Goal: Task Accomplishment & Management: Manage account settings

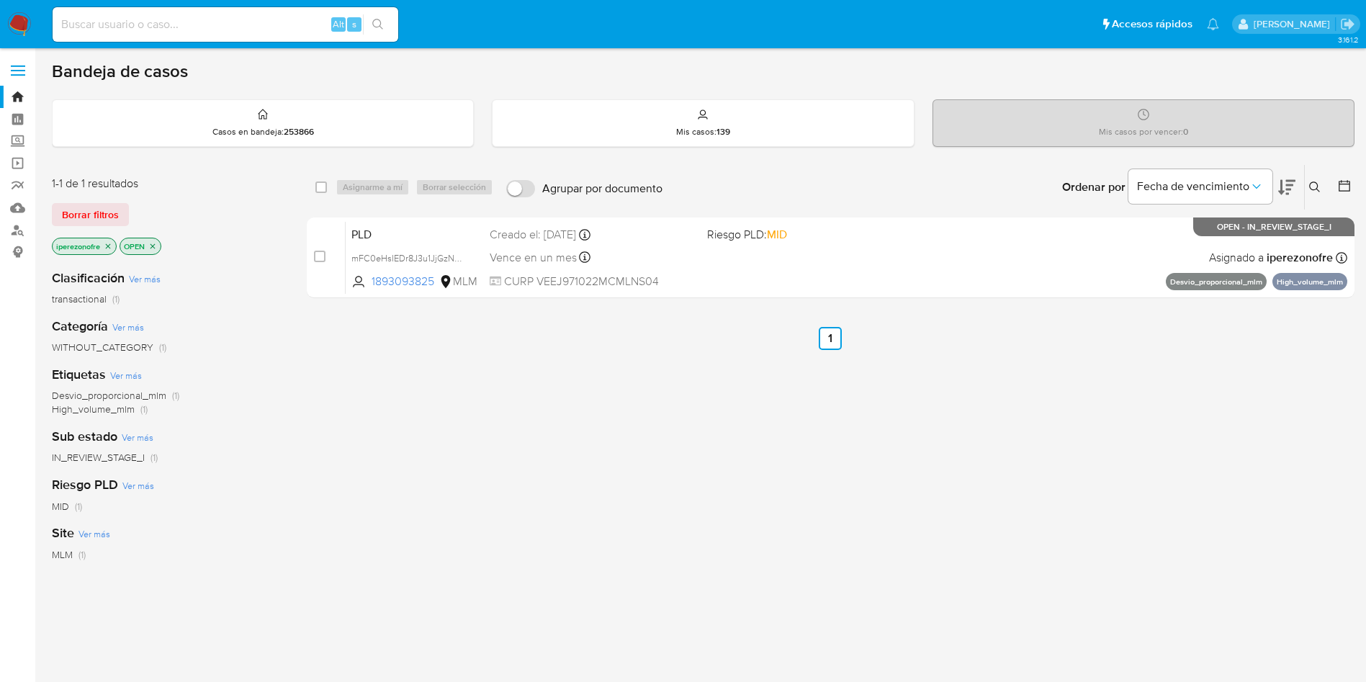
drag, startPoint x: 526, startPoint y: 449, endPoint x: 338, endPoint y: 62, distance: 430.2
click at [526, 446] on div "select-all-cases-checkbox Asignarme a mí Borrar selección Agrupar por documento…" at bounding box center [831, 490] width 1048 height 652
click at [225, 24] on input at bounding box center [226, 24] width 346 height 19
paste input "69248802"
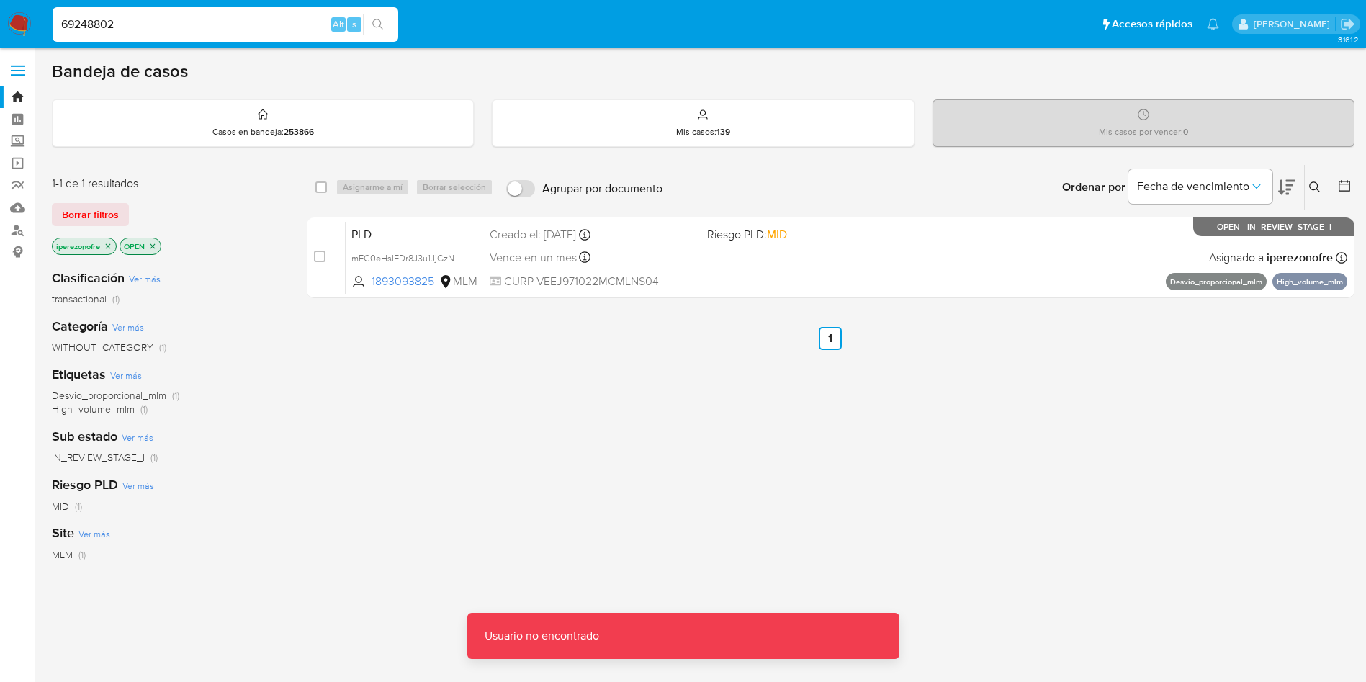
click at [225, 24] on input "69248802" at bounding box center [226, 24] width 346 height 19
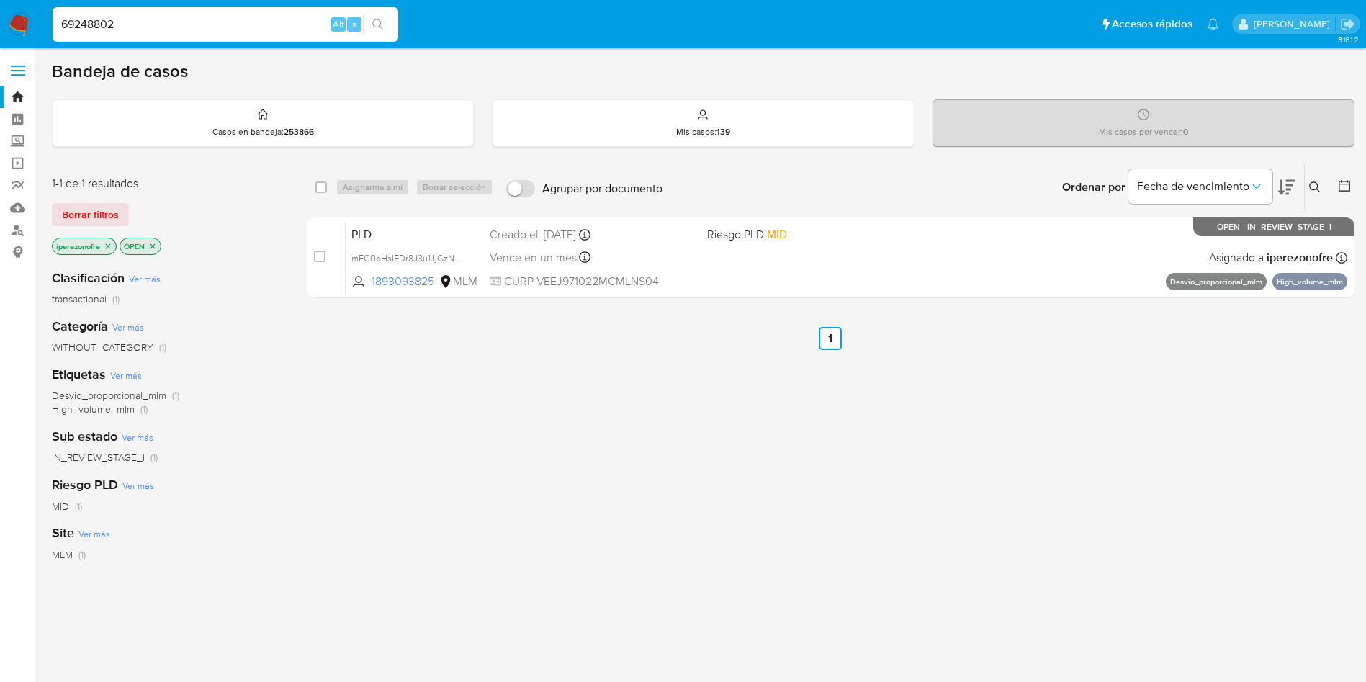
type input "69248802"
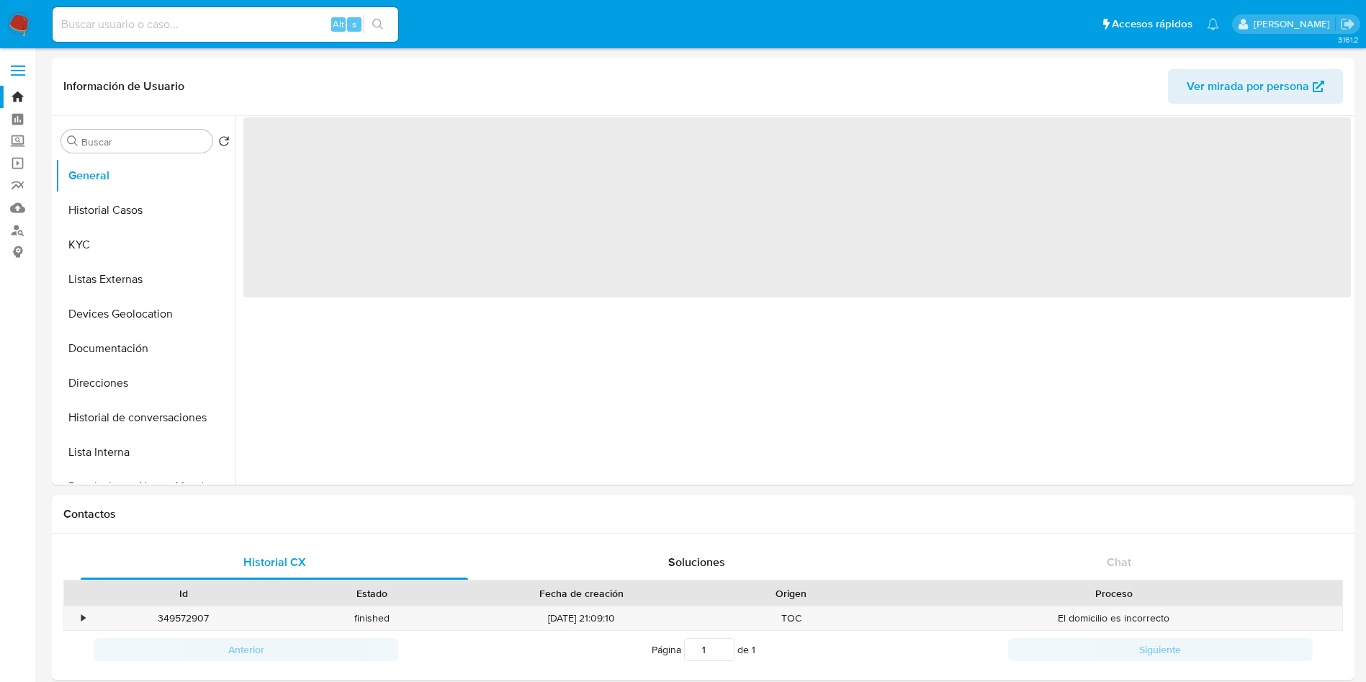
select select "10"
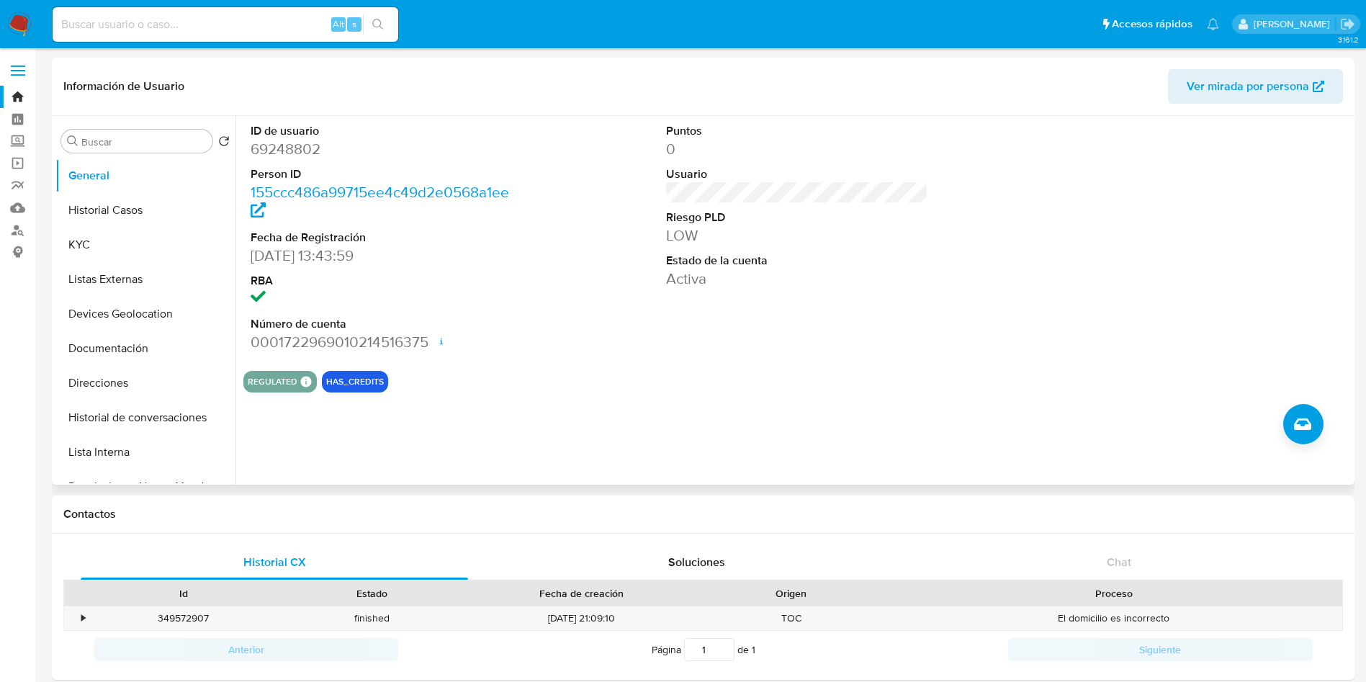
click at [860, 380] on div "REGULATED REGULATED MLM IFPE Evaluation Result COMPLIES User Regulated Date 202…" at bounding box center [796, 382] width 1107 height 22
click at [112, 210] on button "Historial Casos" at bounding box center [139, 210] width 168 height 35
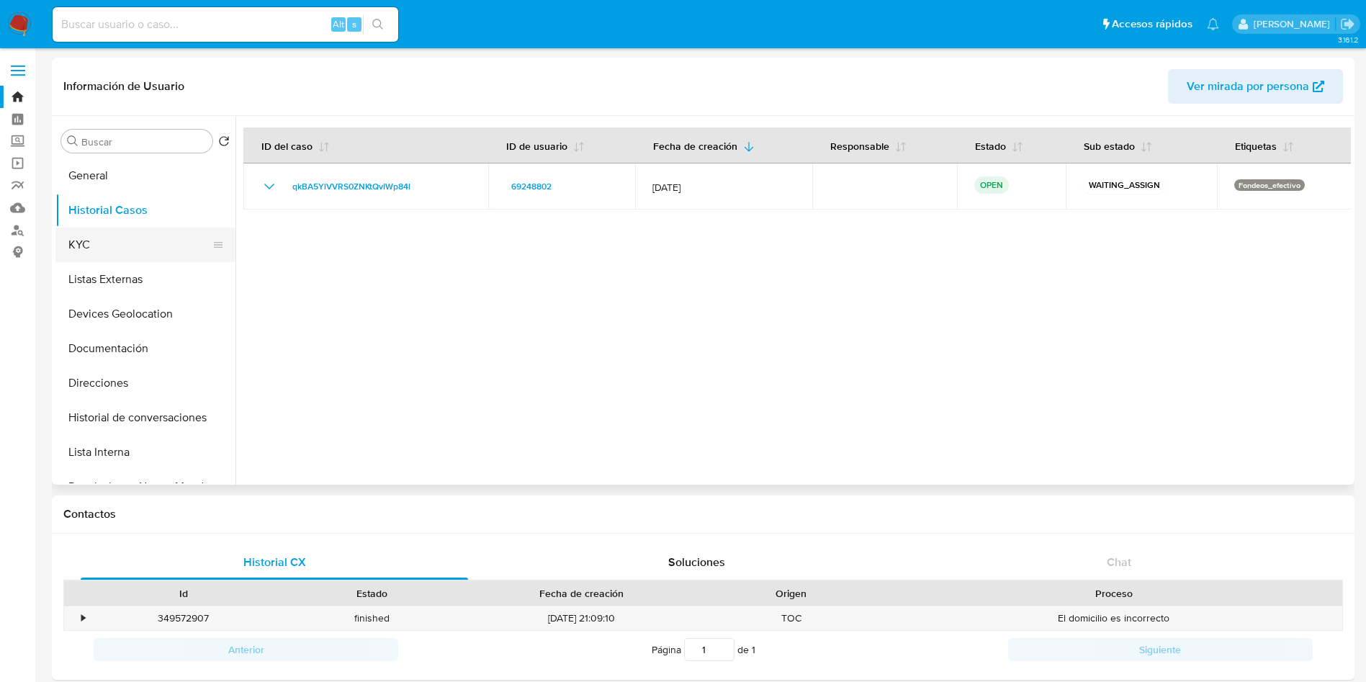
click at [109, 238] on button "KYC" at bounding box center [139, 245] width 168 height 35
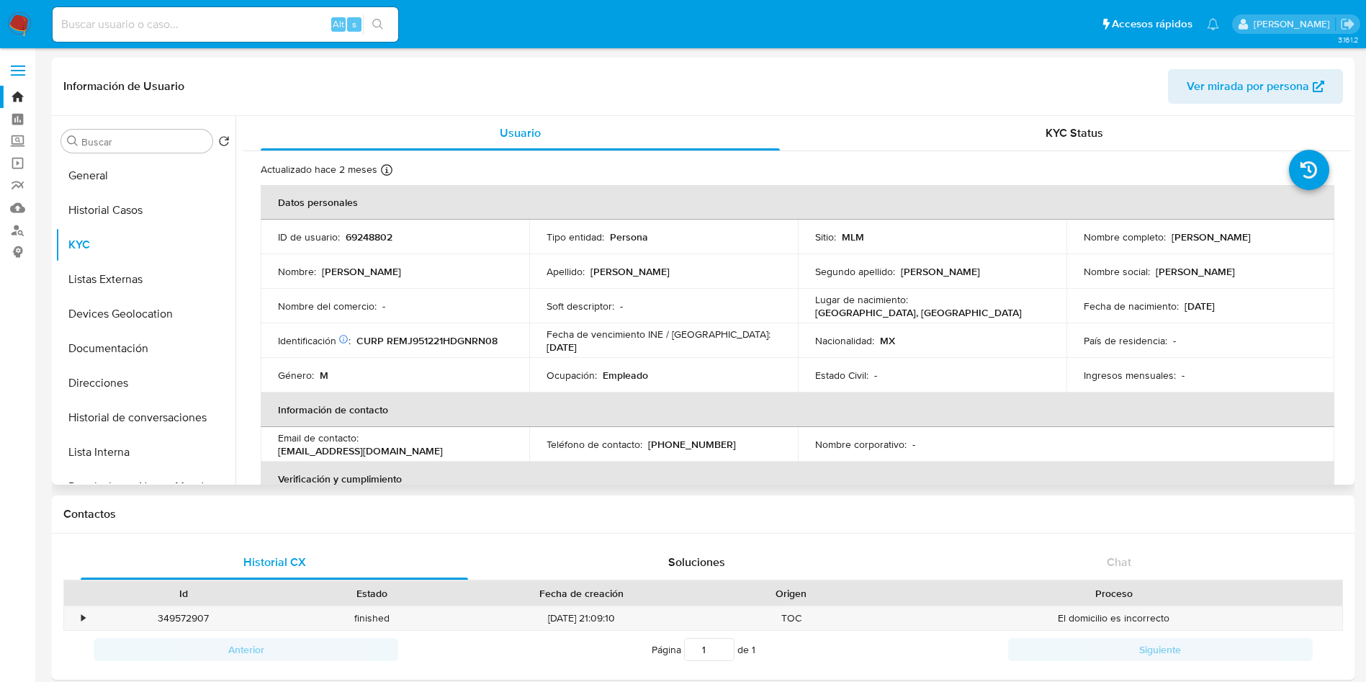
click at [701, 447] on p "[PHONE_NUMBER]" at bounding box center [692, 444] width 88 height 13
drag, startPoint x: 719, startPoint y: 438, endPoint x: 648, endPoint y: 448, distance: 71.3
click at [648, 448] on div "Teléfono de contacto : (618) 2362626" at bounding box center [663, 444] width 234 height 13
copy p "618) 2362626"
drag, startPoint x: 481, startPoint y: 444, endPoint x: 444, endPoint y: 511, distance: 76.4
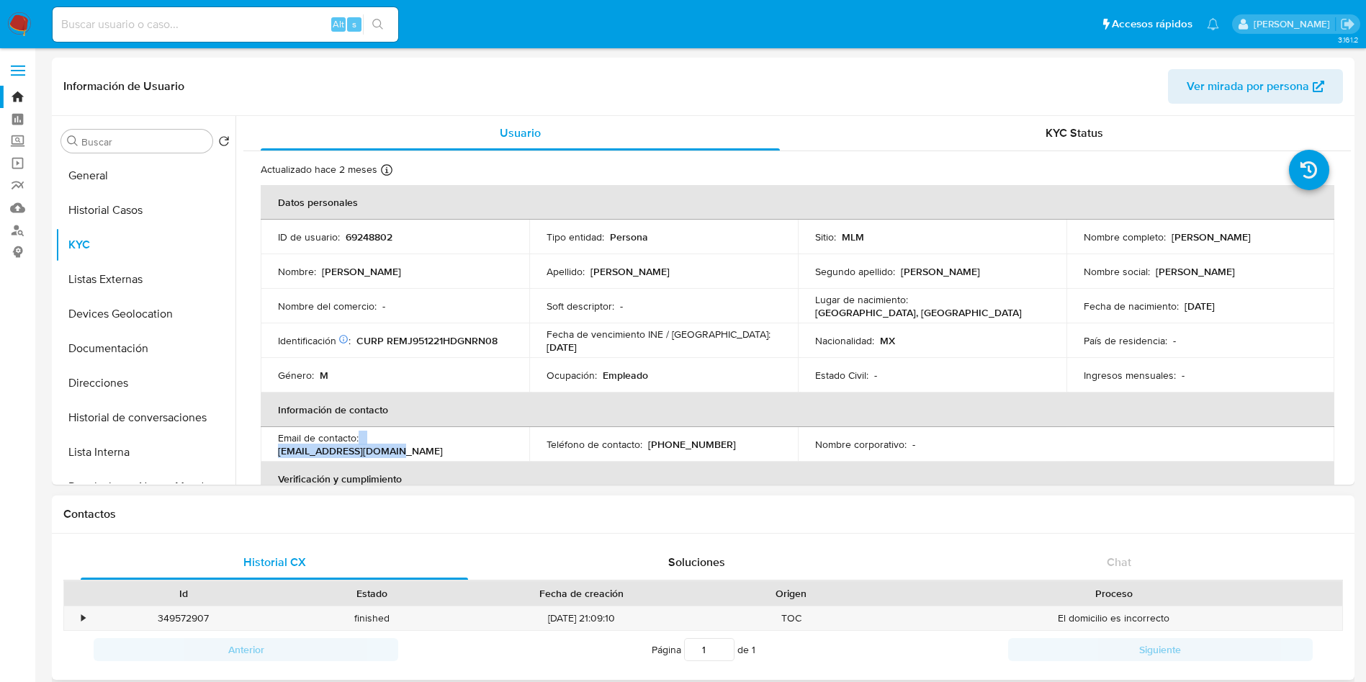
click at [360, 445] on div "Email de contacto : jonna_2112@live.com.mx" at bounding box center [395, 444] width 234 height 26
copy div "jonna_2112@live.com.mx"
click at [12, 24] on img at bounding box center [19, 24] width 24 height 24
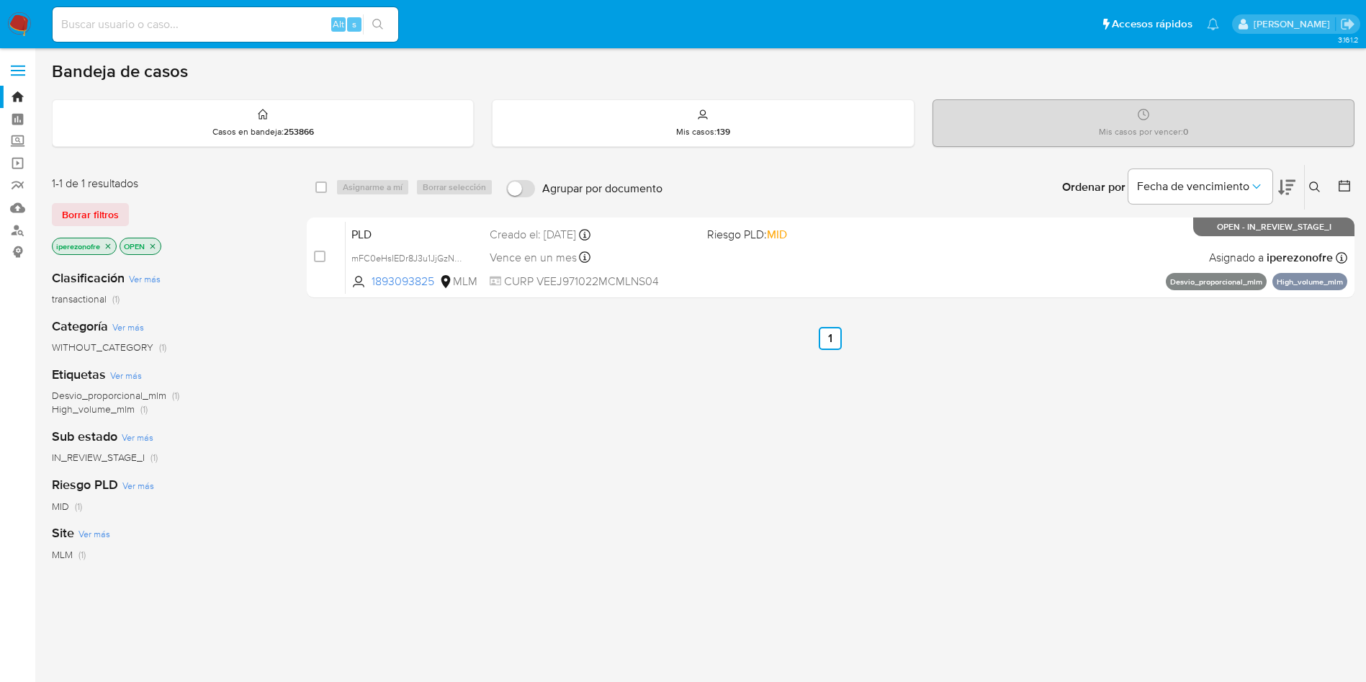
click at [1319, 186] on icon at bounding box center [1315, 187] width 12 height 12
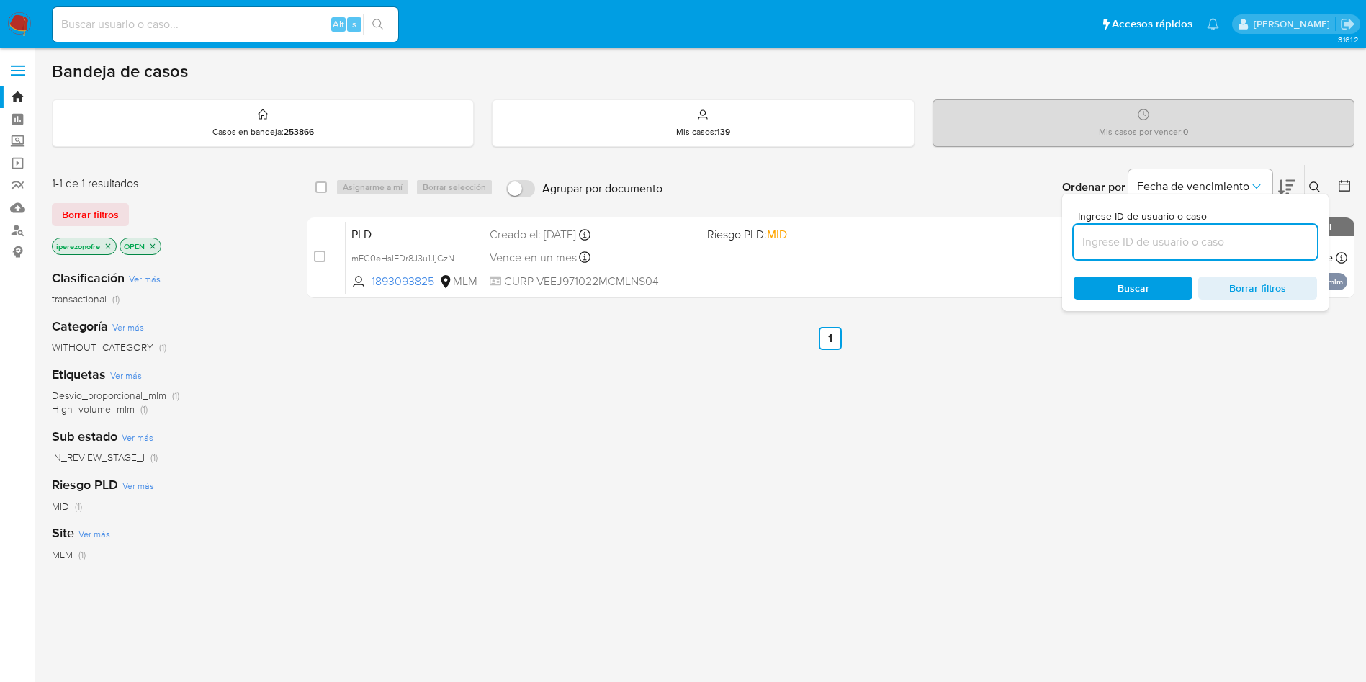
click at [1265, 243] on input at bounding box center [1194, 242] width 243 height 19
type input "fMoNONPJpEueVNGE4114od04"
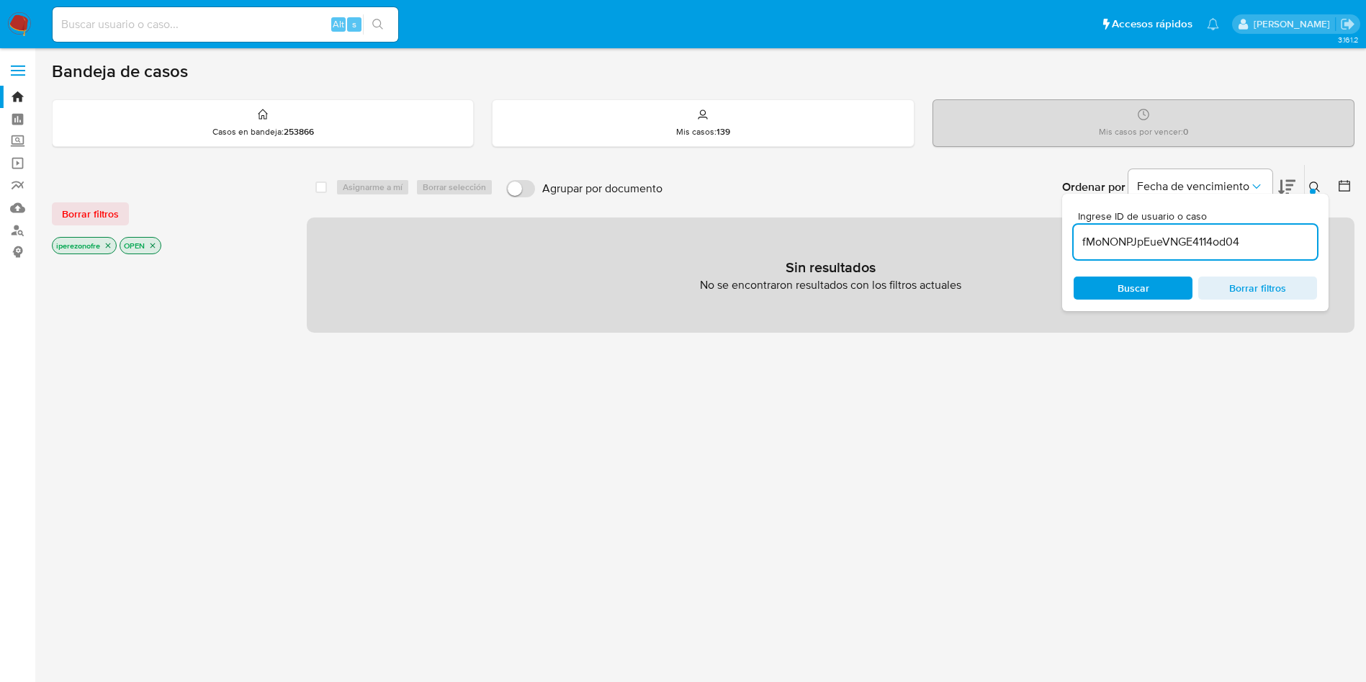
click at [1120, 288] on span "Buscar" at bounding box center [1133, 287] width 32 height 23
click at [104, 246] on icon "close-filter" at bounding box center [108, 245] width 9 height 9
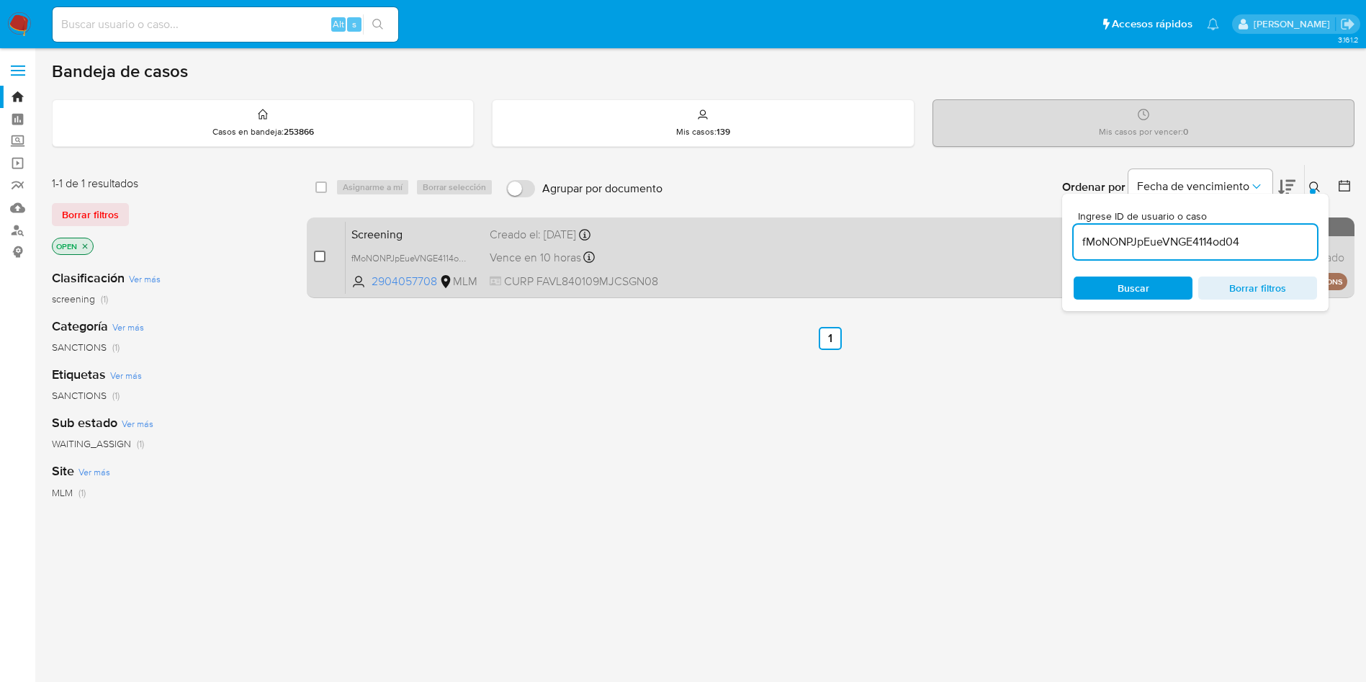
click at [319, 256] on input "checkbox" at bounding box center [320, 257] width 12 height 12
checkbox input "true"
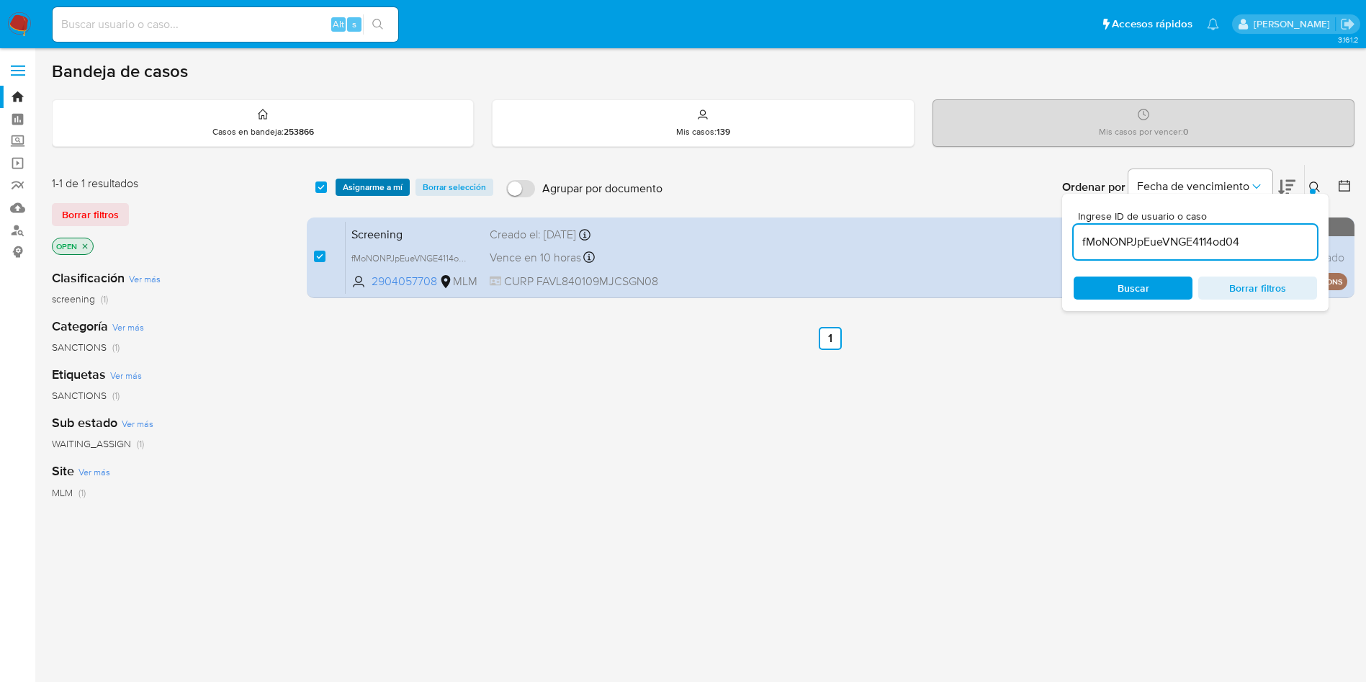
click at [361, 190] on span "Asignarme a mí" at bounding box center [373, 187] width 60 height 14
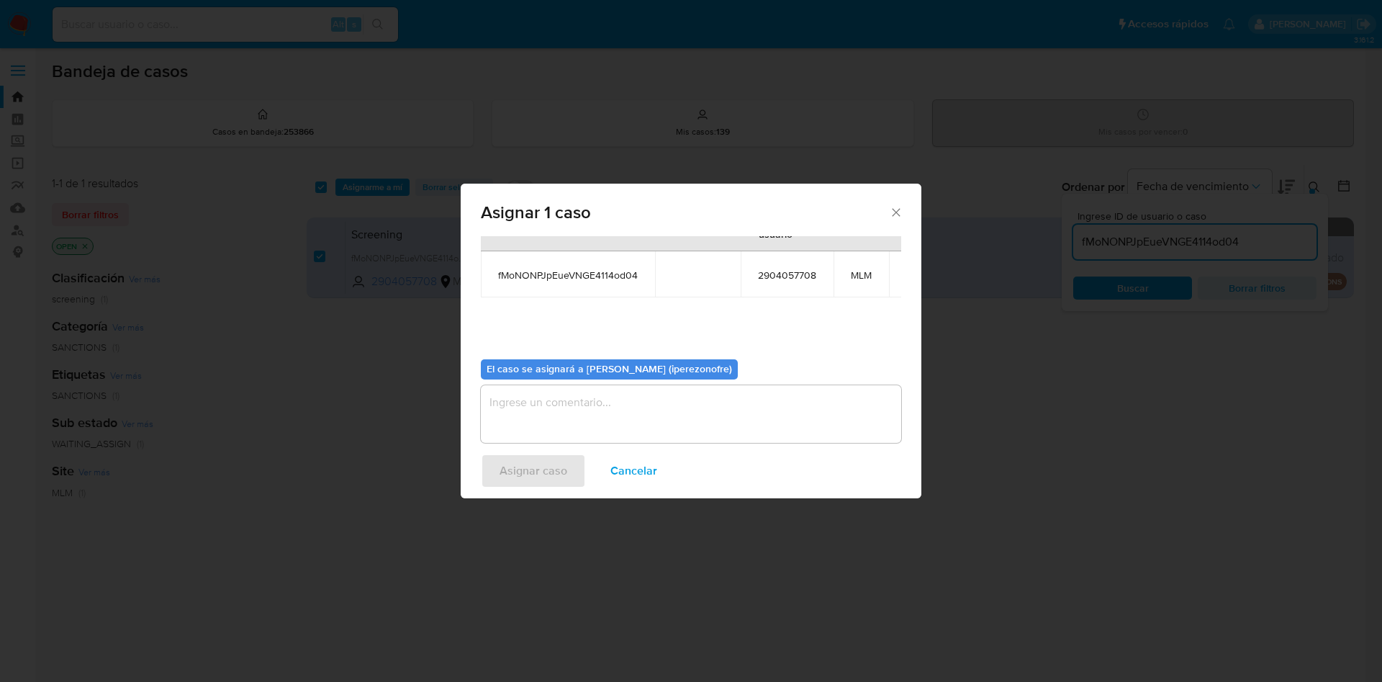
scroll to position [91, 0]
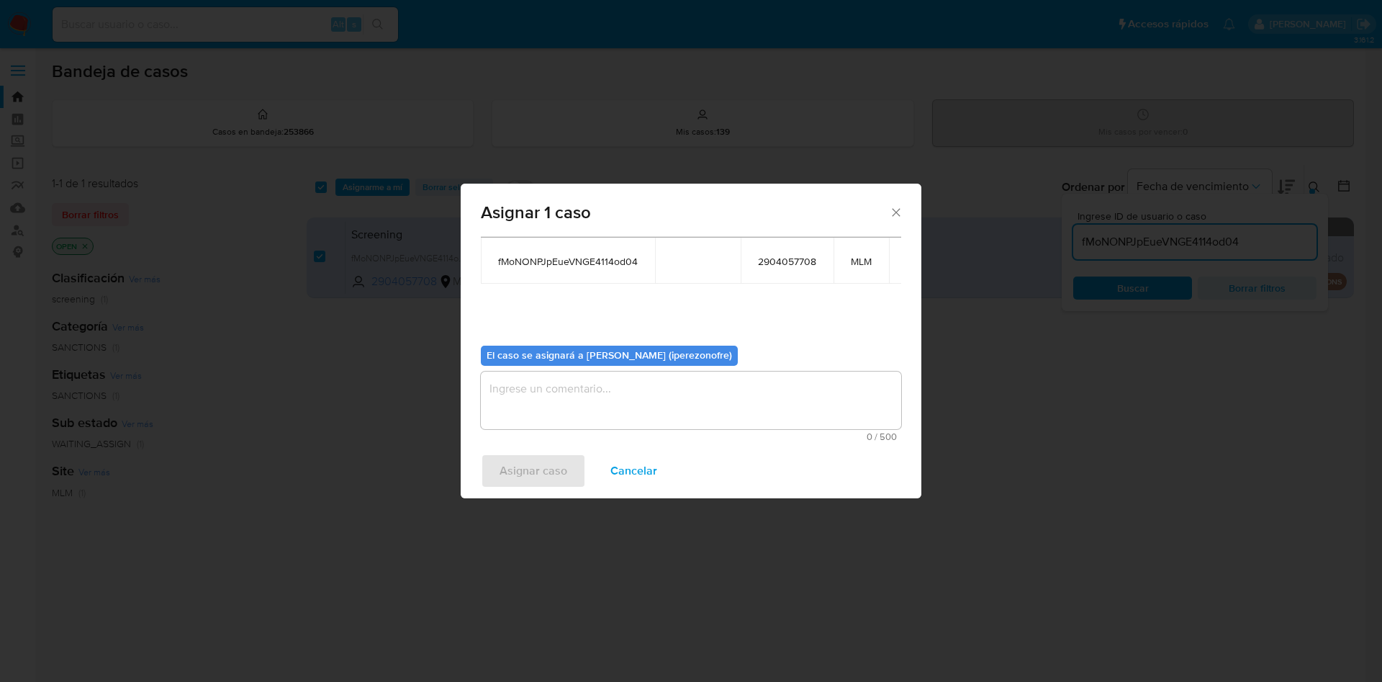
click at [719, 381] on textarea "assign-modal" at bounding box center [691, 401] width 420 height 58
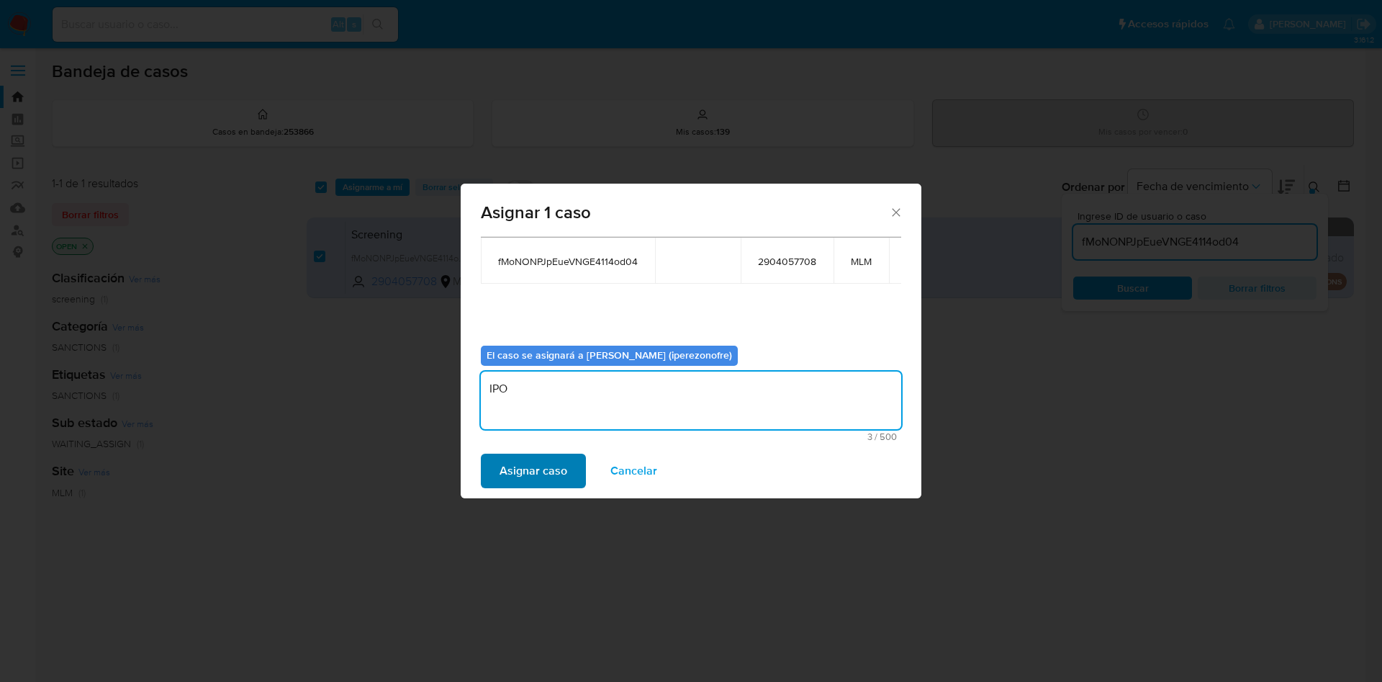
type textarea "IPO"
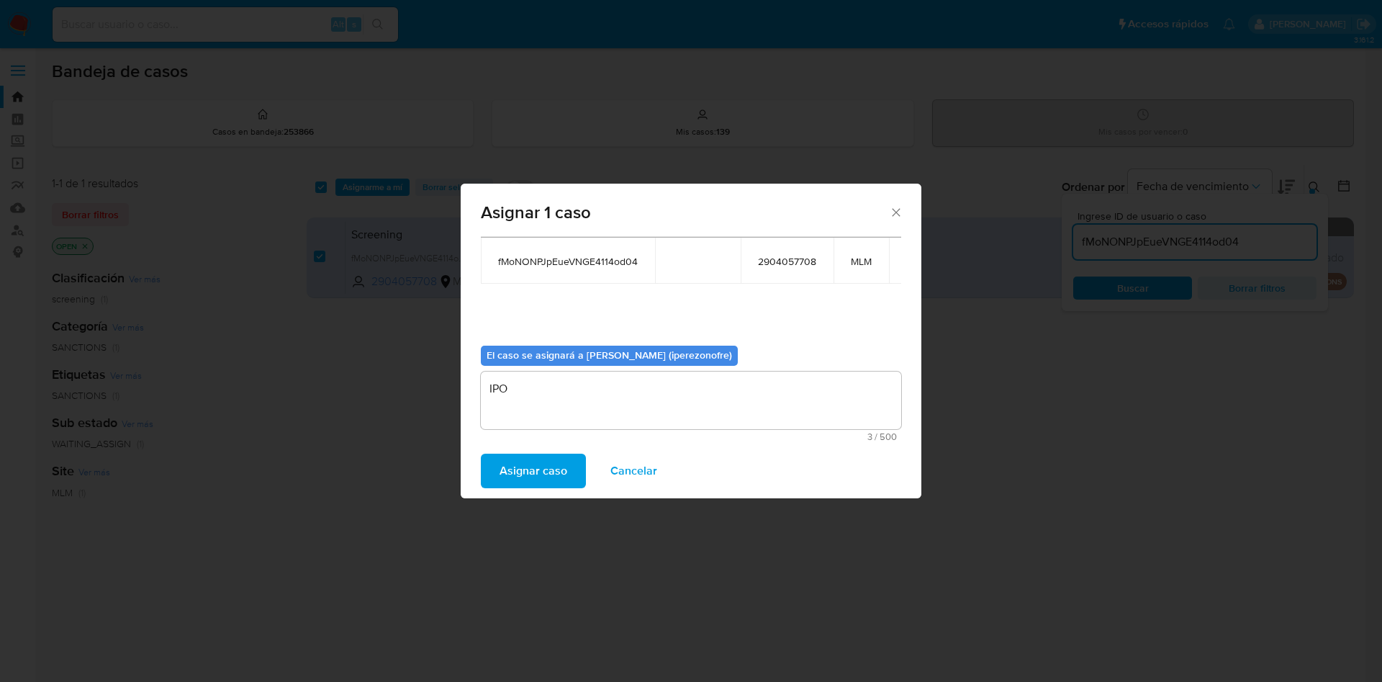
click at [539, 467] on span "Asignar caso" at bounding box center [534, 471] width 68 height 32
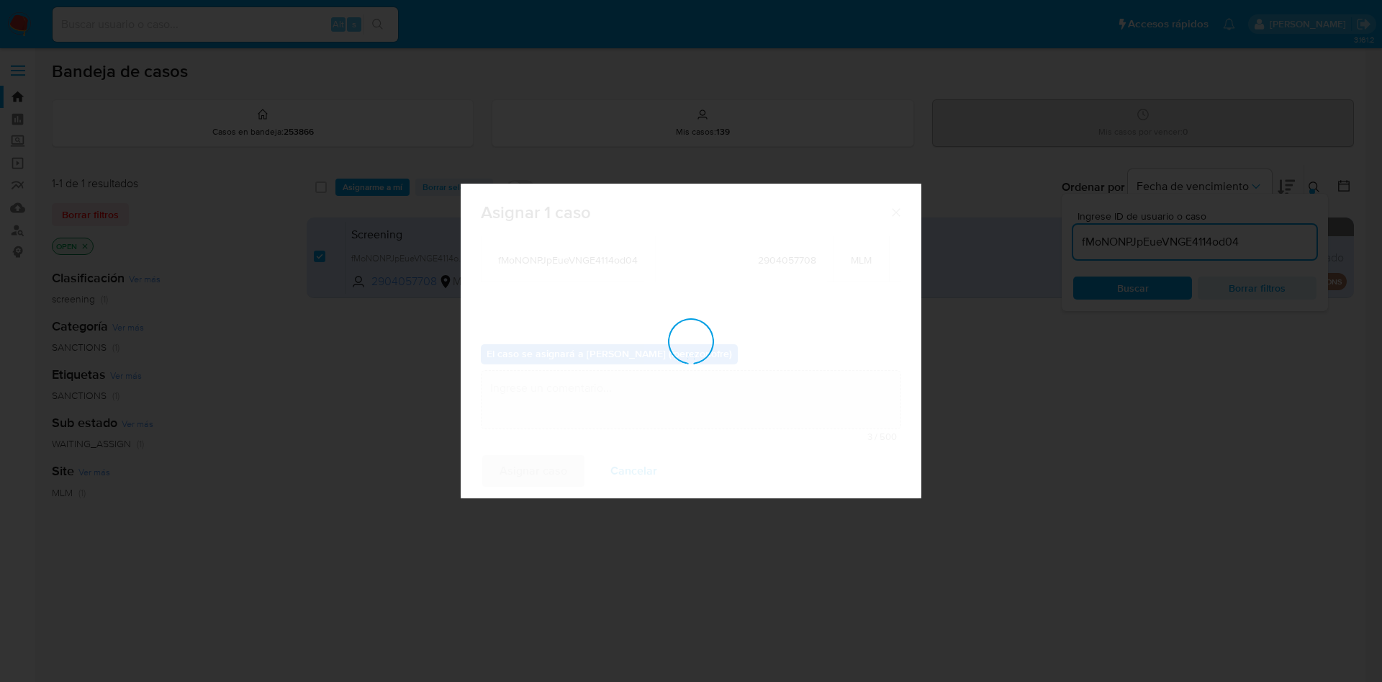
checkbox input "false"
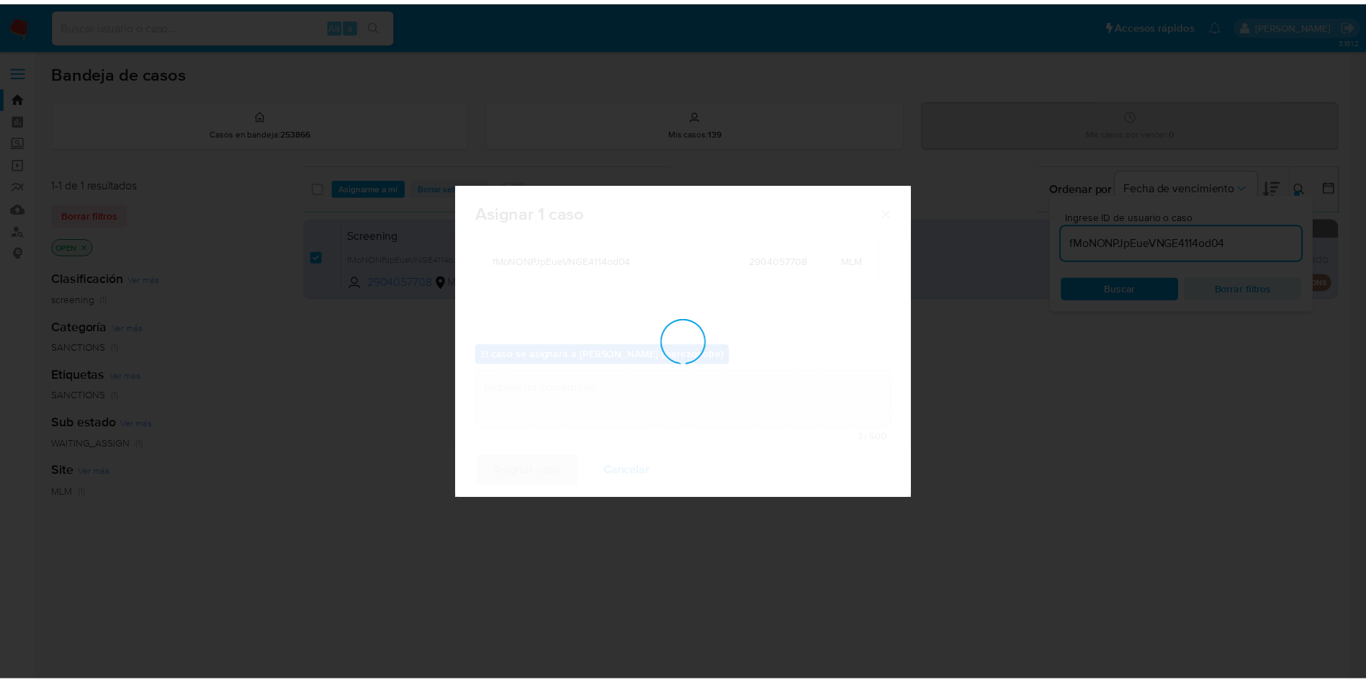
scroll to position [87, 0]
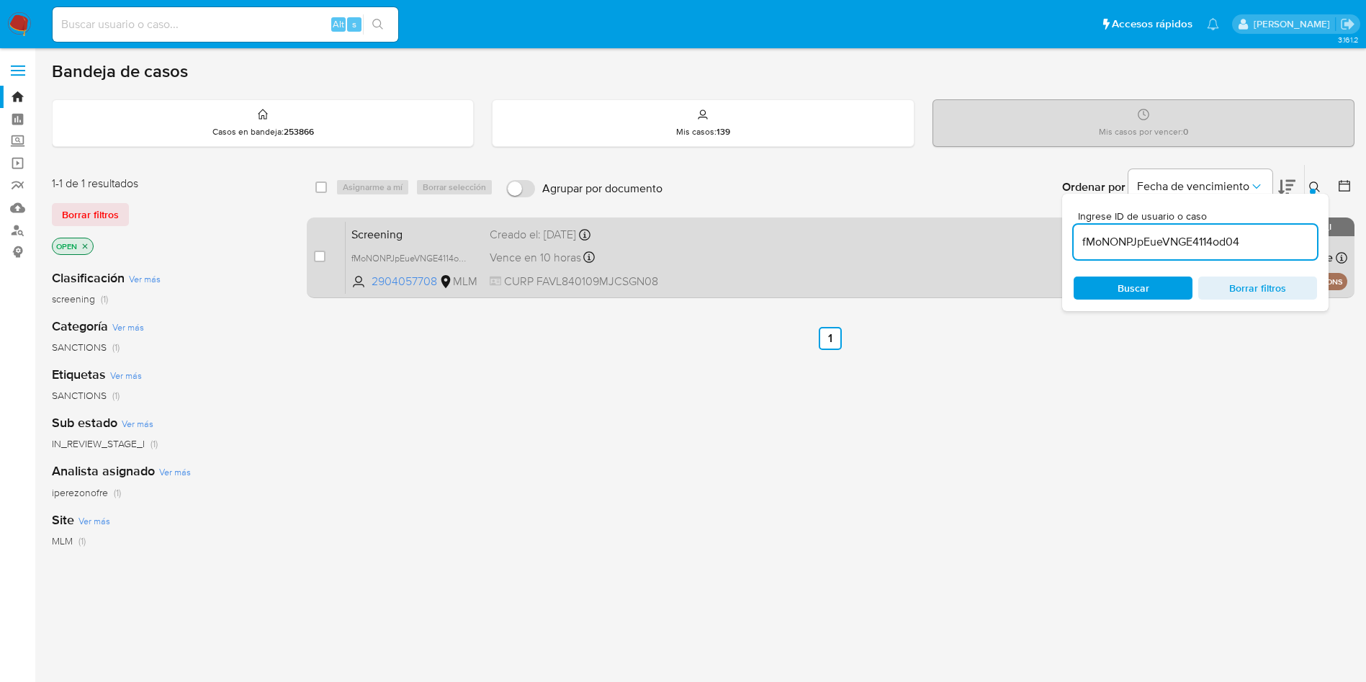
click at [716, 281] on div "Screening fMoNONPJpEueVNGE4114od04 2904057708 MLM Creado el: 03/10/2025 Creado …" at bounding box center [846, 257] width 1001 height 73
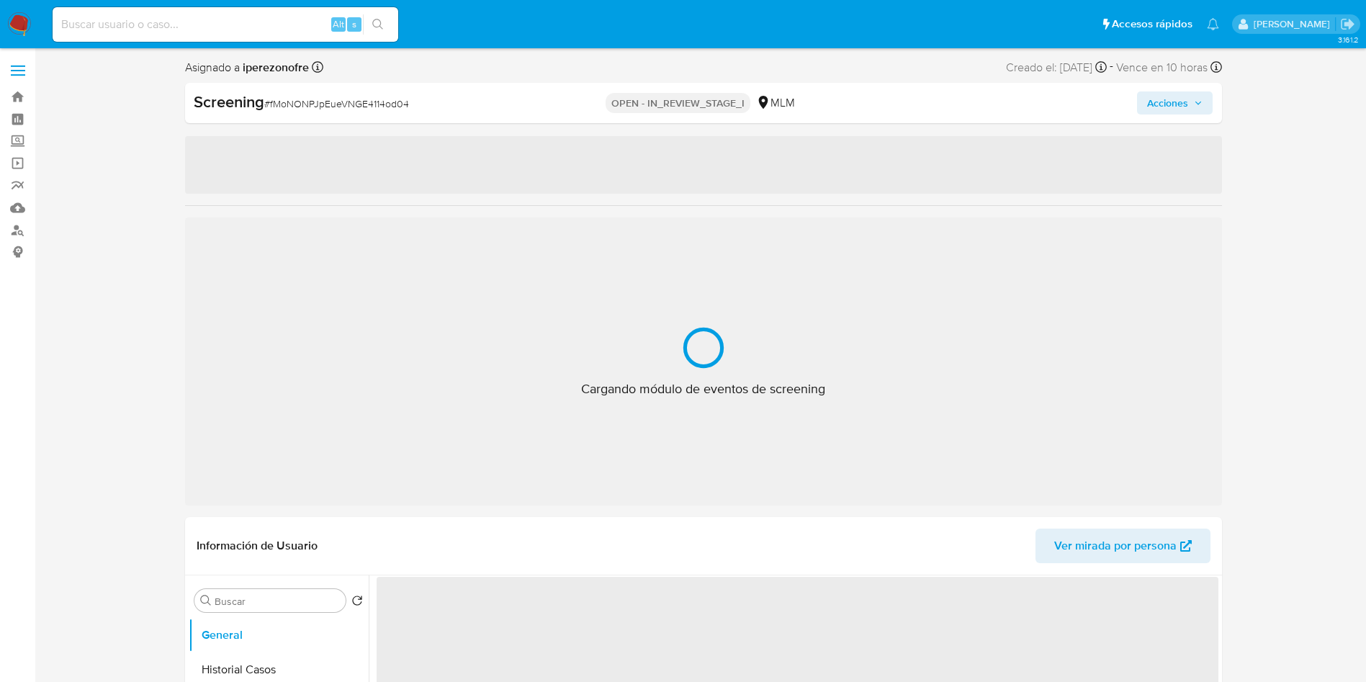
select select "10"
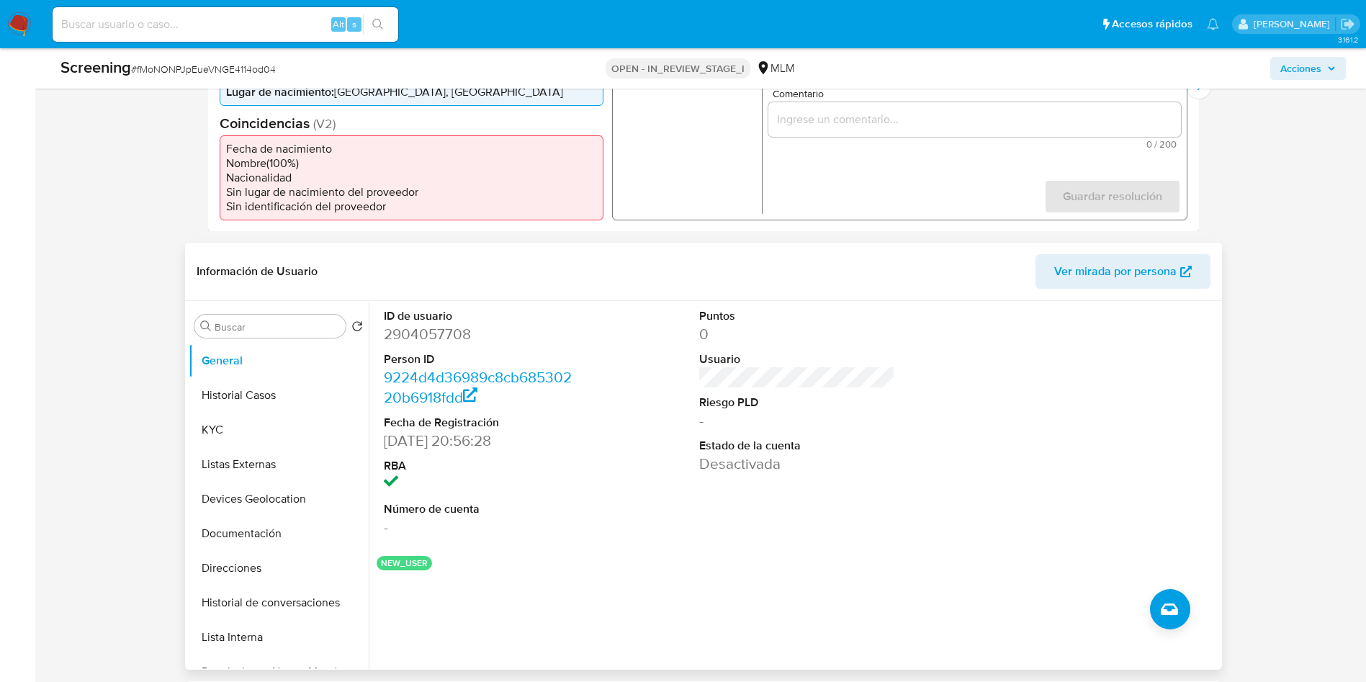
scroll to position [540, 0]
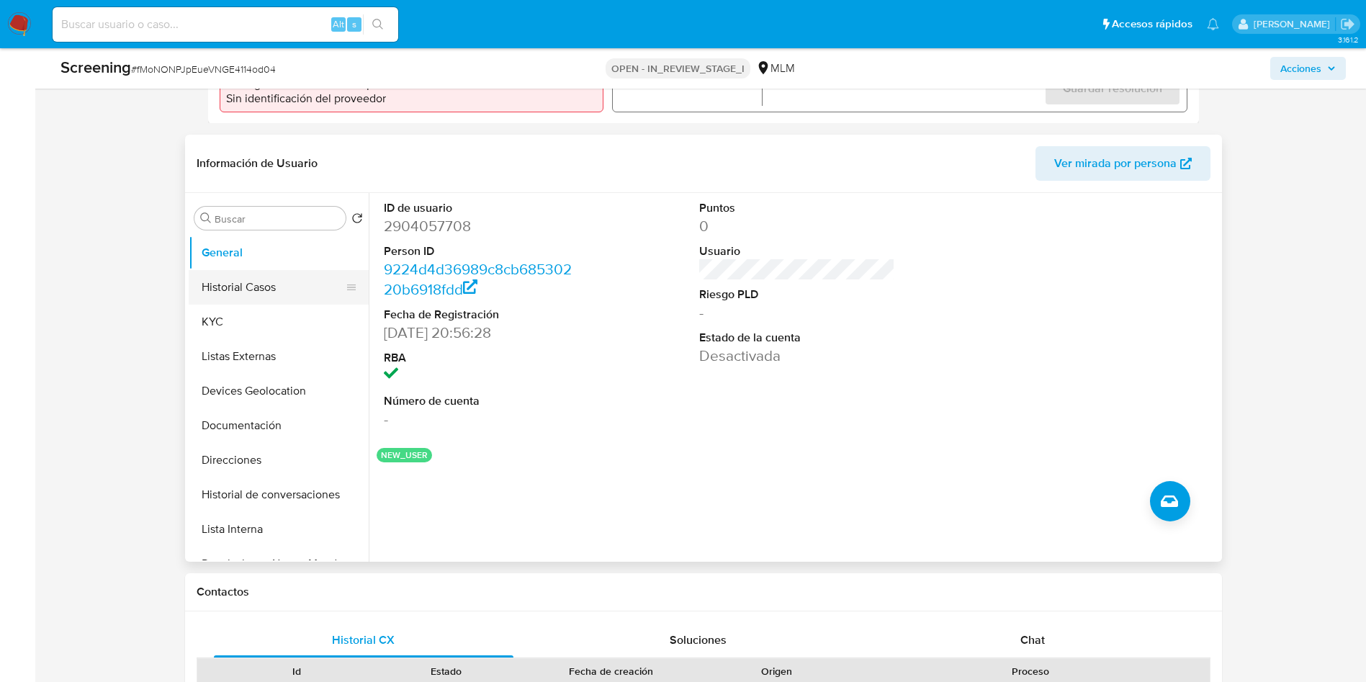
click at [228, 279] on button "Historial Casos" at bounding box center [273, 287] width 168 height 35
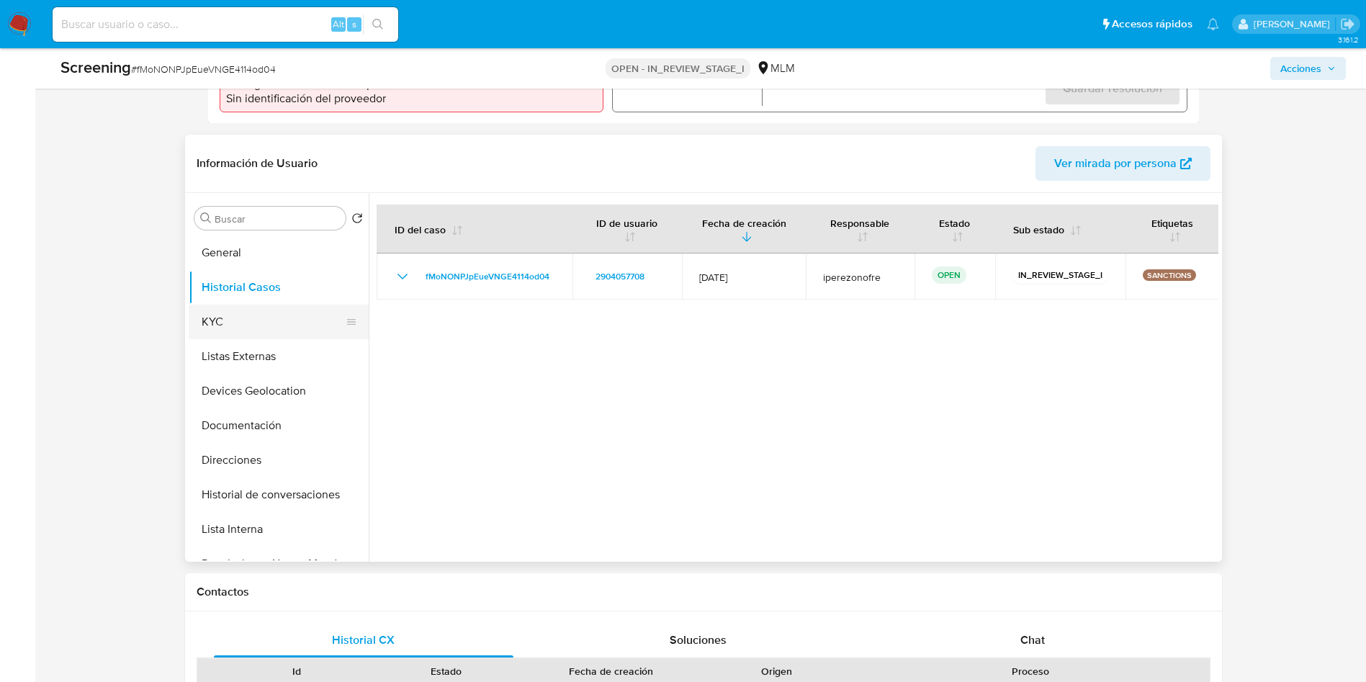
click at [269, 314] on button "KYC" at bounding box center [273, 322] width 168 height 35
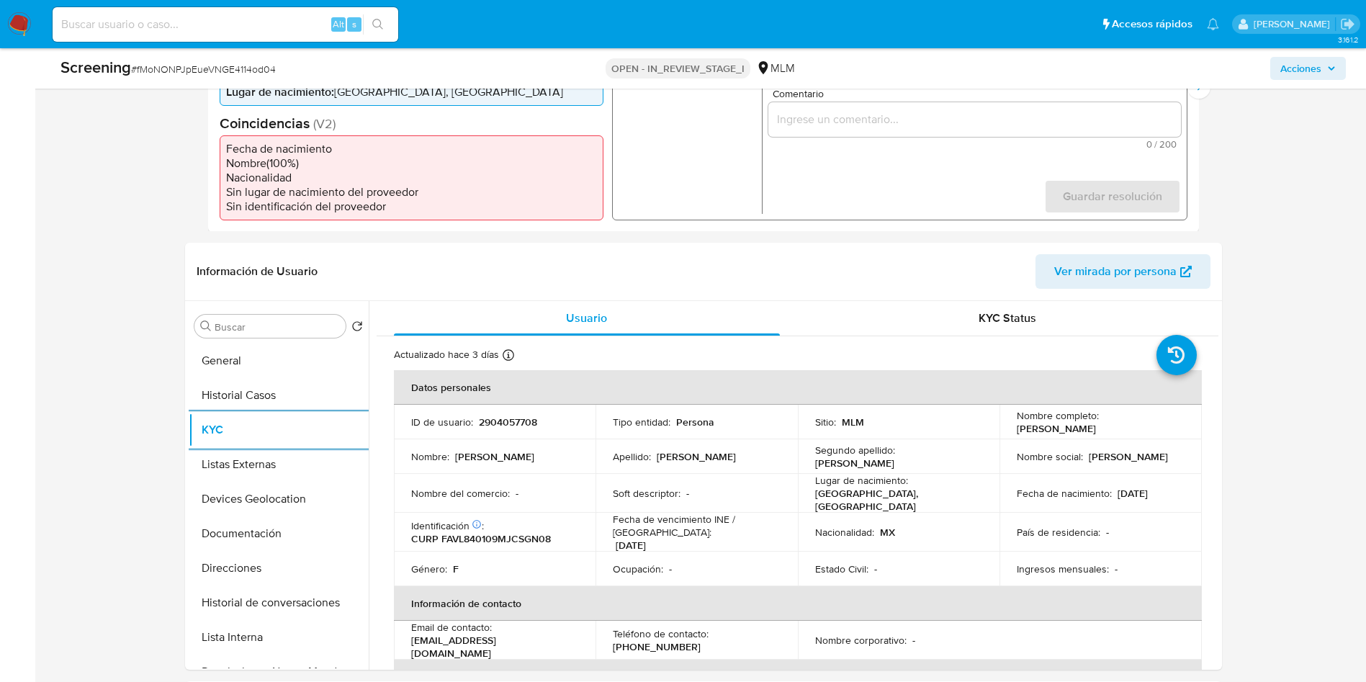
scroll to position [648, 0]
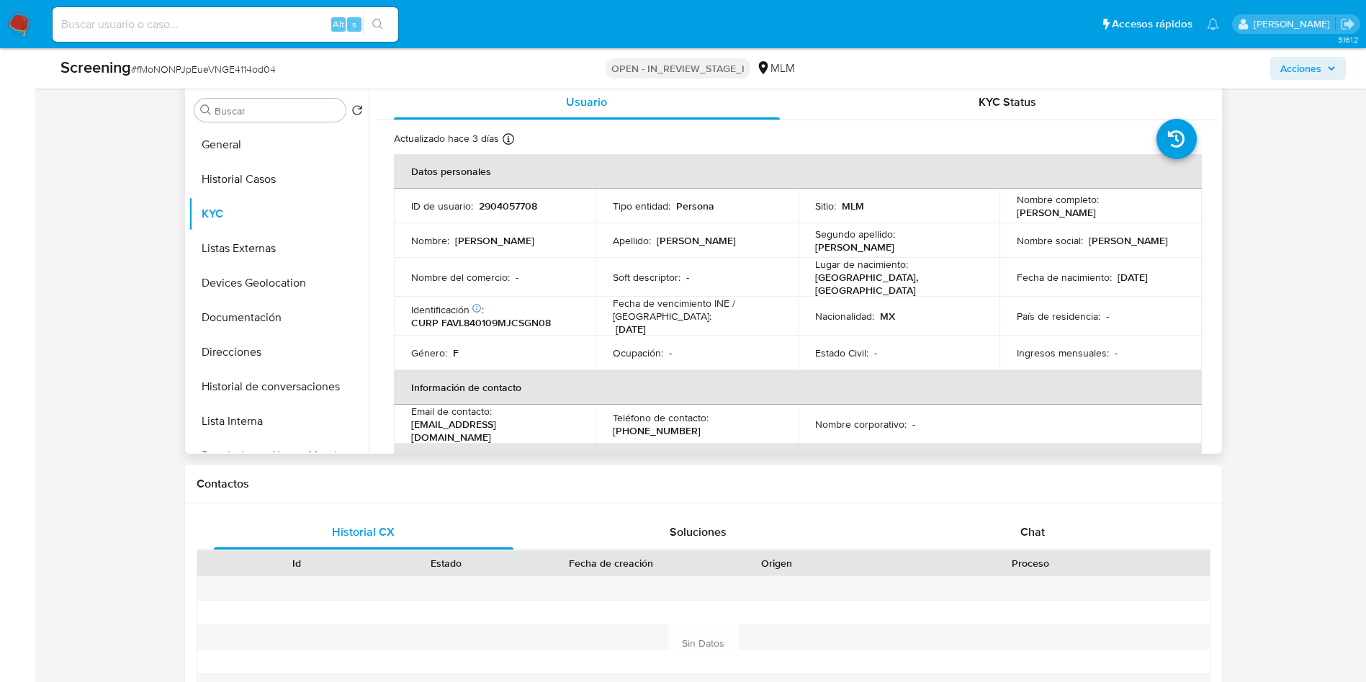
drag, startPoint x: 1009, startPoint y: 212, endPoint x: 1135, endPoint y: 208, distance: 125.3
click at [1135, 208] on td "Nombre completo : Linda Viviana Fausto Vigil" at bounding box center [1100, 206] width 202 height 35
copy p "[PERSON_NAME] [PERSON_NAME]"
click at [490, 316] on p "CURP FAVL840109MJCSGN08" at bounding box center [481, 322] width 140 height 13
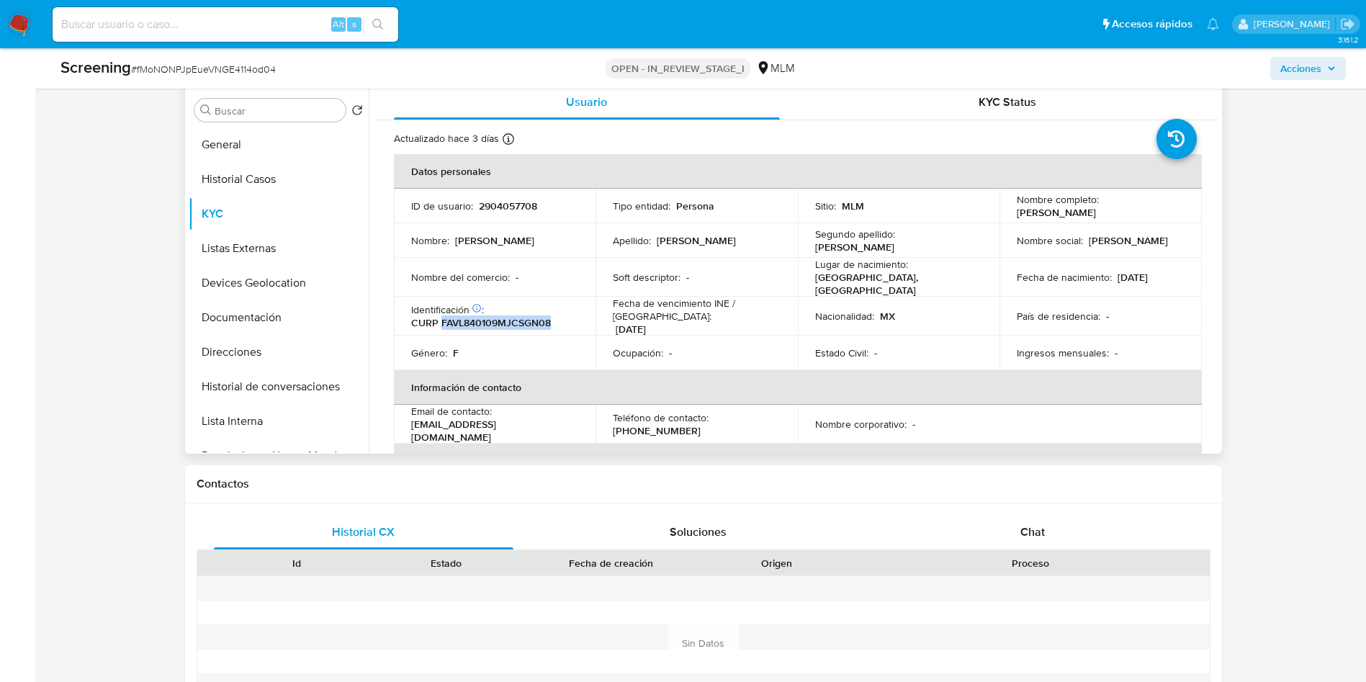
copy p "FAVL840109MJCSGN08"
drag, startPoint x: 606, startPoint y: 326, endPoint x: 672, endPoint y: 325, distance: 65.5
click at [672, 325] on td "Fecha de vencimiento INE / Pasaporte : 31/12/2025" at bounding box center [696, 316] width 202 height 39
drag, startPoint x: 814, startPoint y: 279, endPoint x: 899, endPoint y: 283, distance: 85.0
click at [899, 283] on div "Lugar de nacimiento : MEXICO, JALISCO" at bounding box center [899, 277] width 168 height 39
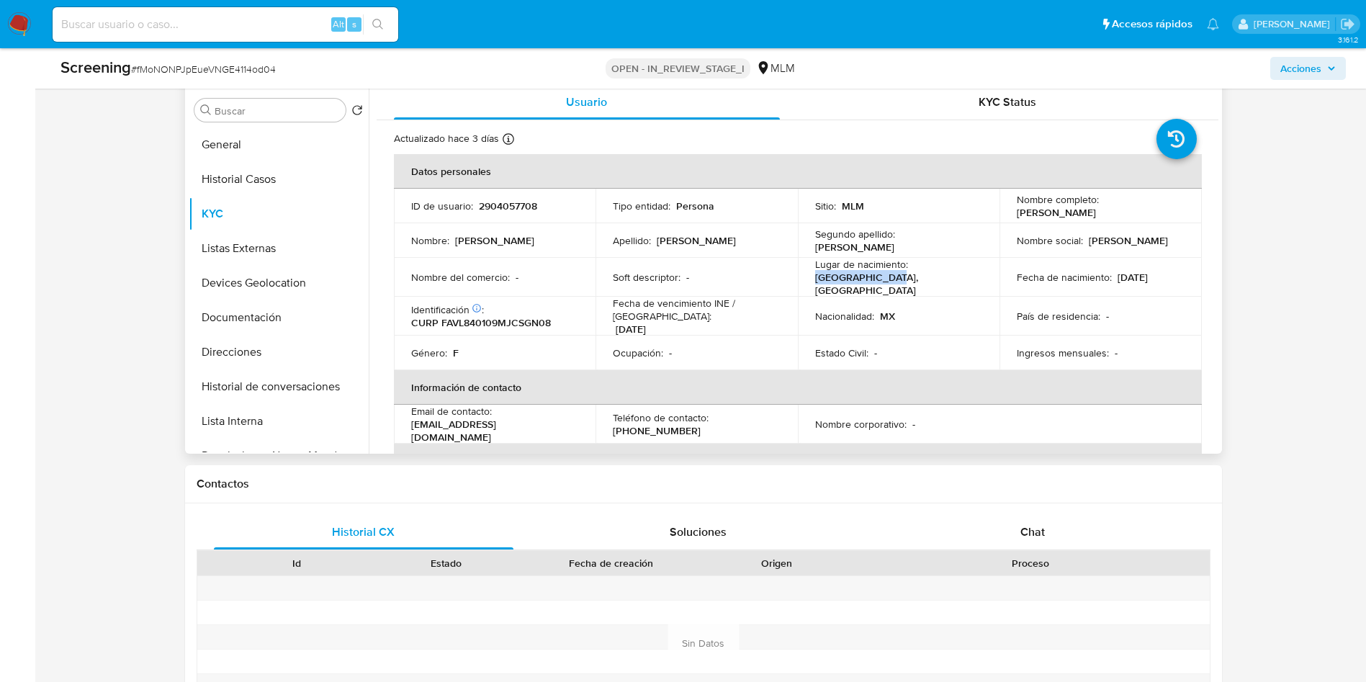
copy p "[GEOGRAPHIC_DATA], [GEOGRAPHIC_DATA]"
drag, startPoint x: 1113, startPoint y: 276, endPoint x: 1192, endPoint y: 275, distance: 78.5
click at [1192, 275] on td "Fecha de nacimiento : 09/01/1984" at bounding box center [1100, 277] width 202 height 39
copy p "09/01/1984"
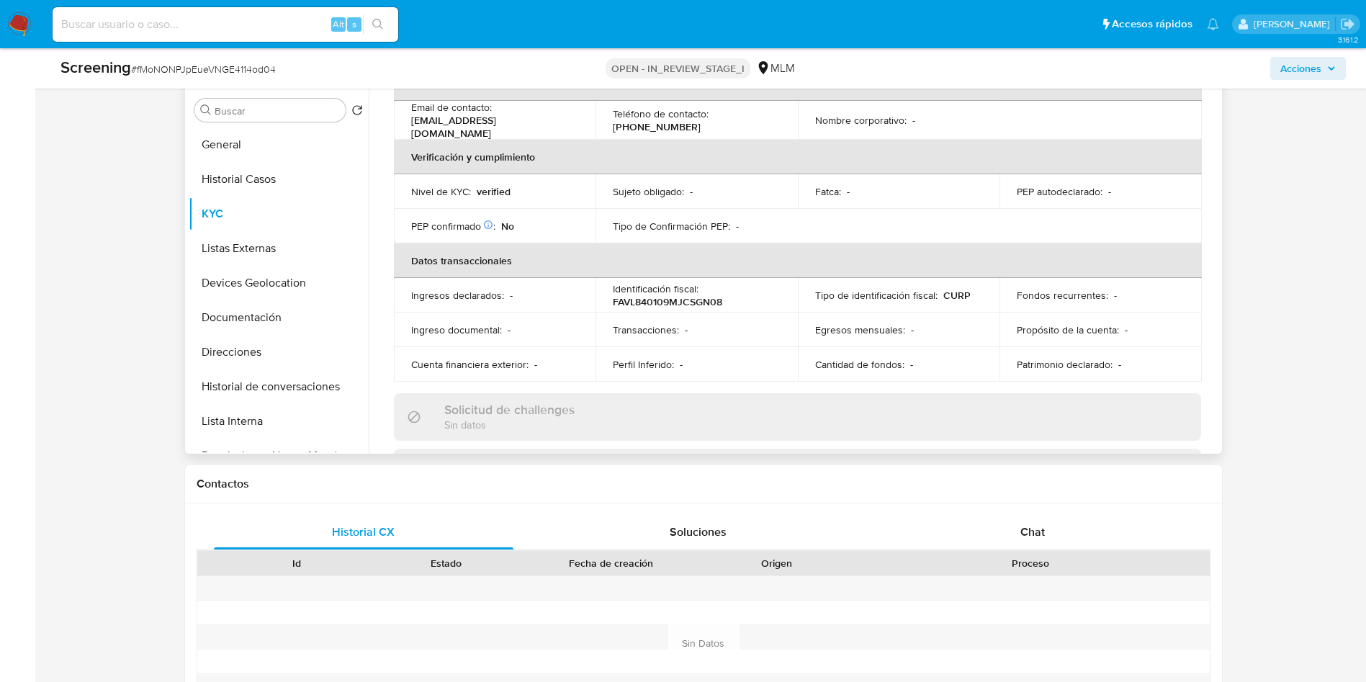
scroll to position [324, 0]
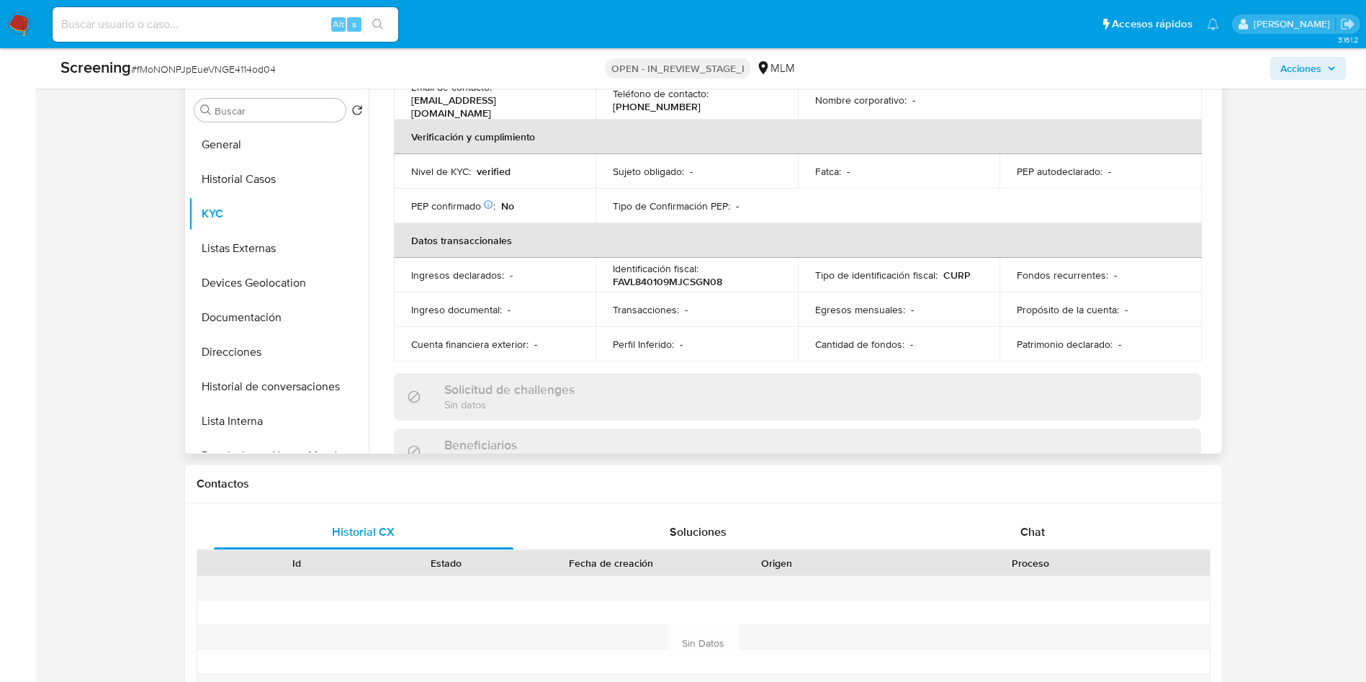
click at [694, 275] on p "FAVL840109MJCSGN08" at bounding box center [667, 281] width 109 height 13
copy p "FAVL840109MJCSGN08"
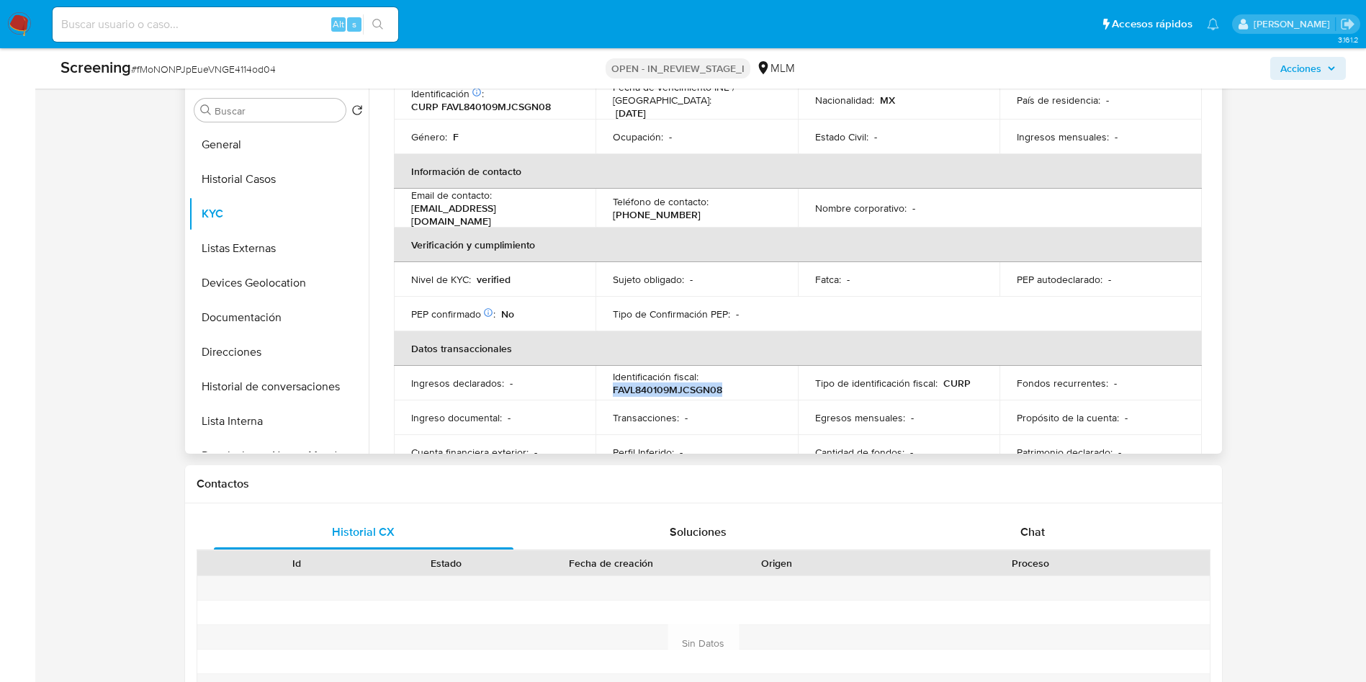
scroll to position [108, 0]
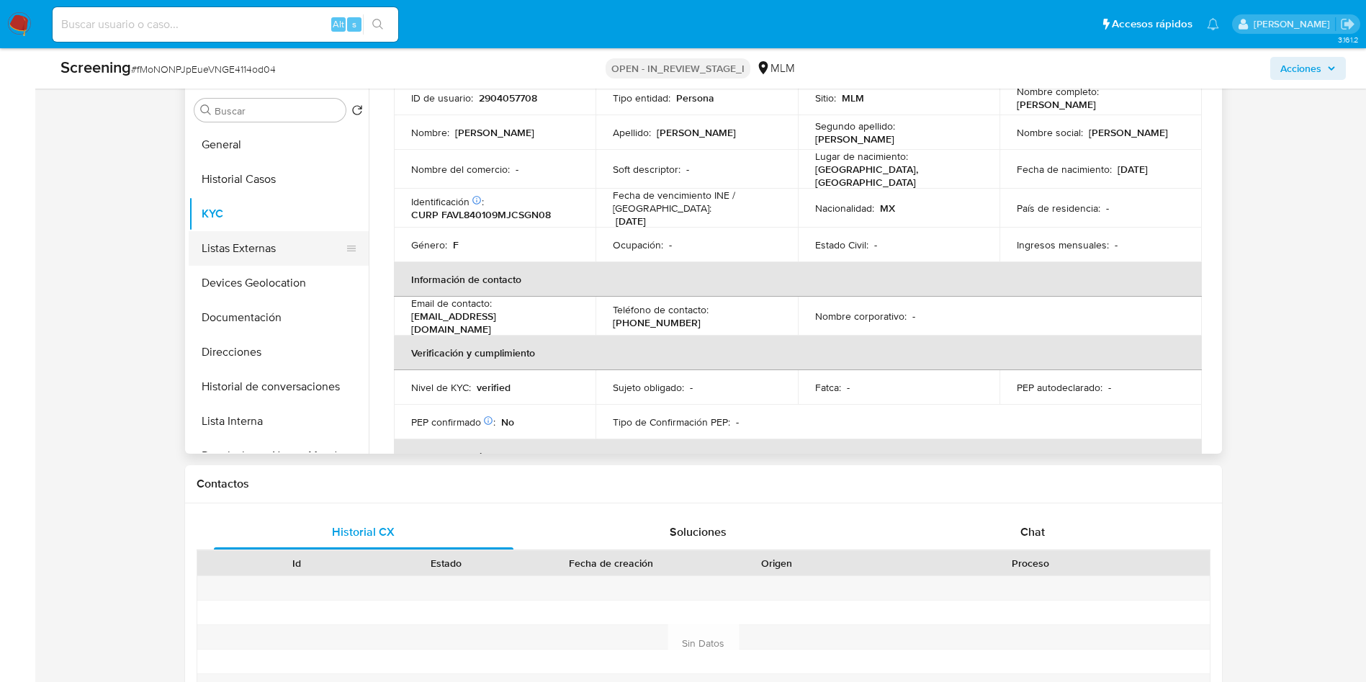
click at [259, 251] on button "Listas Externas" at bounding box center [273, 248] width 168 height 35
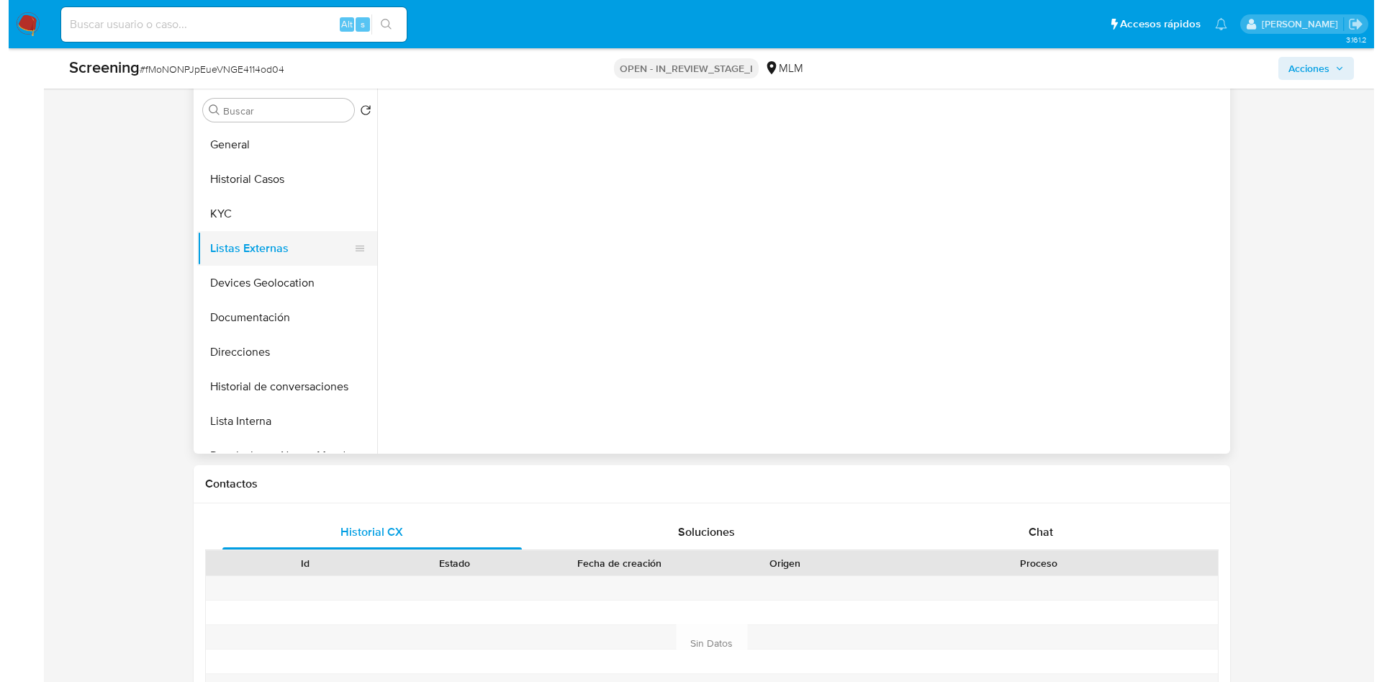
scroll to position [0, 0]
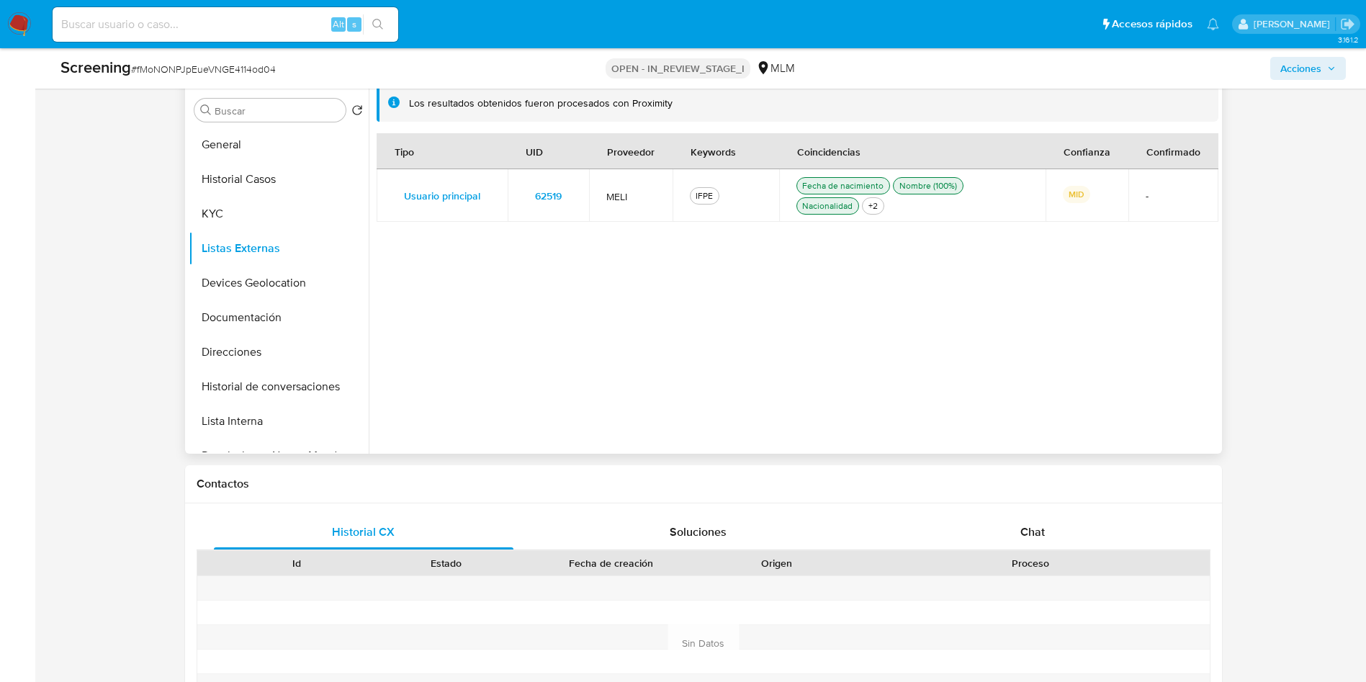
click at [548, 194] on span "62519" at bounding box center [548, 196] width 27 height 20
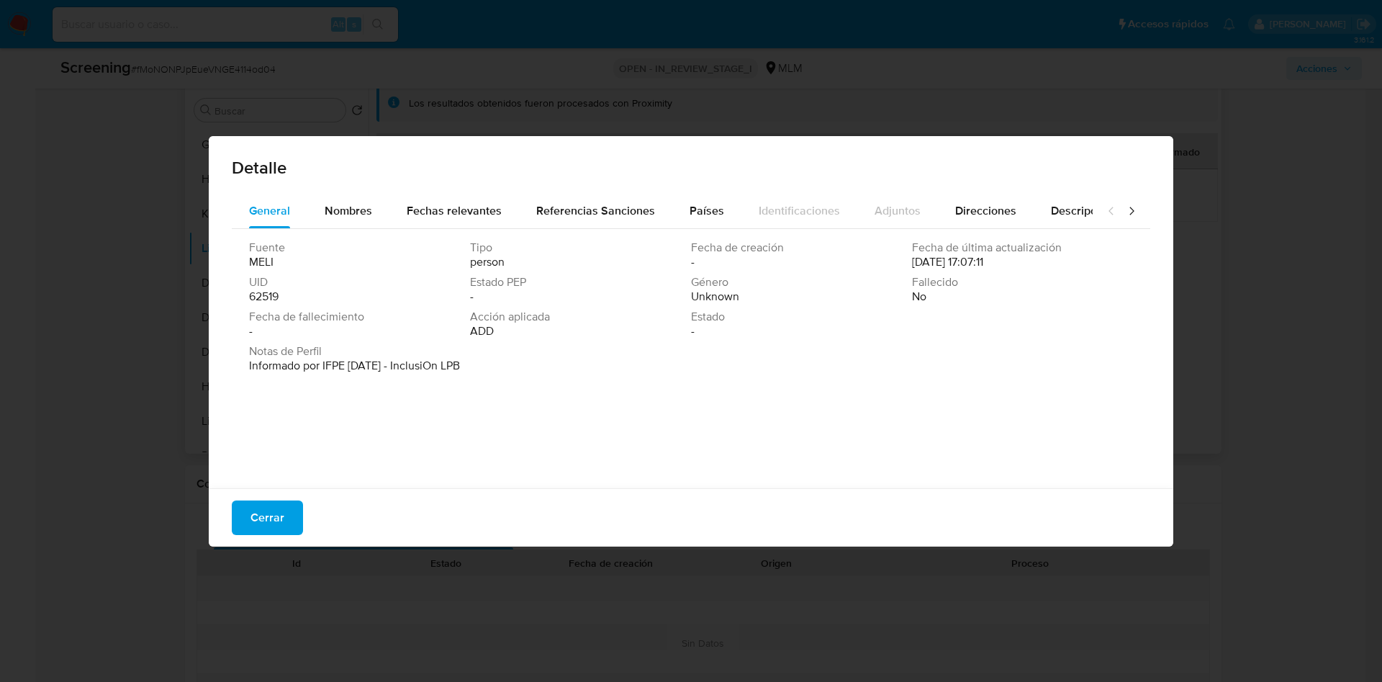
drag, startPoint x: 232, startPoint y: 363, endPoint x: 484, endPoint y: 364, distance: 252.0
click at [484, 364] on div "Fuente MELI Tipo person Fecha de creación - Fecha de última actualización 09/02…" at bounding box center [691, 355] width 919 height 252
click at [364, 207] on span "Nombres" at bounding box center [349, 210] width 48 height 17
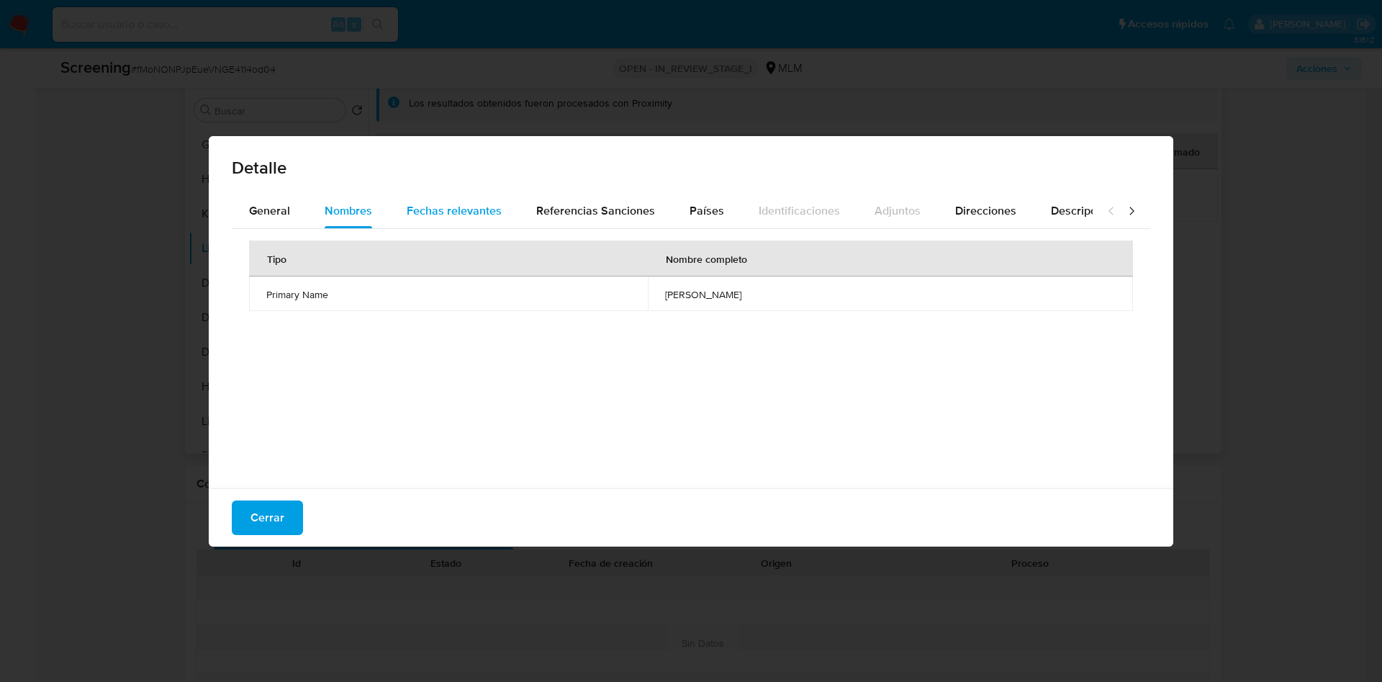
click at [432, 209] on span "Fechas relevantes" at bounding box center [454, 210] width 95 height 17
drag, startPoint x: 585, startPoint y: 294, endPoint x: 655, endPoint y: 300, distance: 70.1
click at [655, 300] on td "1984-01-09" at bounding box center [746, 293] width 261 height 35
click at [592, 202] on span "Referencias Sanciones" at bounding box center [595, 210] width 119 height 17
click at [691, 218] on div "Países" at bounding box center [707, 211] width 35 height 35
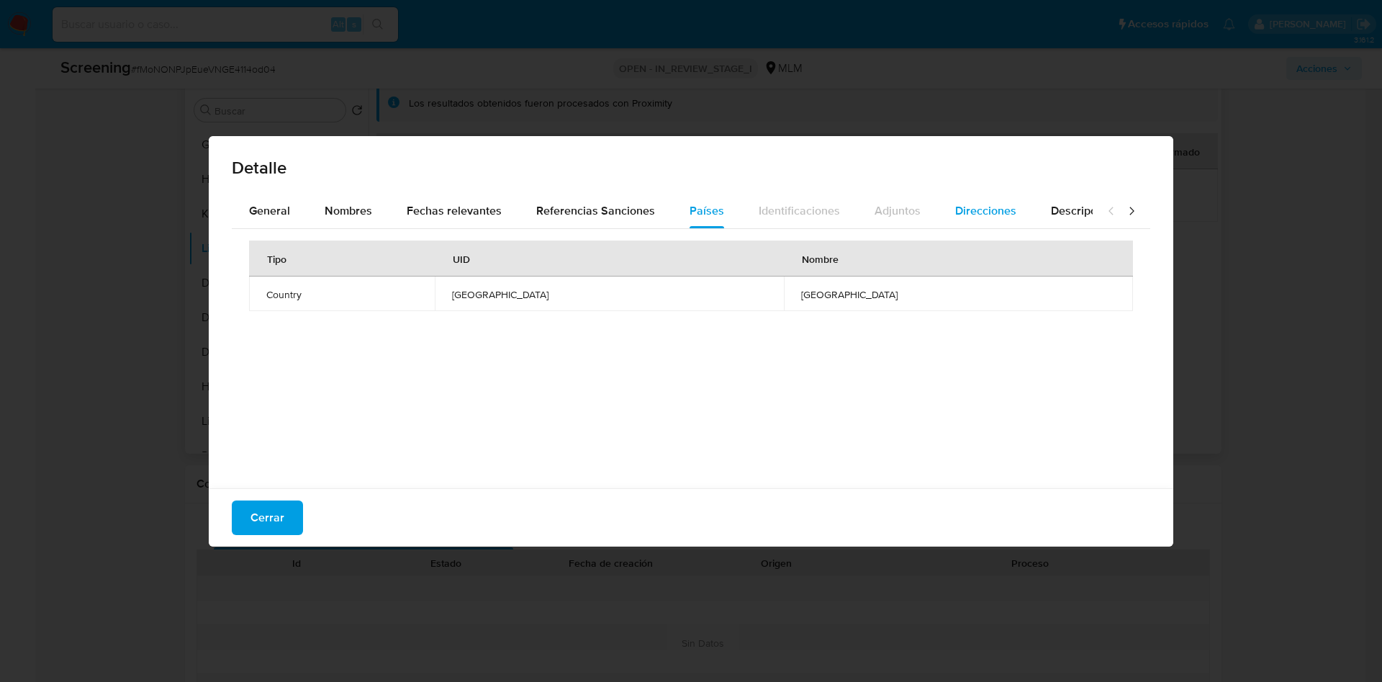
click at [989, 215] on span "Direcciones" at bounding box center [985, 210] width 61 height 17
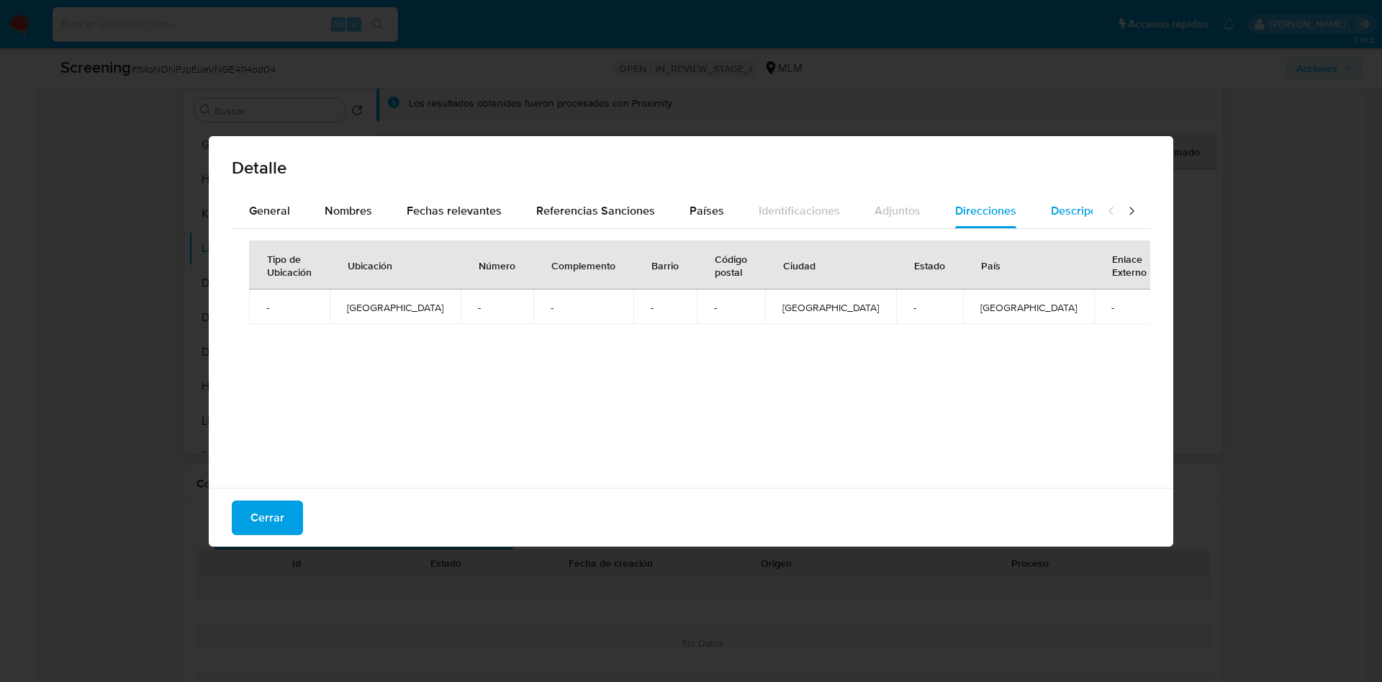
click at [1051, 208] on span "Descripciones" at bounding box center [1087, 210] width 73 height 17
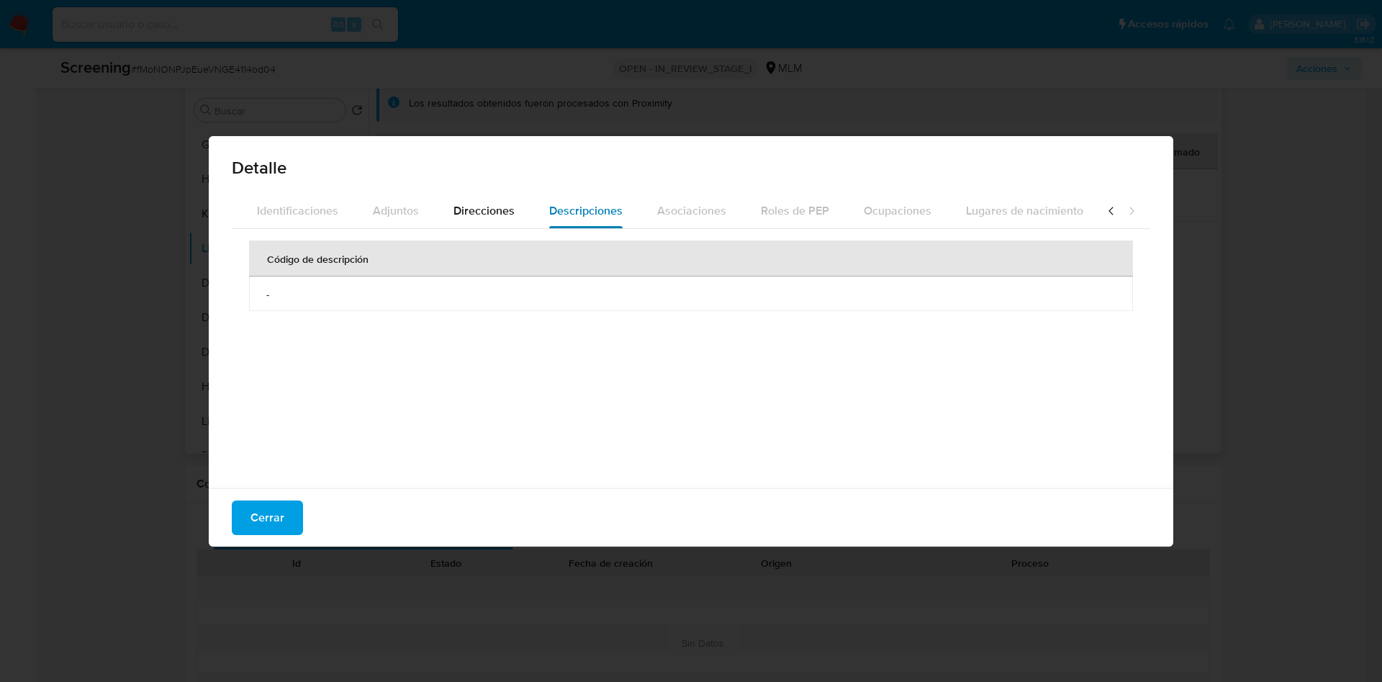
scroll to position [0, 515]
click at [1104, 209] on icon at bounding box center [1111, 211] width 14 height 14
click at [278, 212] on span "General" at bounding box center [269, 210] width 41 height 17
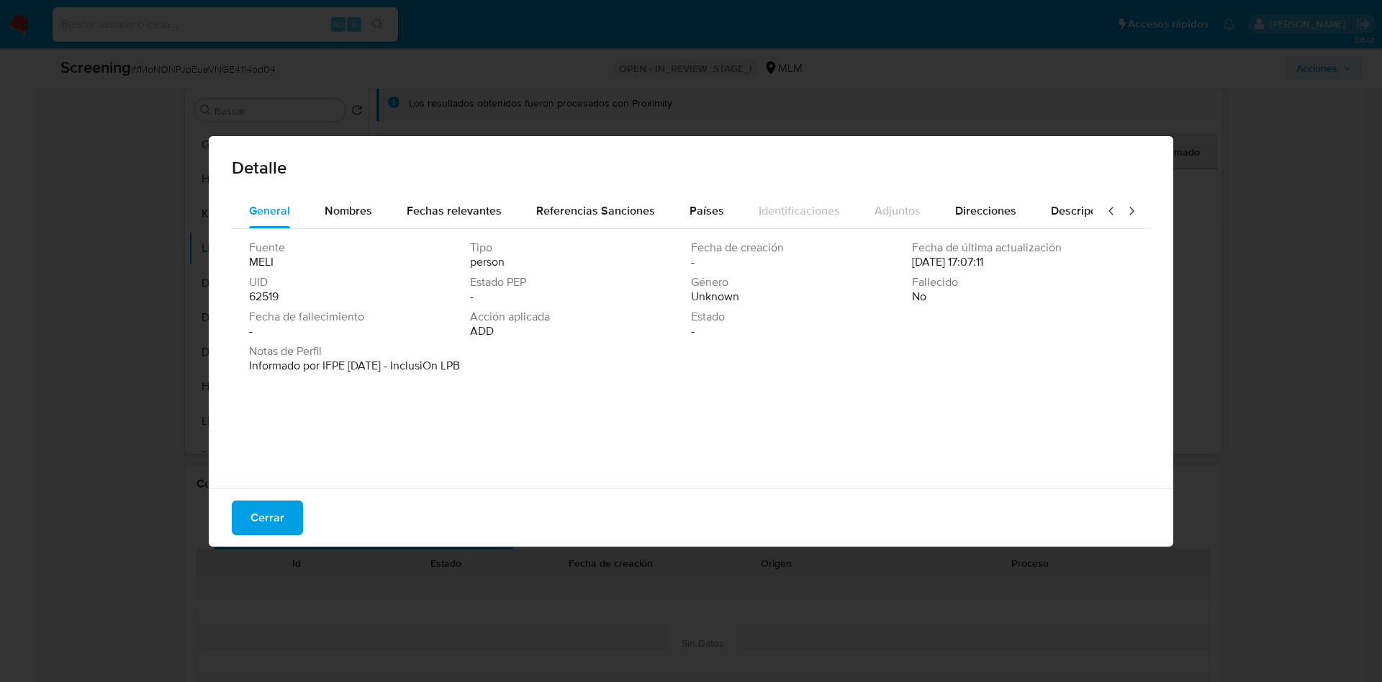
click at [569, 410] on div "Fuente MELI Tipo person Fecha de creación - Fecha de última actualización 09/02…" at bounding box center [691, 355] width 919 height 252
click at [275, 515] on span "Cerrar" at bounding box center [268, 518] width 34 height 32
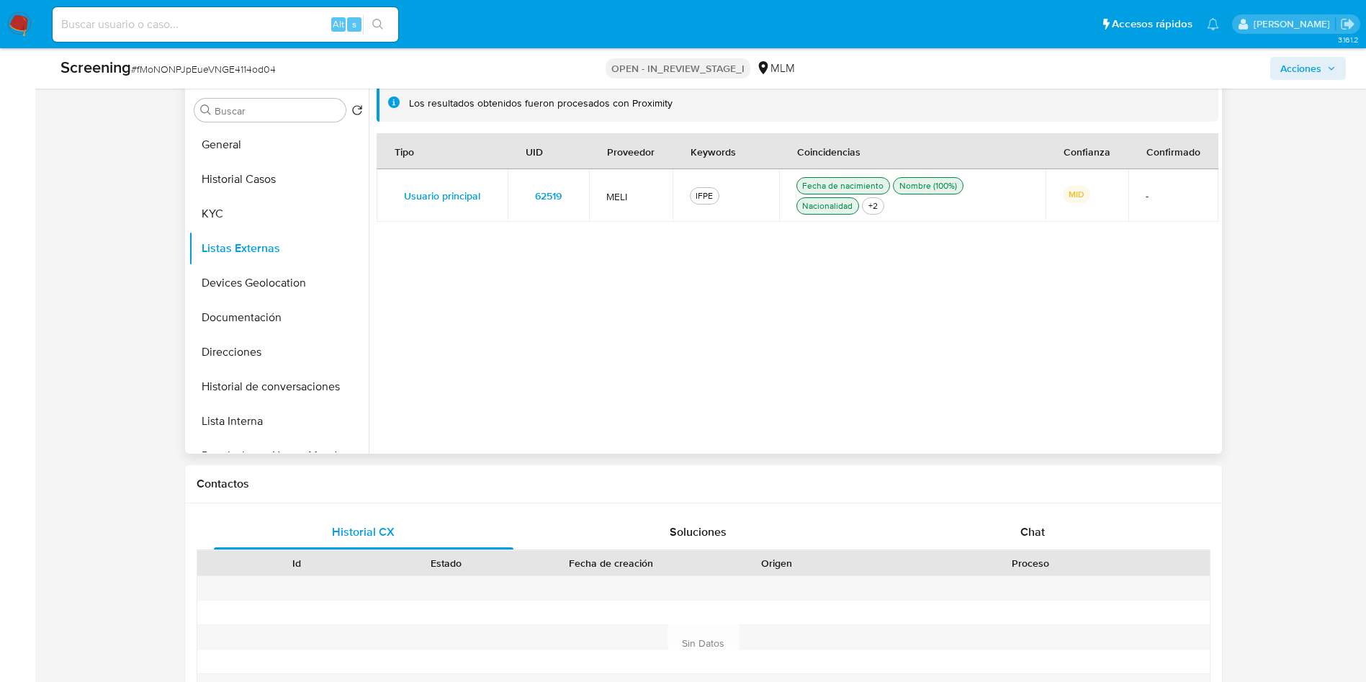
click at [1002, 376] on div "Tipo UID Proveedor Keywords Coincidencias Confianza Confirmado Usuario principa…" at bounding box center [798, 285] width 842 height 305
click at [233, 431] on button "Lista Interna" at bounding box center [273, 421] width 168 height 35
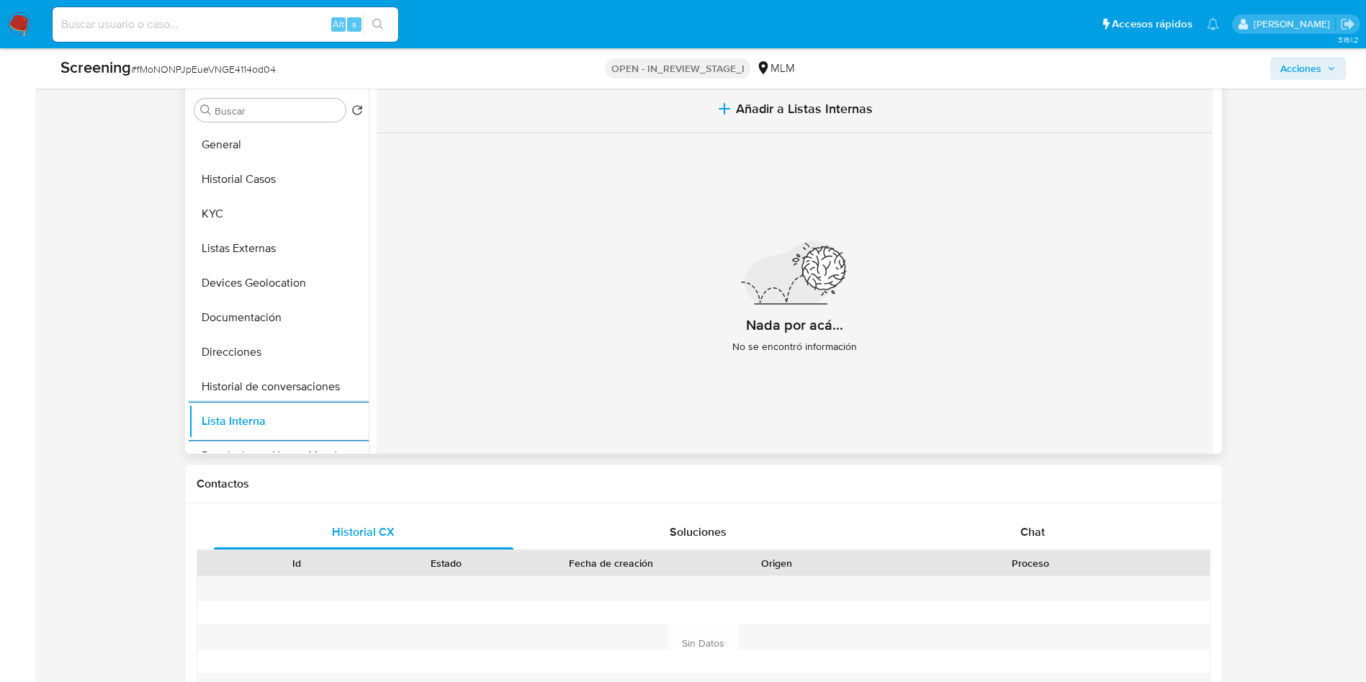
click at [840, 107] on span "Añadir a Listas Internas" at bounding box center [804, 109] width 137 height 16
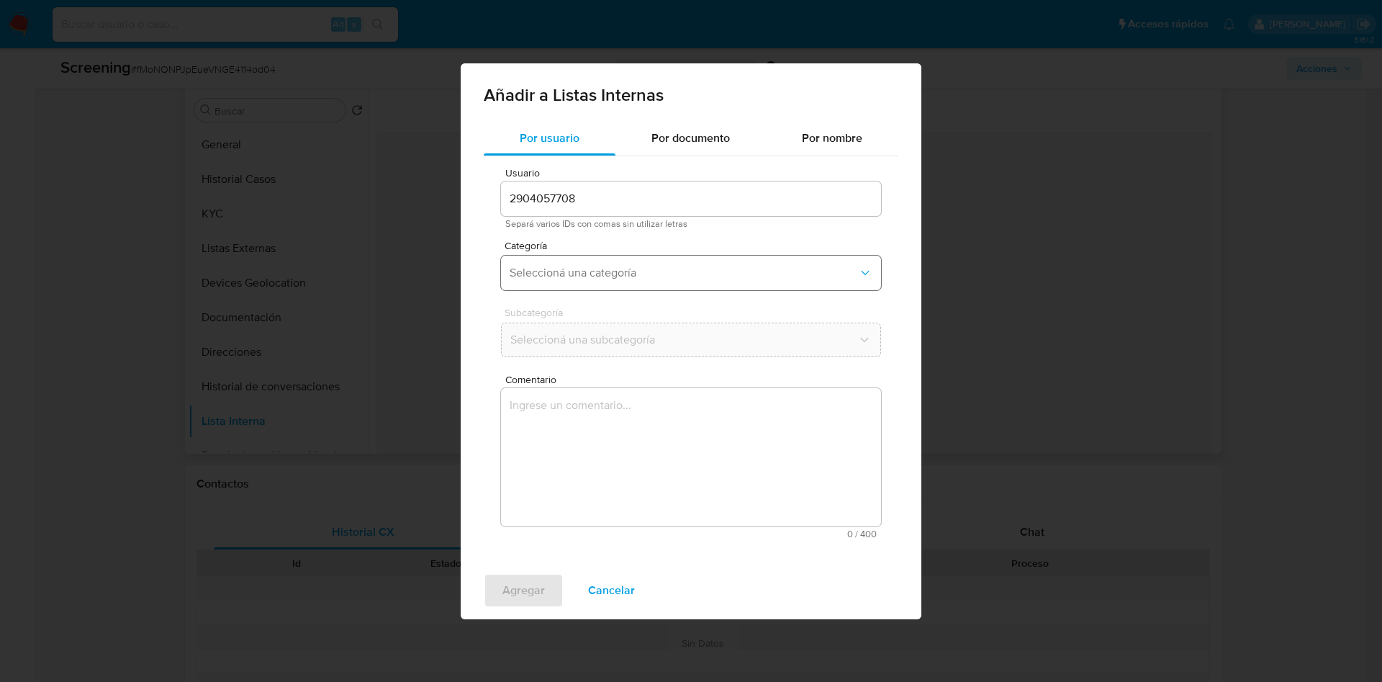
click at [547, 269] on span "Seleccioná una categoría" at bounding box center [684, 273] width 348 height 14
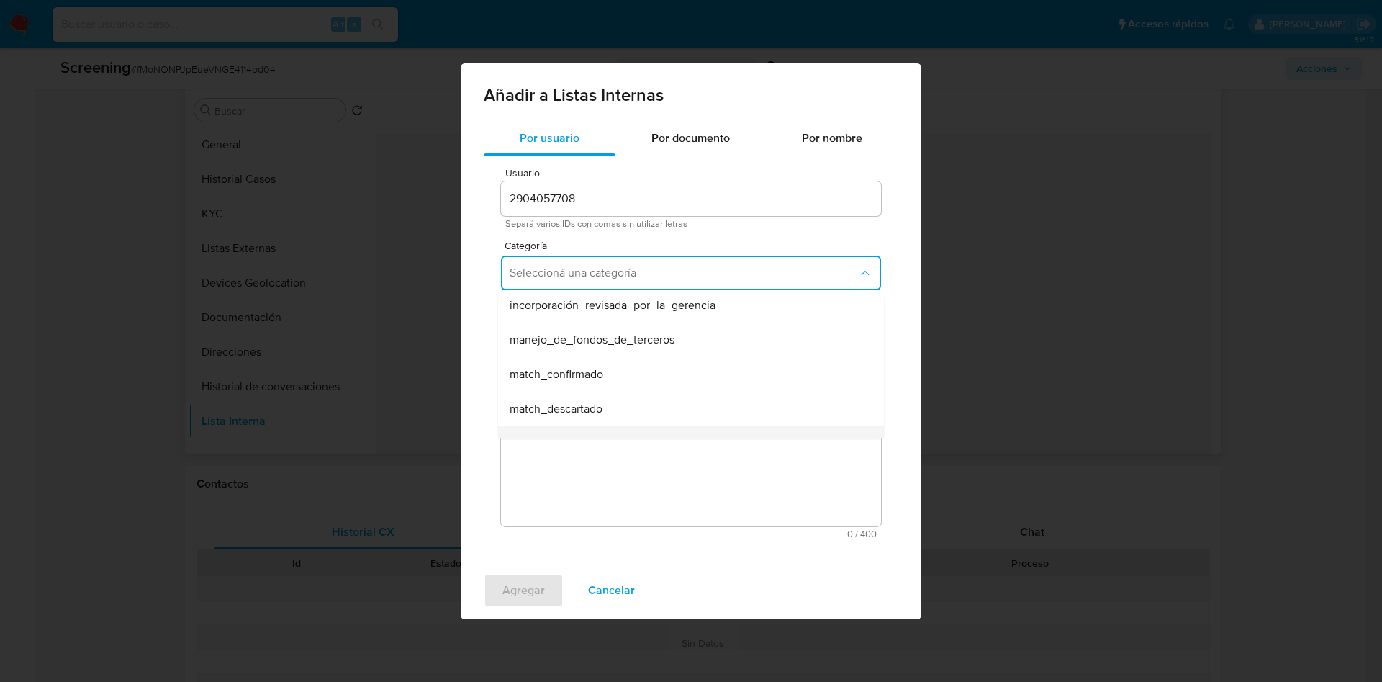
scroll to position [16, 0]
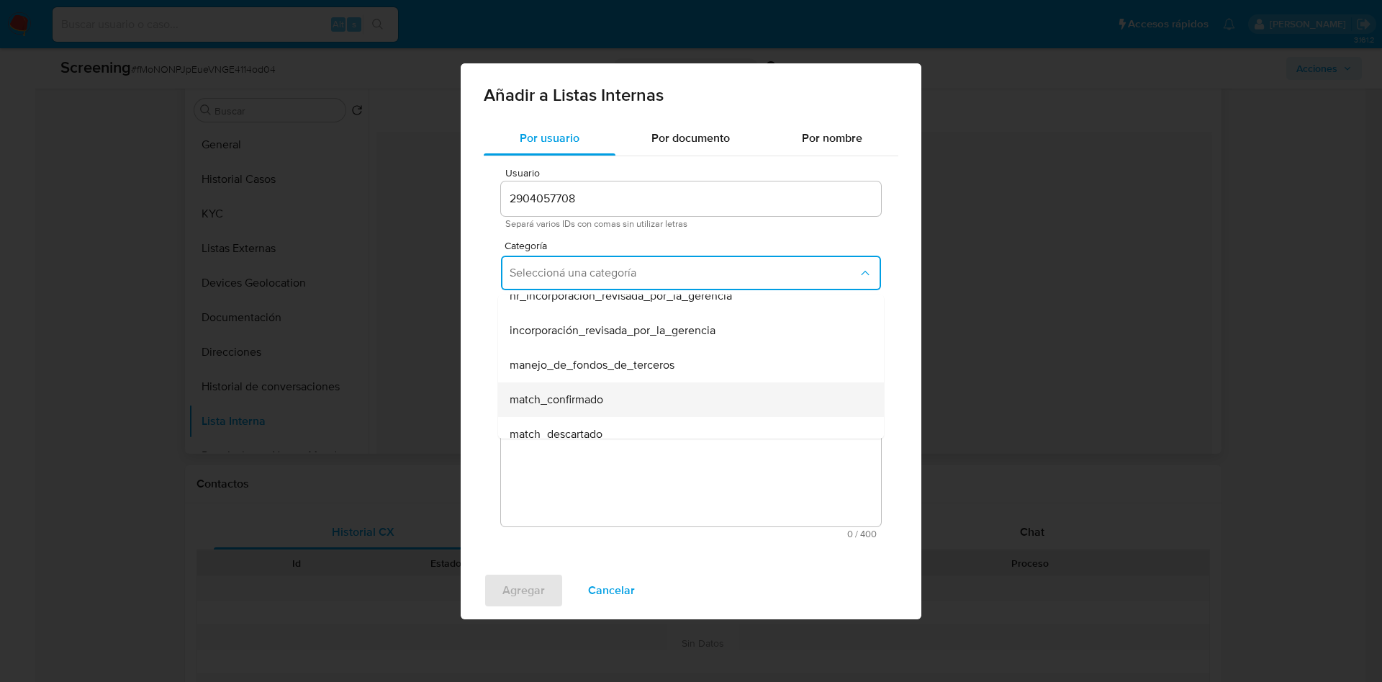
click at [665, 405] on div "match_confirmado" at bounding box center [687, 399] width 354 height 35
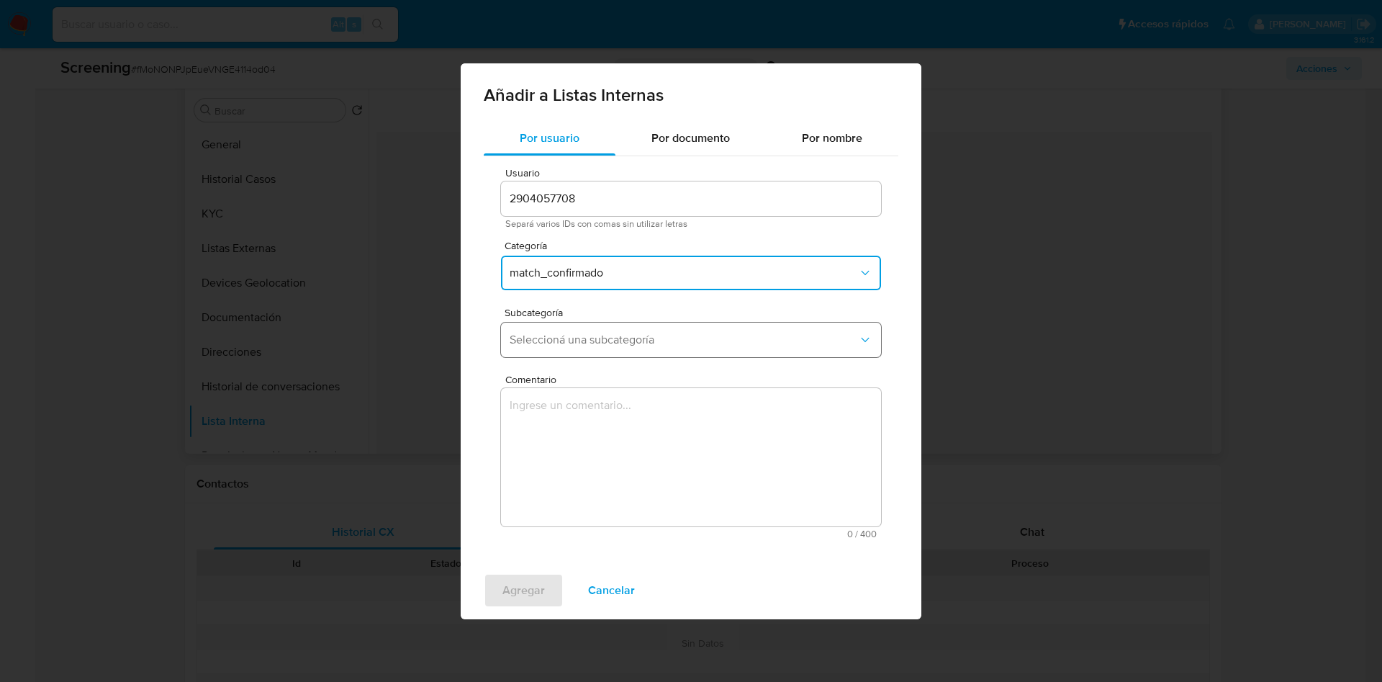
click at [677, 340] on span "Seleccioná una subcategoría" at bounding box center [684, 340] width 348 height 14
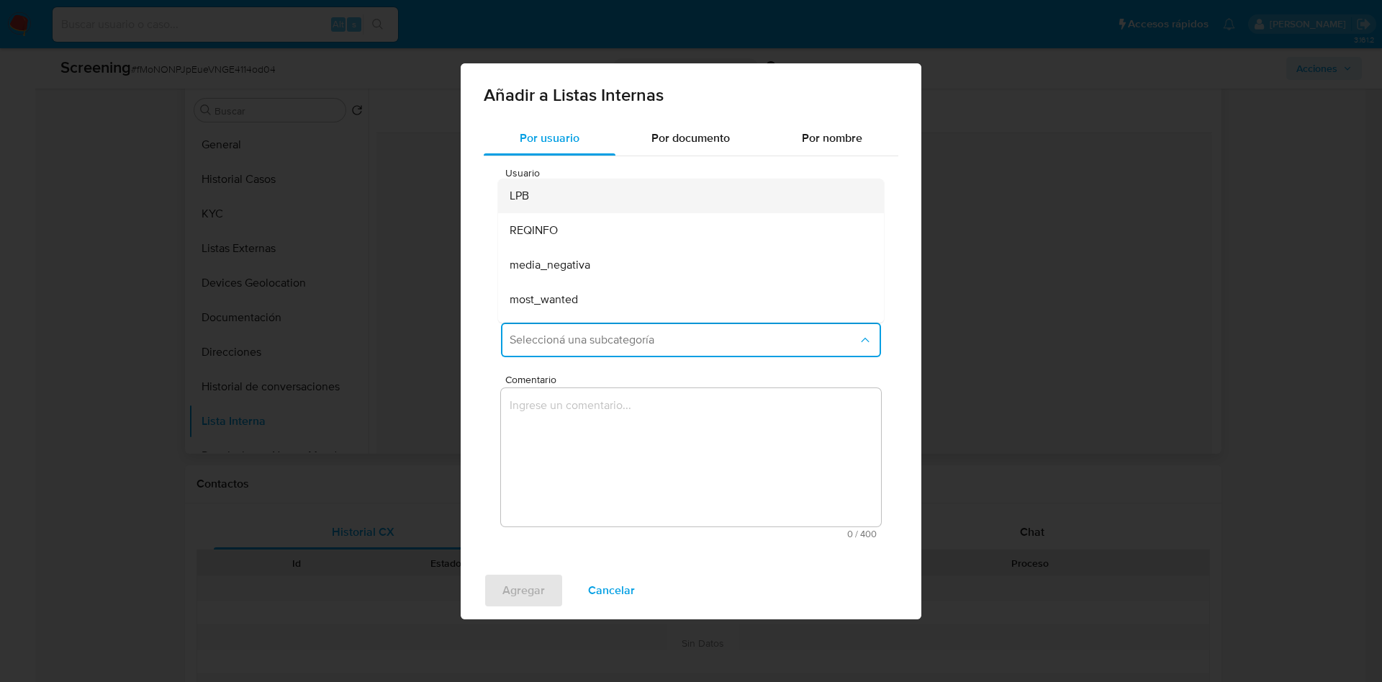
click at [688, 184] on div "LPB" at bounding box center [687, 196] width 354 height 35
click at [633, 452] on textarea "Comentario" at bounding box center [691, 457] width 380 height 138
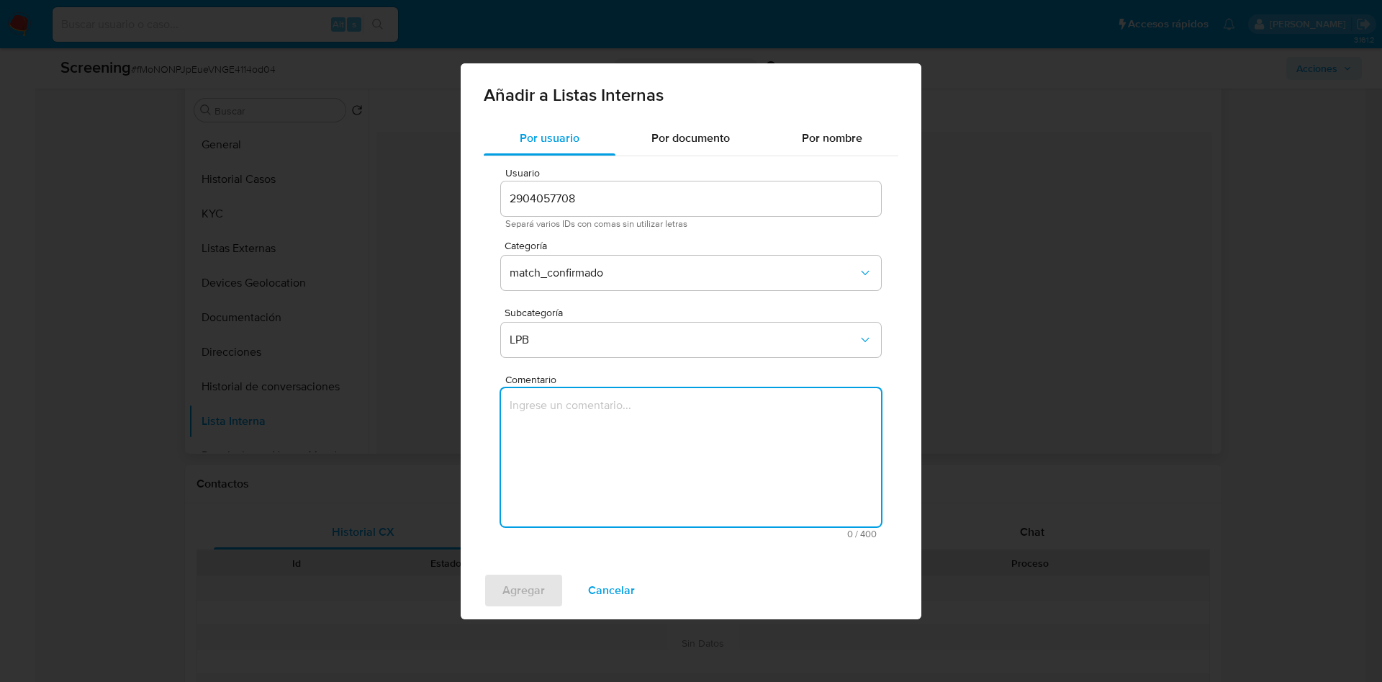
paste textarea "Informado por IFPE 09-01-2023 - InclusiOn LPB"
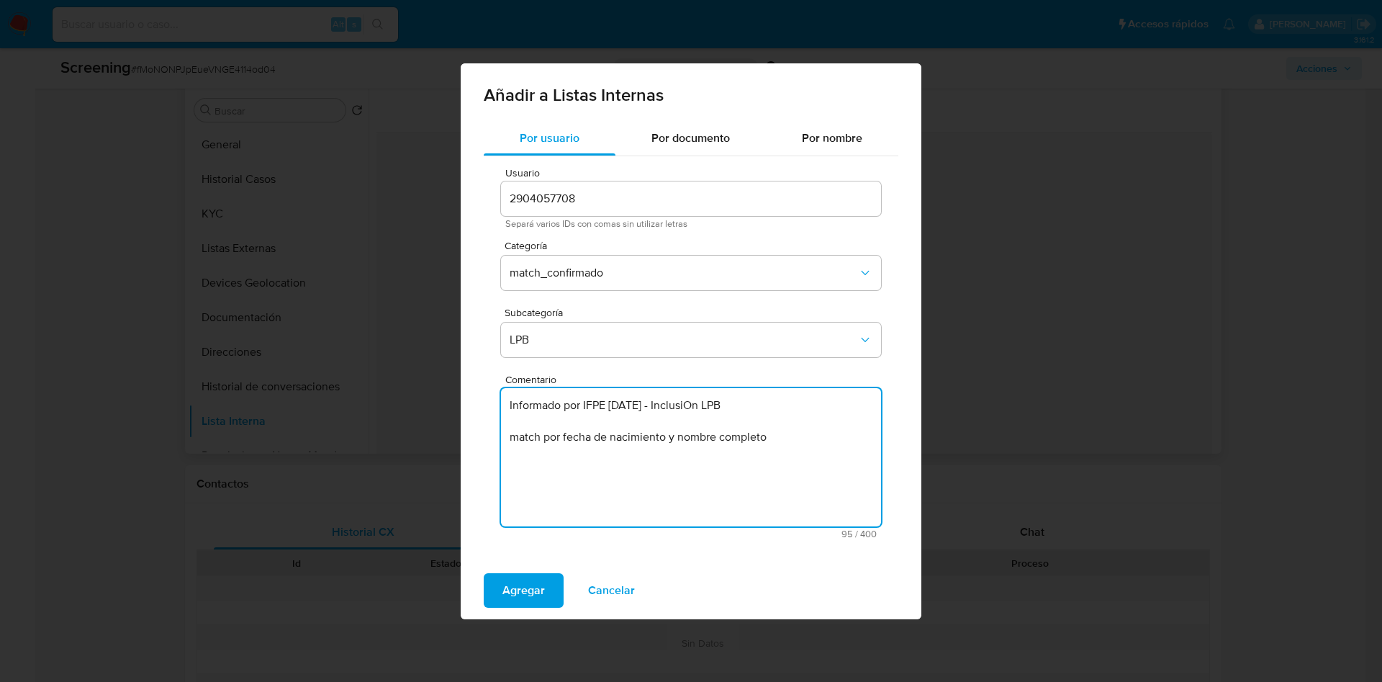
click at [793, 438] on textarea "Informado por IFPE 09-01-2023 - InclusiOn LPB match por fecha de nacimiento y n…" at bounding box center [691, 457] width 380 height 138
drag, startPoint x: 671, startPoint y: 438, endPoint x: 713, endPoint y: 487, distance: 64.3
click at [665, 439] on textarea "Informado por IFPE 09-01-2023 - InclusiOn LPB match por fecha de nacimiento y n…" at bounding box center [691, 457] width 380 height 138
paste textarea "1984-01-09"
click at [841, 442] on textarea "Informado por IFPE 09-01-2023 - InclusiOn LPB match por fecha de nacimiento 198…" at bounding box center [691, 457] width 380 height 138
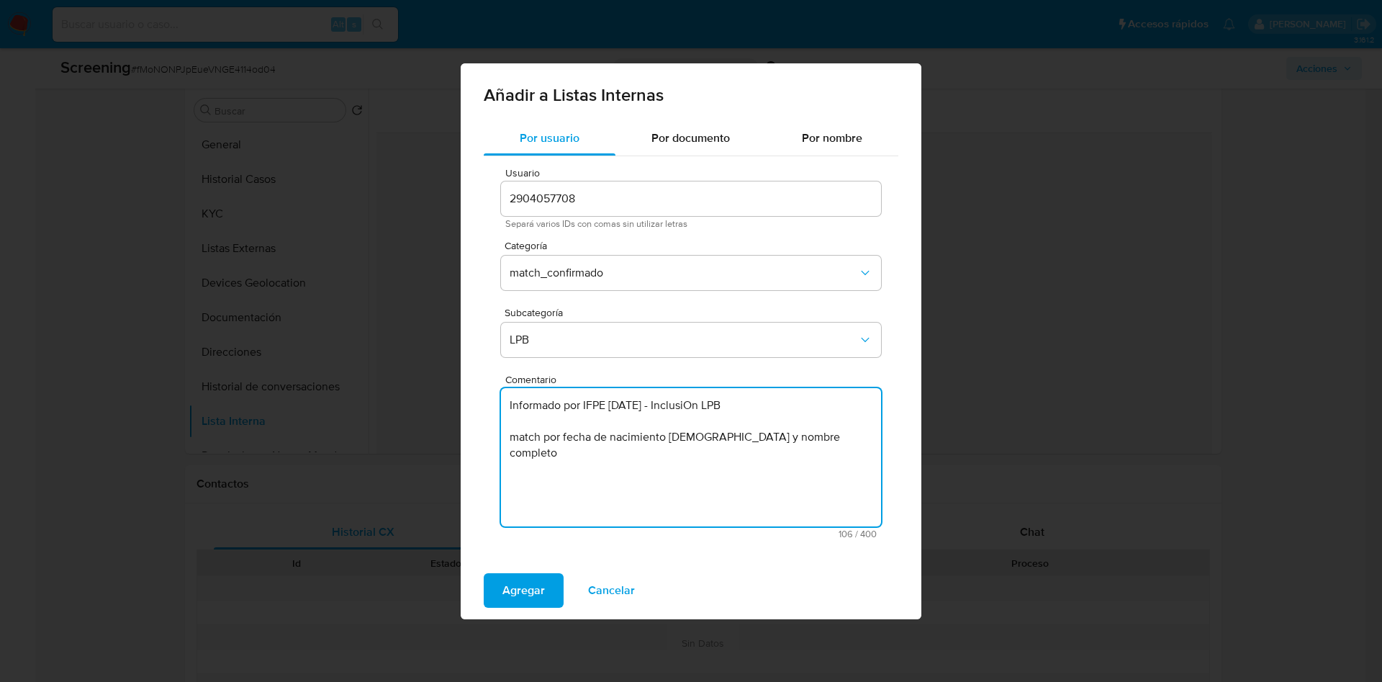
paste textarea "Linda Viviana Fausto Vigil"
type textarea "Informado por IFPE 09-01-2023 - InclusiOn LPB match por fecha de nacimiento 198…"
click at [828, 136] on span "Por nombre" at bounding box center [832, 138] width 60 height 17
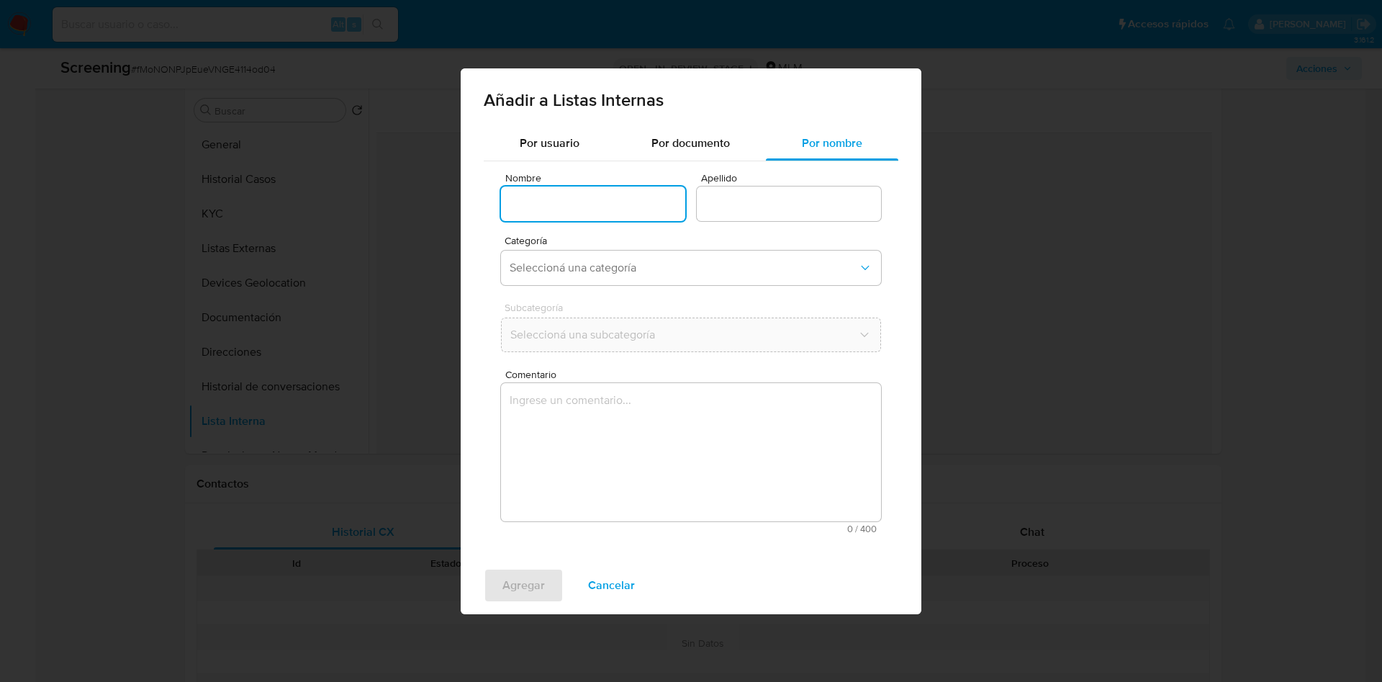
click at [593, 196] on input "Nombre" at bounding box center [593, 203] width 184 height 19
drag, startPoint x: 580, startPoint y: 204, endPoint x: 665, endPoint y: 206, distance: 85.0
click at [665, 206] on input "Linda Viviana Fausto Vigil" at bounding box center [593, 203] width 184 height 19
type input "Linda Viviana"
click at [758, 199] on input "Apellido" at bounding box center [789, 203] width 184 height 19
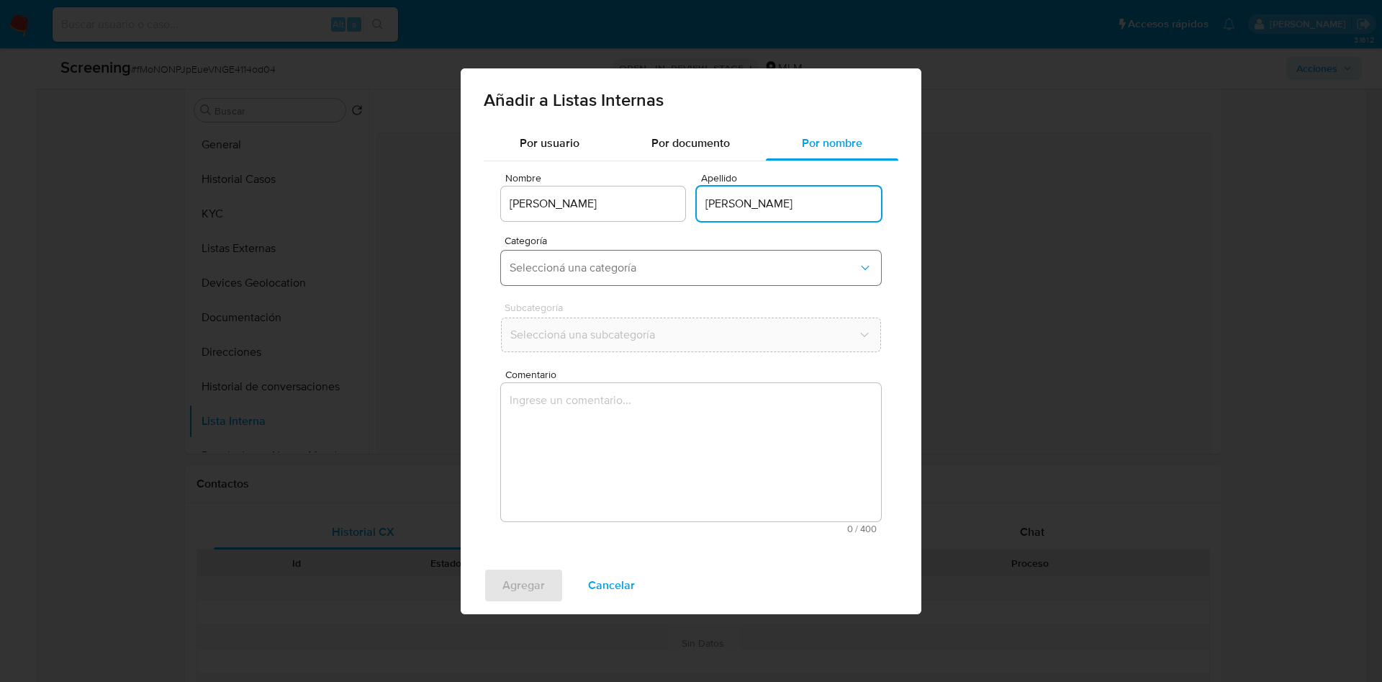
type input "Fausto Vigil"
click at [595, 256] on button "Seleccioná una categoría" at bounding box center [691, 268] width 380 height 35
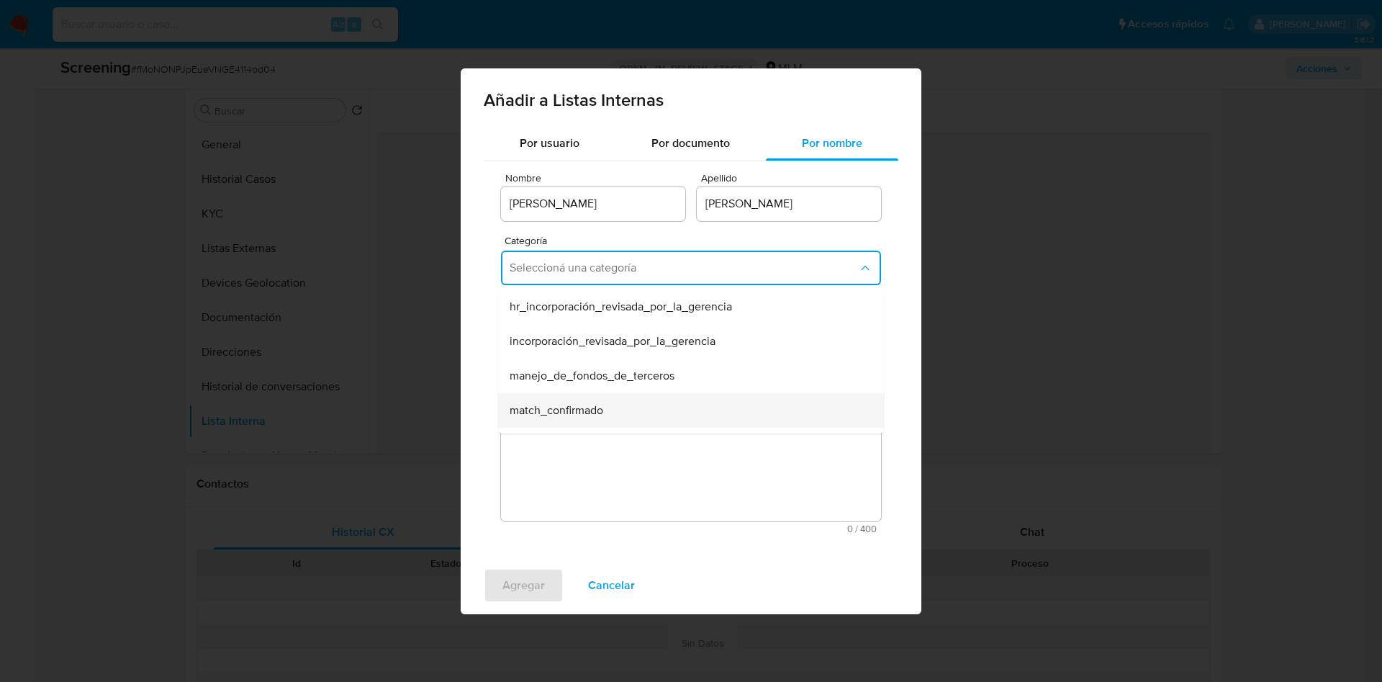
click at [603, 414] on span "match_confirmado" at bounding box center [557, 410] width 94 height 14
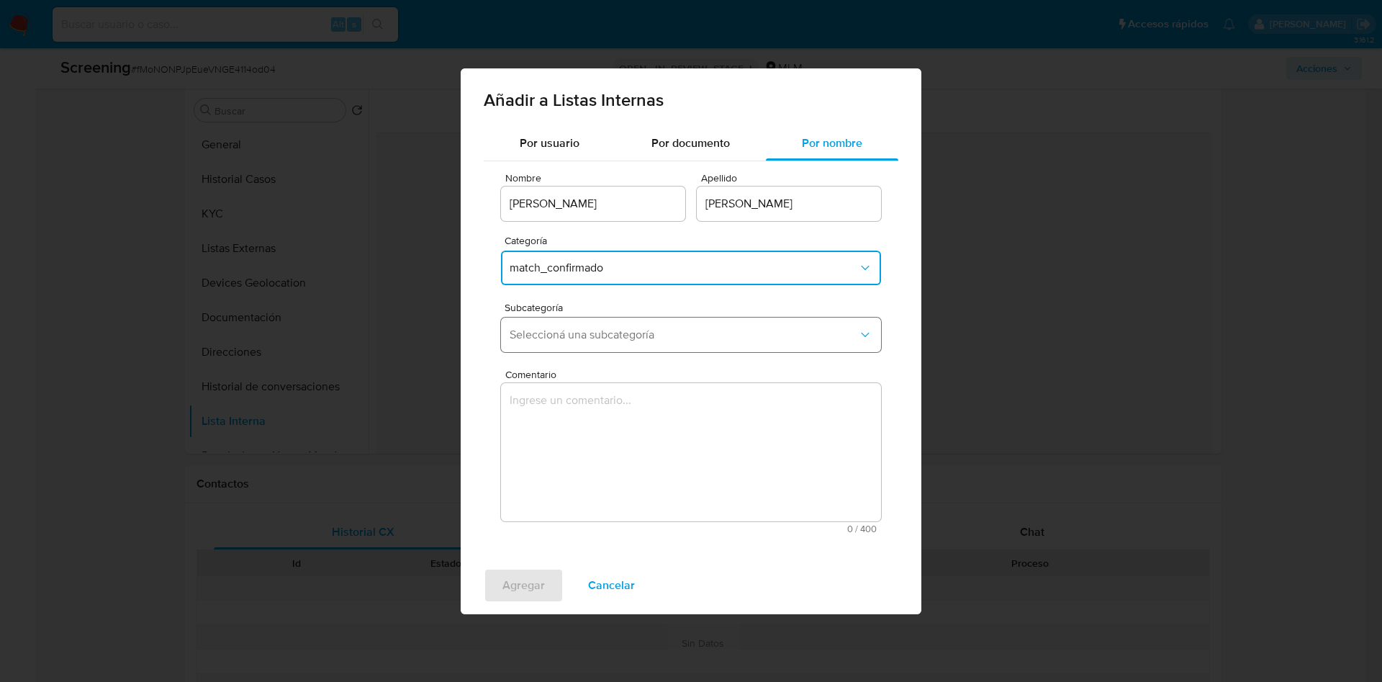
click at [608, 341] on span "Seleccioná una subcategoría" at bounding box center [684, 335] width 348 height 14
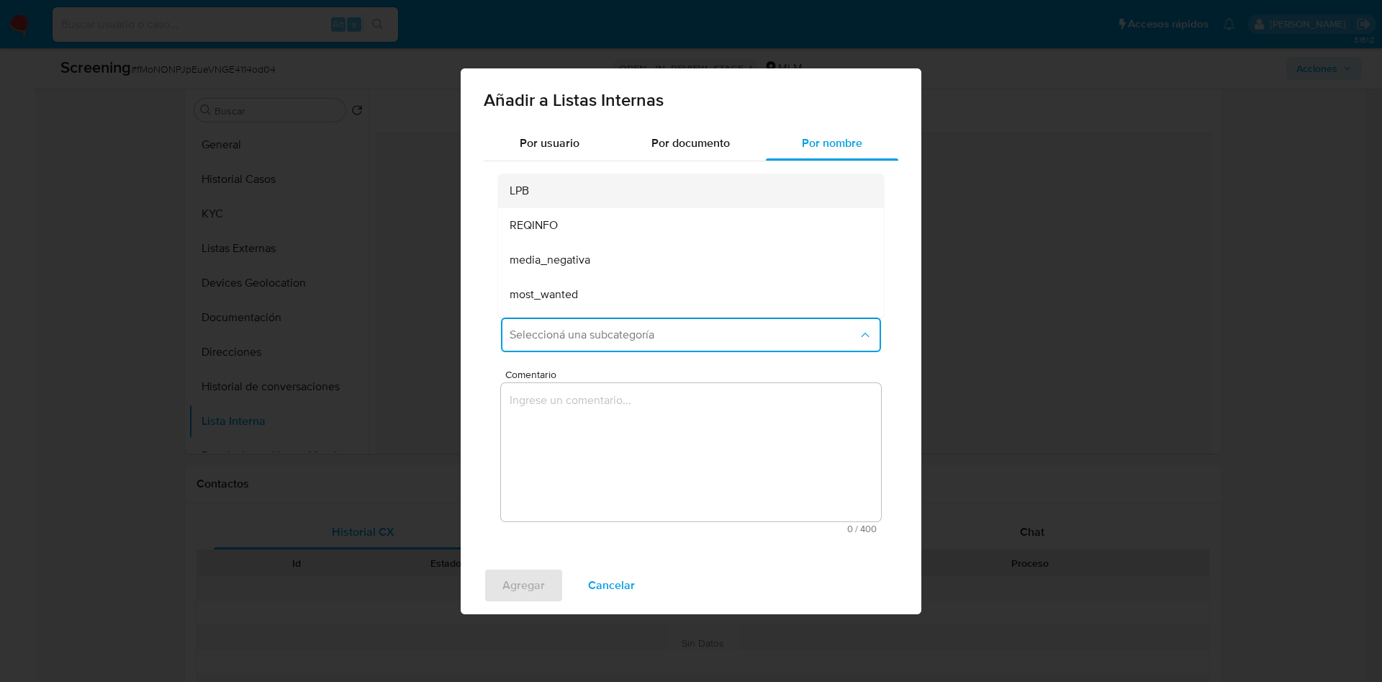
click at [598, 192] on div "LPB" at bounding box center [687, 191] width 354 height 35
click at [590, 419] on textarea "Comentario" at bounding box center [691, 452] width 380 height 138
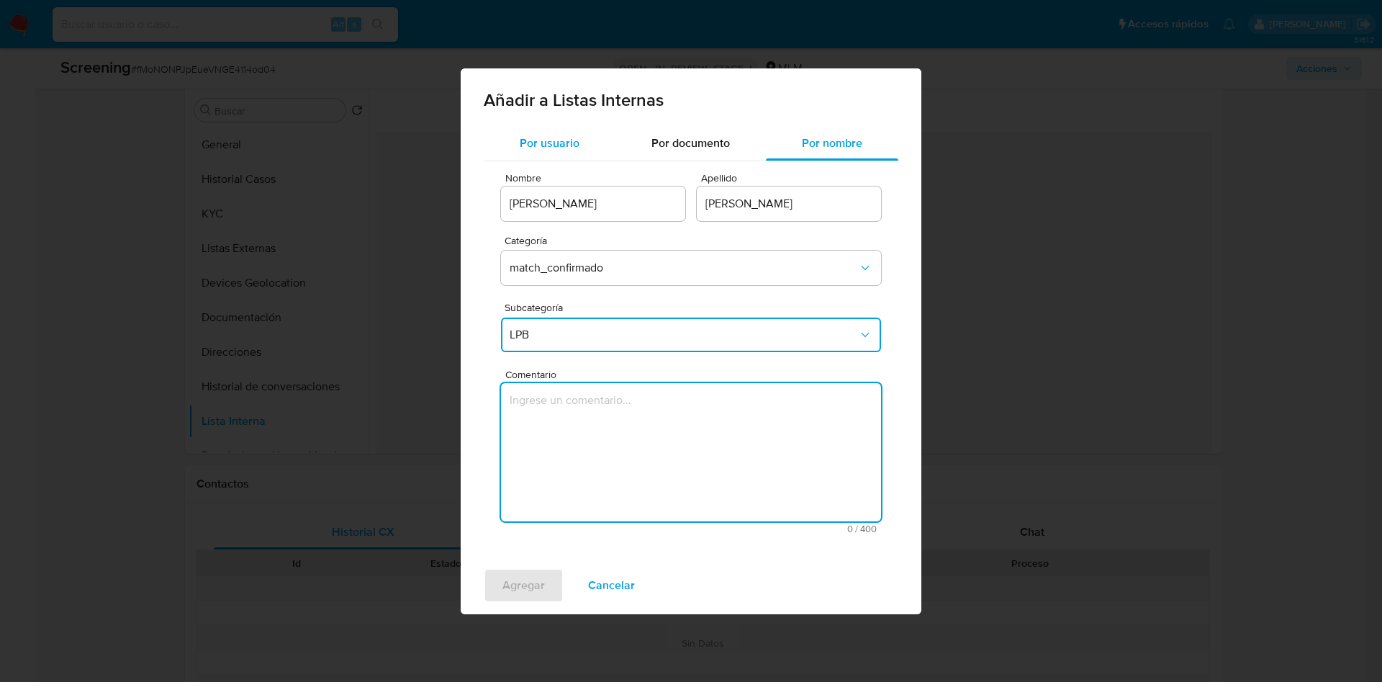
click at [557, 138] on span "Por usuario" at bounding box center [550, 143] width 60 height 17
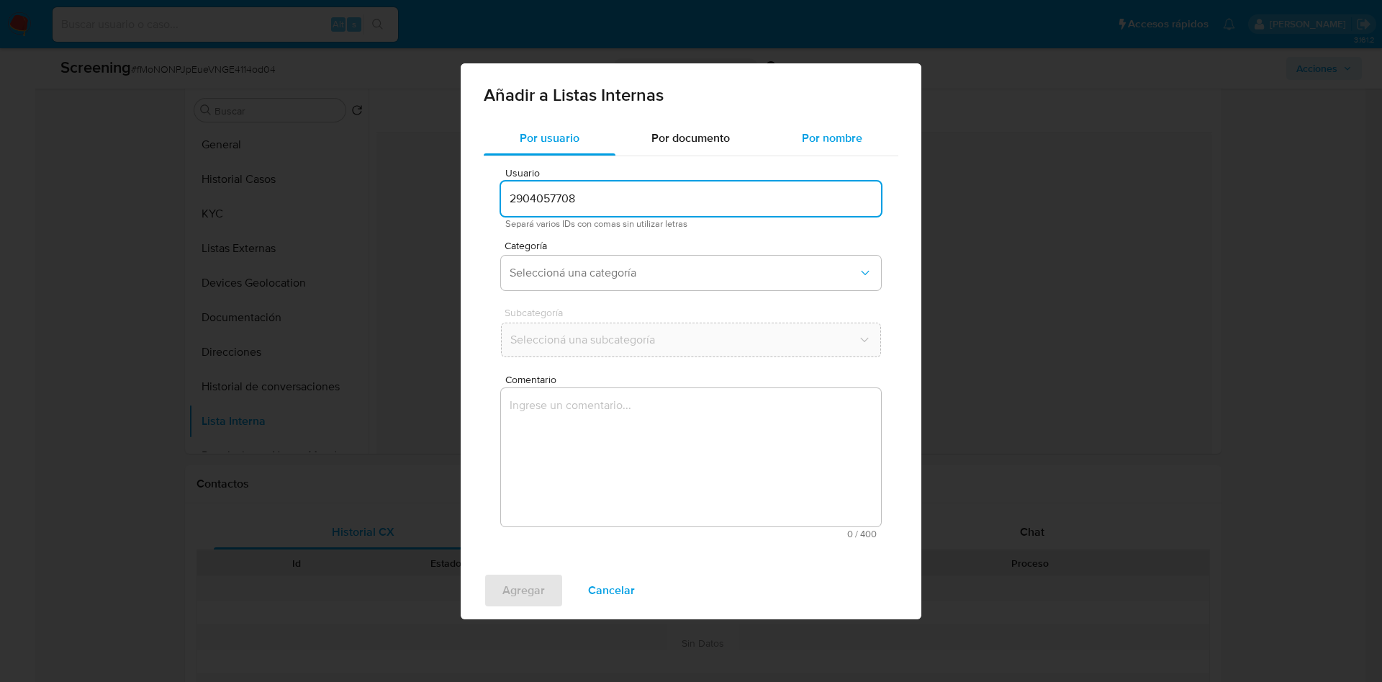
click at [839, 133] on span "Por nombre" at bounding box center [832, 138] width 60 height 17
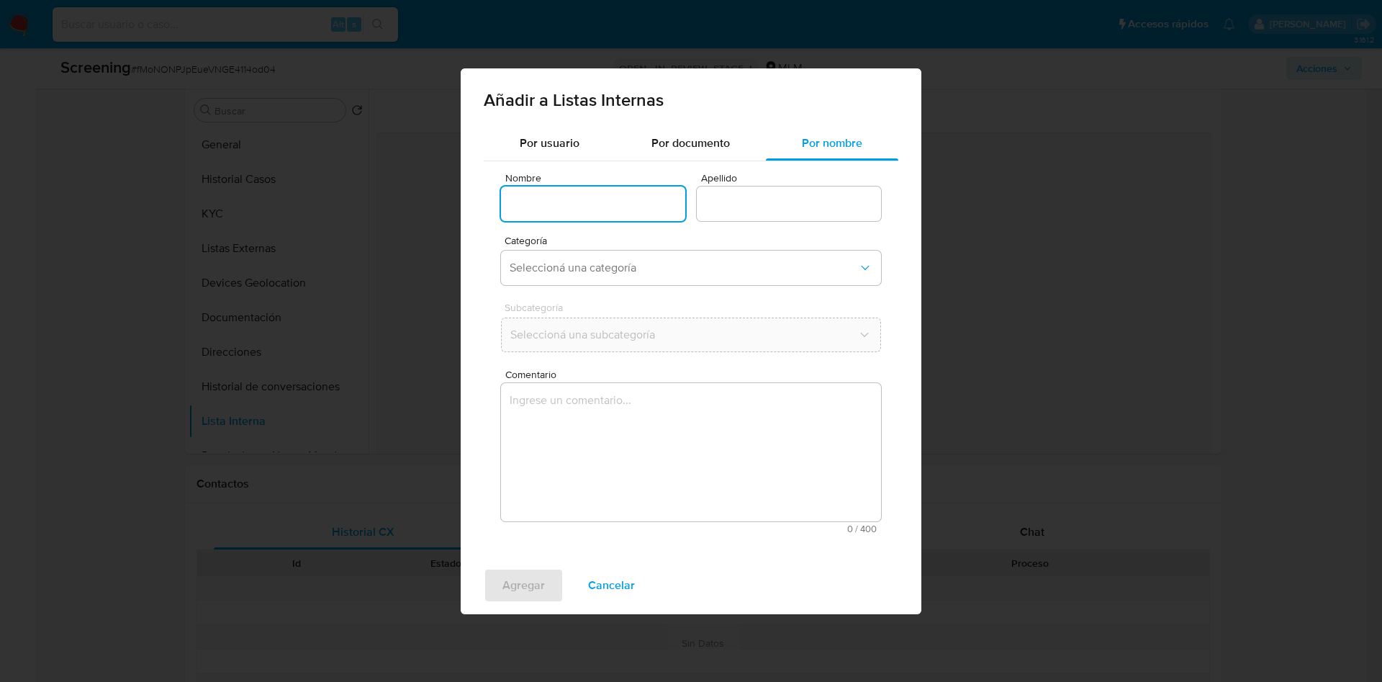
click at [621, 198] on input "Nombre" at bounding box center [593, 203] width 184 height 19
type input "Fausto Vigil"
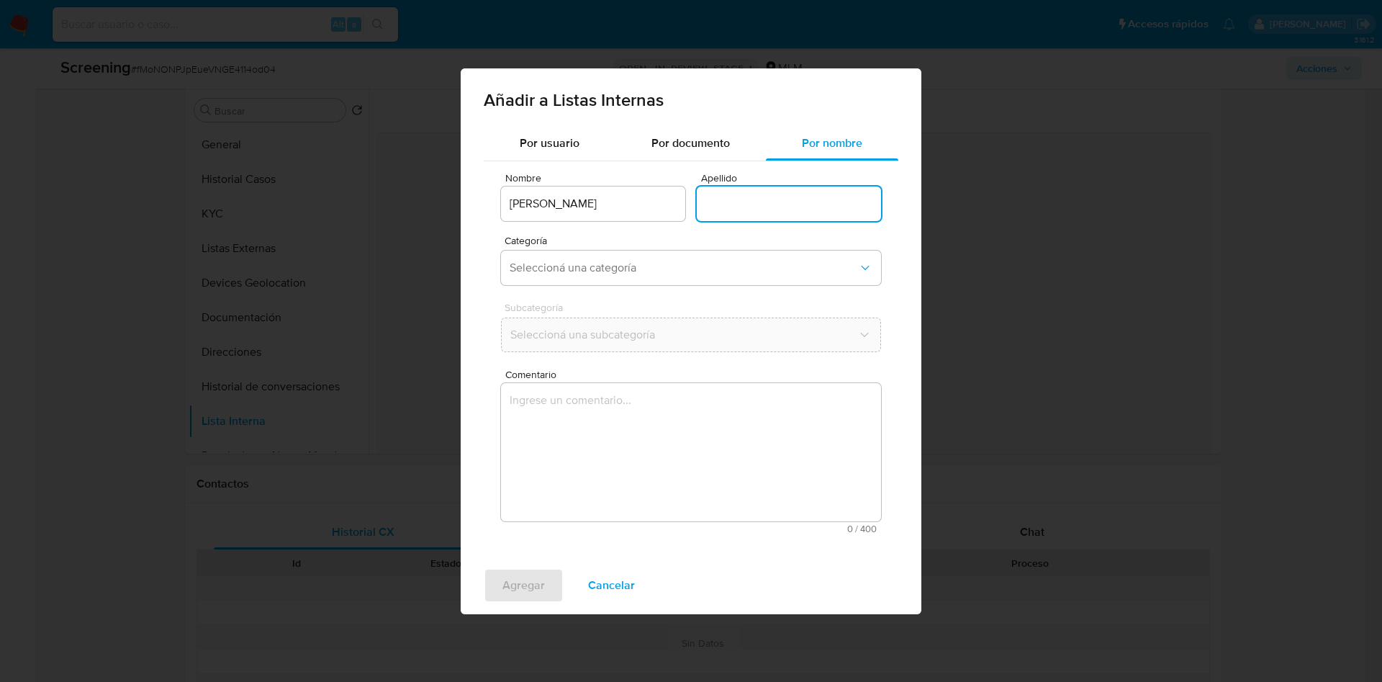
click at [734, 197] on input "Apellido" at bounding box center [789, 203] width 184 height 19
type input "Fausto Vigil"
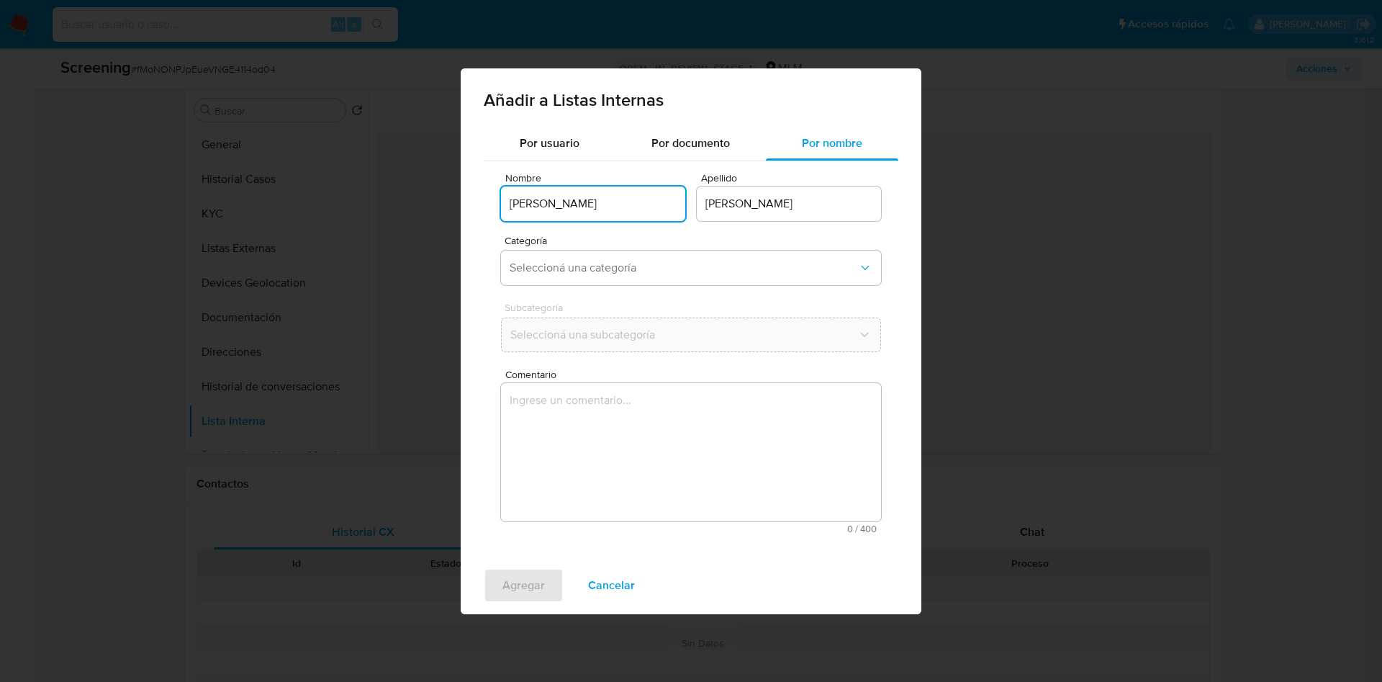
drag, startPoint x: 603, startPoint y: 206, endPoint x: 705, endPoint y: 207, distance: 102.2
click at [337, 164] on div "Añadir a Listas Internas Por usuario Por documento Por nombre Nombre Fausto Vig…" at bounding box center [691, 341] width 1382 height 682
type input "Linda Viviana"
click at [654, 261] on span "Seleccioná una categoría" at bounding box center [684, 268] width 348 height 14
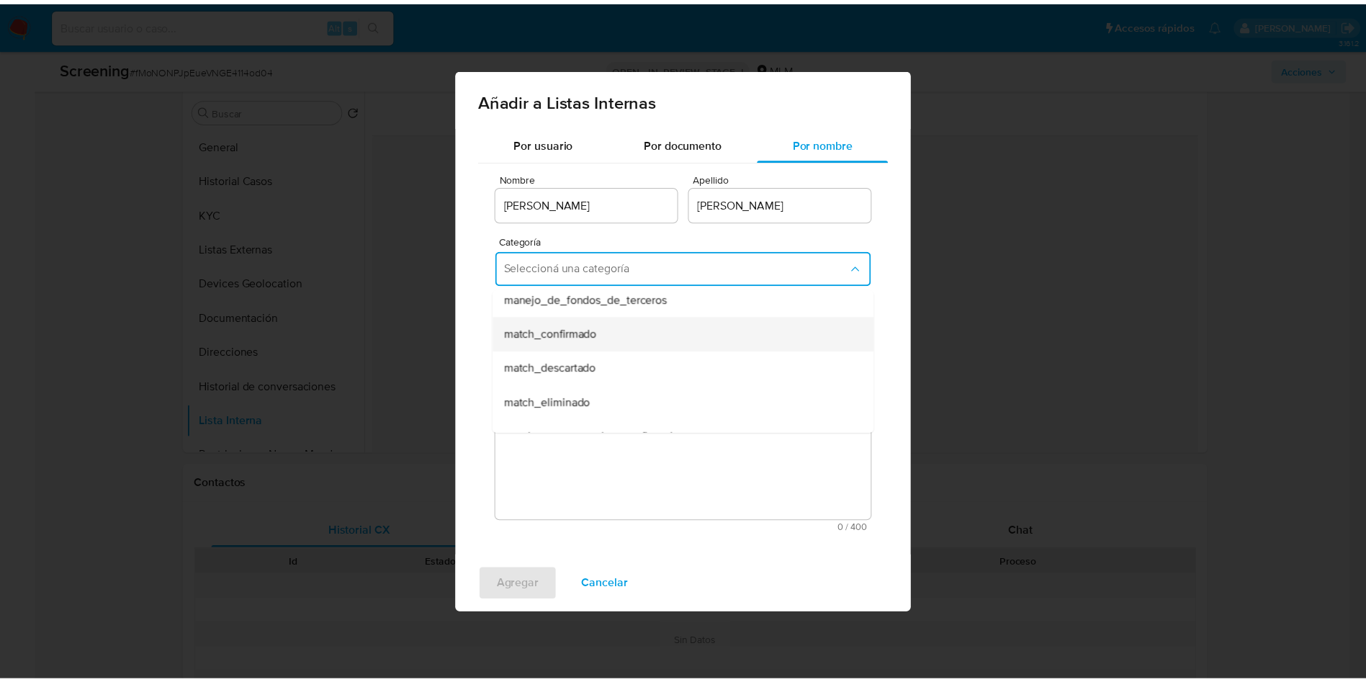
scroll to position [108, 0]
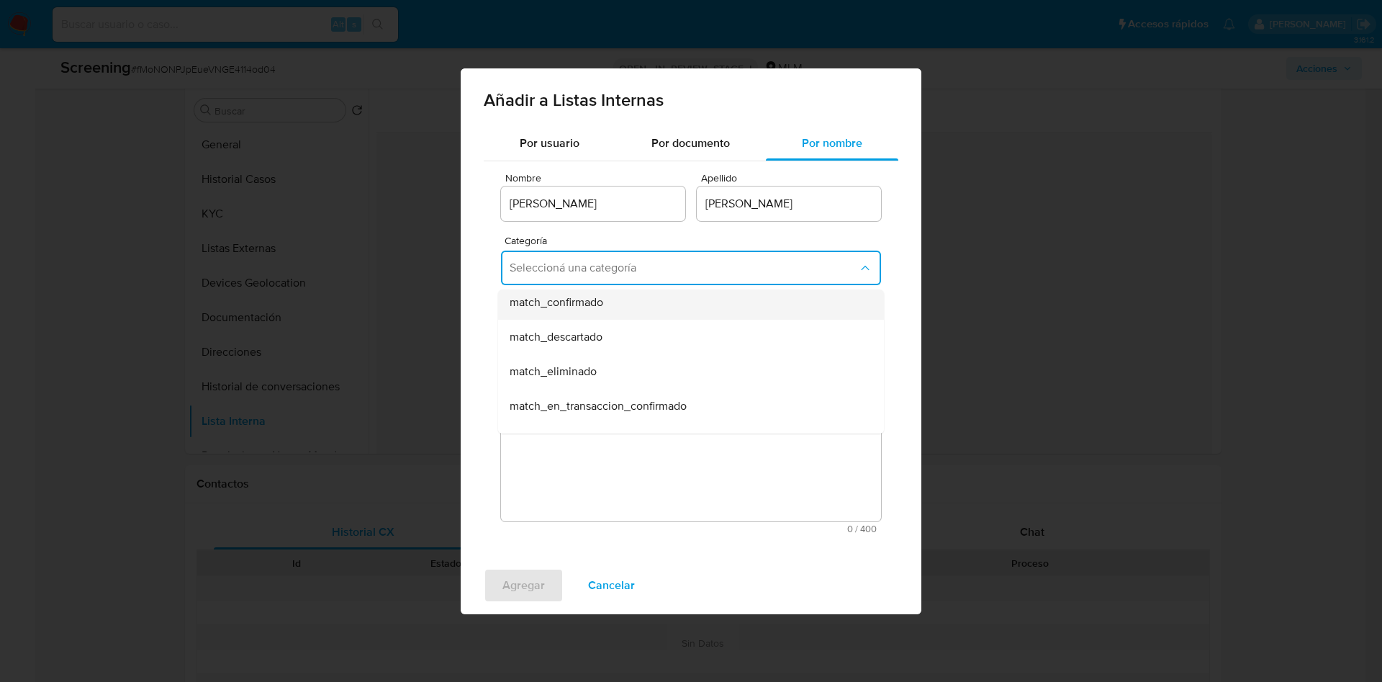
click at [606, 300] on div "match_confirmado" at bounding box center [687, 302] width 354 height 35
click at [605, 340] on span "Seleccioná una subcategoría" at bounding box center [684, 335] width 348 height 14
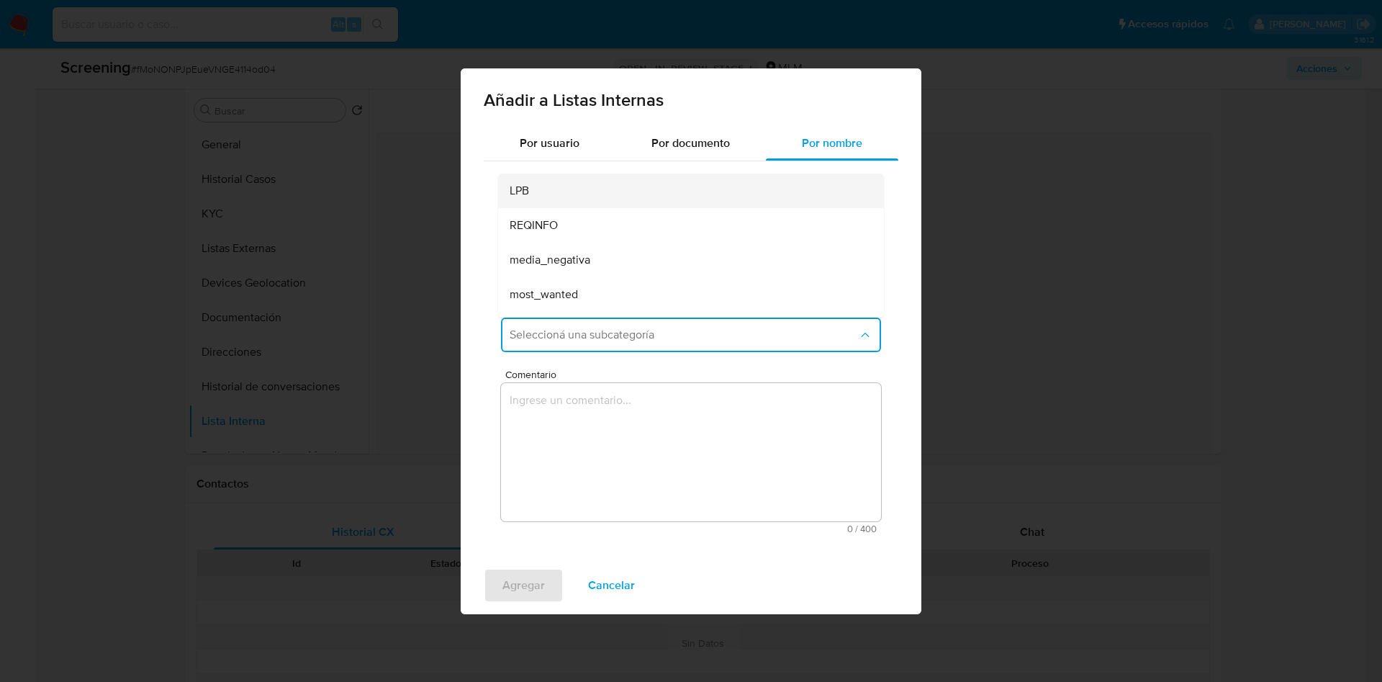
click at [578, 194] on div "LPB" at bounding box center [687, 191] width 354 height 35
click at [569, 449] on textarea "Comentario" at bounding box center [691, 452] width 380 height 138
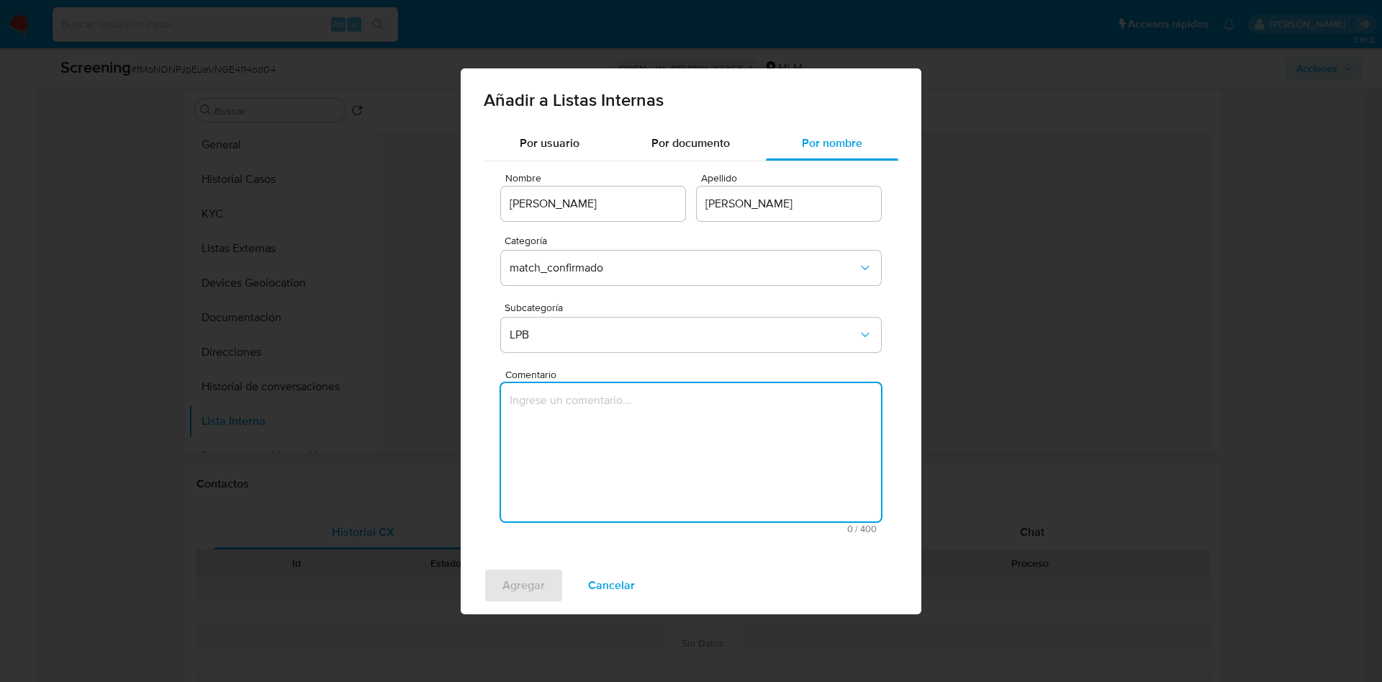
click at [644, 458] on textarea "Comentario" at bounding box center [691, 452] width 380 height 138
paste textarea "Informado por IFPE 09-01-2023 - InclusiOn LPB"
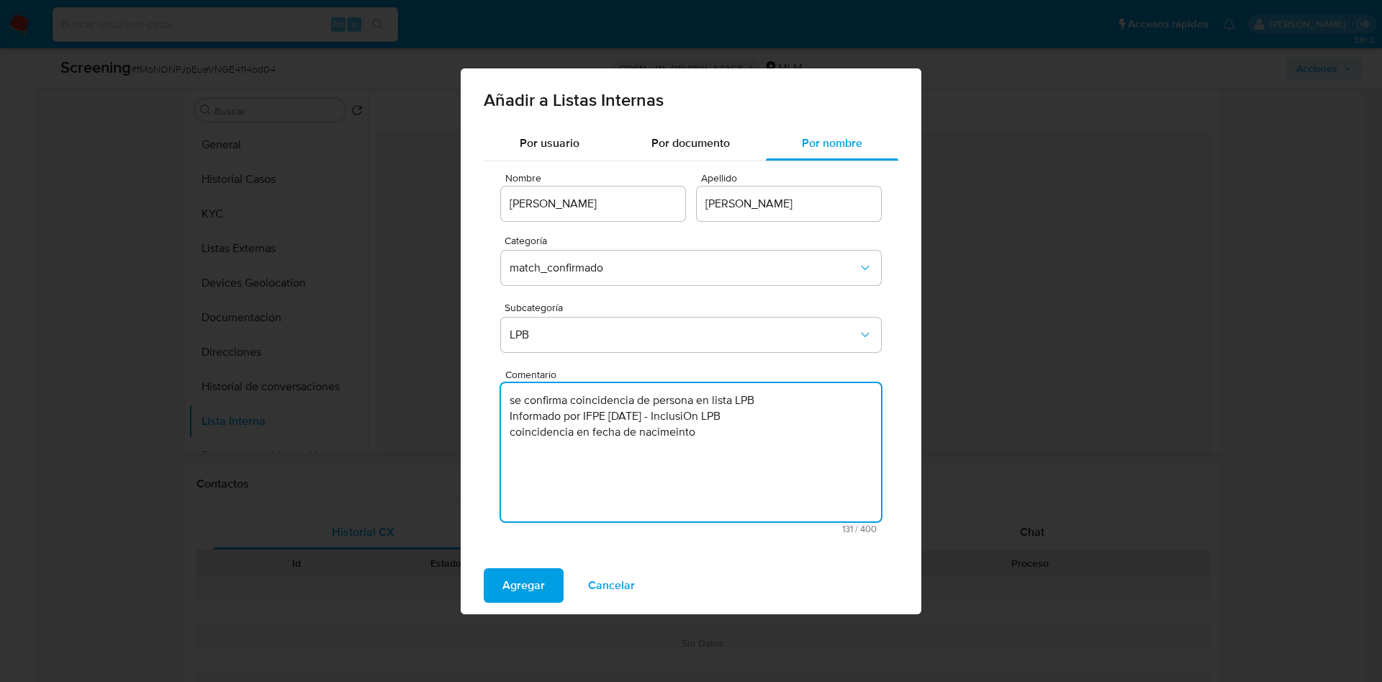
paste textarea "1984-01-09"
drag, startPoint x: 759, startPoint y: 436, endPoint x: 698, endPoint y: 431, distance: 60.6
click at [698, 431] on textarea "se confirma coincidencia de persona en lista LPB Informado por IFPE 09-01-2023 …" at bounding box center [691, 452] width 380 height 138
paste textarea "09ENE1984"
paste textarea "LINDA VIVIANA FAUSTO VIGIL"
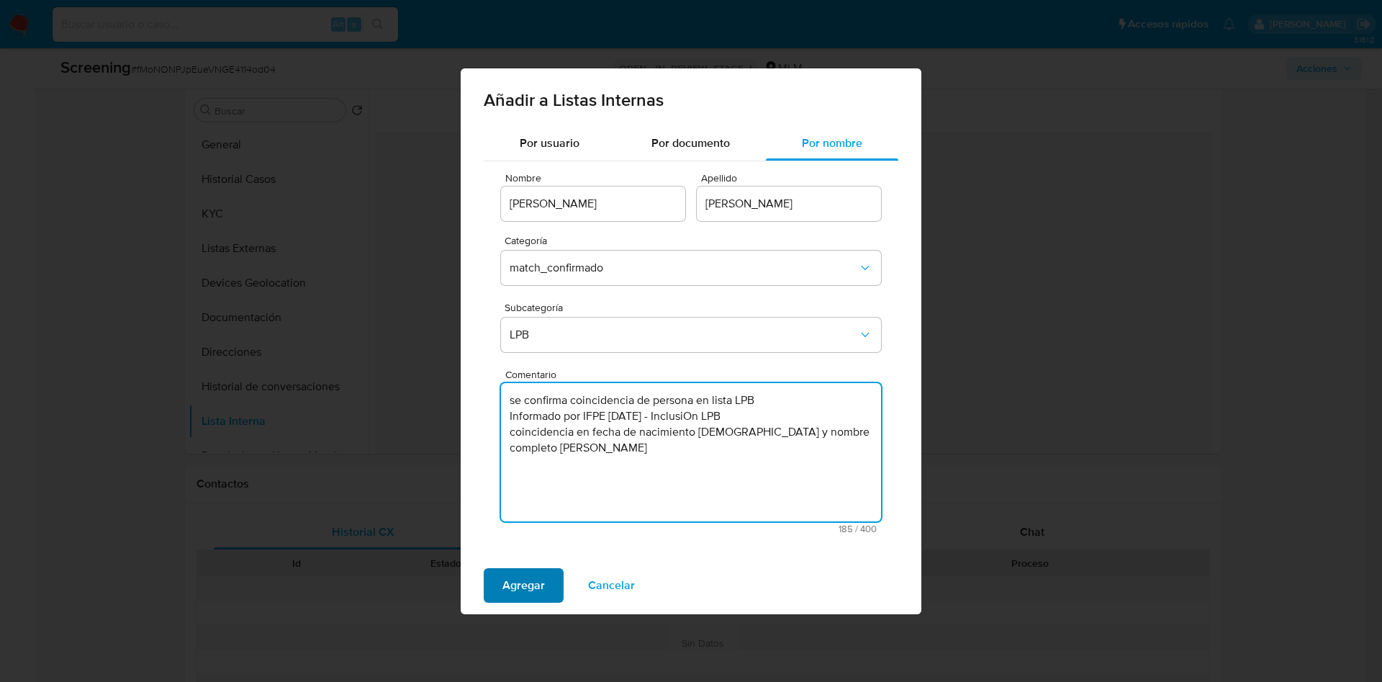
type textarea "se confirma coincidencia de persona en lista LPB Informado por IFPE 09-01-2023 …"
click at [532, 583] on span "Agregar" at bounding box center [524, 585] width 42 height 32
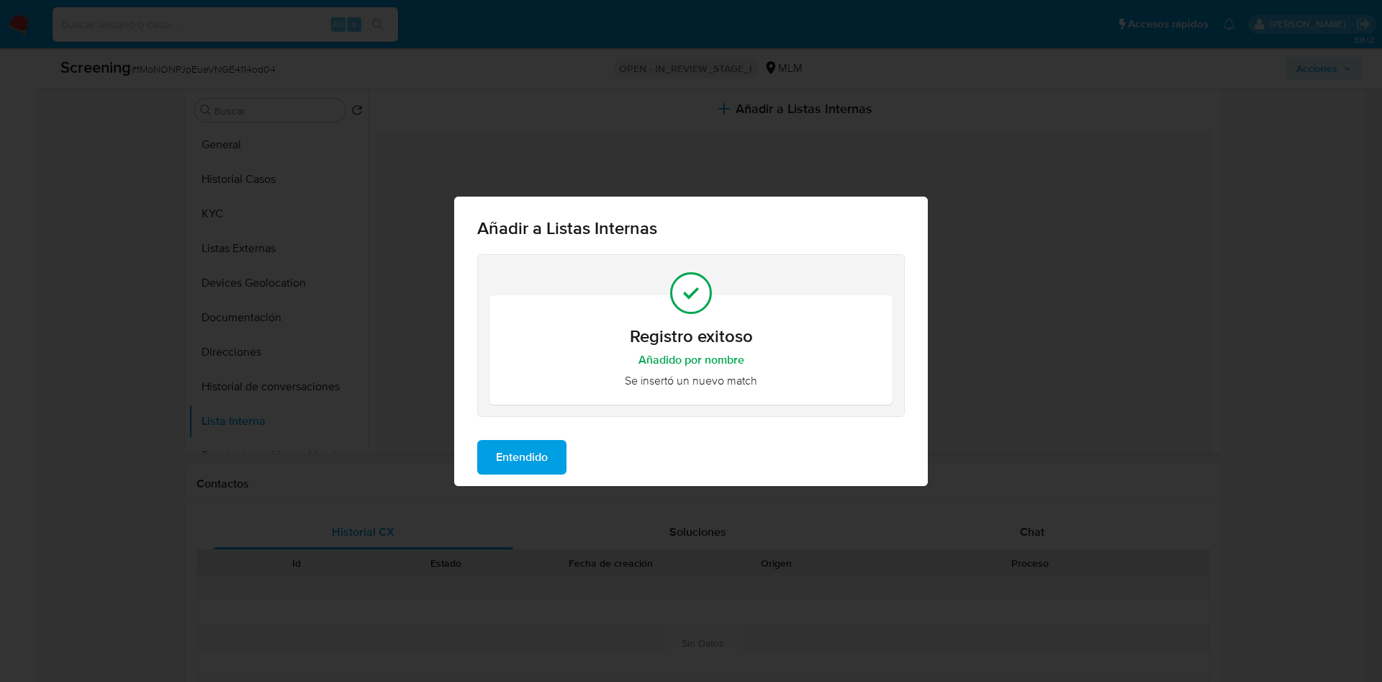
click at [526, 455] on span "Entendido" at bounding box center [522, 457] width 52 height 32
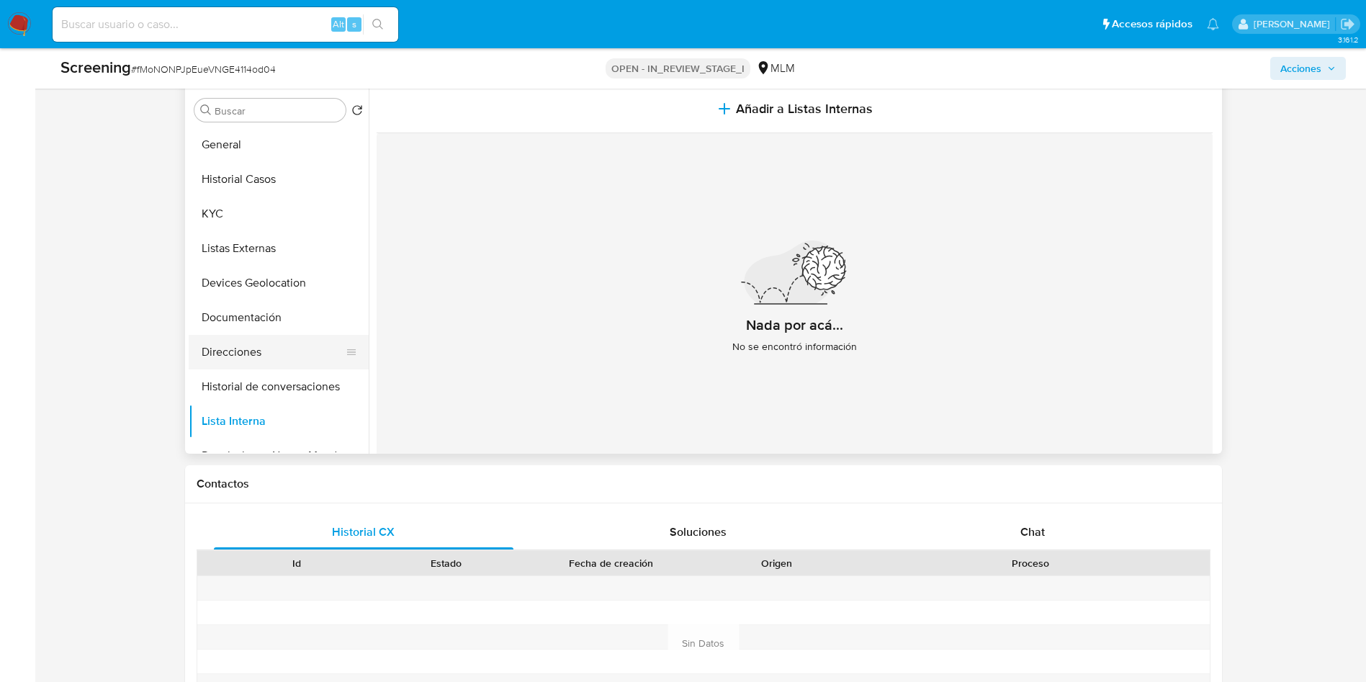
click at [231, 366] on button "Direcciones" at bounding box center [273, 352] width 168 height 35
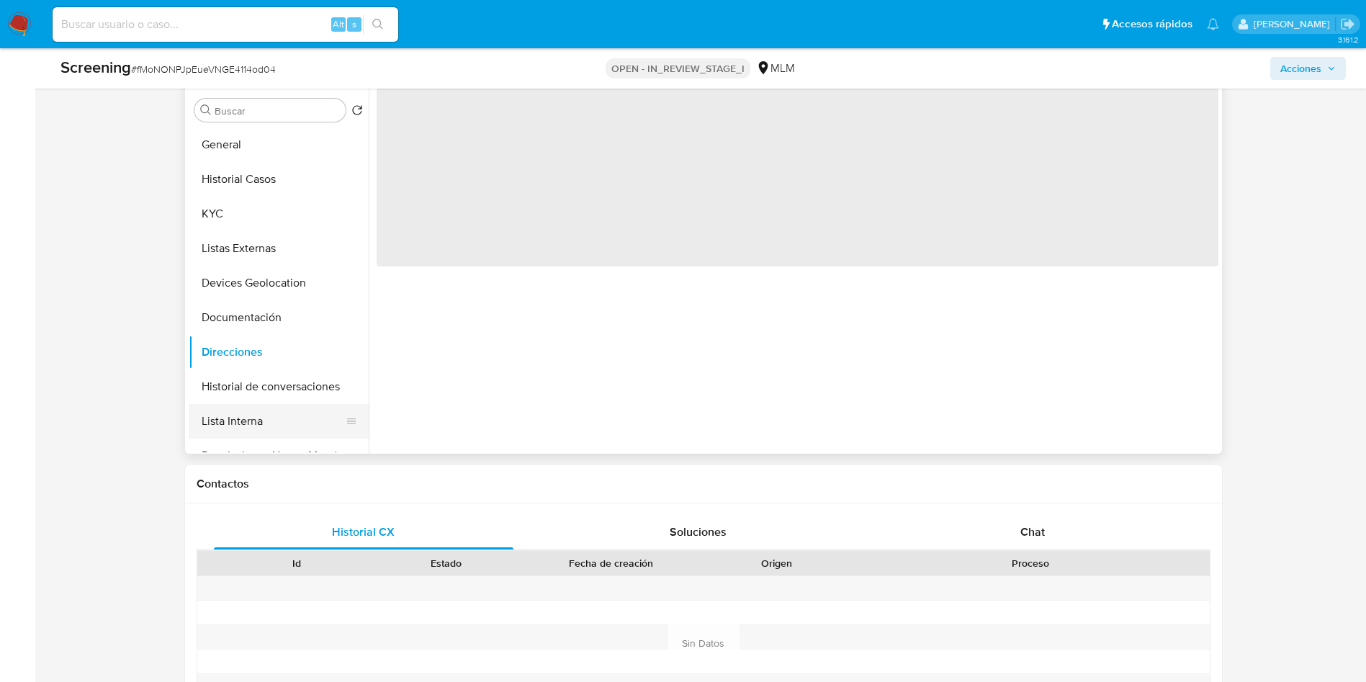
click at [238, 426] on button "Lista Interna" at bounding box center [273, 421] width 168 height 35
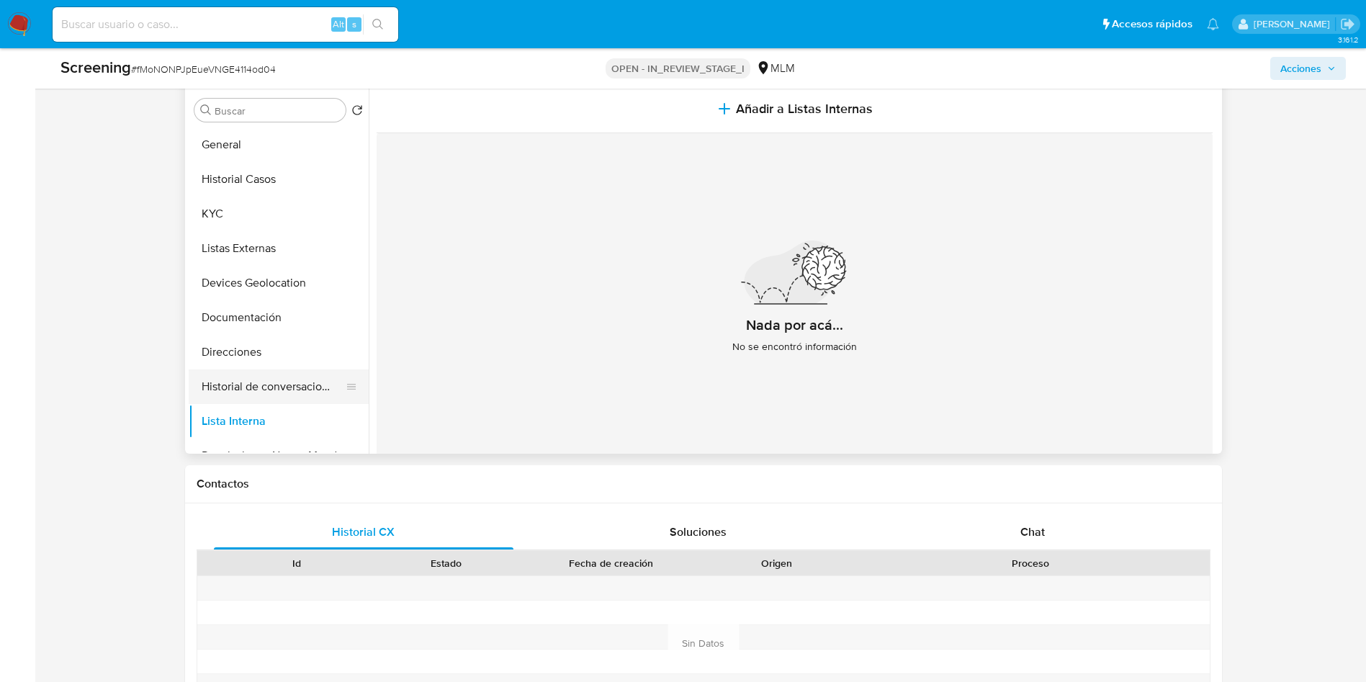
click at [258, 385] on button "Historial de conversaciones" at bounding box center [273, 386] width 168 height 35
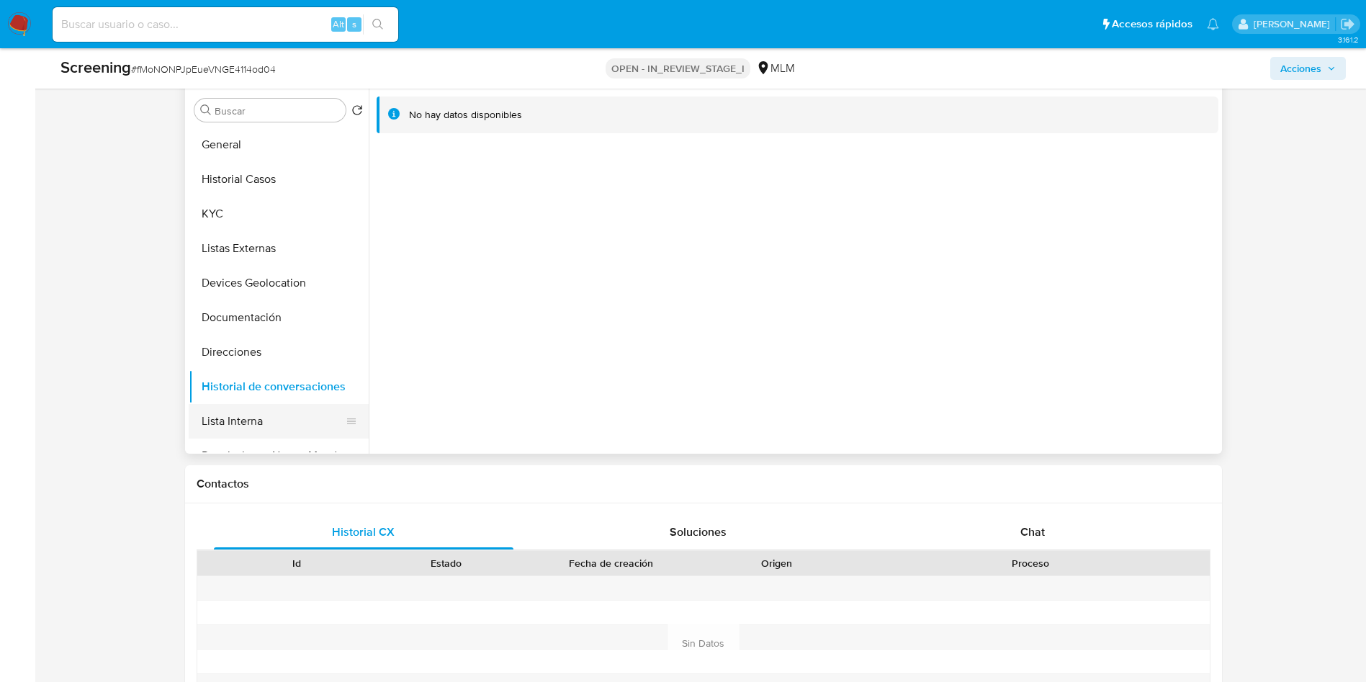
click at [247, 405] on button "Lista Interna" at bounding box center [273, 421] width 168 height 35
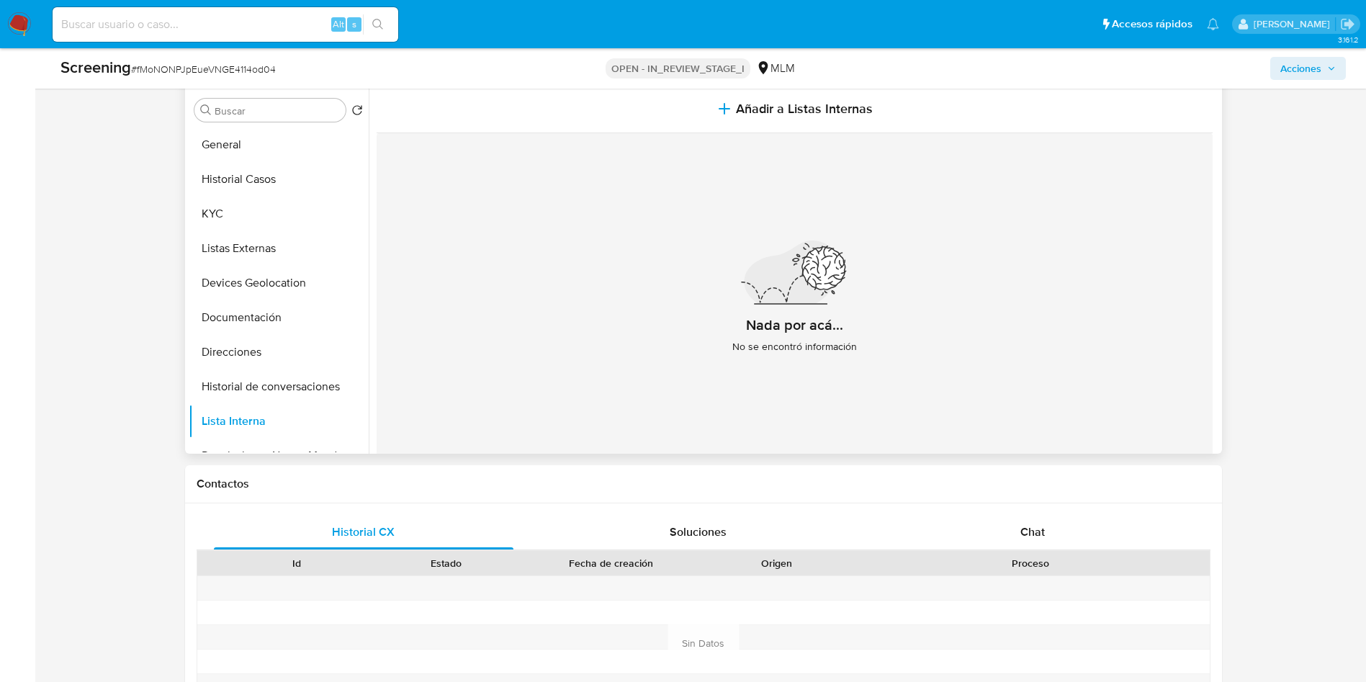
click at [873, 337] on div "Nada por acá... No se encontró información" at bounding box center [795, 302] width 836 height 338
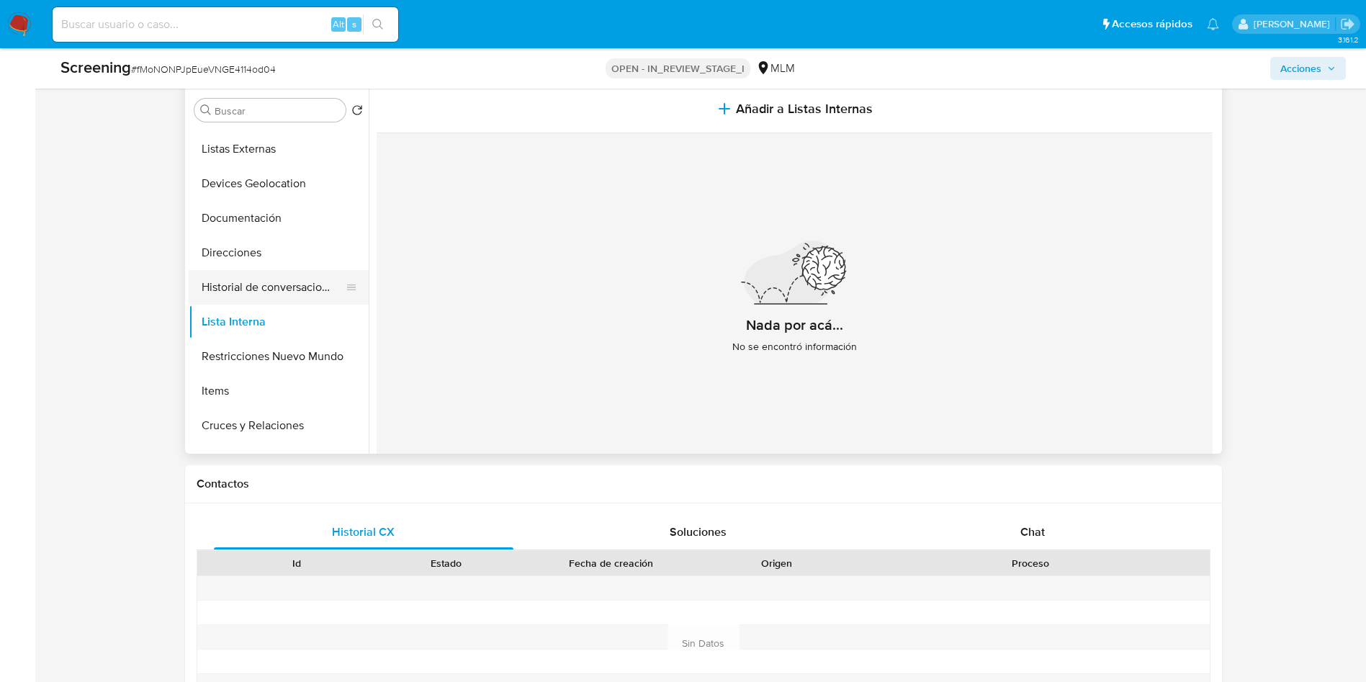
scroll to position [216, 0]
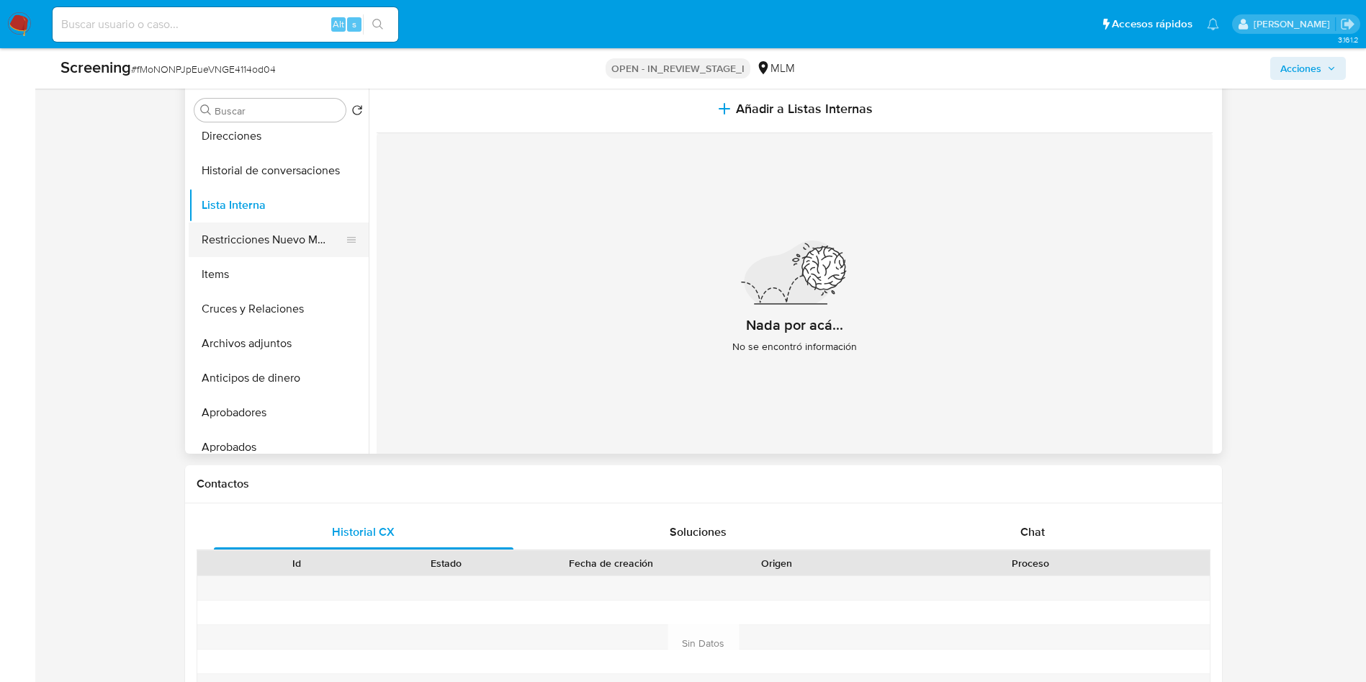
click at [247, 228] on button "Restricciones Nuevo Mundo" at bounding box center [273, 239] width 168 height 35
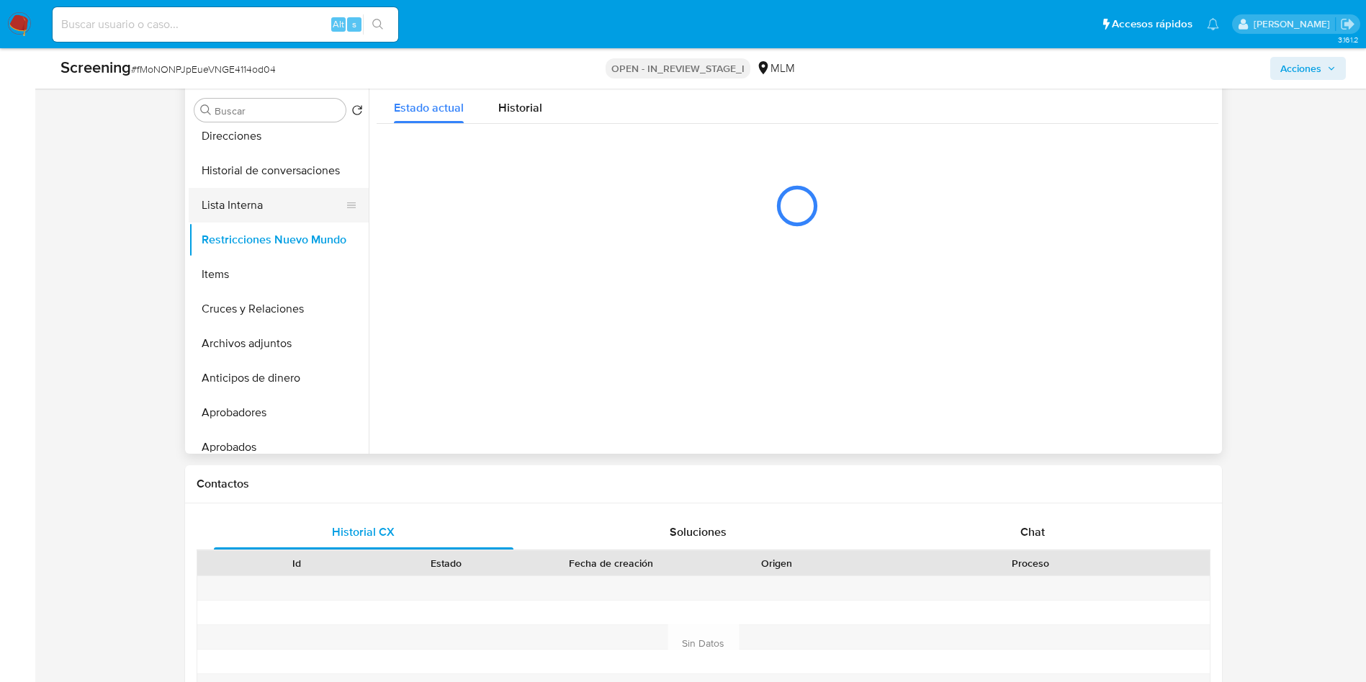
click at [239, 208] on button "Lista Interna" at bounding box center [273, 205] width 168 height 35
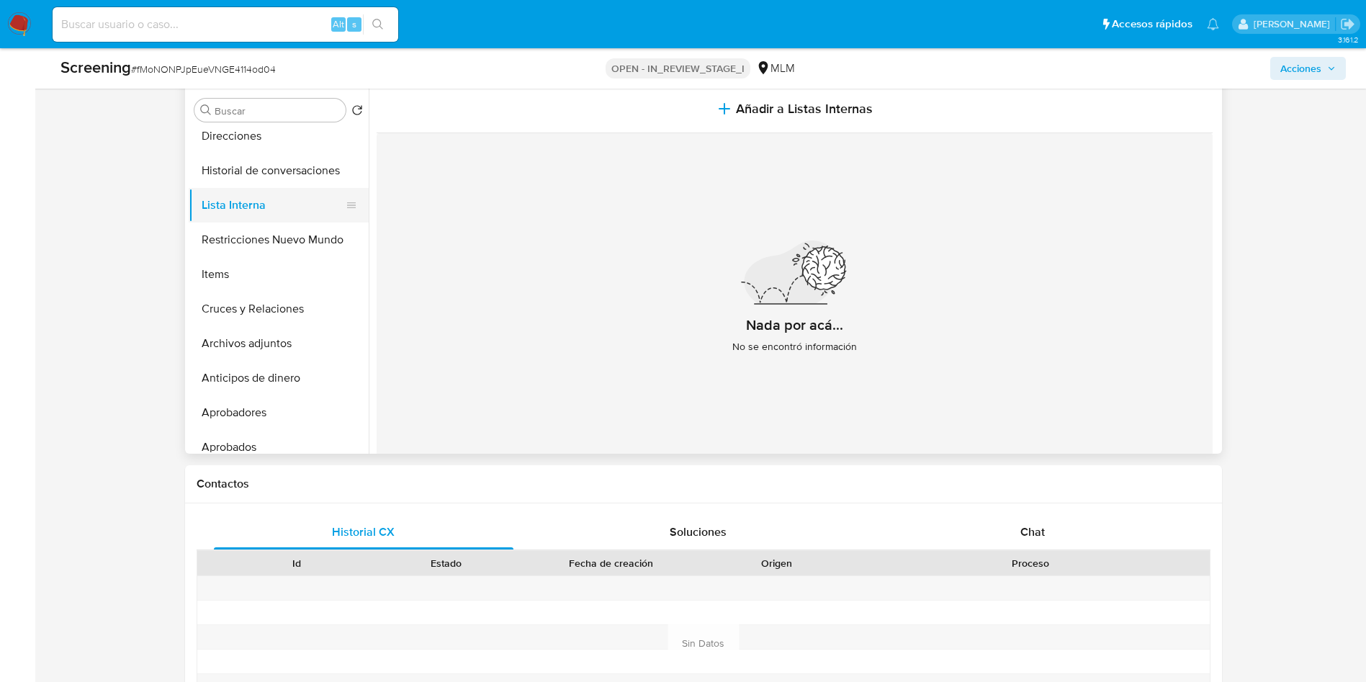
click at [239, 208] on button "Lista Interna" at bounding box center [273, 205] width 168 height 35
click at [239, 239] on button "Restricciones Nuevo Mundo" at bounding box center [273, 239] width 168 height 35
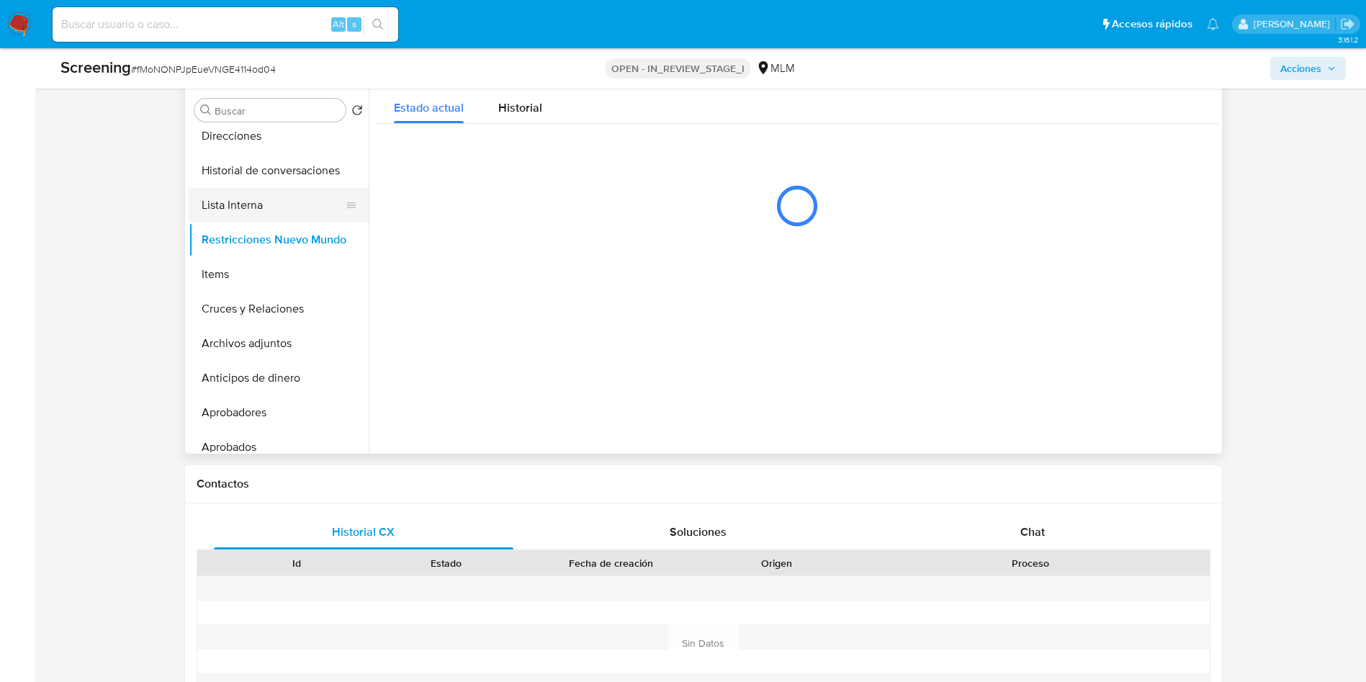
click at [239, 199] on button "Lista Interna" at bounding box center [273, 205] width 168 height 35
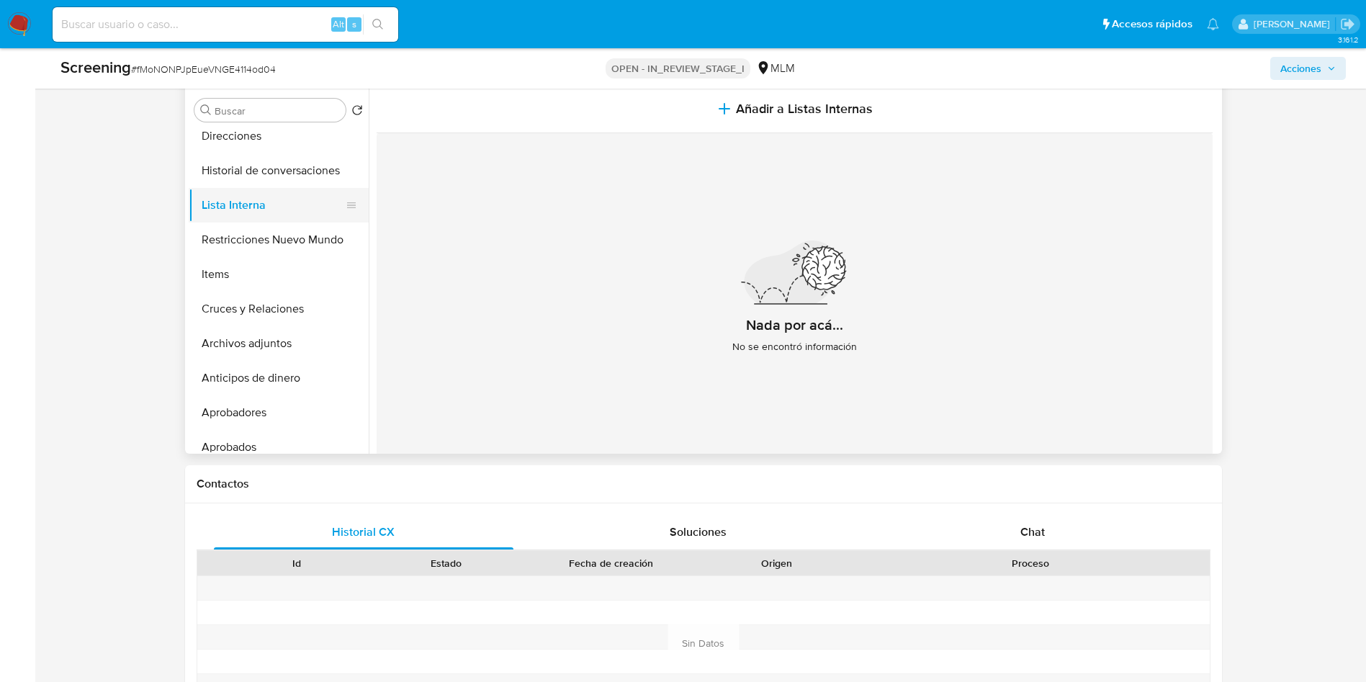
click at [239, 199] on button "Lista Interna" at bounding box center [273, 205] width 168 height 35
click at [248, 157] on button "Historial de conversaciones" at bounding box center [273, 170] width 168 height 35
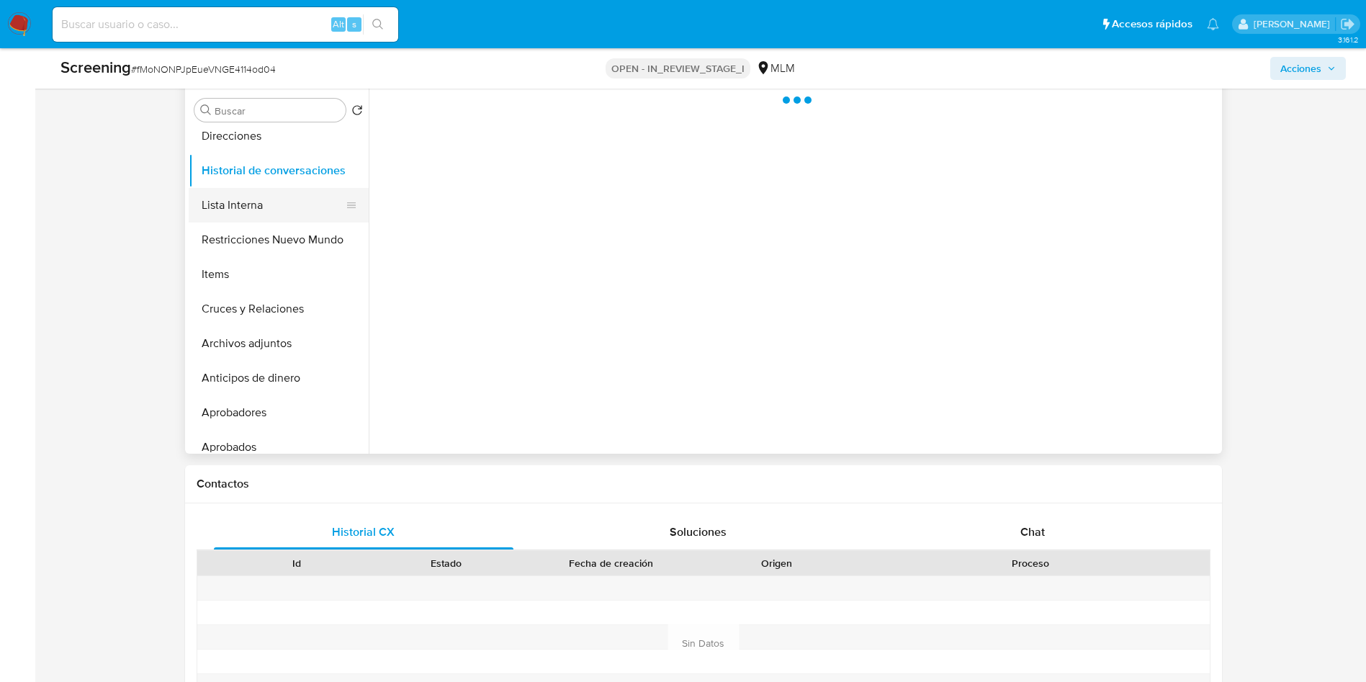
click at [248, 207] on button "Lista Interna" at bounding box center [273, 205] width 168 height 35
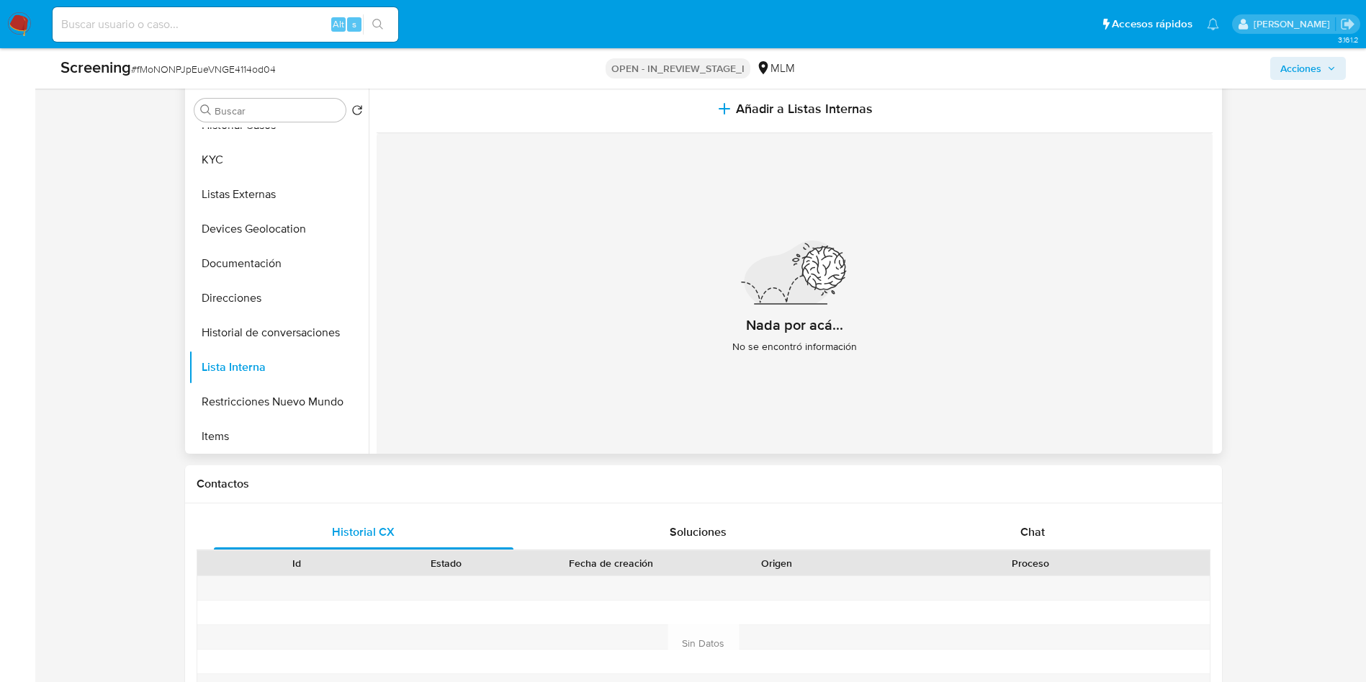
scroll to position [0, 0]
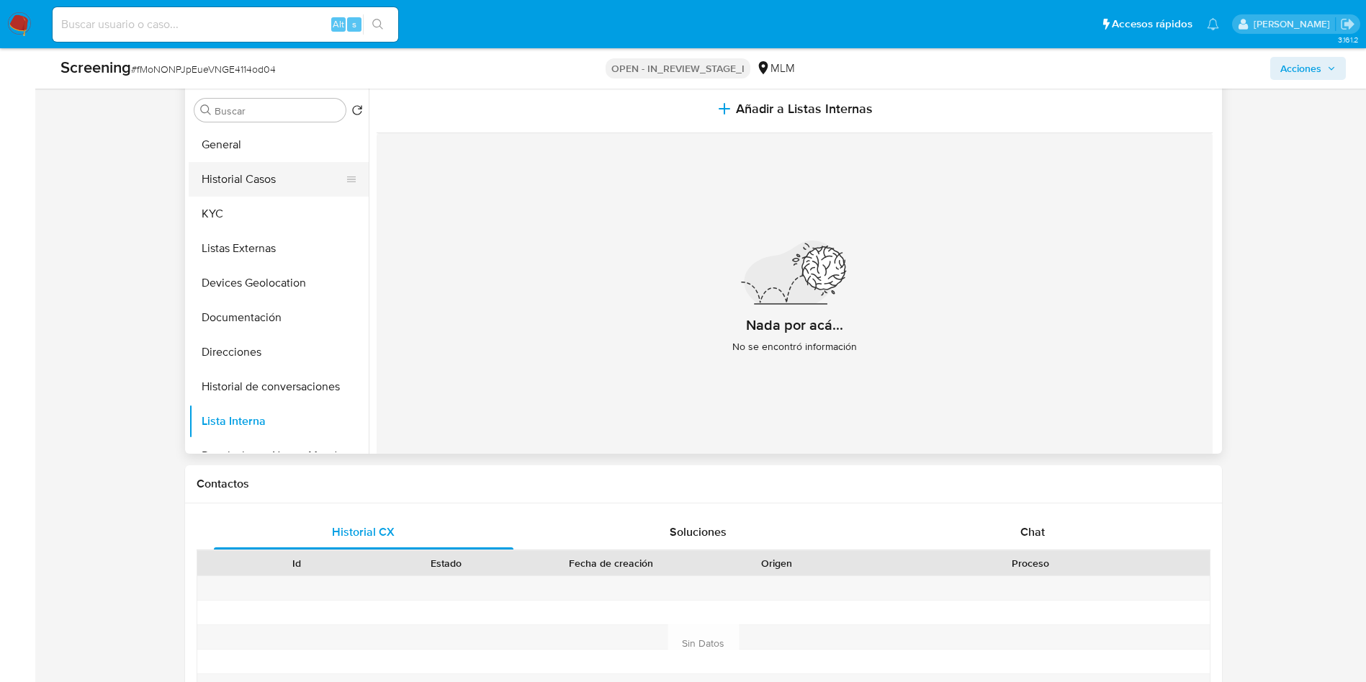
click at [261, 179] on button "Historial Casos" at bounding box center [273, 179] width 168 height 35
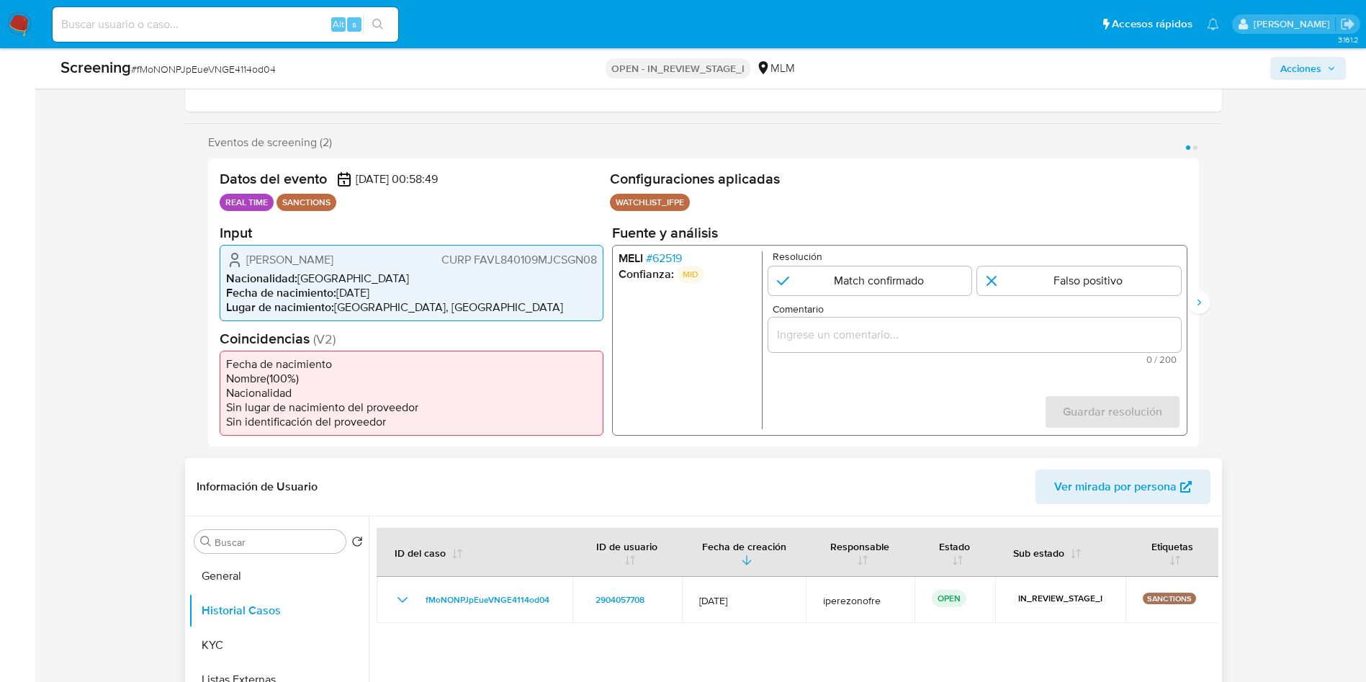
scroll to position [216, 0]
click at [831, 341] on input "Comentario" at bounding box center [973, 334] width 413 height 19
paste input "CLIENTE LINDA VIVIANA FAUSTO VIGIL, INCLUSION EM LISTA LPB, COM COINSIDENCIA PO…"
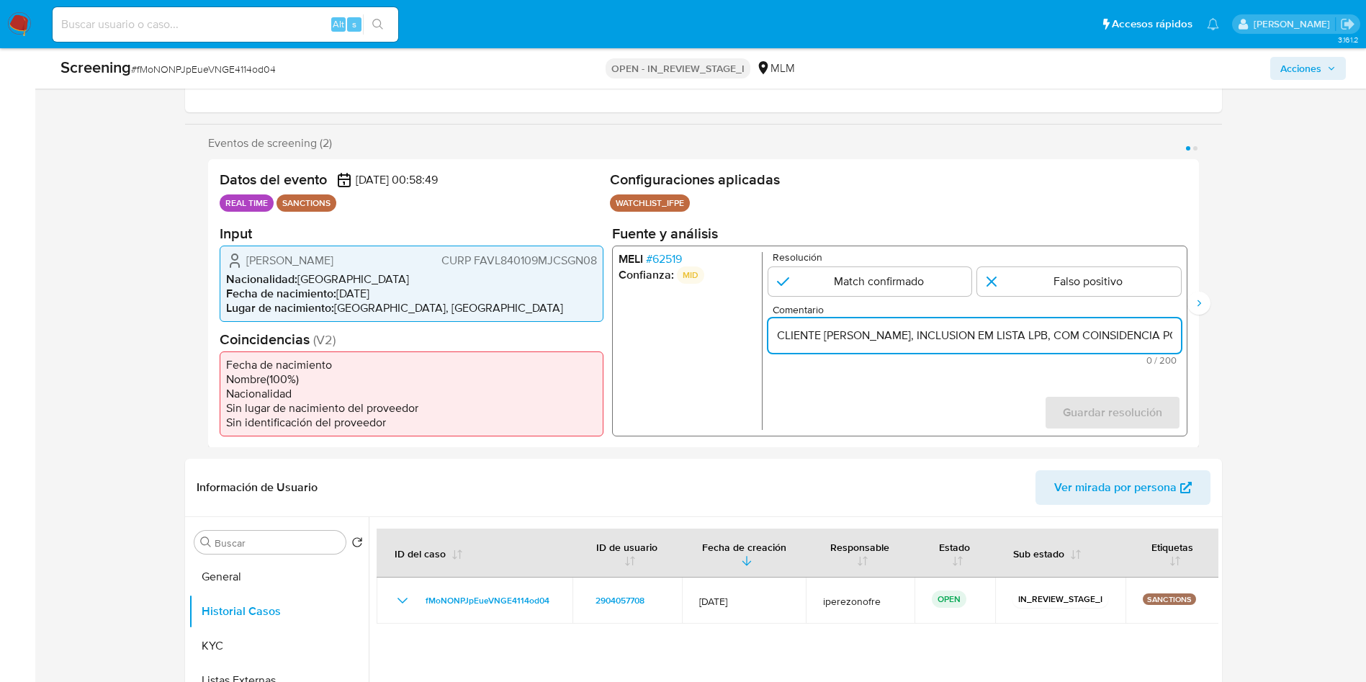
scroll to position [0, 401]
type input "CLIENTE LINDA VIVIANA FAUSTO VIGIL, INCLUSION EM LISTA LPB, COM COINSIDENCIA PO…"
click at [839, 281] on input "1 de 2" at bounding box center [869, 280] width 204 height 29
radio input "true"
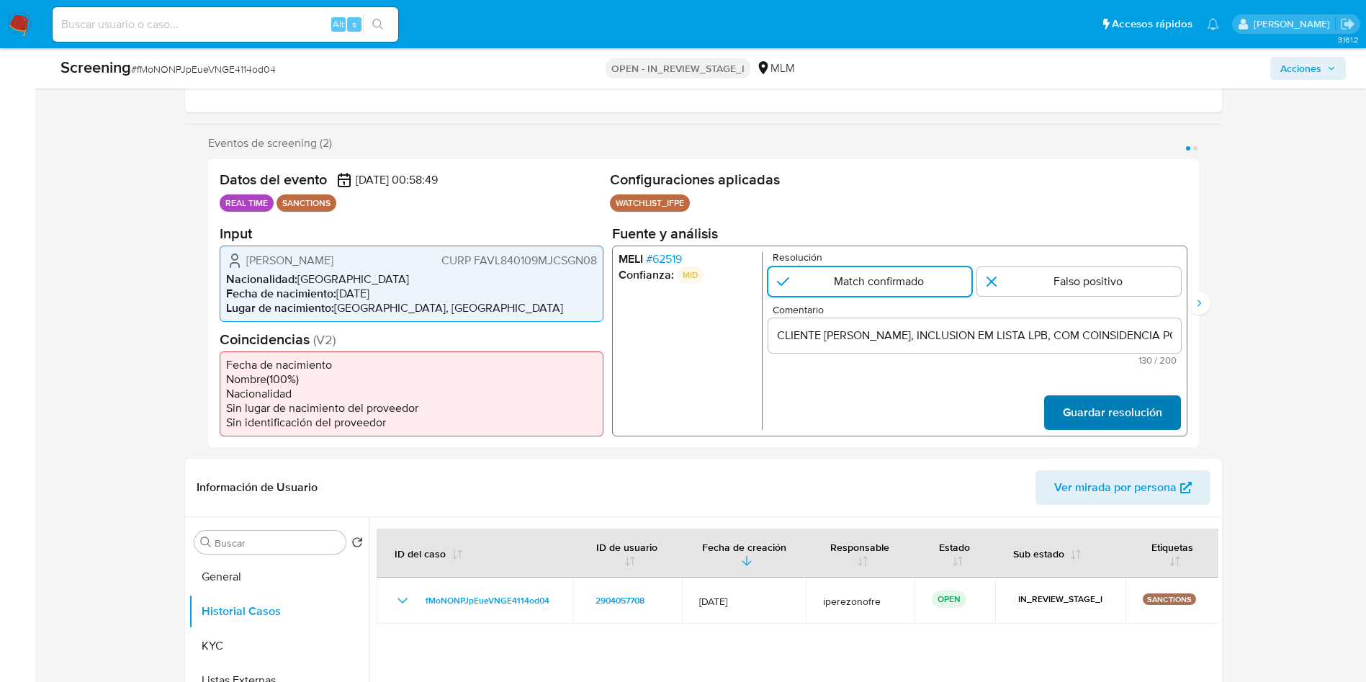
click at [1127, 402] on span "Guardar resolución" at bounding box center [1111, 412] width 99 height 32
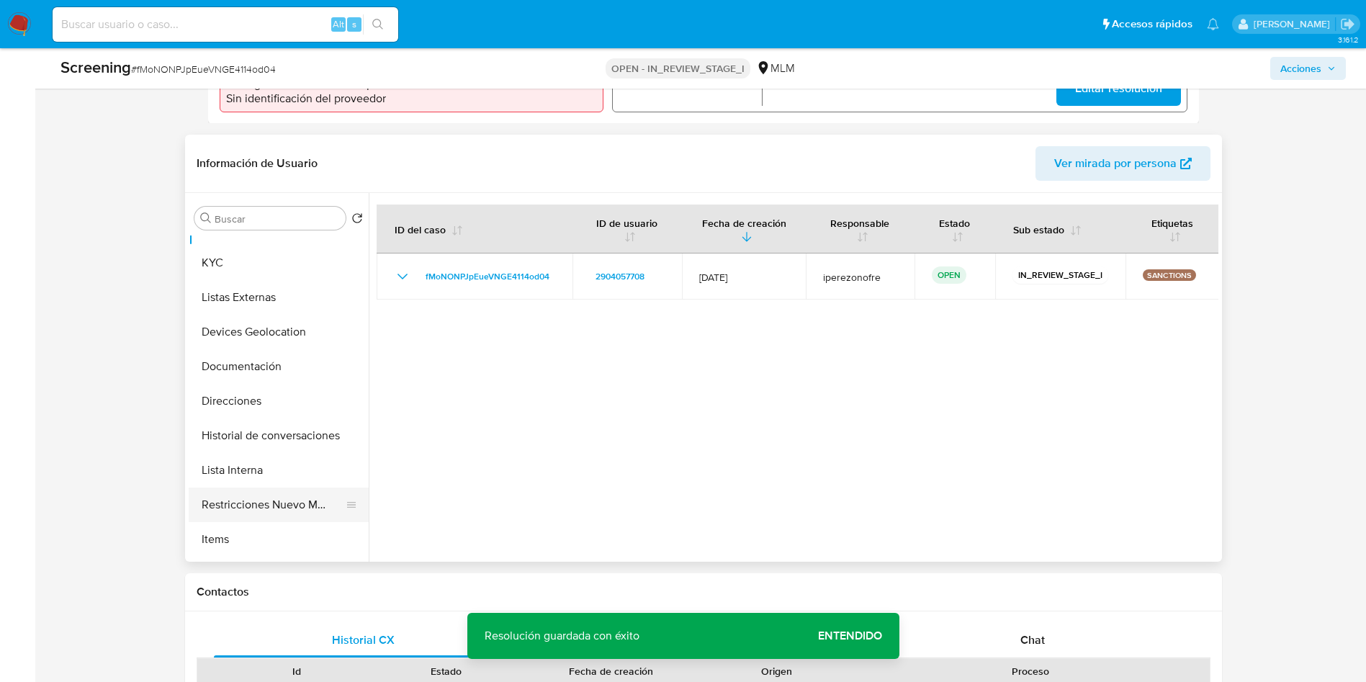
scroll to position [108, 0]
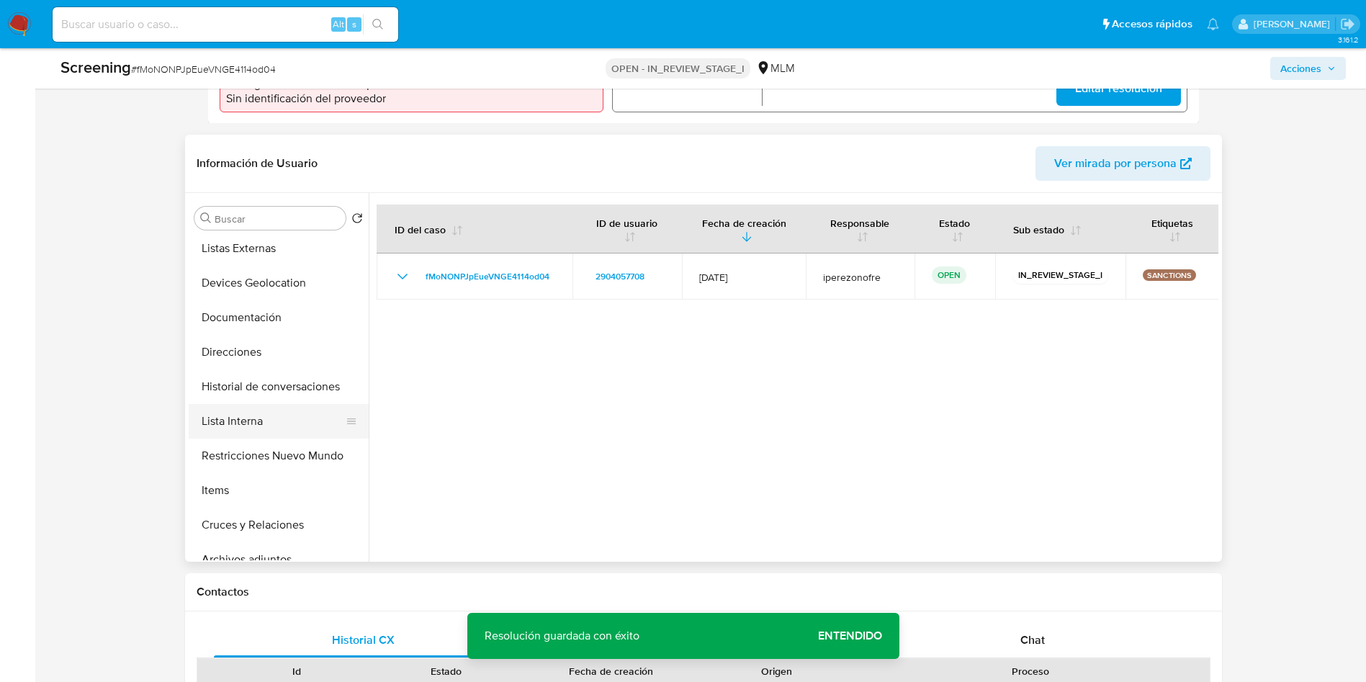
click at [267, 418] on button "Lista Interna" at bounding box center [273, 421] width 168 height 35
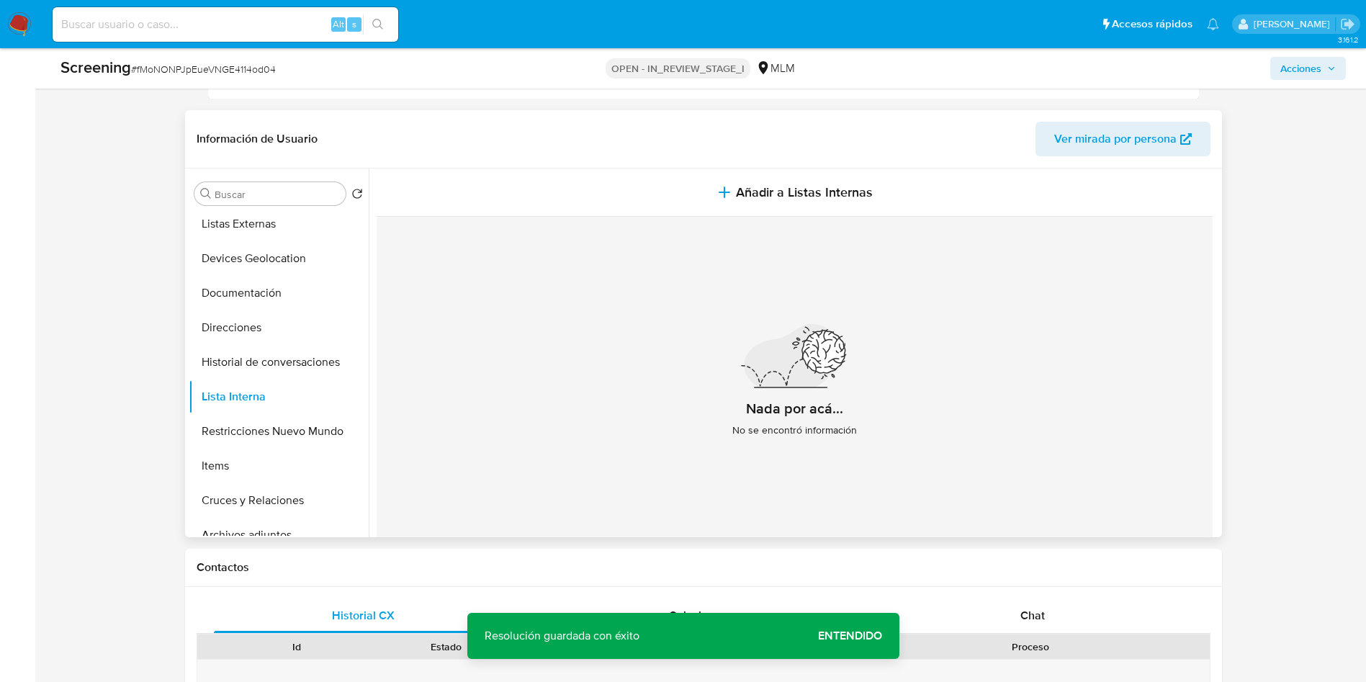
scroll to position [648, 0]
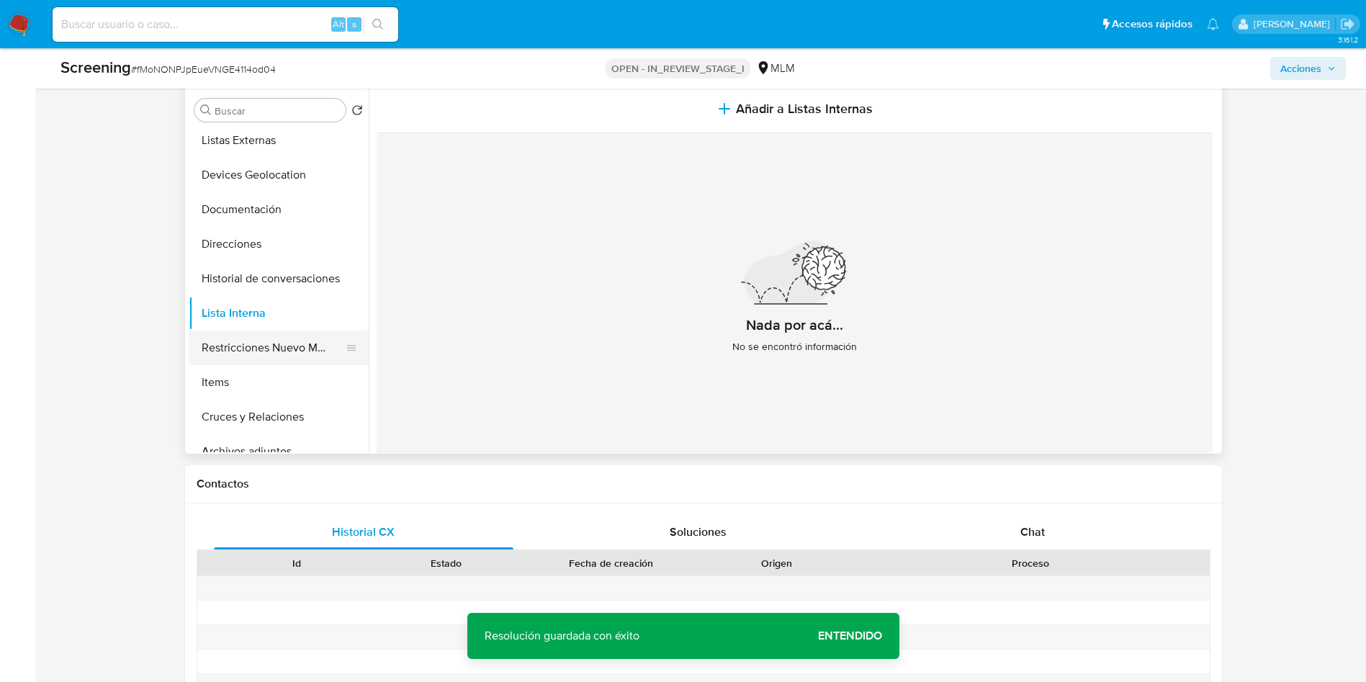
click at [266, 355] on button "Restricciones Nuevo Mundo" at bounding box center [273, 347] width 168 height 35
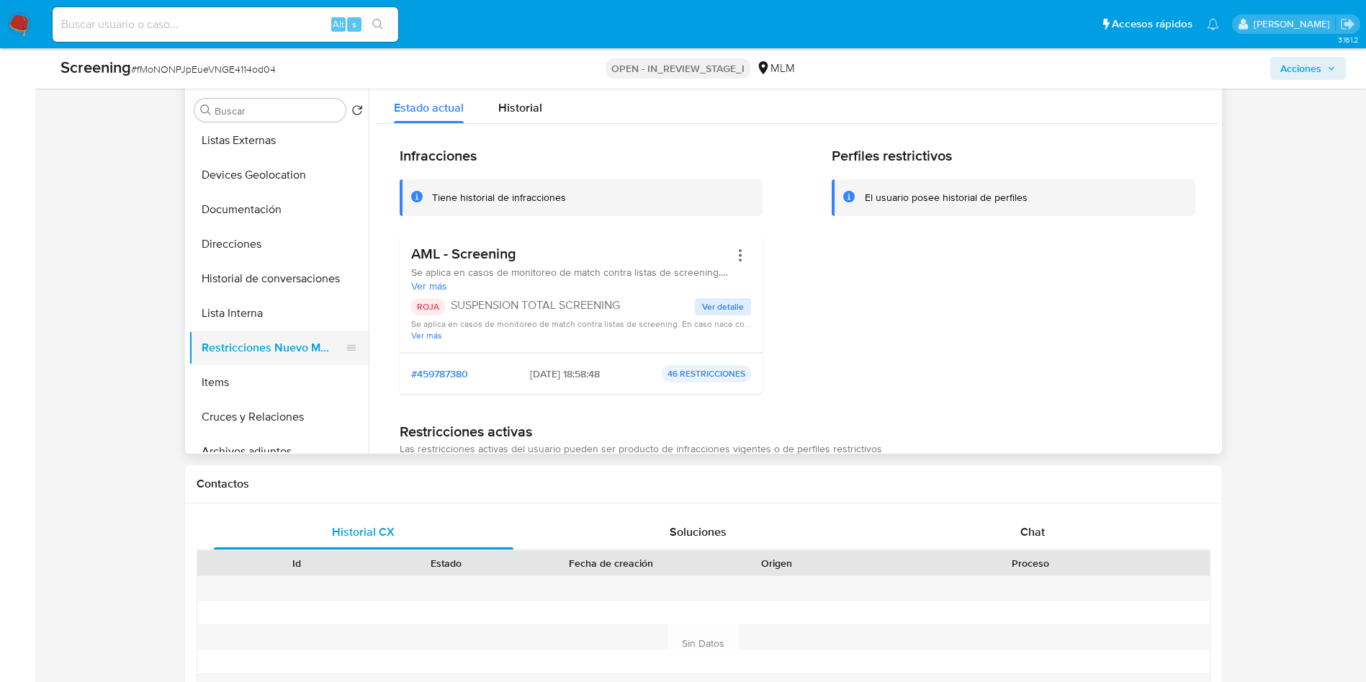
scroll to position [0, 0]
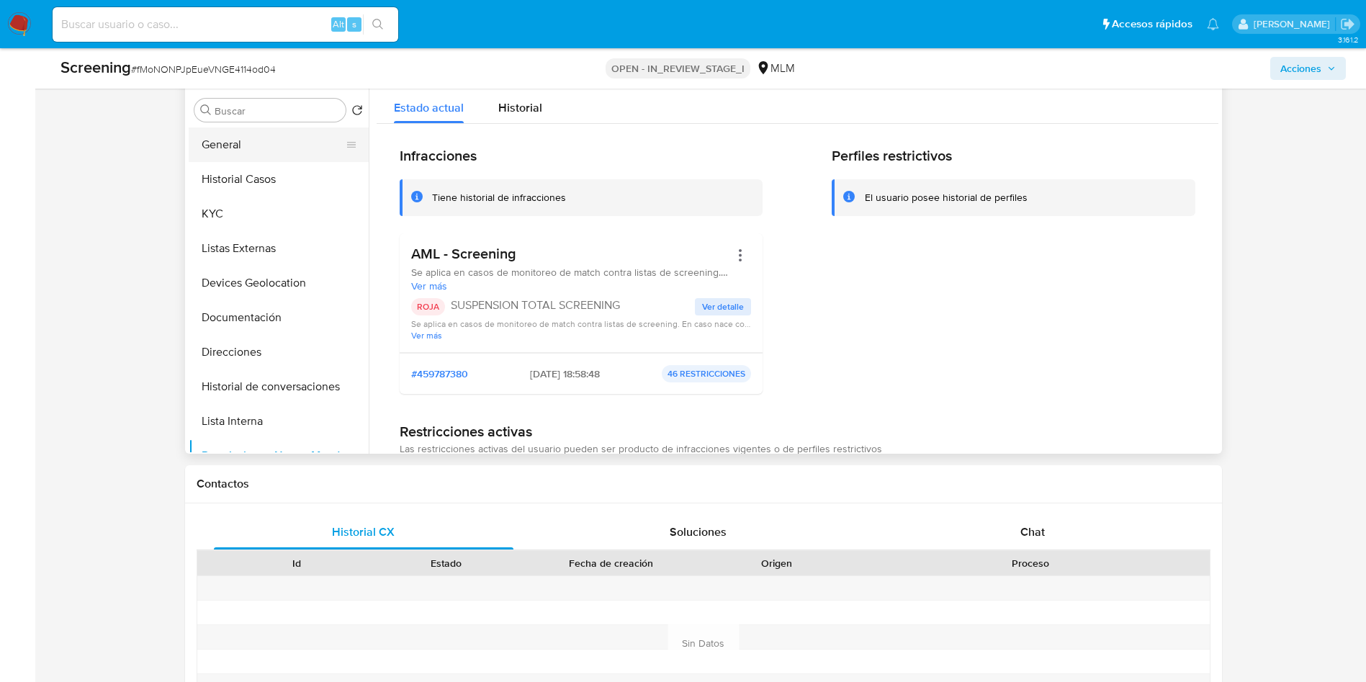
click at [279, 140] on button "General" at bounding box center [273, 144] width 168 height 35
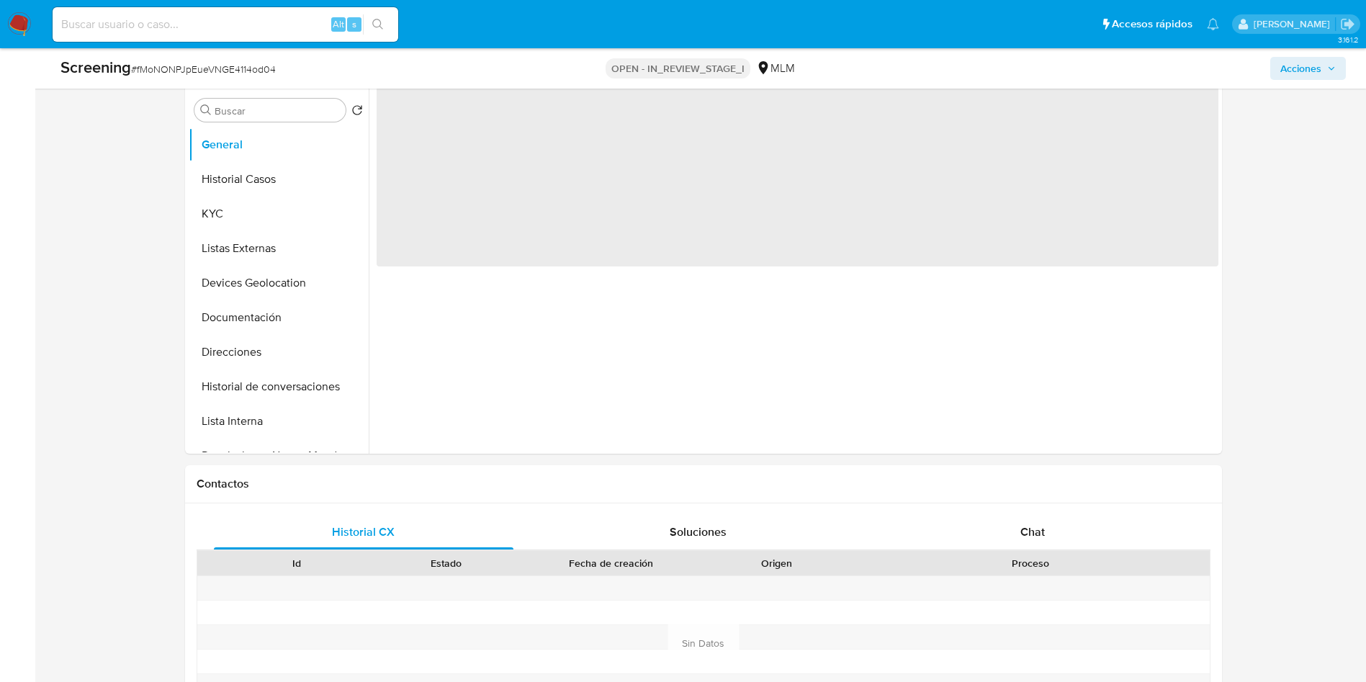
click at [1331, 70] on icon "button" at bounding box center [1331, 68] width 9 height 9
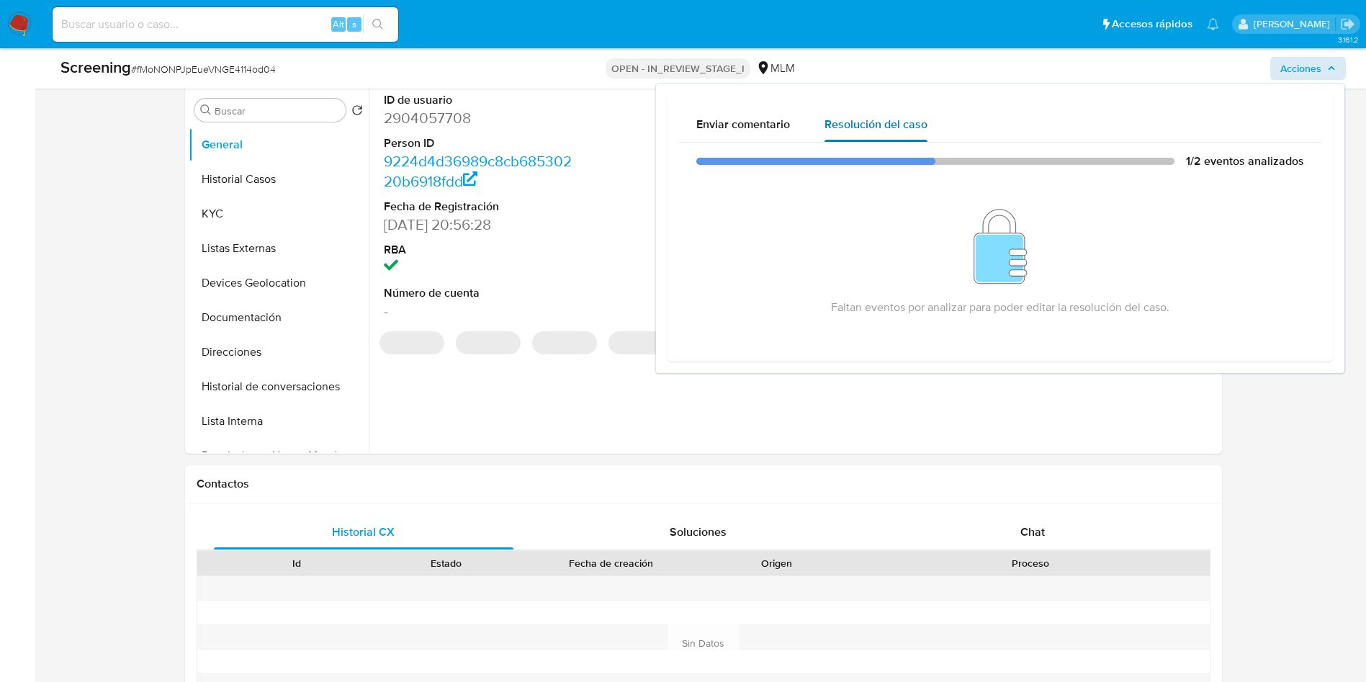
click at [888, 128] on span "Resolución del caso" at bounding box center [875, 124] width 103 height 17
click at [468, 362] on div "ID de usuario 2904057708 Person ID 9224d4d36989c8cb68530220b6918fdd Fecha de Re…" at bounding box center [794, 269] width 850 height 369
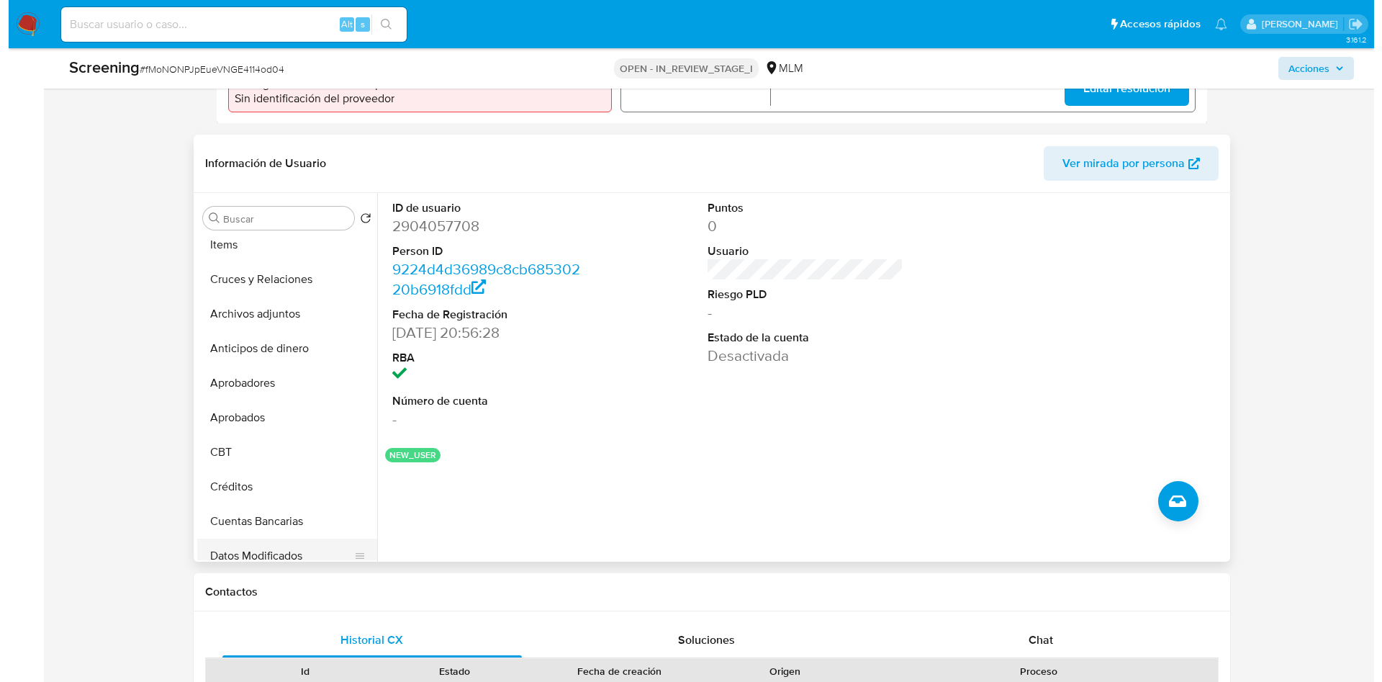
scroll to position [246, 0]
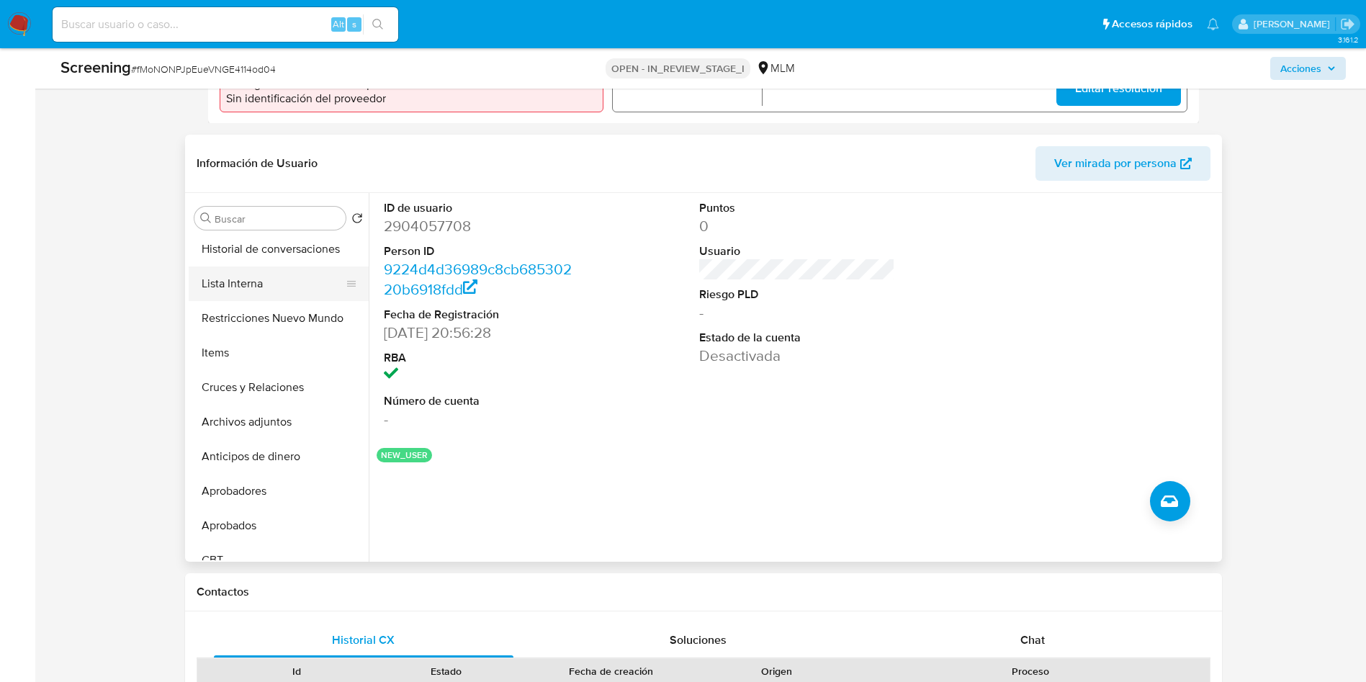
click at [297, 276] on button "Lista Interna" at bounding box center [273, 283] width 168 height 35
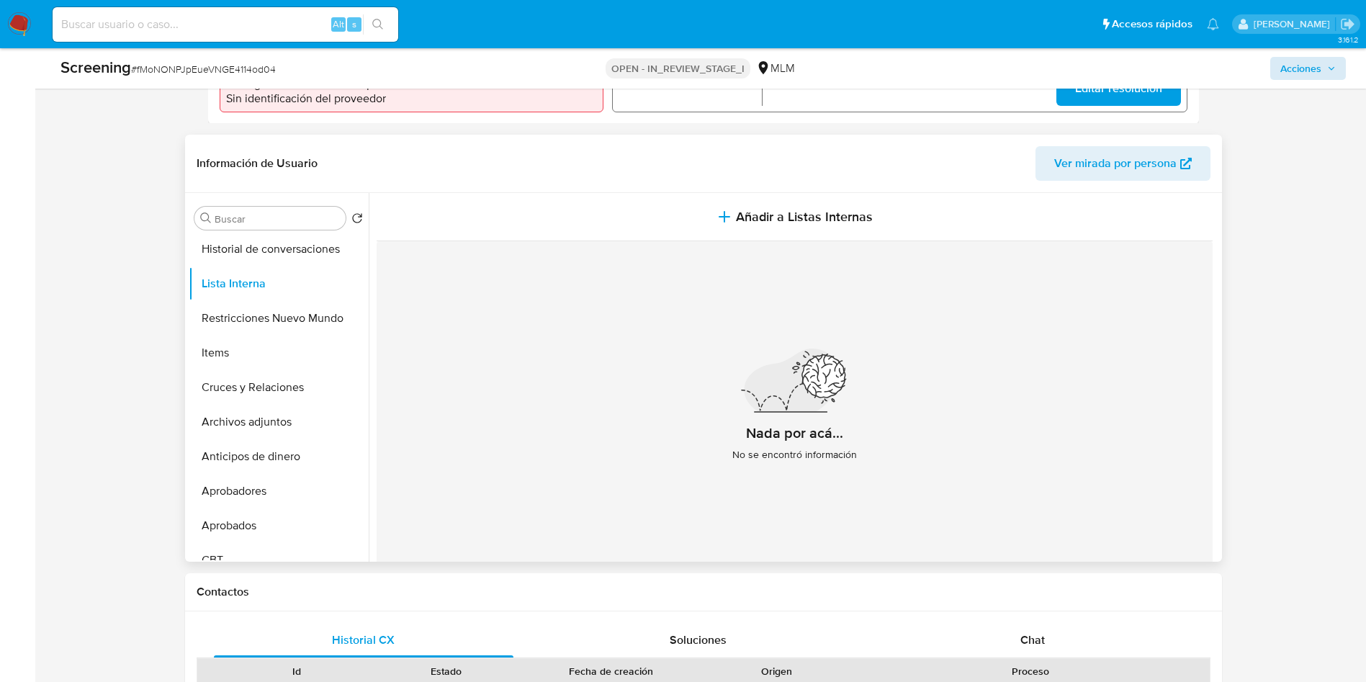
drag, startPoint x: 1066, startPoint y: 308, endPoint x: 775, endPoint y: 220, distance: 303.4
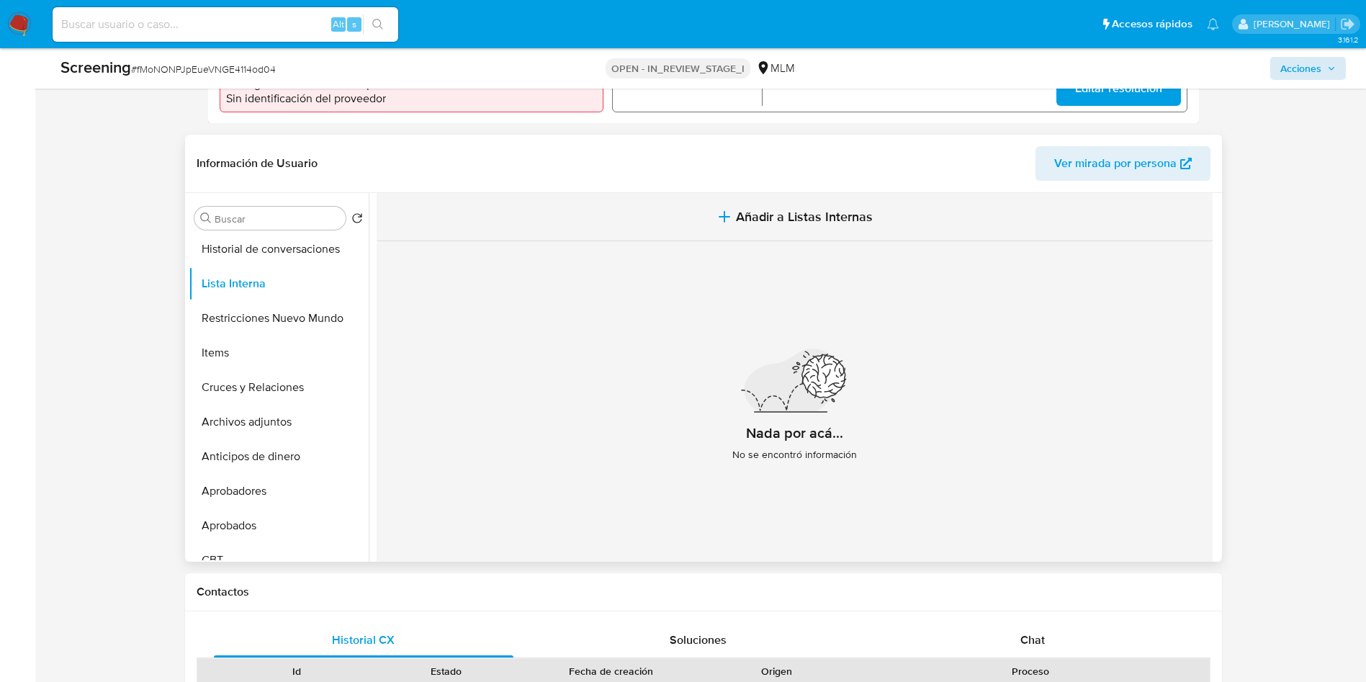
click at [1061, 309] on div "Nada por acá... No se encontró información" at bounding box center [795, 410] width 836 height 338
click at [751, 221] on span "Añadir a Listas Internas" at bounding box center [804, 217] width 137 height 16
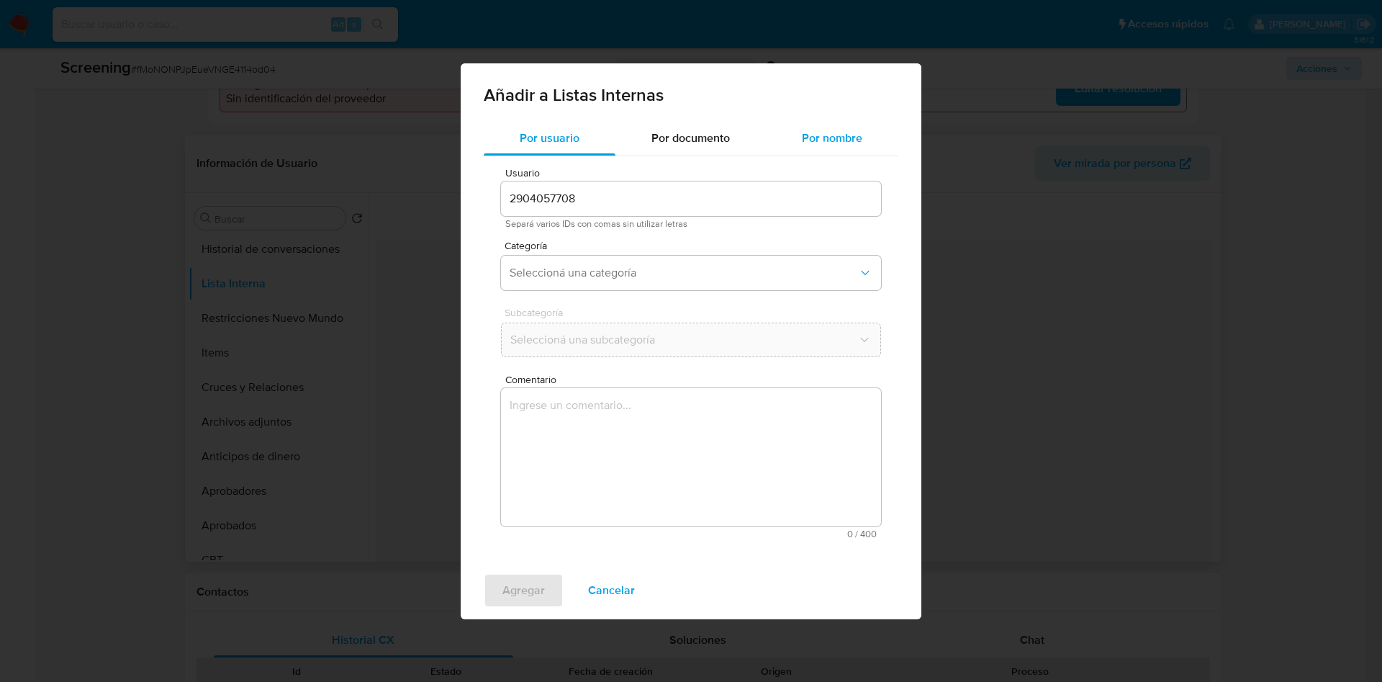
click at [833, 136] on span "Por nombre" at bounding box center [832, 138] width 60 height 17
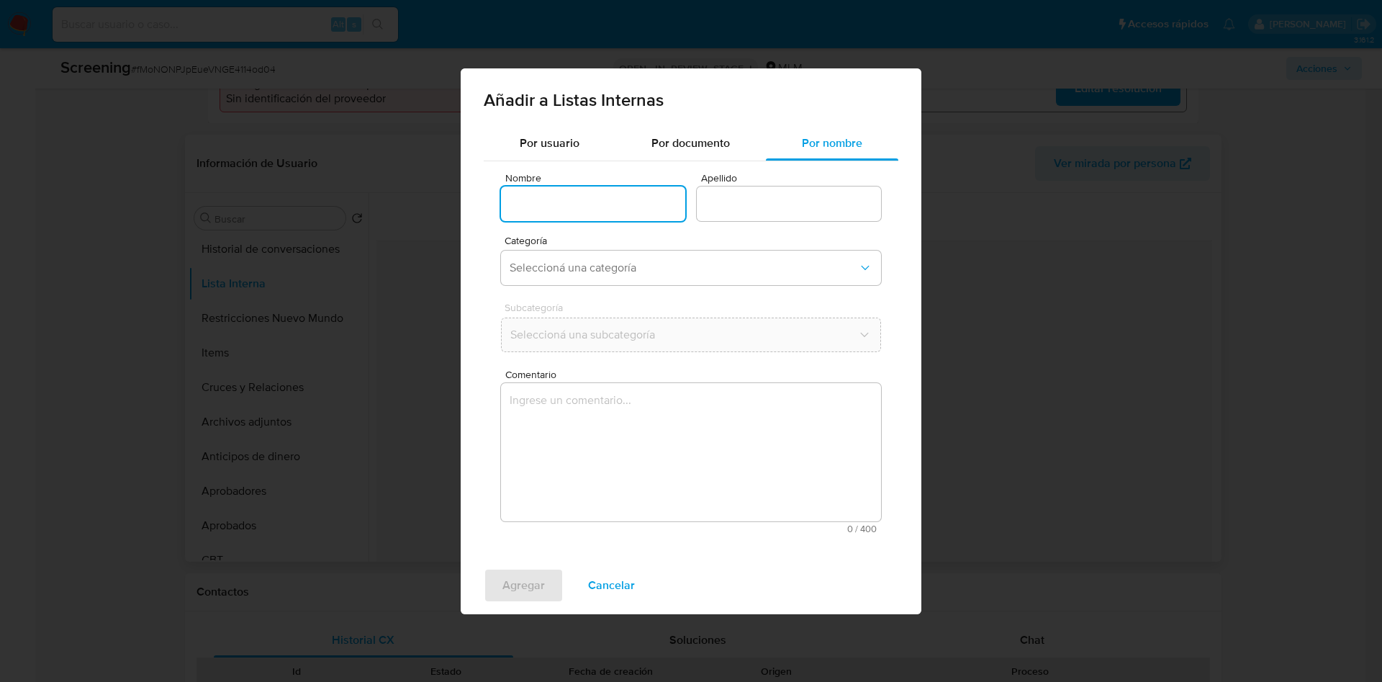
click at [579, 202] on input "Nombre" at bounding box center [593, 203] width 184 height 19
click at [582, 421] on textarea "Comentario" at bounding box center [691, 452] width 380 height 138
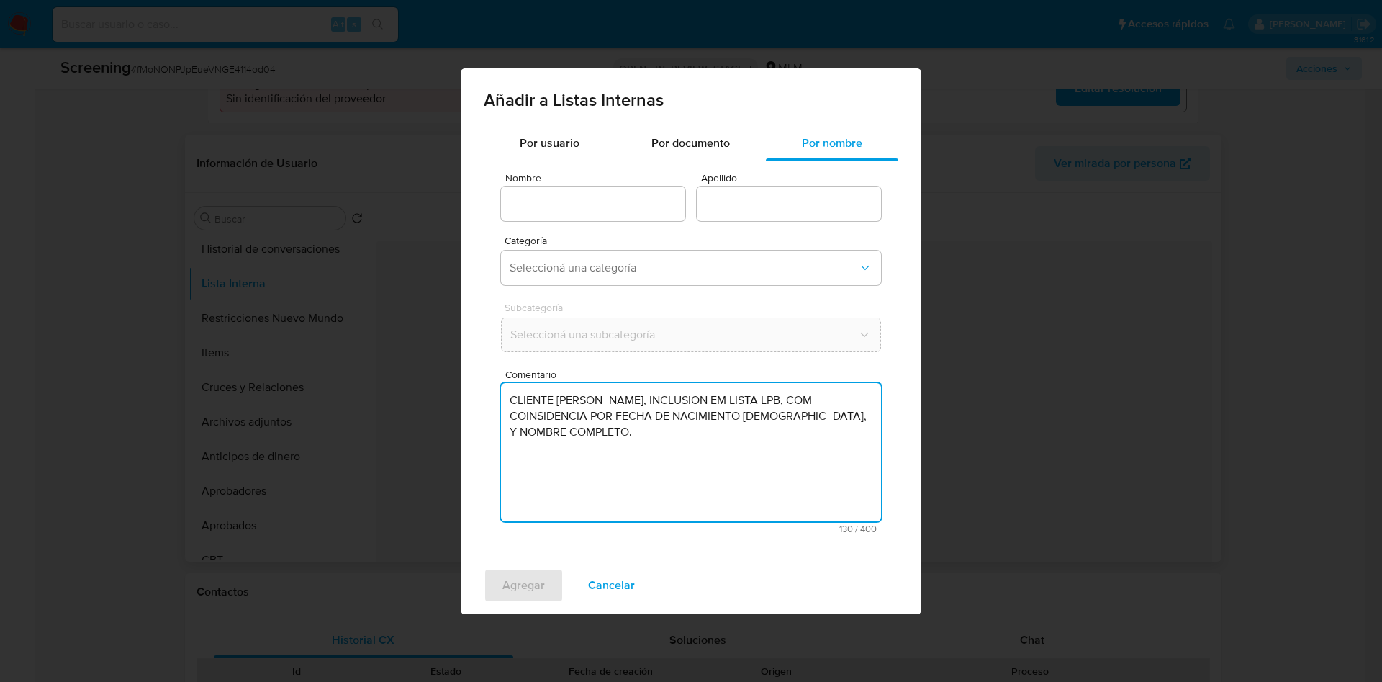
drag, startPoint x: 559, startPoint y: 399, endPoint x: 709, endPoint y: 397, distance: 149.8
click at [710, 397] on textarea "CLIENTE LINDA VIVIANA FAUSTO VIGIL, INCLUSION EM LISTA LPB, COM COINSIDENCIA PO…" at bounding box center [691, 452] width 380 height 138
type textarea "CLIENTE LINDA VIVIANA FAUSTO VIGIL, INCLUSION EM LISTA LPB, COM COINSIDENCIA PO…"
click at [589, 197] on input "Nombre" at bounding box center [593, 203] width 184 height 19
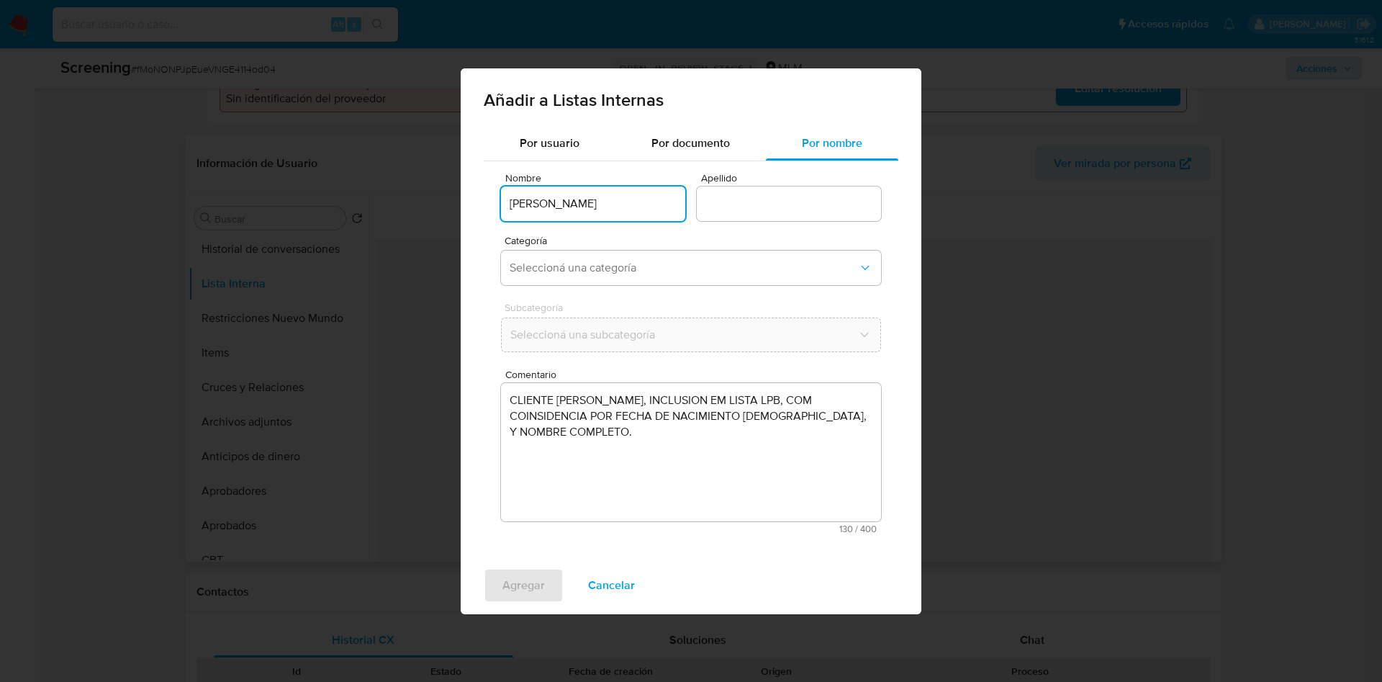
drag, startPoint x: 593, startPoint y: 203, endPoint x: 735, endPoint y: 208, distance: 142.6
click at [735, 208] on div "Nombre LINDA VIVIANA FAUSTO VIGIL Apellido" at bounding box center [691, 198] width 380 height 51
type input "LINDA VIVIANA"
click at [738, 205] on input "Apellido" at bounding box center [789, 203] width 184 height 19
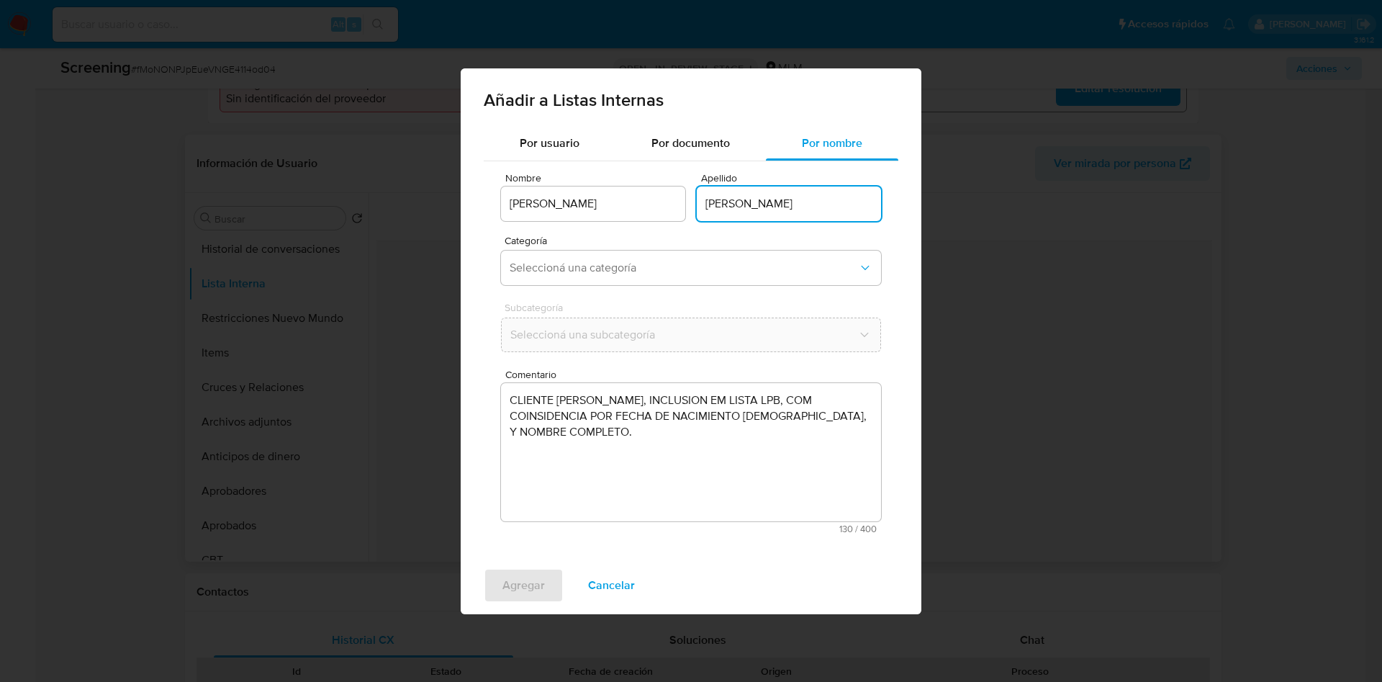
type input "FAUSTO VIGIL"
drag, startPoint x: 570, startPoint y: 248, endPoint x: 582, endPoint y: 259, distance: 16.3
click at [569, 248] on div "Categoría Seleccioná una categoría" at bounding box center [691, 262] width 380 height 55
click at [613, 269] on span "Seleccioná una categoría" at bounding box center [684, 268] width 348 height 14
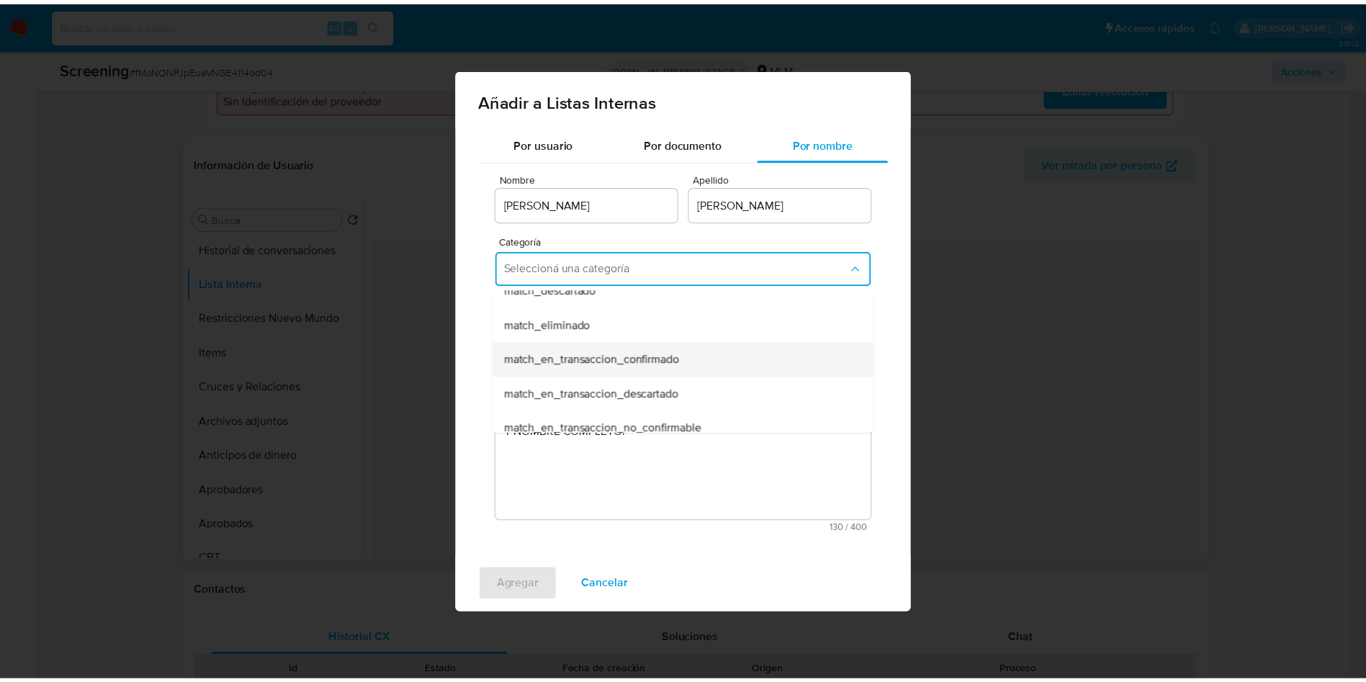
scroll to position [108, 0]
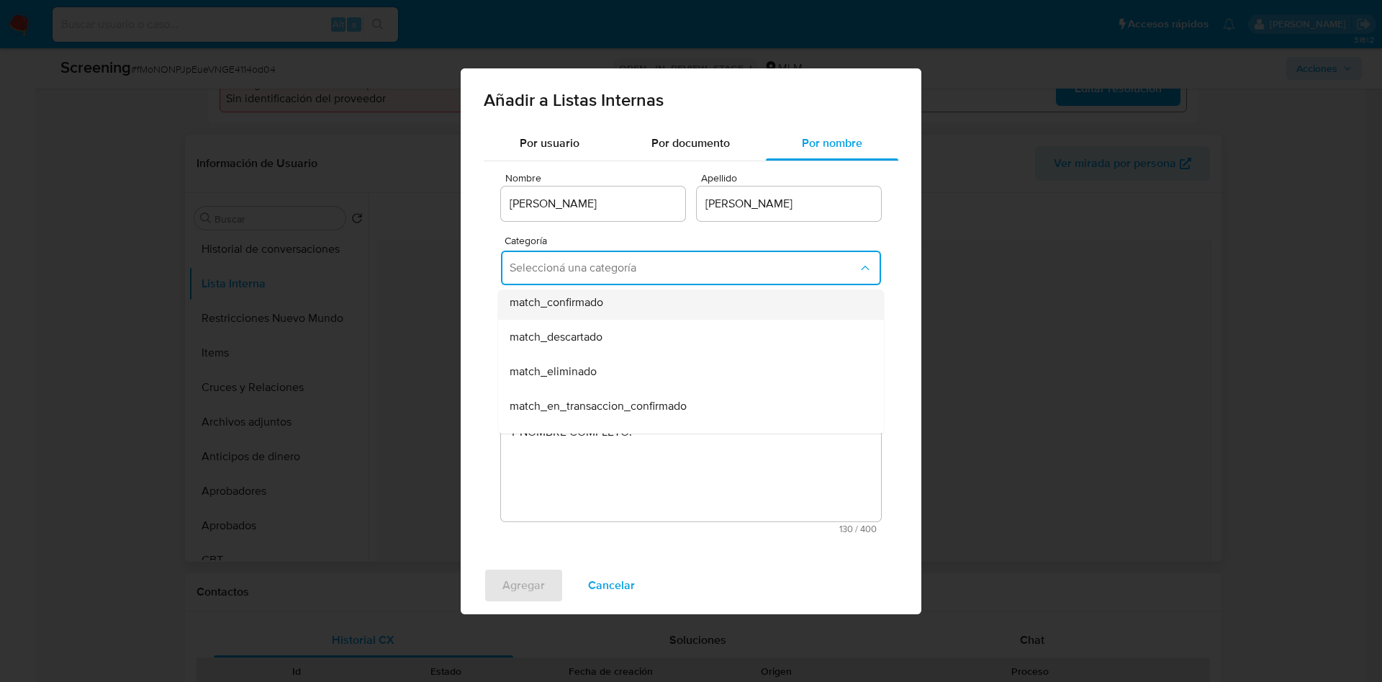
click at [623, 304] on div "match_confirmado" at bounding box center [687, 302] width 354 height 35
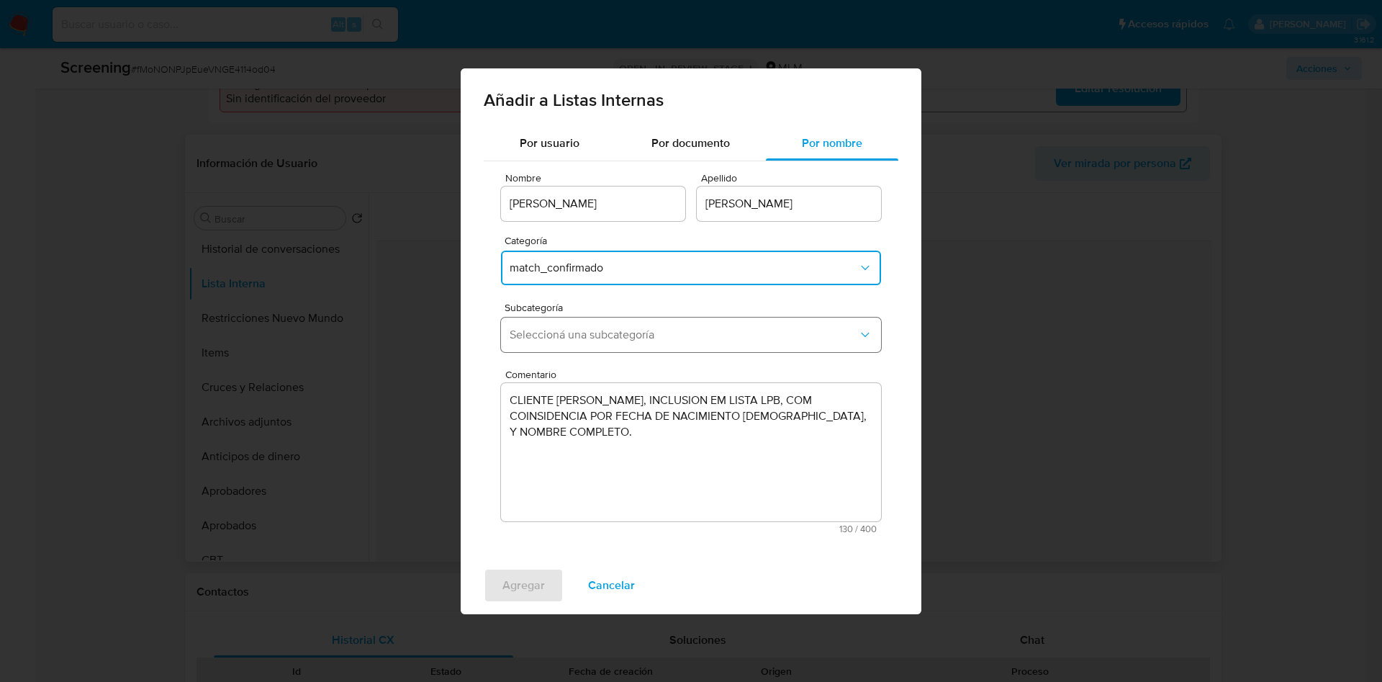
click at [611, 338] on span "Seleccioná una subcategoría" at bounding box center [684, 335] width 348 height 14
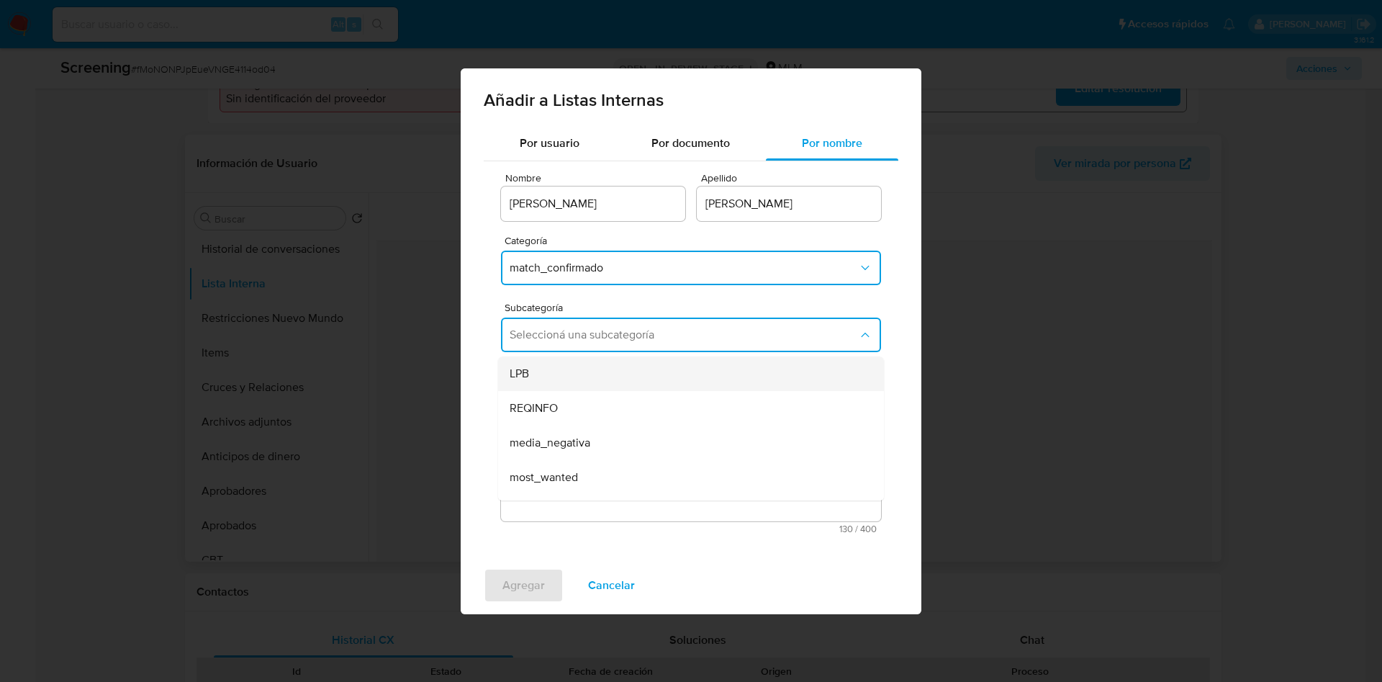
click at [554, 372] on div "LPB" at bounding box center [687, 373] width 354 height 35
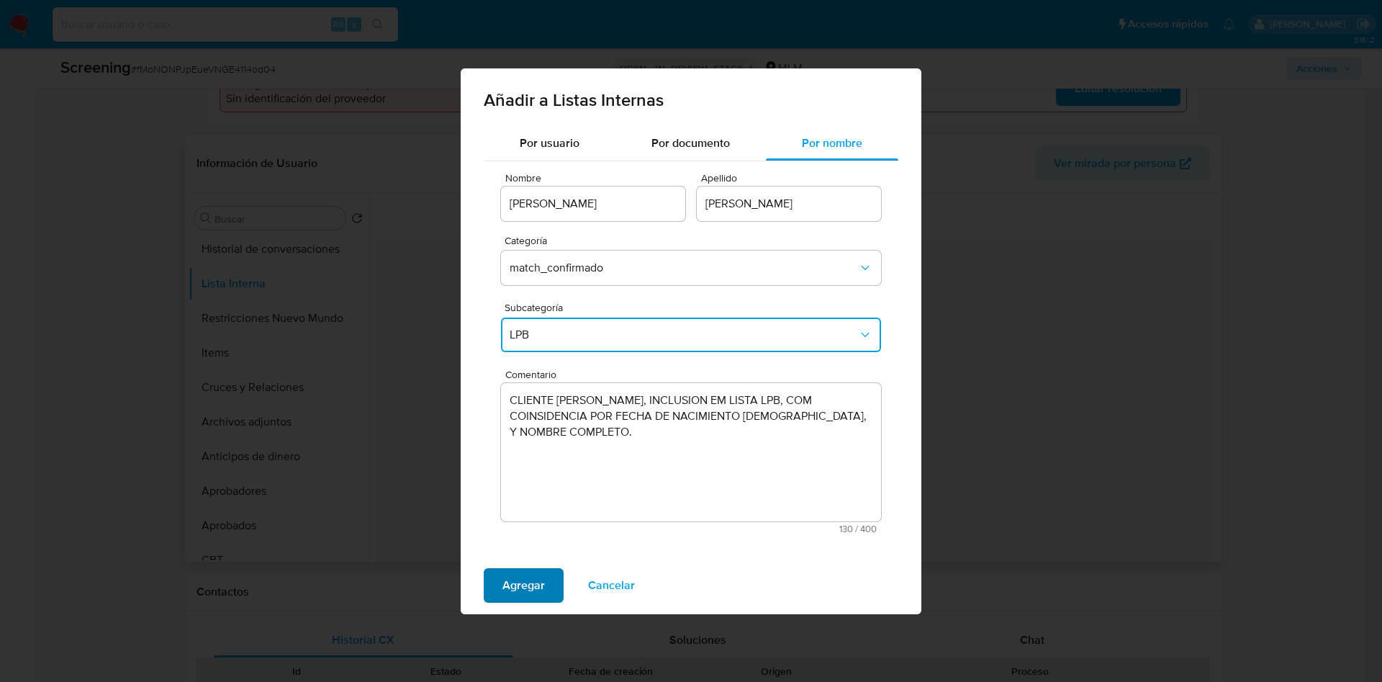
click at [533, 576] on span "Agregar" at bounding box center [524, 585] width 42 height 32
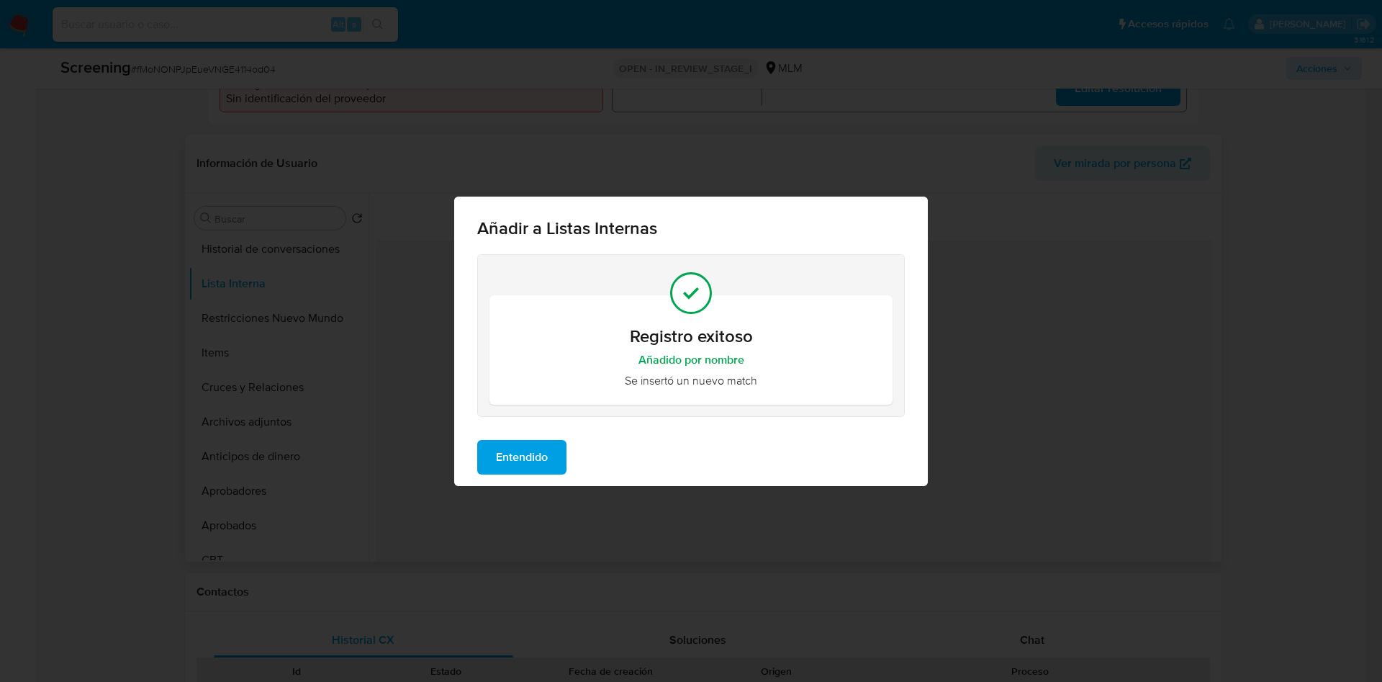
click at [525, 459] on span "Entendido" at bounding box center [522, 457] width 52 height 32
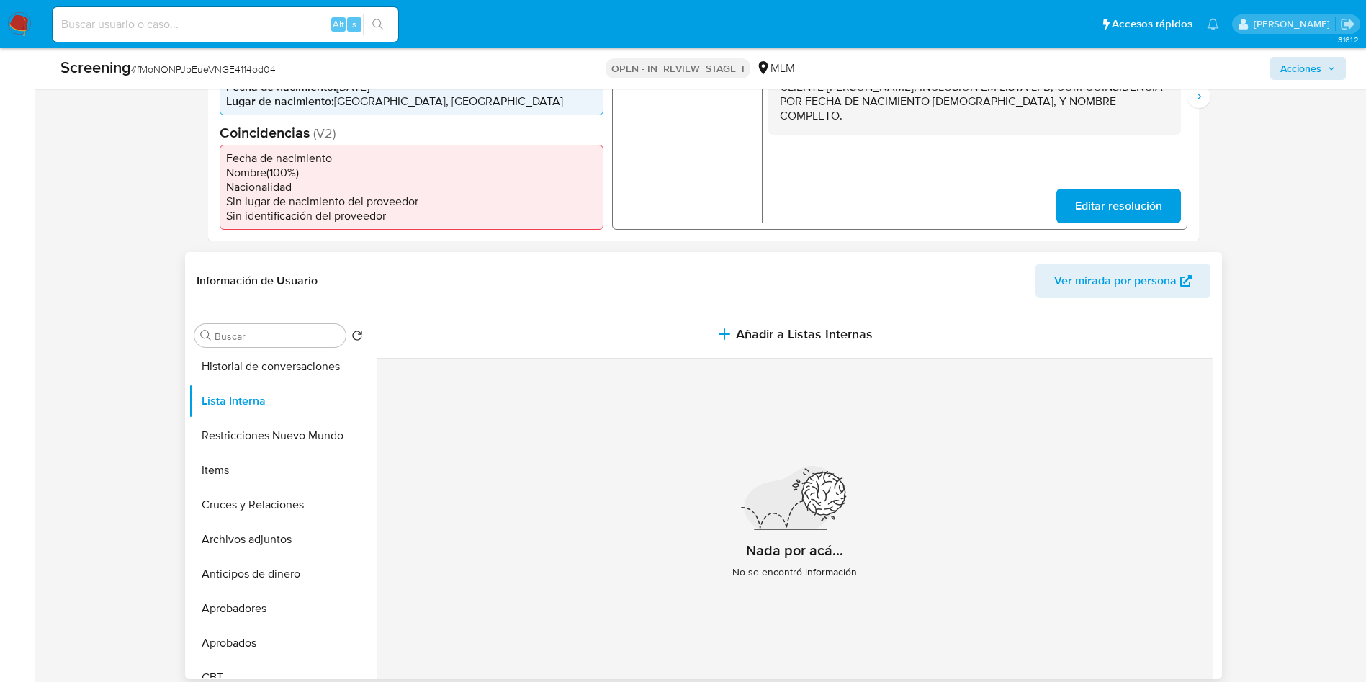
scroll to position [324, 0]
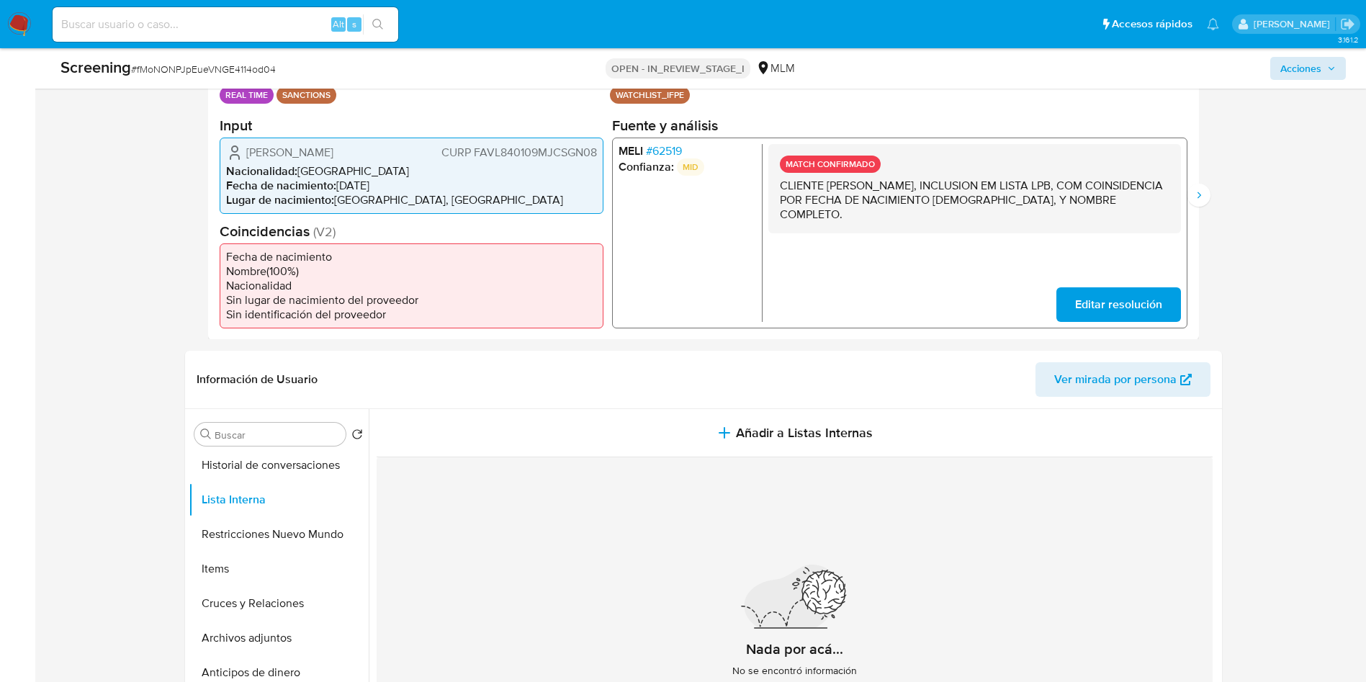
click at [553, 250] on li "Fecha de nacimiento" at bounding box center [411, 256] width 371 height 14
click at [496, 153] on span "CURP FAVL840109MJCSGN08" at bounding box center [519, 152] width 156 height 14
click at [482, 271] on li "Nombre ( 100 %)" at bounding box center [411, 271] width 371 height 14
click at [495, 302] on li "Sin lugar de nacimiento del proveedor" at bounding box center [411, 299] width 371 height 14
click at [488, 145] on span "CURP FAVL840109MJCSGN08" at bounding box center [519, 152] width 156 height 14
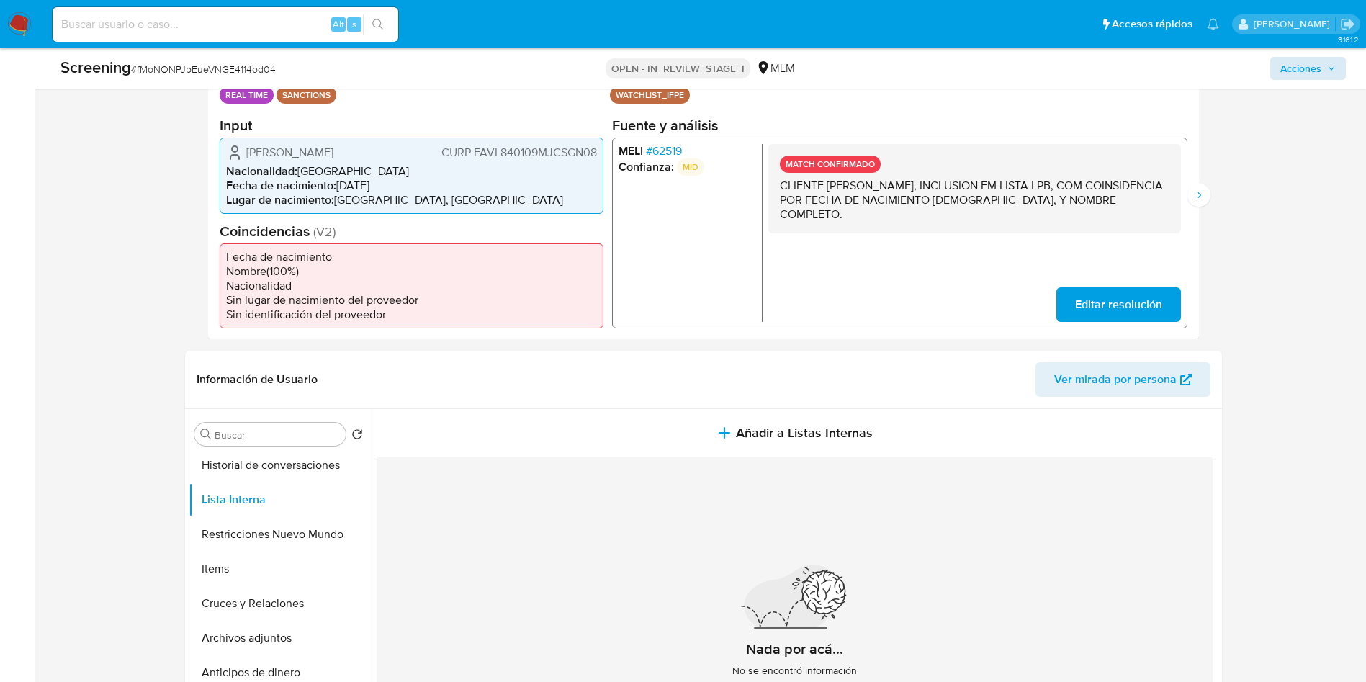
click at [485, 286] on li "Nacionalidad" at bounding box center [411, 285] width 371 height 14
click at [457, 146] on span "CURP FAVL840109MJCSGN08" at bounding box center [519, 152] width 156 height 14
click at [515, 398] on div "Información de Usuario Ver mirada por persona" at bounding box center [703, 380] width 1037 height 58
click at [1205, 192] on button "Siguiente" at bounding box center [1198, 195] width 23 height 23
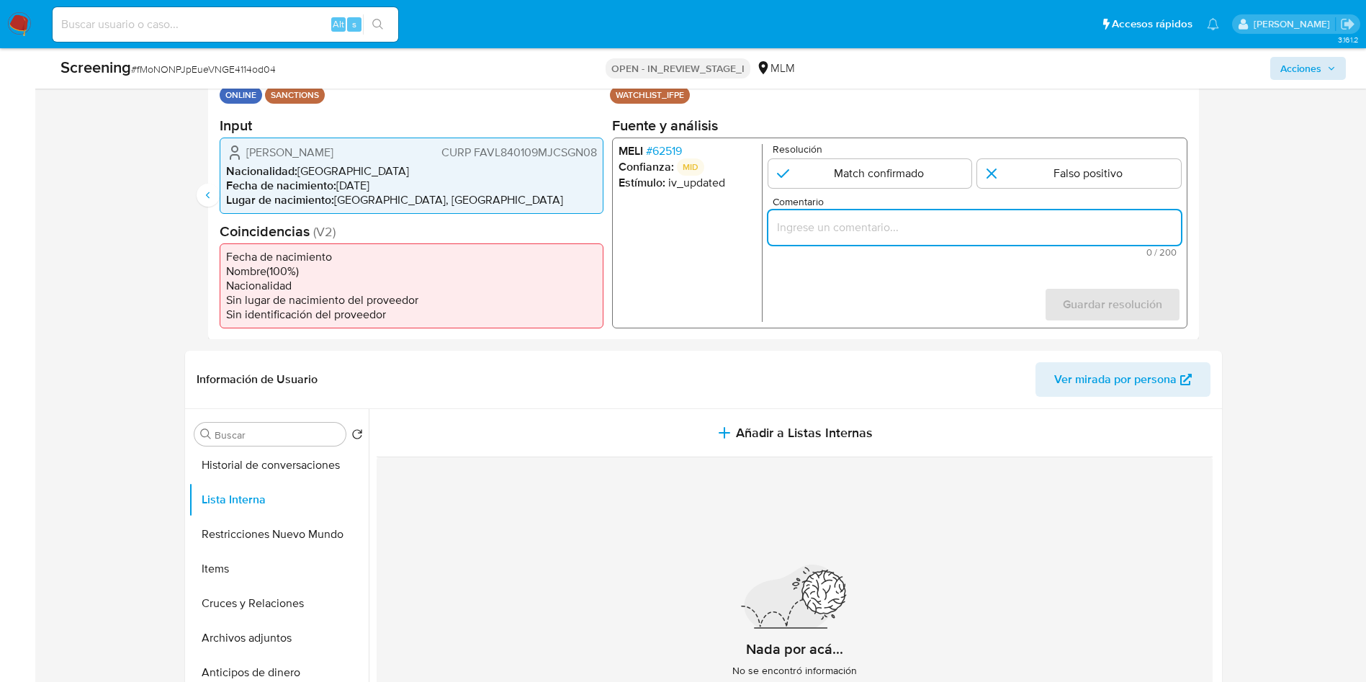
click at [867, 233] on input "Comentario" at bounding box center [973, 226] width 413 height 19
paste input "FAUSTO VIGIL"
type input "FAUSTO VIGIL"
drag, startPoint x: 868, startPoint y: 233, endPoint x: 658, endPoint y: 207, distance: 211.1
click at [658, 207] on div "MELI # 62519 Confianza: MID Estímulo : iv_updated Resolución Match confirmado F…" at bounding box center [898, 232] width 575 height 191
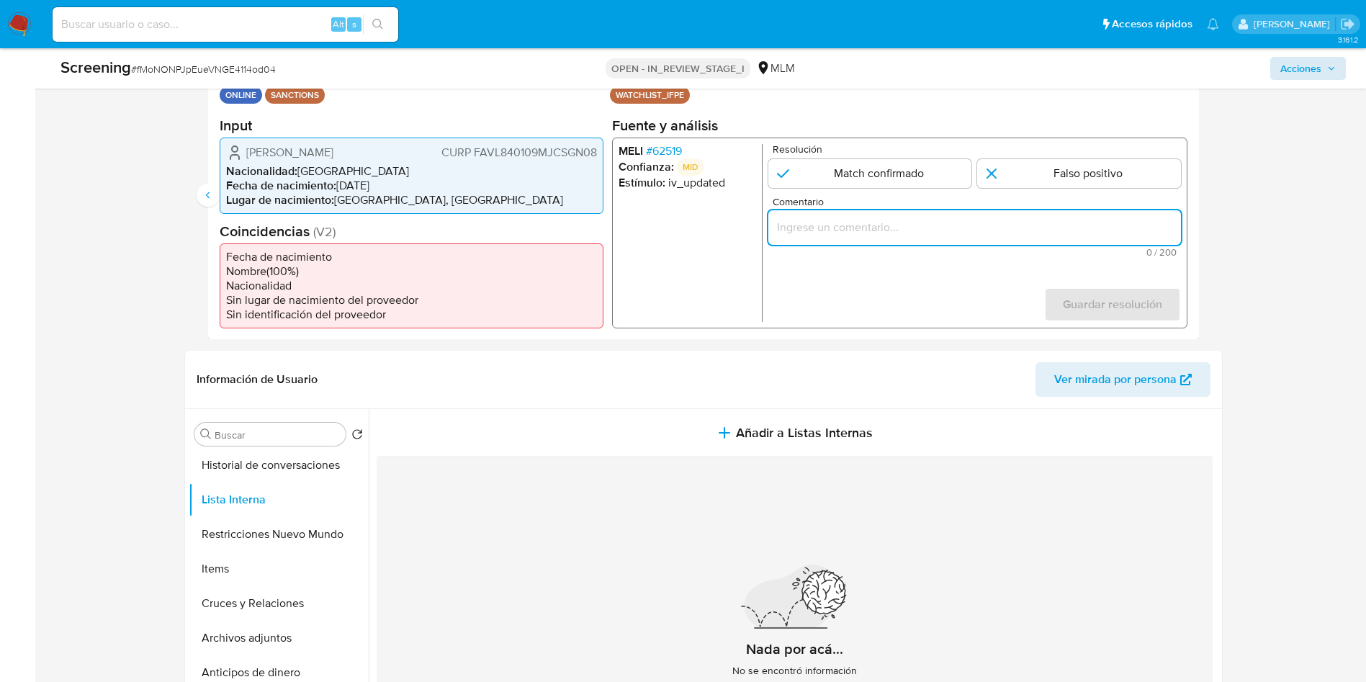
paste input "CLIENTE LINDA VIVIANA FAUSTO VIGIL, INCLUSION EM LISTA LPB, COM COINSIDENCIA PO…"
type input "CLIENTE LINDA VIVIANA FAUSTO VIGIL, INCLUSION EM LISTA LPB, COM COINSIDENCIA PO…"
click at [860, 179] on input "2 de 2" at bounding box center [869, 172] width 204 height 29
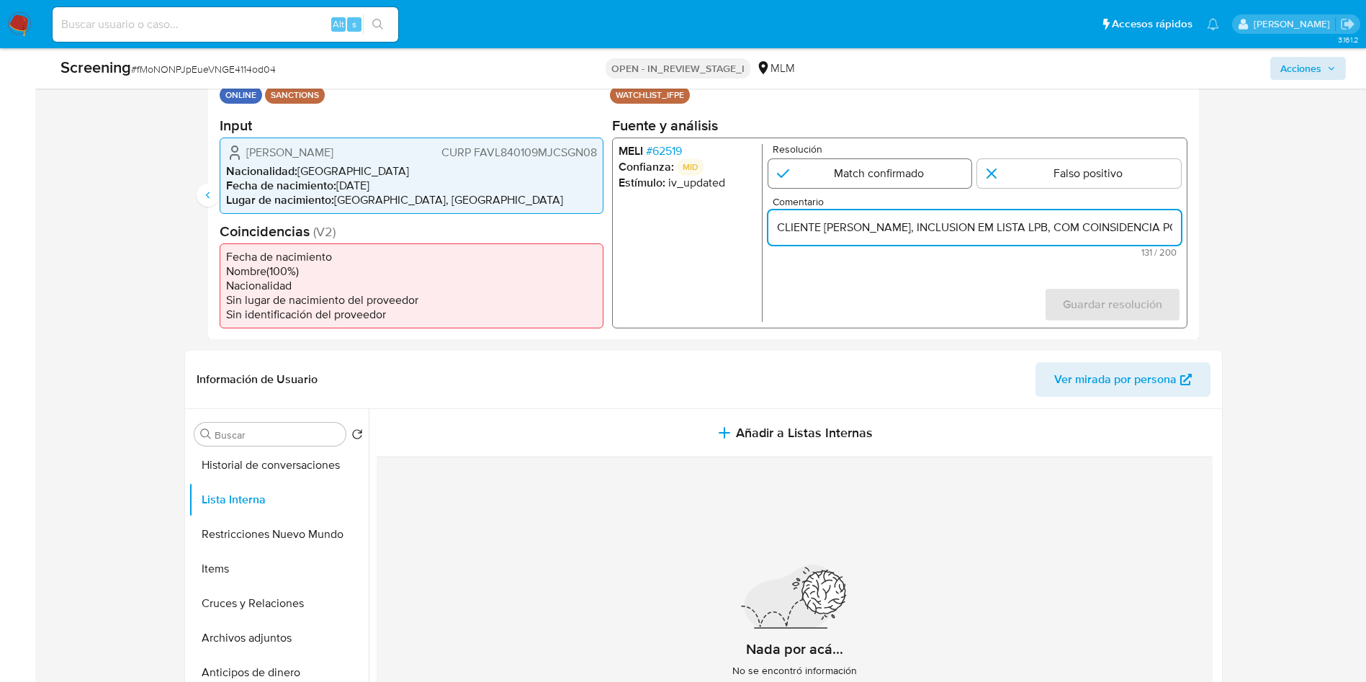
radio input "true"
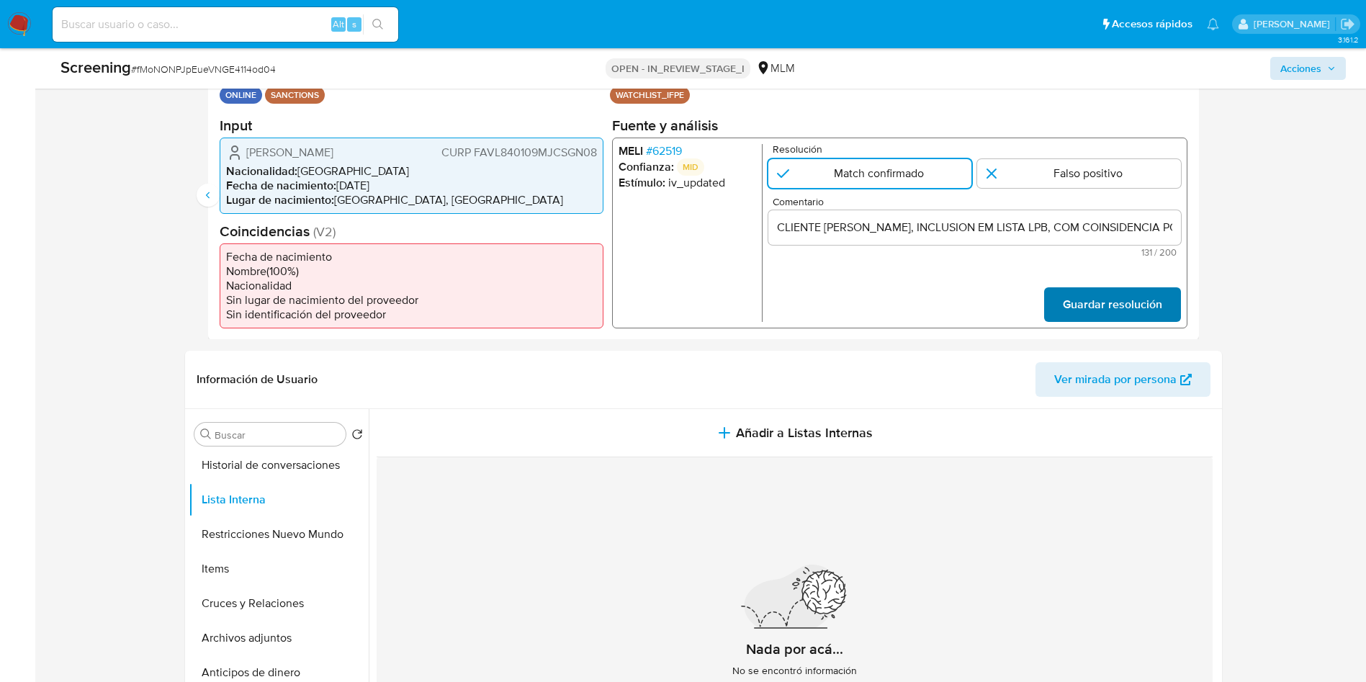
click at [1063, 306] on button "Guardar resolución" at bounding box center [1111, 304] width 137 height 35
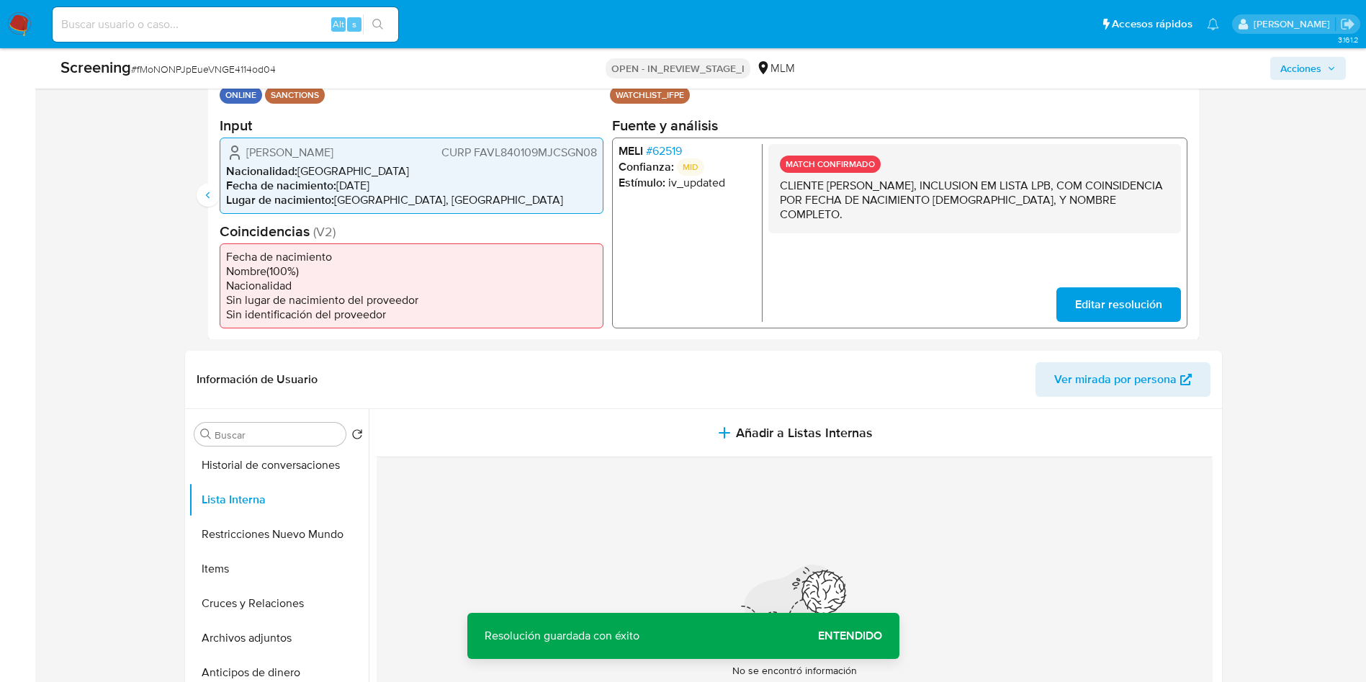
click at [1321, 61] on span "Acciones" at bounding box center [1307, 68] width 55 height 20
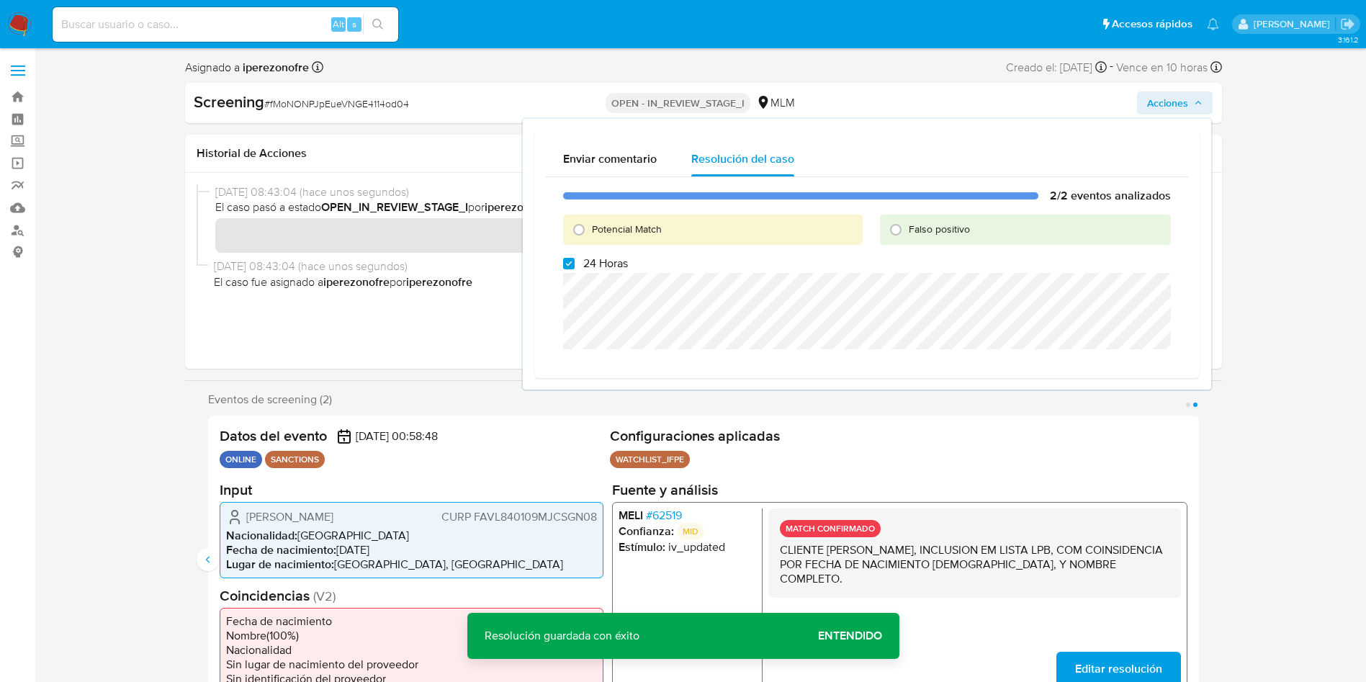
click at [1184, 265] on div "2/2 eventos analizados Potencial Match Falso positivo 24 Horas" at bounding box center [867, 272] width 642 height 190
click at [611, 229] on span "Potencial Match" at bounding box center [627, 229] width 70 height 14
click at [590, 229] on input "Potencial Match" at bounding box center [578, 229] width 23 height 23
radio input "true"
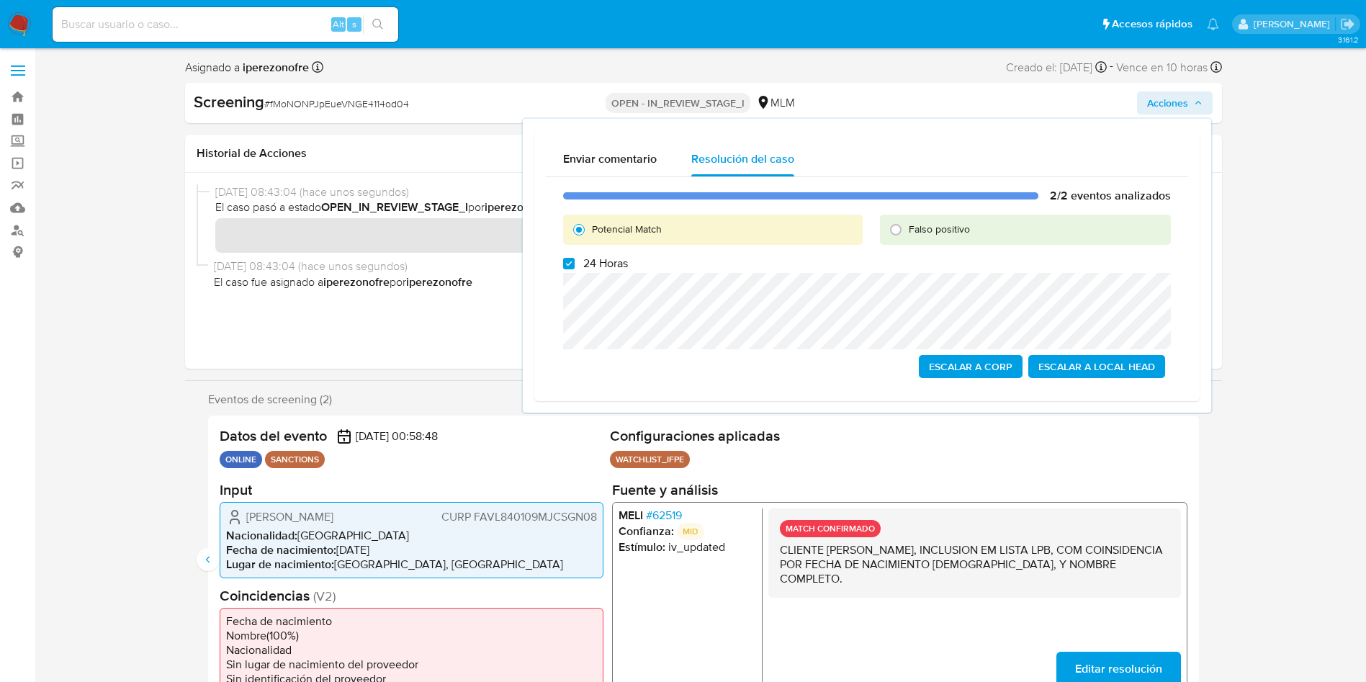
drag, startPoint x: 1315, startPoint y: 369, endPoint x: 1328, endPoint y: 369, distance: 12.2
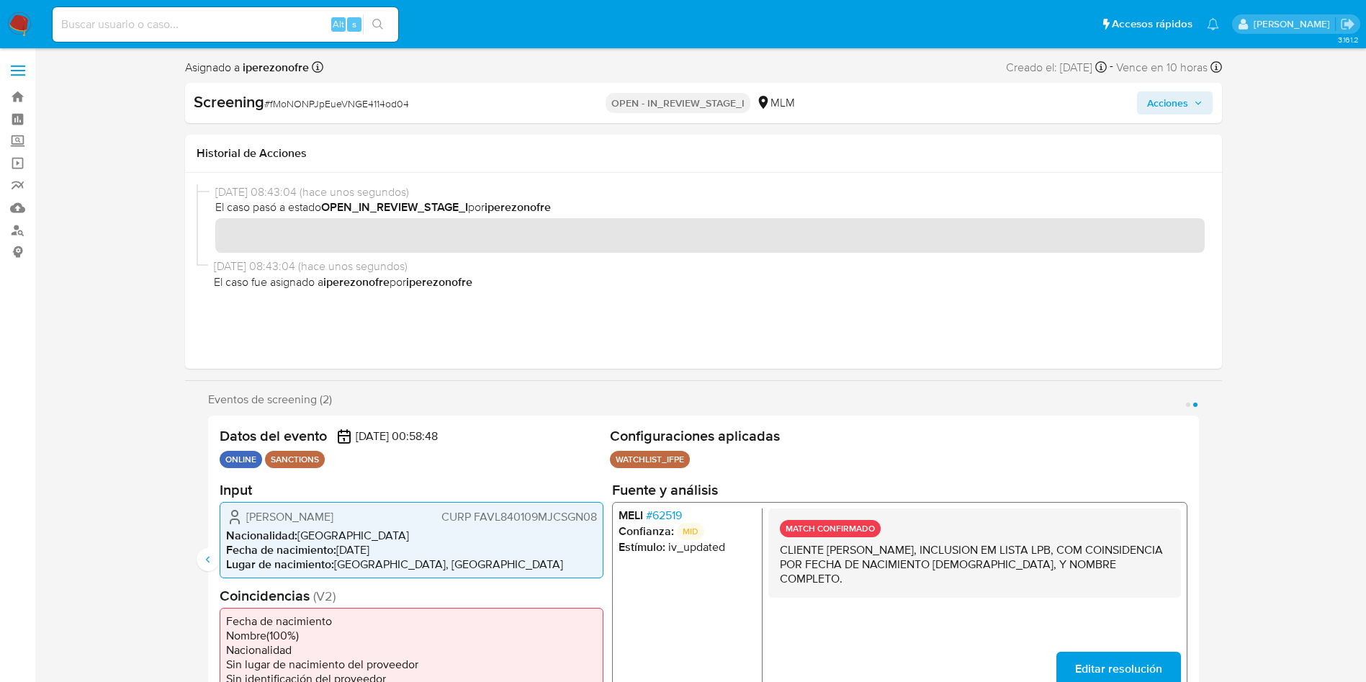
click at [1202, 106] on icon "button" at bounding box center [1198, 103] width 9 height 9
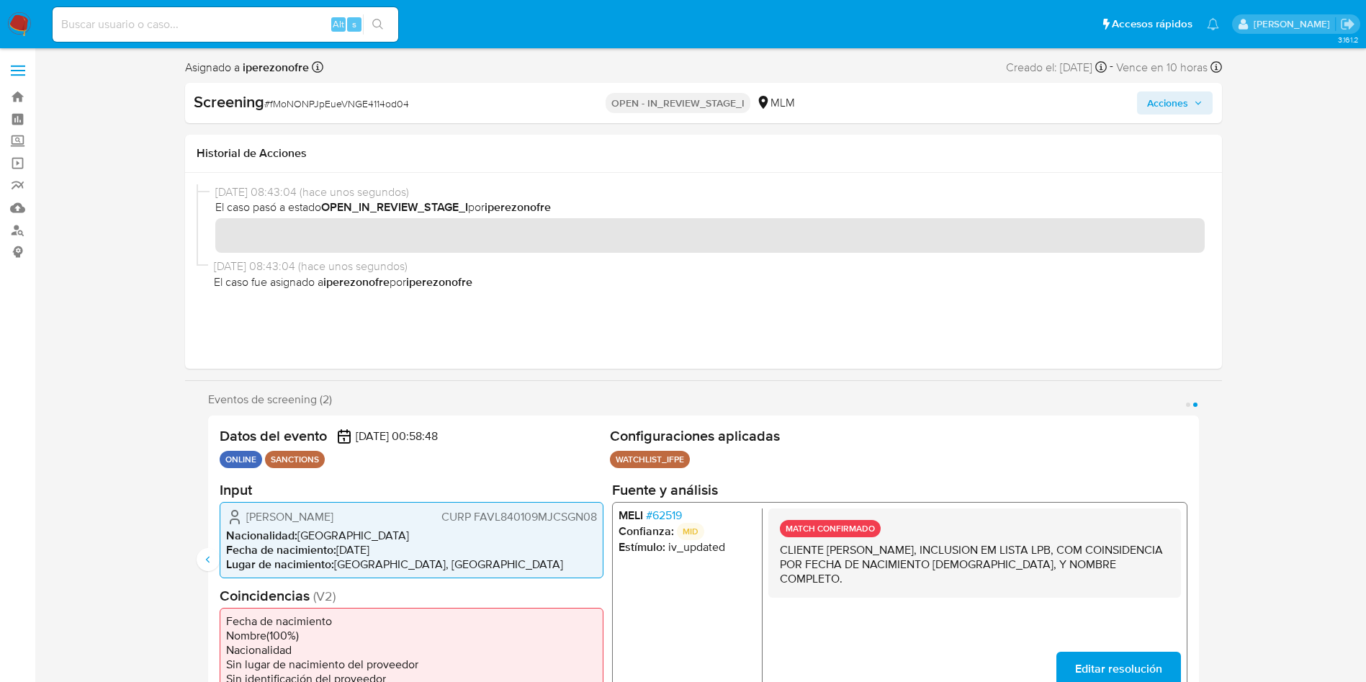
click at [1167, 94] on span "Acciones" at bounding box center [1167, 102] width 41 height 23
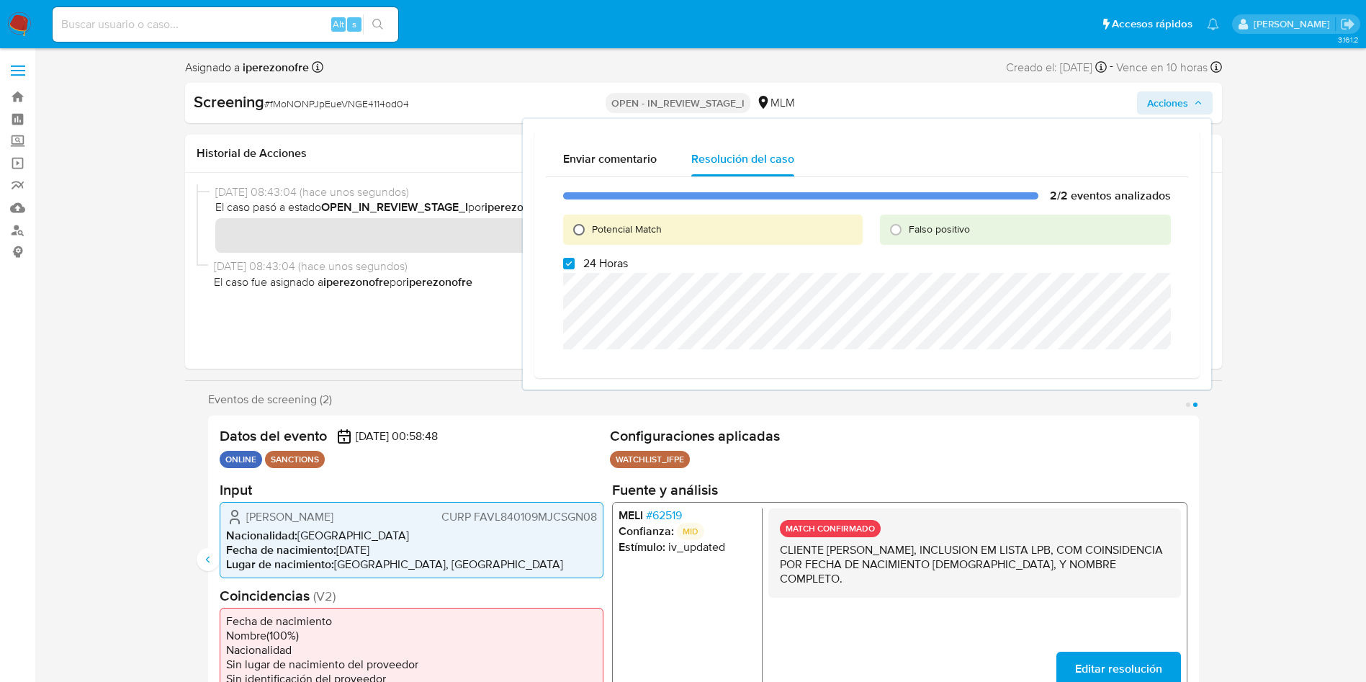
click at [581, 228] on input "Potencial Match" at bounding box center [578, 229] width 23 height 23
radio input "true"
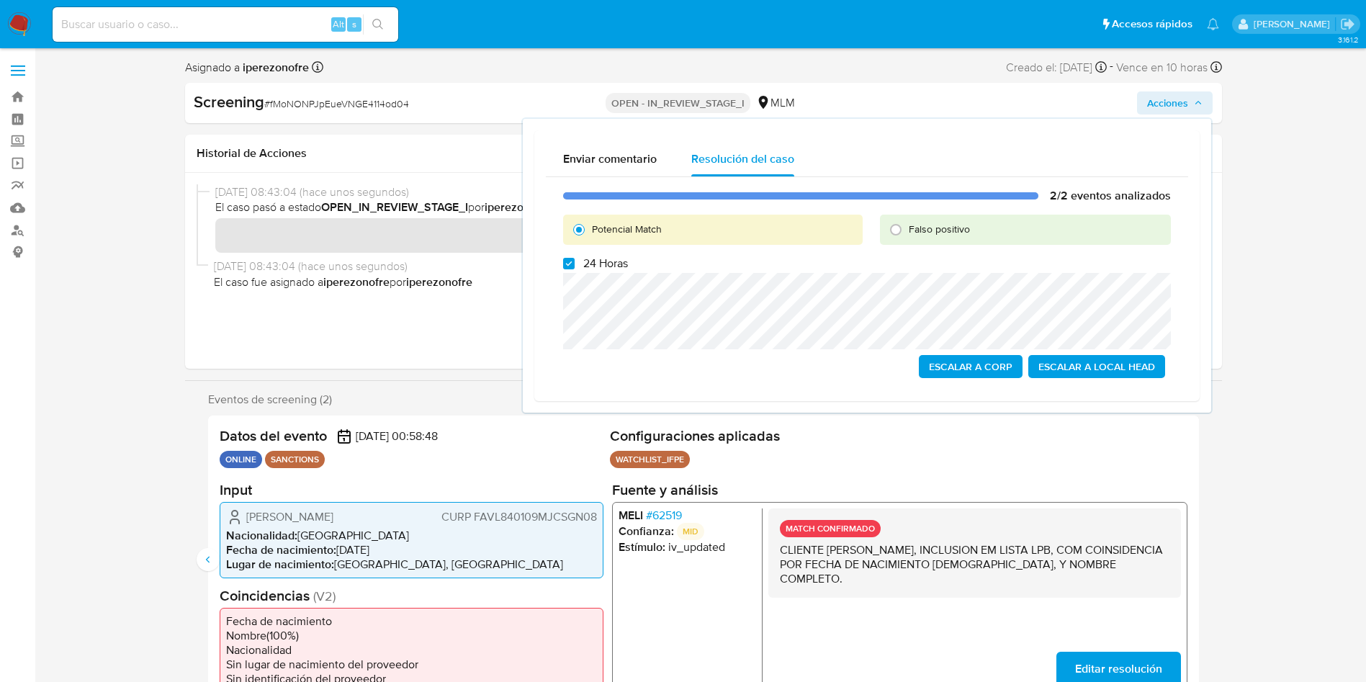
click at [399, 256] on div "06/10/2025 08:43:04 (hace unos segundos) El caso pasó a estado OPEN_IN_REVIEW_S…" at bounding box center [704, 221] width 1014 height 74
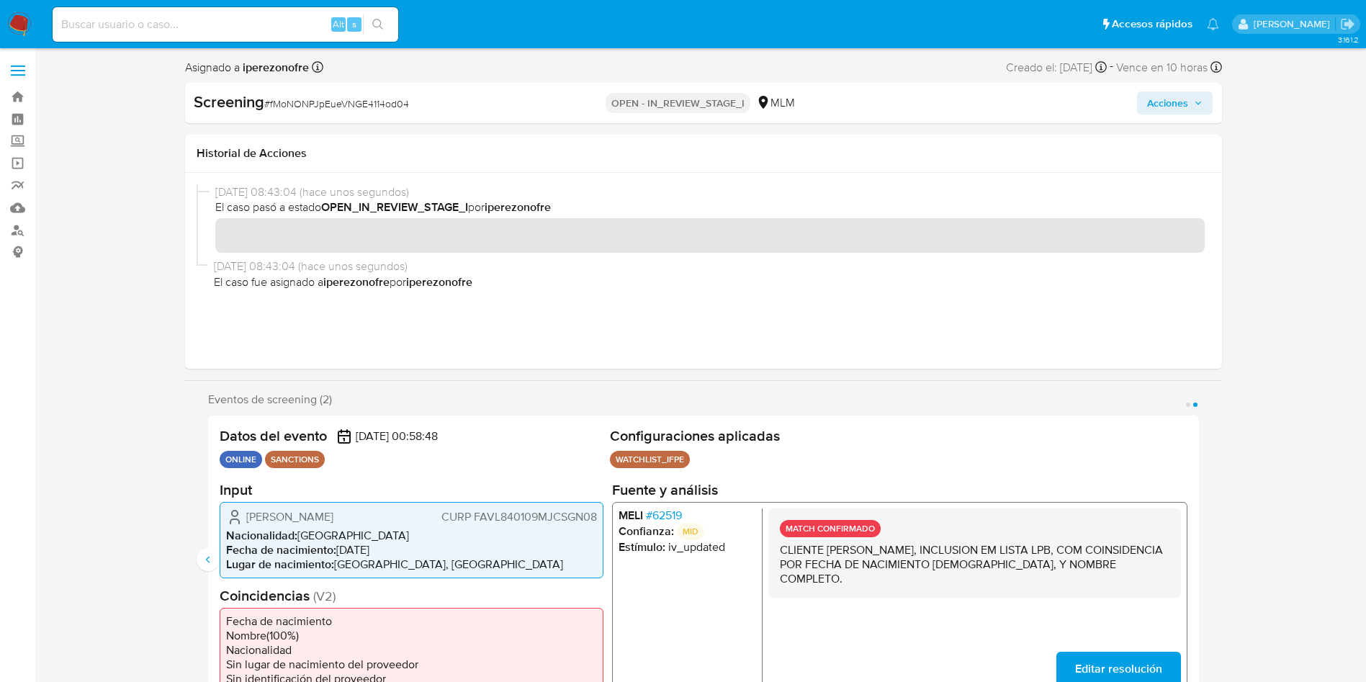
click at [438, 310] on div "06/10/2025 08:43:04 (hace unos segundos) El caso pasó a estado OPEN_IN_REVIEW_S…" at bounding box center [704, 270] width 1014 height 173
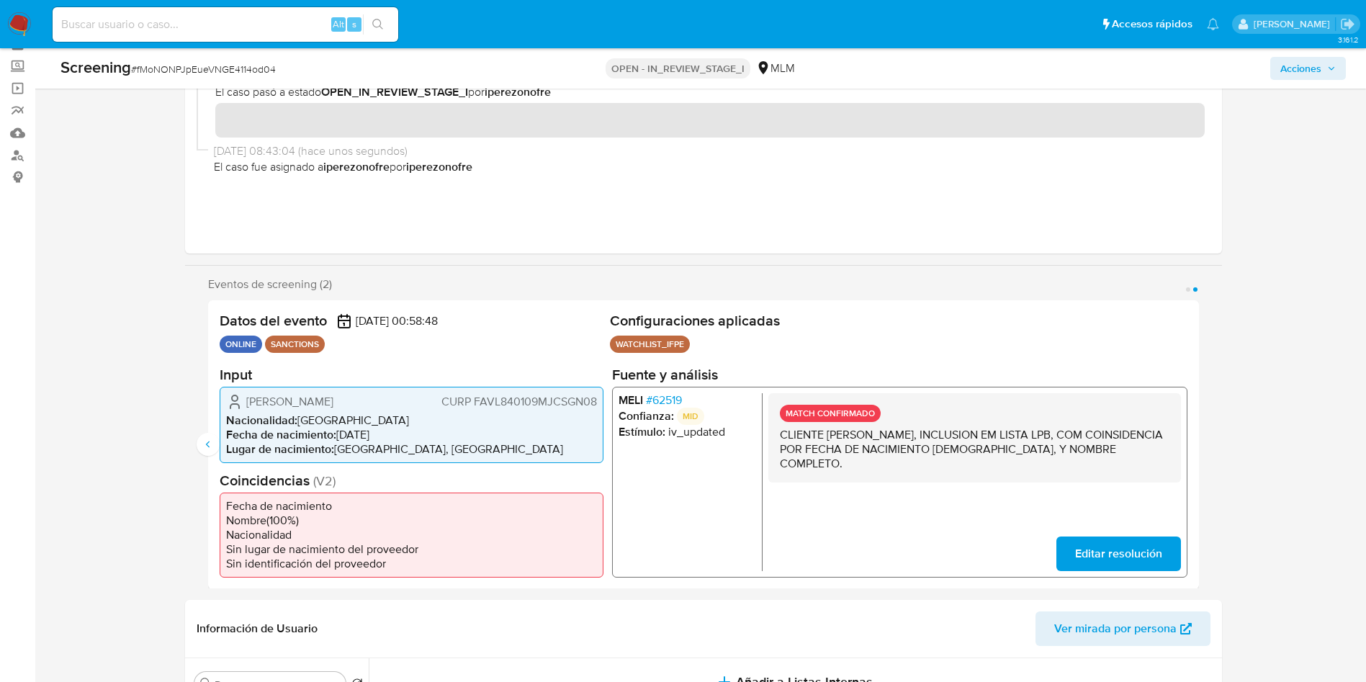
scroll to position [108, 0]
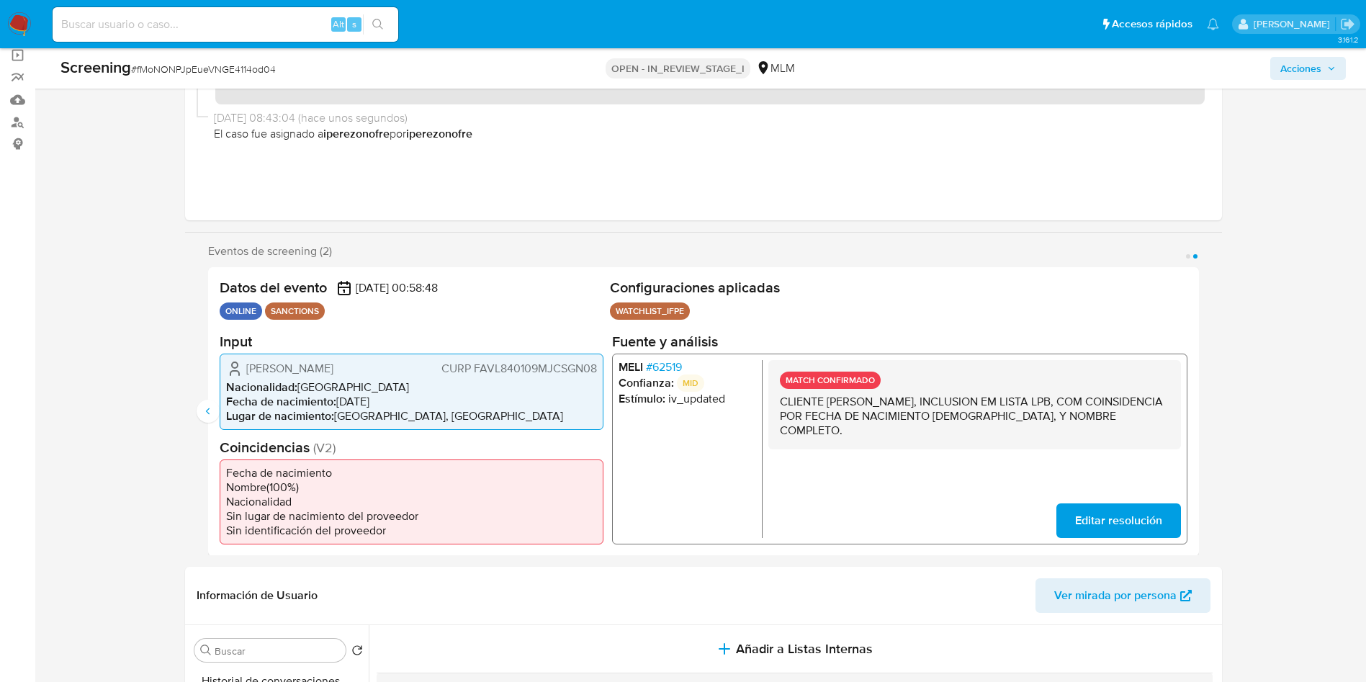
click at [977, 410] on p "CLIENTE LINDA VIVIANA FAUSTO VIGIL, INCLUSION EM LISTA LPB, COM COINSIDENCIA PO…" at bounding box center [974, 415] width 390 height 43
click at [1120, 516] on span "Editar resolución" at bounding box center [1117, 520] width 87 height 32
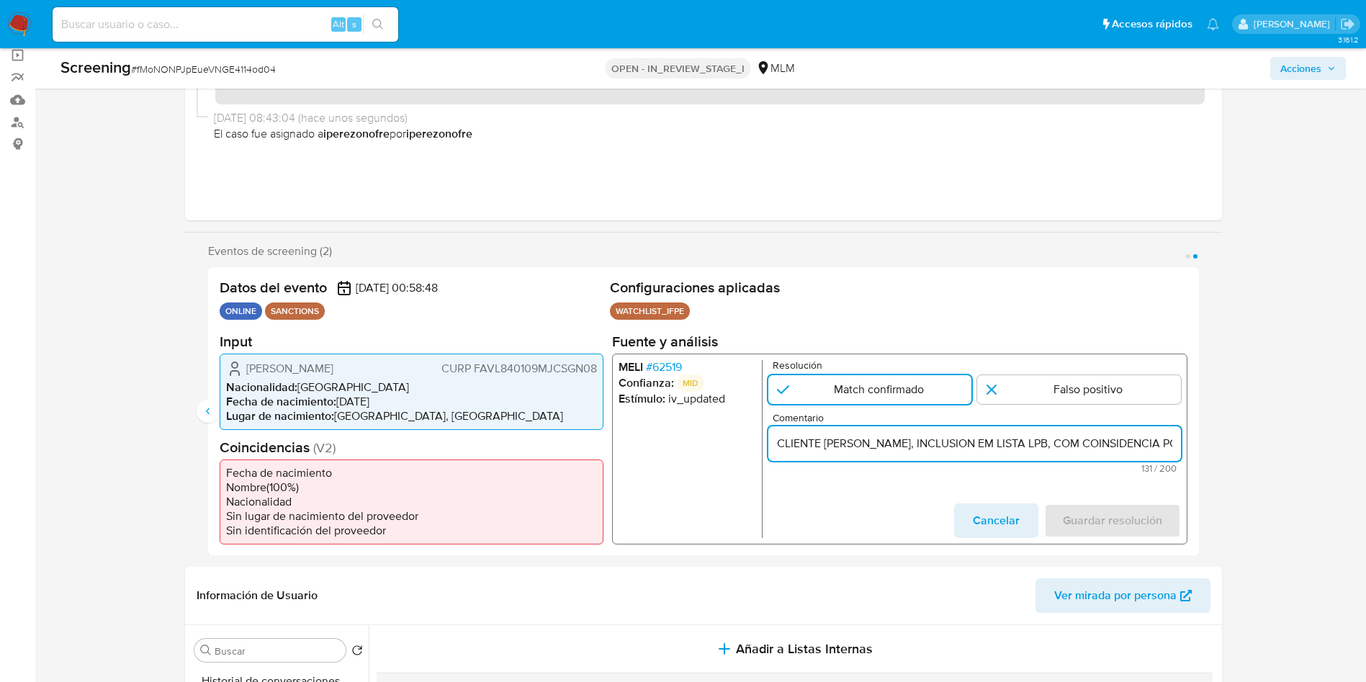
drag, startPoint x: 916, startPoint y: 443, endPoint x: 1115, endPoint y: 462, distance: 199.7
click at [930, 444] on input "CLIENTE LINDA VIVIANA FAUSTO VIGIL, INCLUSION EM LISTA LPB, COM COINSIDENCIA PO…" at bounding box center [973, 442] width 413 height 19
drag, startPoint x: 1050, startPoint y: 439, endPoint x: 1145, endPoint y: 471, distance: 100.2
click at [1055, 442] on input "CLIENTE LINDA VIVIANA FAUSTO VIGIL, INCLUSION EM LISTA LPB, COM COINSIDENCIA PO…" at bounding box center [973, 442] width 413 height 19
drag, startPoint x: 1049, startPoint y: 449, endPoint x: 1041, endPoint y: 442, distance: 10.2
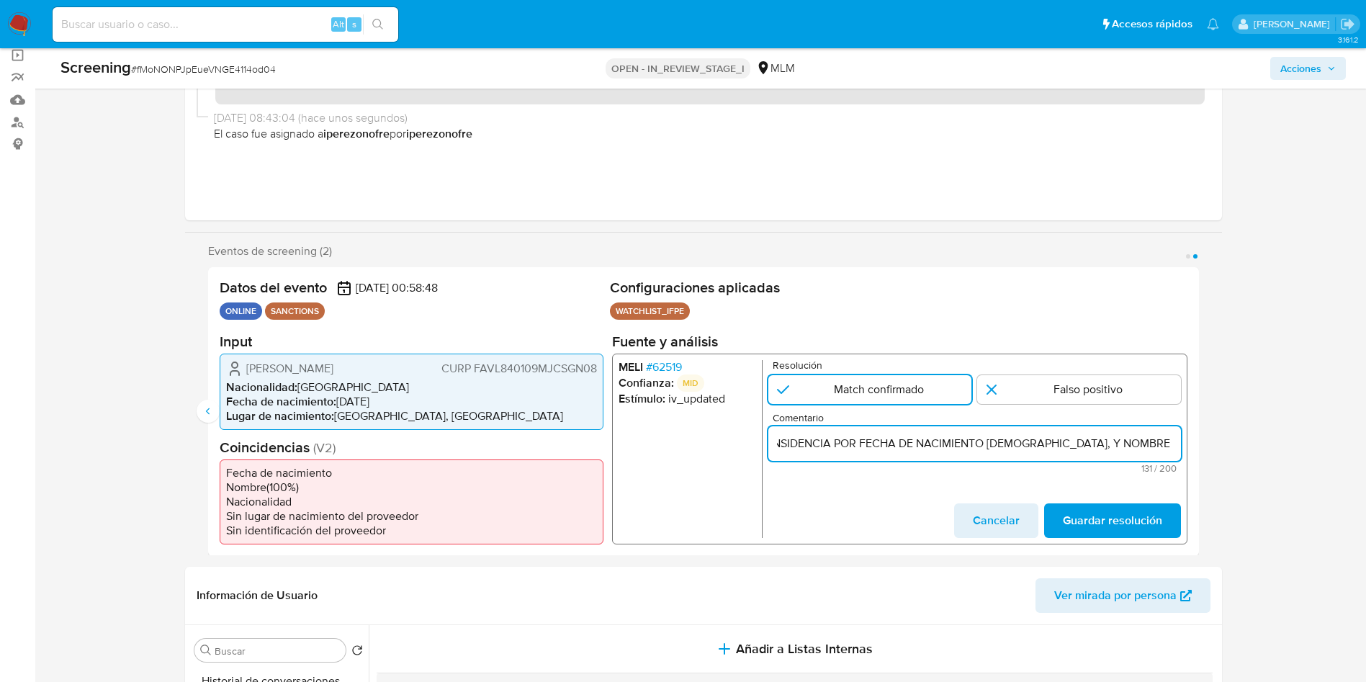
click at [1151, 446] on input "CLIENTE LINDA VIVIANA FAUSTO VIGIL, INCLUSION EN LISTA LPB, COM COINSIDENCIA PO…" at bounding box center [973, 442] width 413 height 19
click at [832, 441] on input "CLIENTE LINDA VIVIANA FAUSTO VIGIL, INCLUSION EN LISTA LPB, COM COINSIDENCIA PO…" at bounding box center [973, 442] width 413 height 19
click at [785, 442] on input "CLIENTE LINDA VIVIANA FAUSTO VIGIL, INCLUSION EN LISTA LPB, COM COINSIDENCIA PO…" at bounding box center [973, 442] width 413 height 19
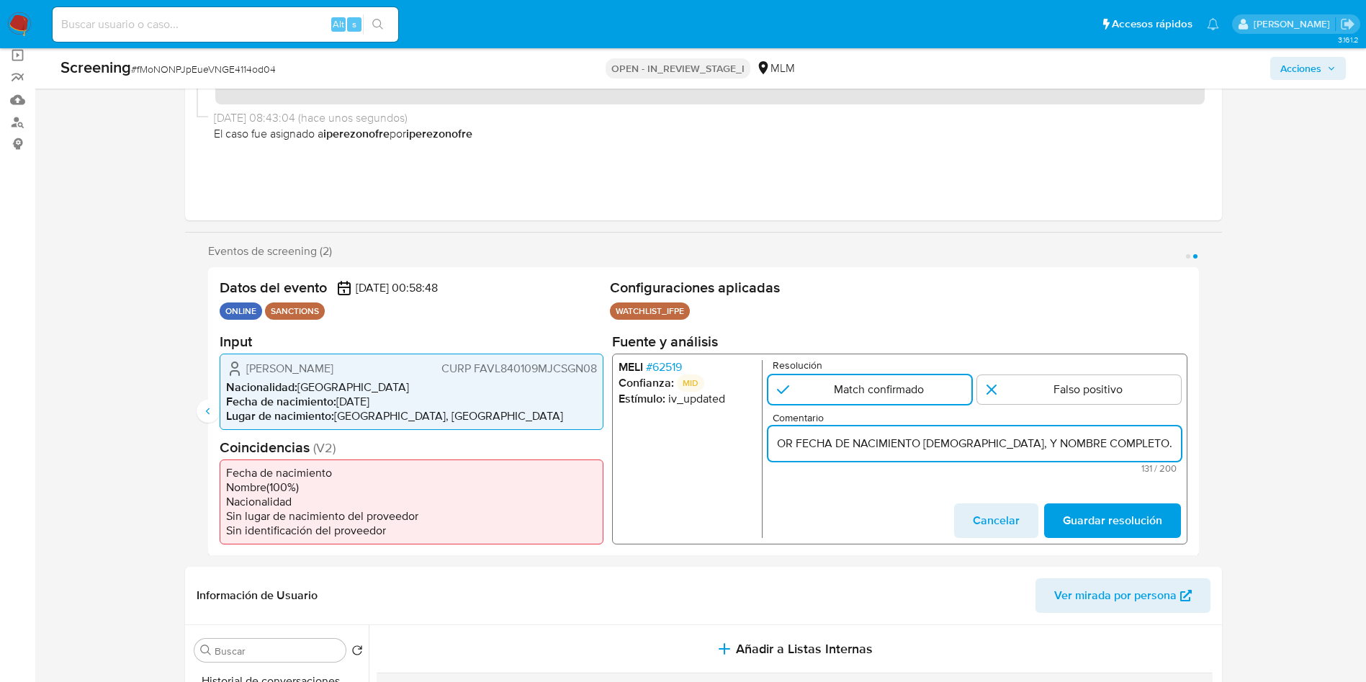
type input "CLIENTE LINDA VIVIANA FAUSTO VIGIL, INCLUSION EN LISTA LPB, COM COINCIDENCIA PO…"
click at [875, 479] on form "Resolución Match confirmado Falso positivo Comentario CLIENTE LINDA VIVIANA FAU…" at bounding box center [973, 448] width 413 height 178
drag, startPoint x: 1058, startPoint y: 442, endPoint x: 887, endPoint y: 436, distance: 171.4
click at [1093, 441] on input "CLIENTE LINDA VIVIANA FAUSTO VIGIL, INCLUSION EN LISTA LPB, COM COINCIDENCIA PO…" at bounding box center [973, 442] width 413 height 19
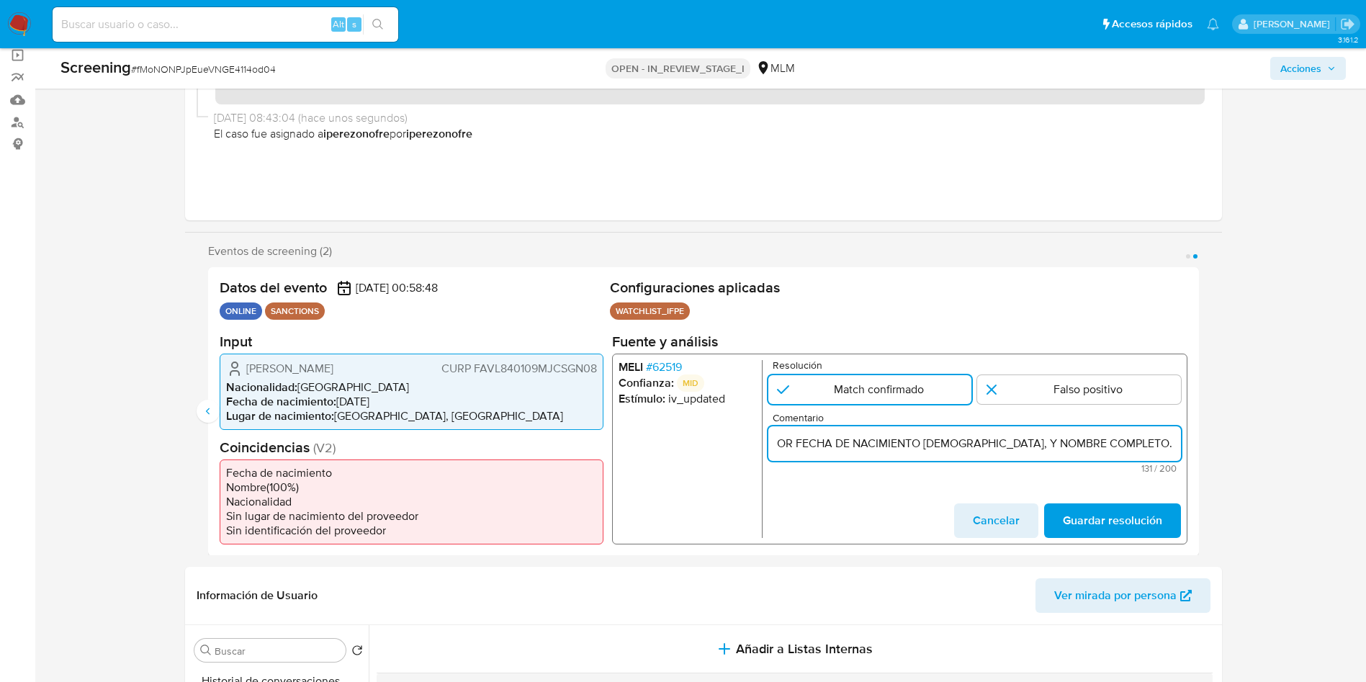
scroll to position [0, 404]
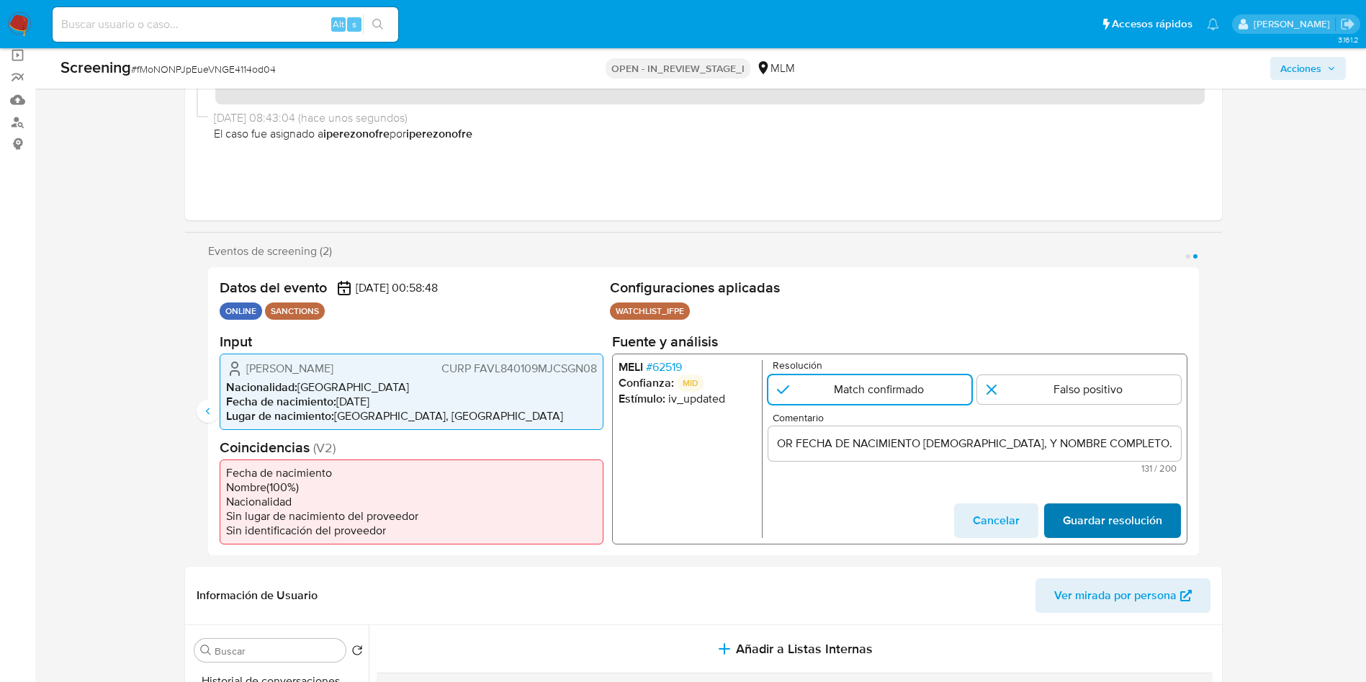
click at [1109, 527] on span "Guardar resolución" at bounding box center [1111, 520] width 99 height 32
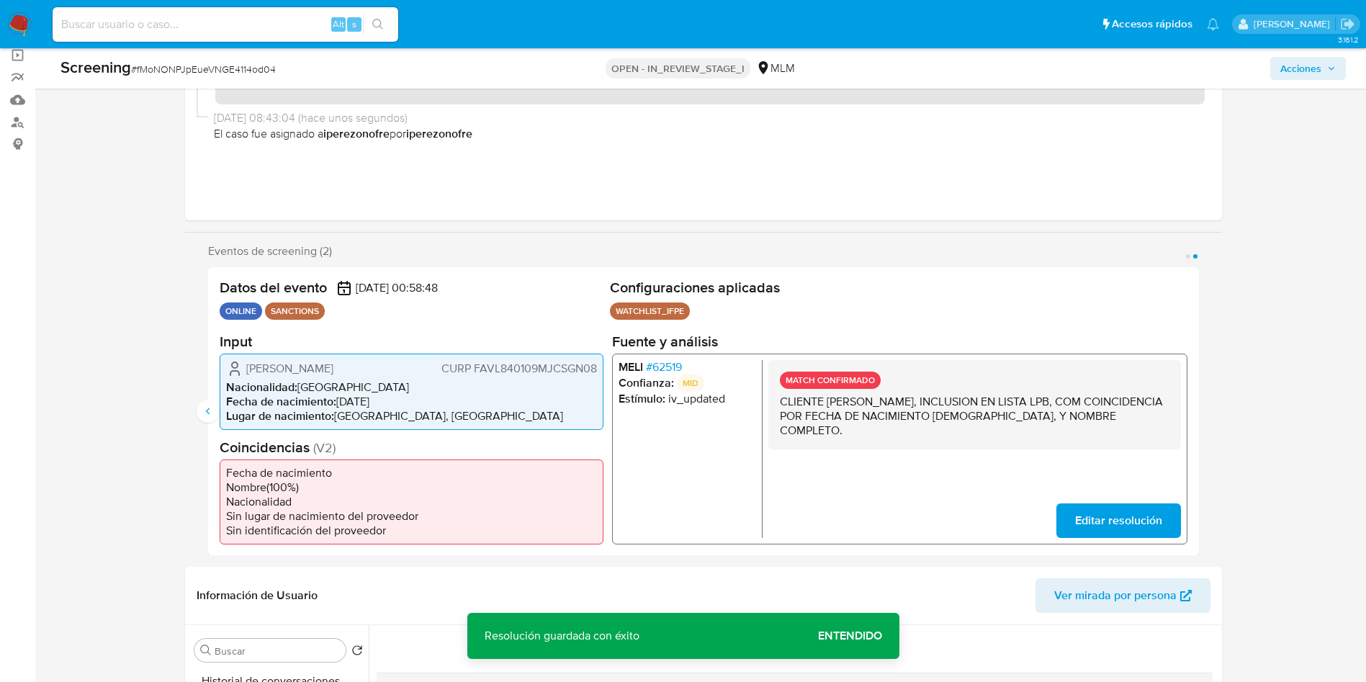
click at [418, 377] on div "Linda Viviana Fausto Vigil CURP FAVL840109MJCSGN08" at bounding box center [411, 367] width 371 height 17
click at [426, 390] on li "Nacionalidad : México" at bounding box center [411, 386] width 371 height 14
click at [449, 505] on li "Nacionalidad" at bounding box center [411, 501] width 371 height 14
click at [438, 518] on li "Sin lugar de nacimiento del proveedor" at bounding box center [411, 515] width 371 height 14
click at [472, 366] on span "CURP FAVL840109MJCSGN08" at bounding box center [519, 368] width 156 height 14
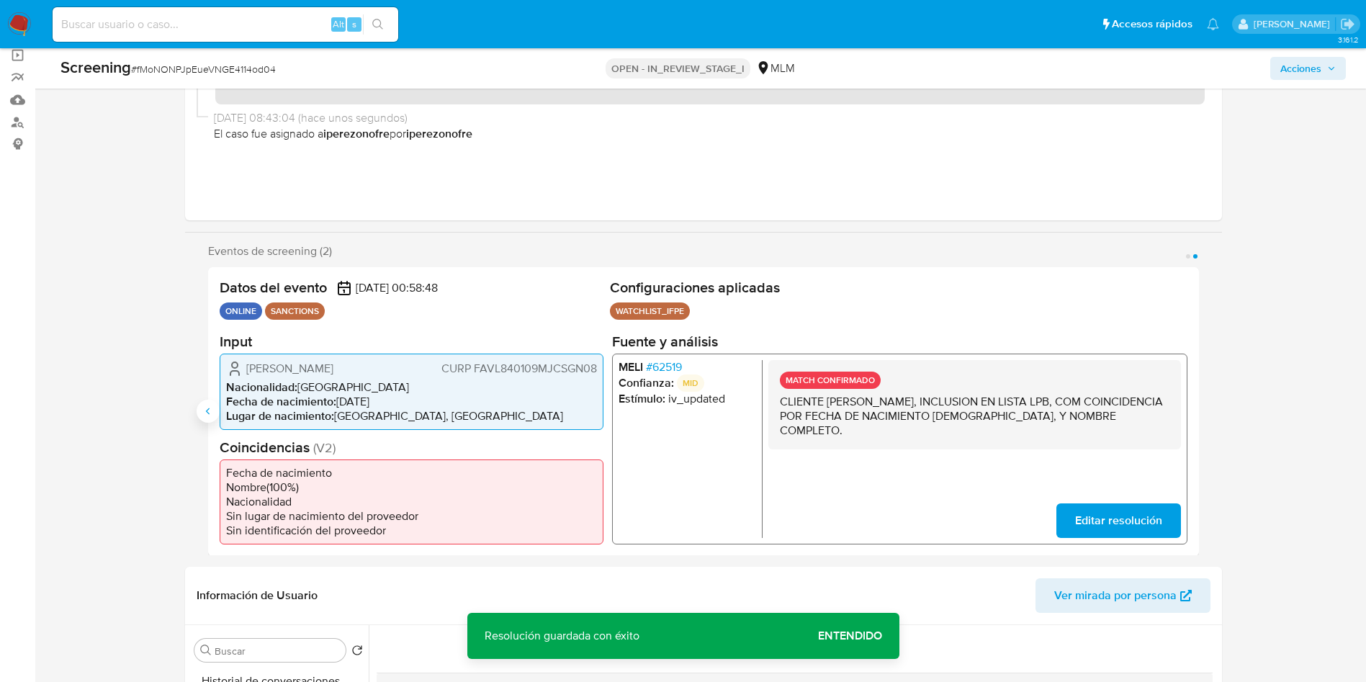
click at [209, 406] on icon "Anterior" at bounding box center [208, 411] width 12 height 12
click at [1091, 513] on span "Editar resolución" at bounding box center [1117, 520] width 87 height 32
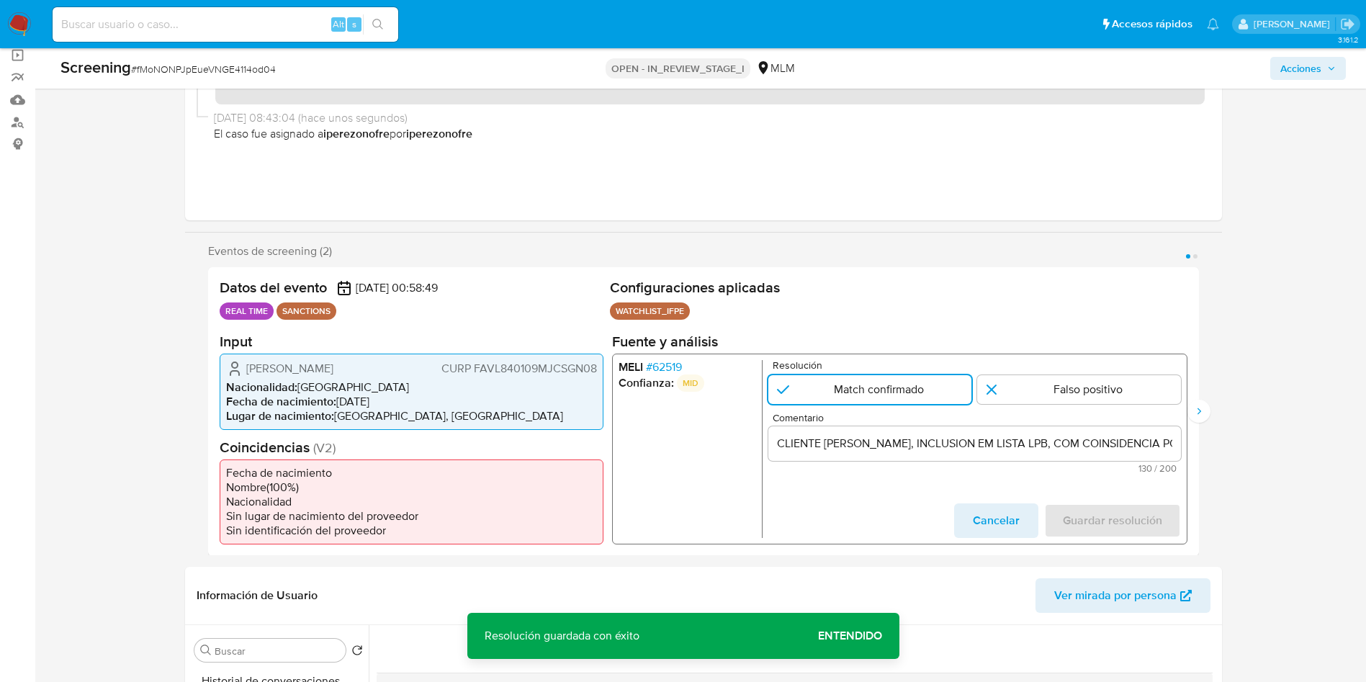
drag, startPoint x: 945, startPoint y: 444, endPoint x: 1079, endPoint y: 468, distance: 136.0
click at [948, 444] on input "CLIENTE LINDA VIVIANA FAUSTO VIGIL, INCLUSION EM LISTA LPB, COM COINSIDENCIA PO…" at bounding box center [973, 442] width 413 height 19
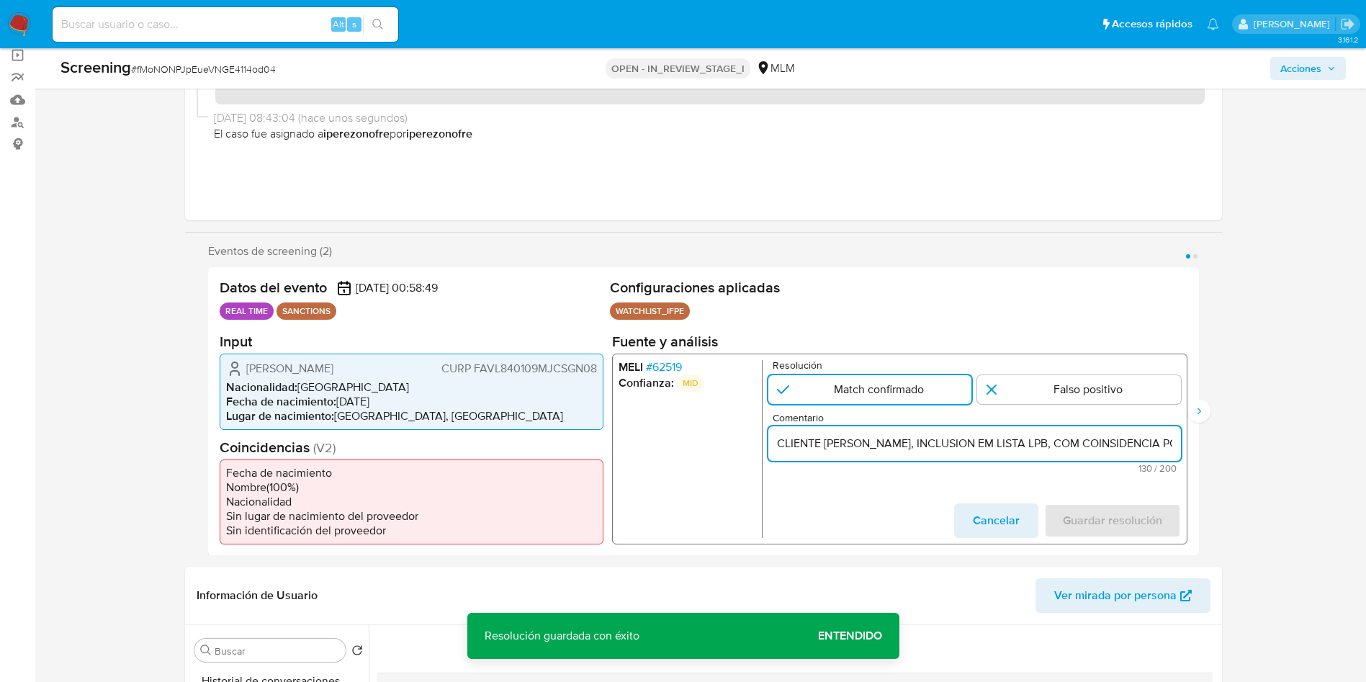
drag, startPoint x: 1060, startPoint y: 443, endPoint x: 1167, endPoint y: 506, distance: 124.6
click at [1065, 449] on input "CLIENTE LINDA VIVIANA FAUSTO VIGIL, INCLUSION EM LISTA LPB, COM COINSIDENCIA PO…" at bounding box center [973, 442] width 413 height 19
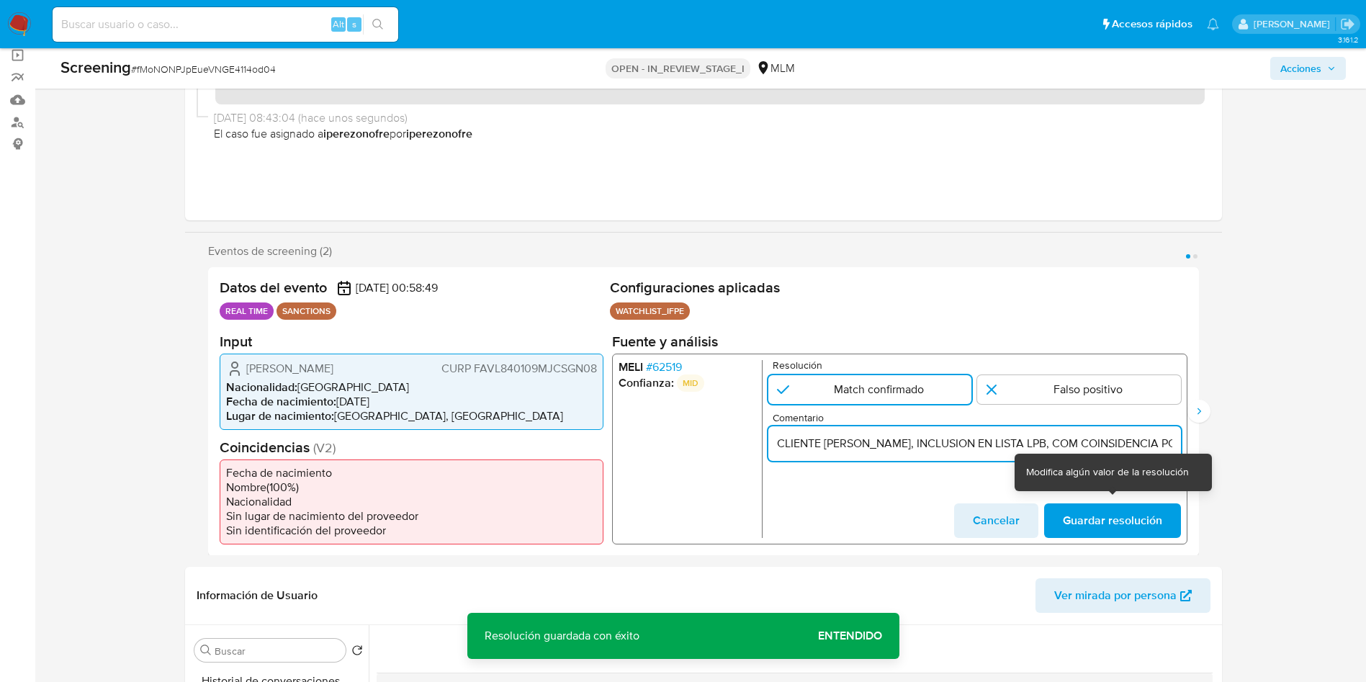
click at [848, 446] on input "CLIENTE LINDA VIVIANA FAUSTO VIGIL, INCLUSION EN LISTA LPB, COM COINSIDENCIA PO…" at bounding box center [973, 442] width 413 height 19
drag, startPoint x: 1051, startPoint y: 439, endPoint x: 1155, endPoint y: 442, distance: 103.7
click at [1058, 439] on input "CLIENTE LINDA VIVIANA FAUSTO VIGIL, INCLUSION EN LISTA LPB, COM COINSIDENCIA PO…" at bounding box center [973, 442] width 413 height 19
drag, startPoint x: 1148, startPoint y: 442, endPoint x: 1185, endPoint y: 444, distance: 36.7
click at [1185, 444] on div "MELI # 62519 Confianza: MID Resolución Match confirmado Falso positivo Comentar…" at bounding box center [898, 448] width 575 height 191
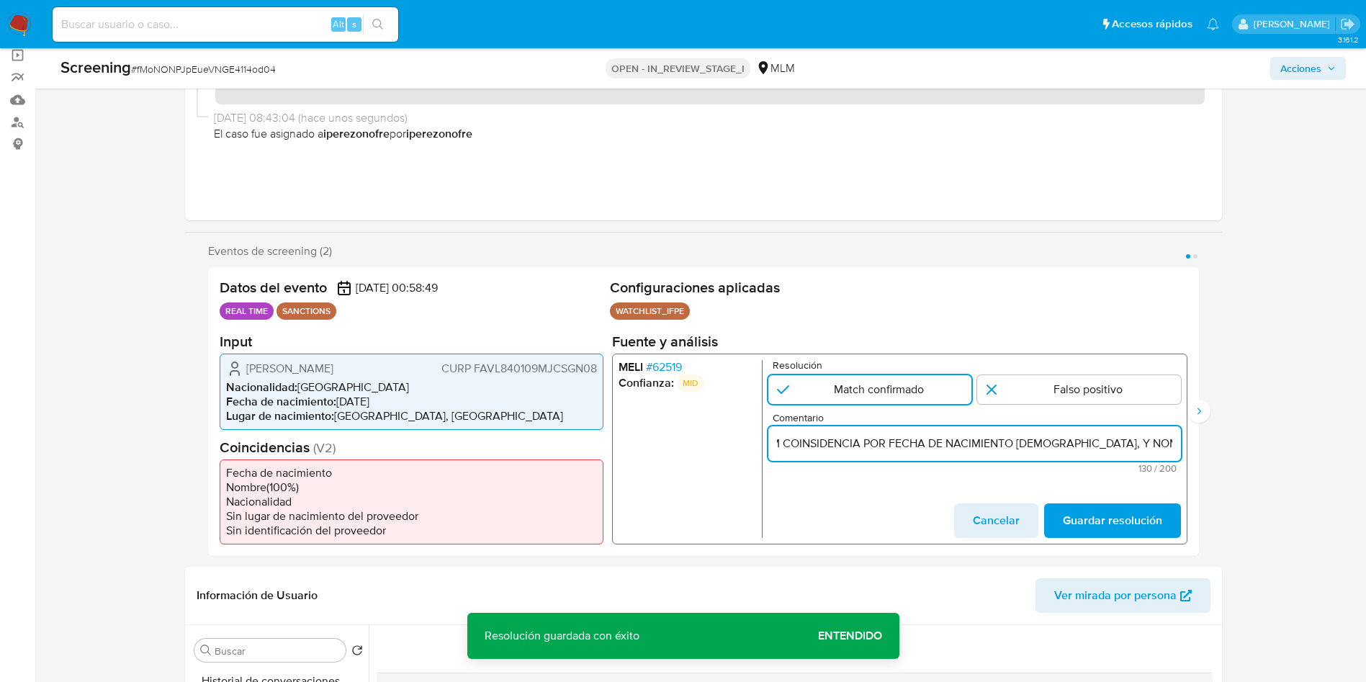
scroll to position [0, 400]
click at [799, 446] on input "CLIENTE LINDA VIVIANA FAUSTO VIGIL, INCLUSION EN LISTA LPB, COM COINSIDENCIA PO…" at bounding box center [973, 442] width 413 height 19
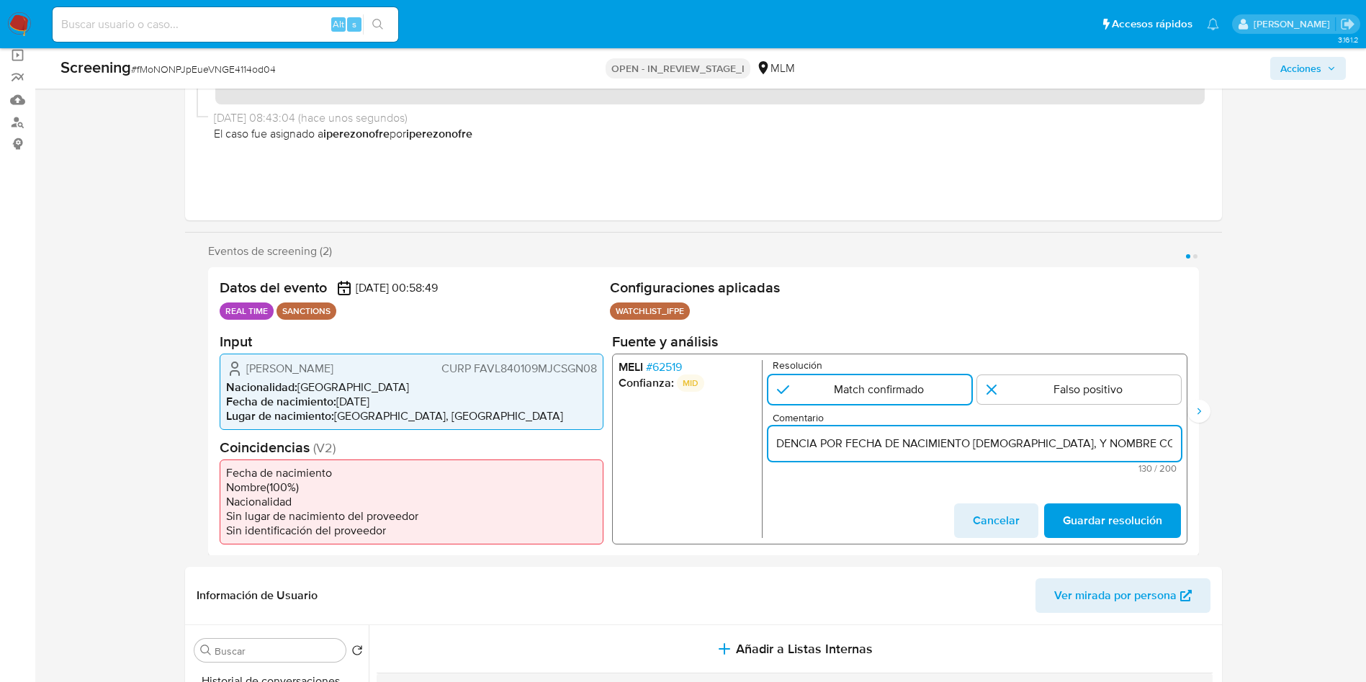
scroll to position [0, 338]
click at [842, 441] on input "CLIENTE LINDA VIVIANA FAUSTO VIGIL, INCLUSION EN LISTA LPB, CON COINSIDENCIA PO…" at bounding box center [973, 442] width 413 height 19
type input "CLIENTE LINDA VIVIANA FAUSTO VIGIL, INCLUSION EN LISTA LPB, CON COINCIDENCIA PO…"
click at [1120, 527] on span "Guardar resolución" at bounding box center [1111, 520] width 99 height 32
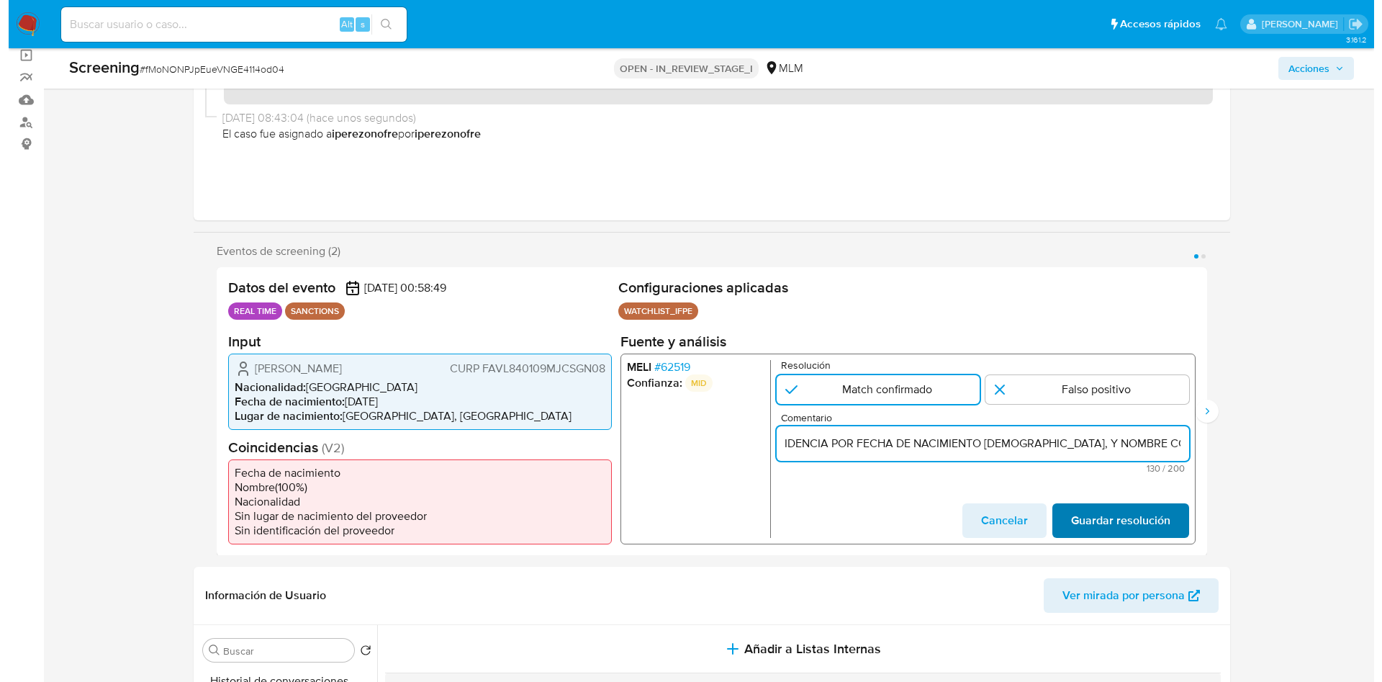
scroll to position [0, 0]
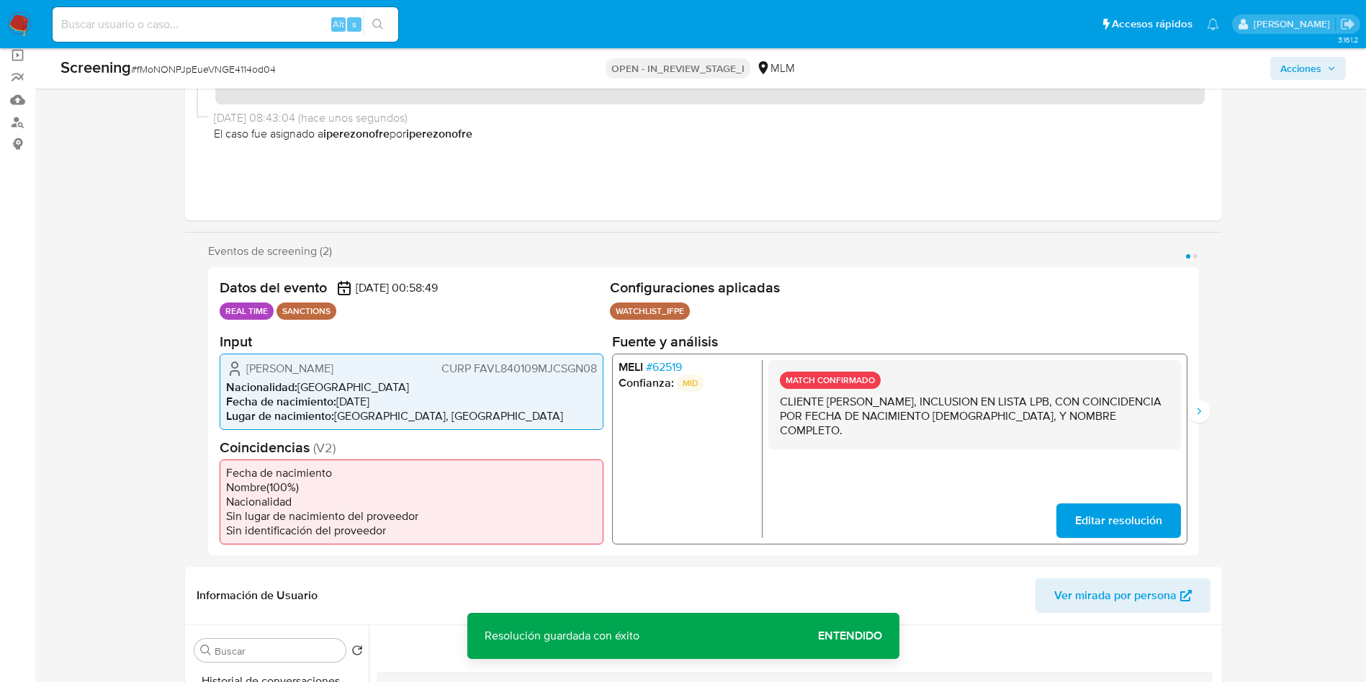
drag, startPoint x: 776, startPoint y: 405, endPoint x: 867, endPoint y: 436, distance: 96.1
click at [867, 436] on div "MATCH CONFIRMADO CLIENTE LINDA VIVIANA FAUSTO VIGIL, INCLUSION EN LISTA LPB, CO…" at bounding box center [973, 403] width 413 height 89
click at [1306, 66] on span "Acciones" at bounding box center [1300, 68] width 41 height 23
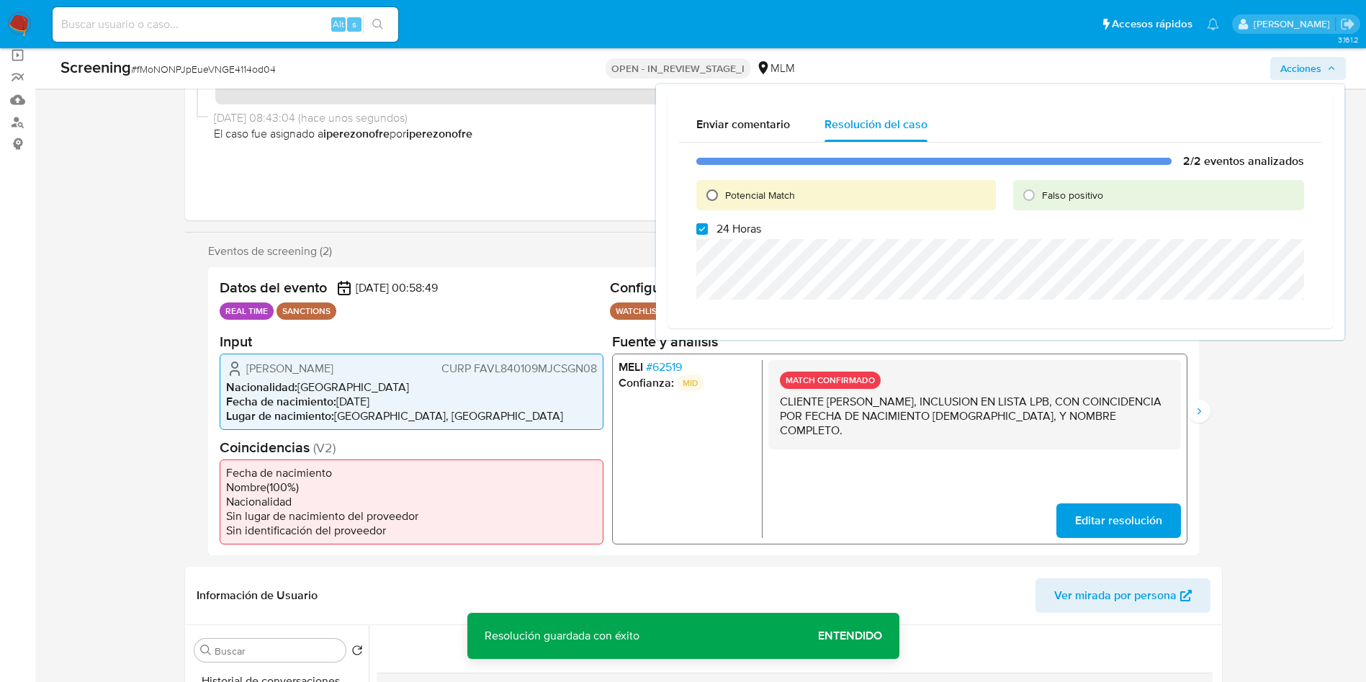
click at [713, 192] on input "Potencial Match" at bounding box center [712, 195] width 23 height 23
radio input "true"
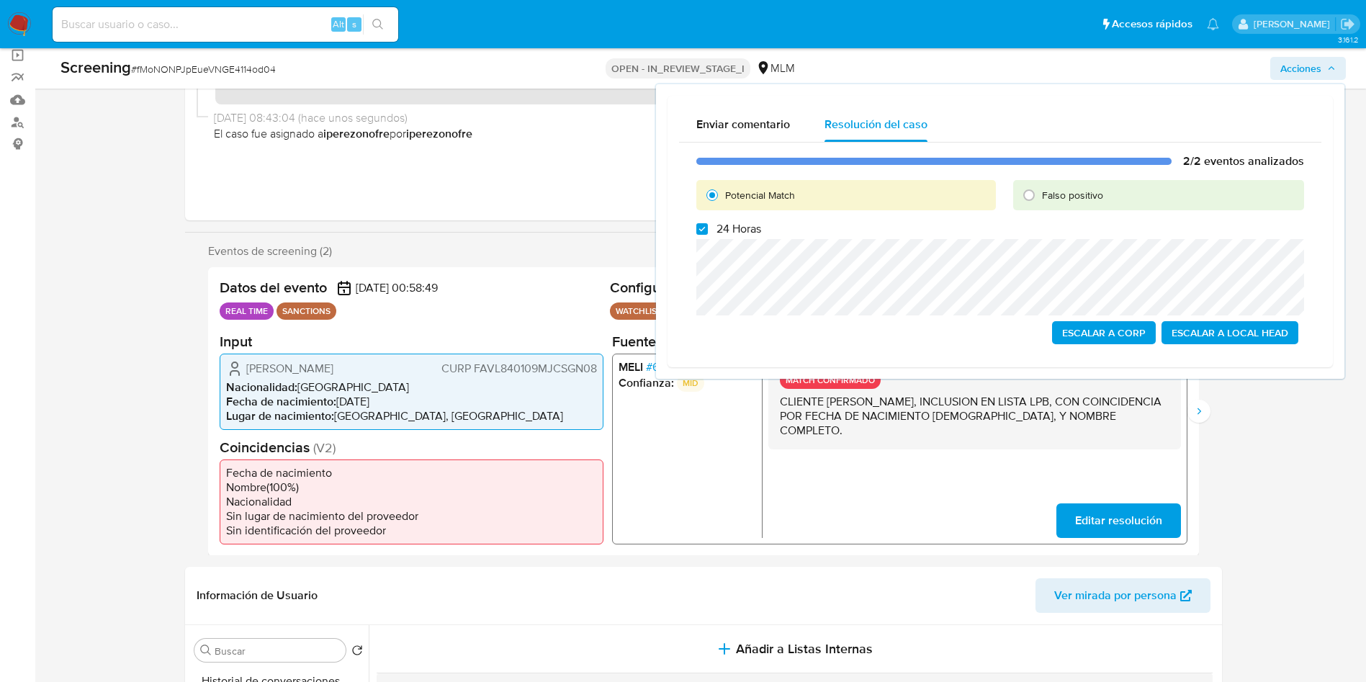
click at [1285, 333] on span "Escalar a Local Head" at bounding box center [1229, 333] width 117 height 20
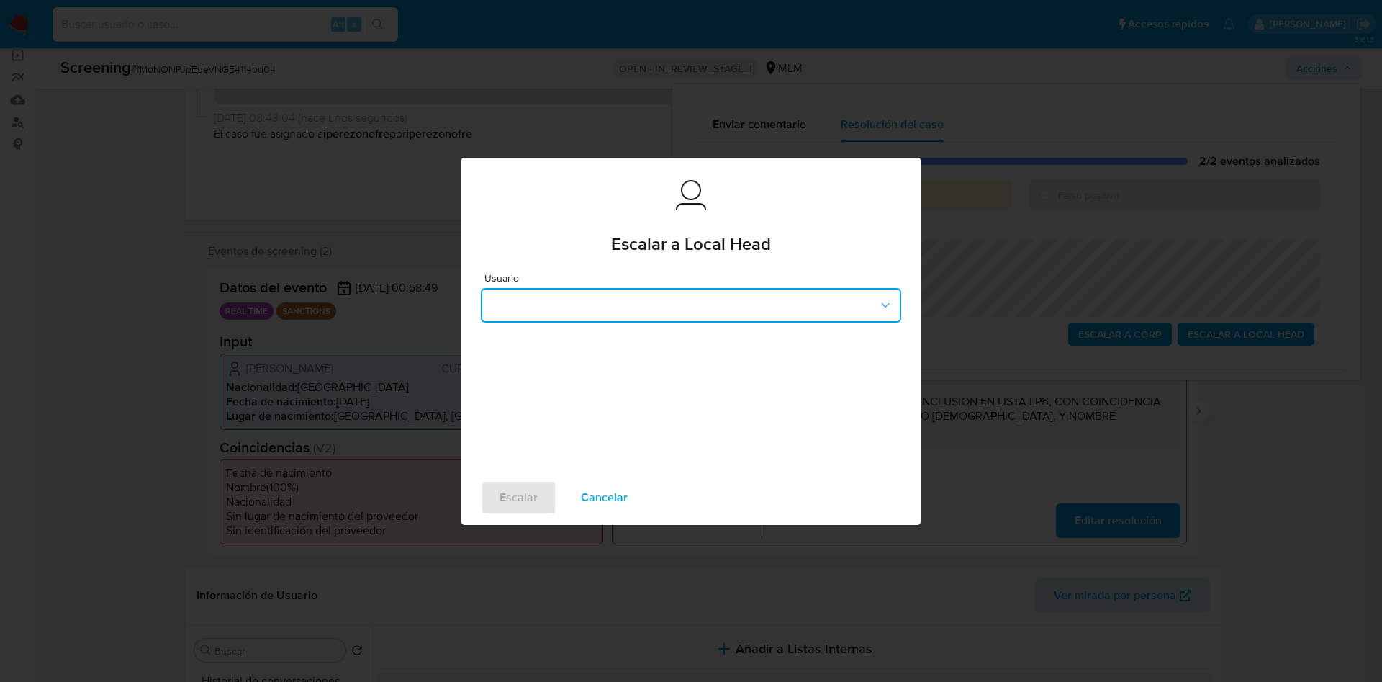
click at [563, 307] on button "button" at bounding box center [691, 305] width 420 height 35
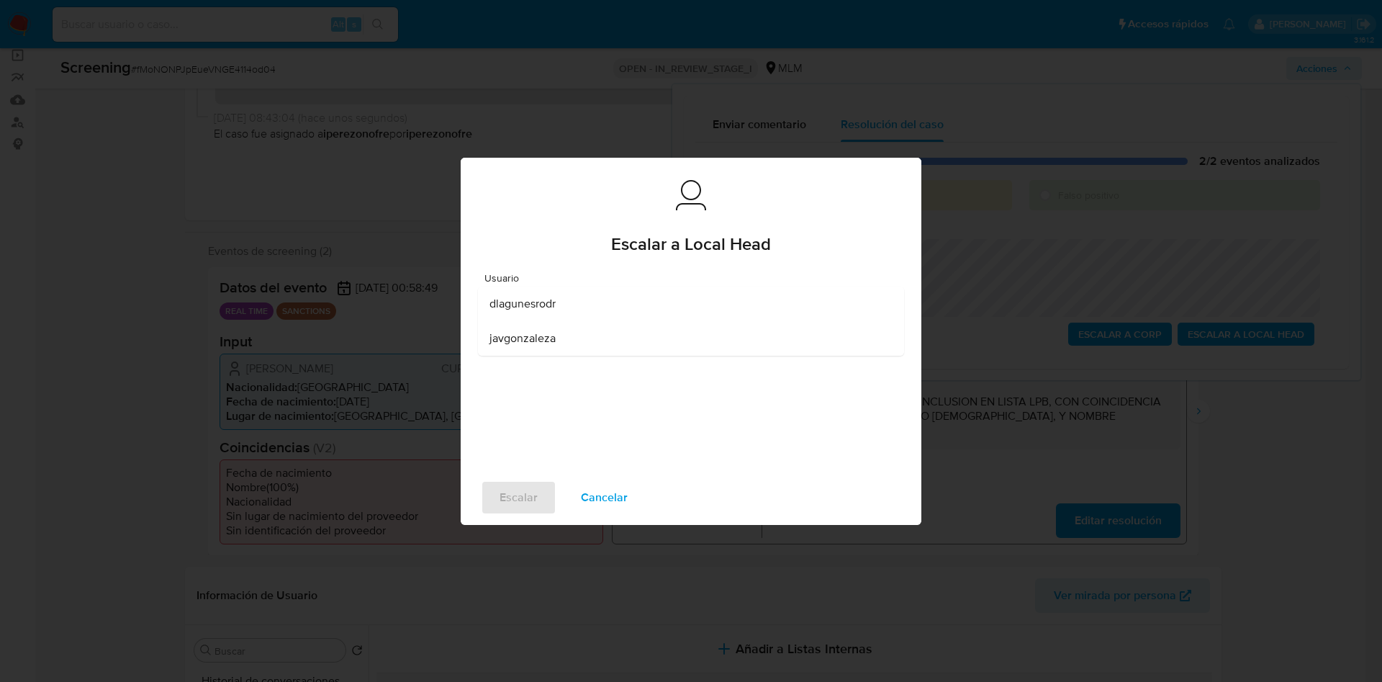
click at [563, 307] on div "dlagunesrodr" at bounding box center [687, 304] width 395 height 35
click at [504, 494] on span "Escalar" at bounding box center [519, 498] width 38 height 32
click at [495, 495] on button "Escalar" at bounding box center [519, 497] width 76 height 35
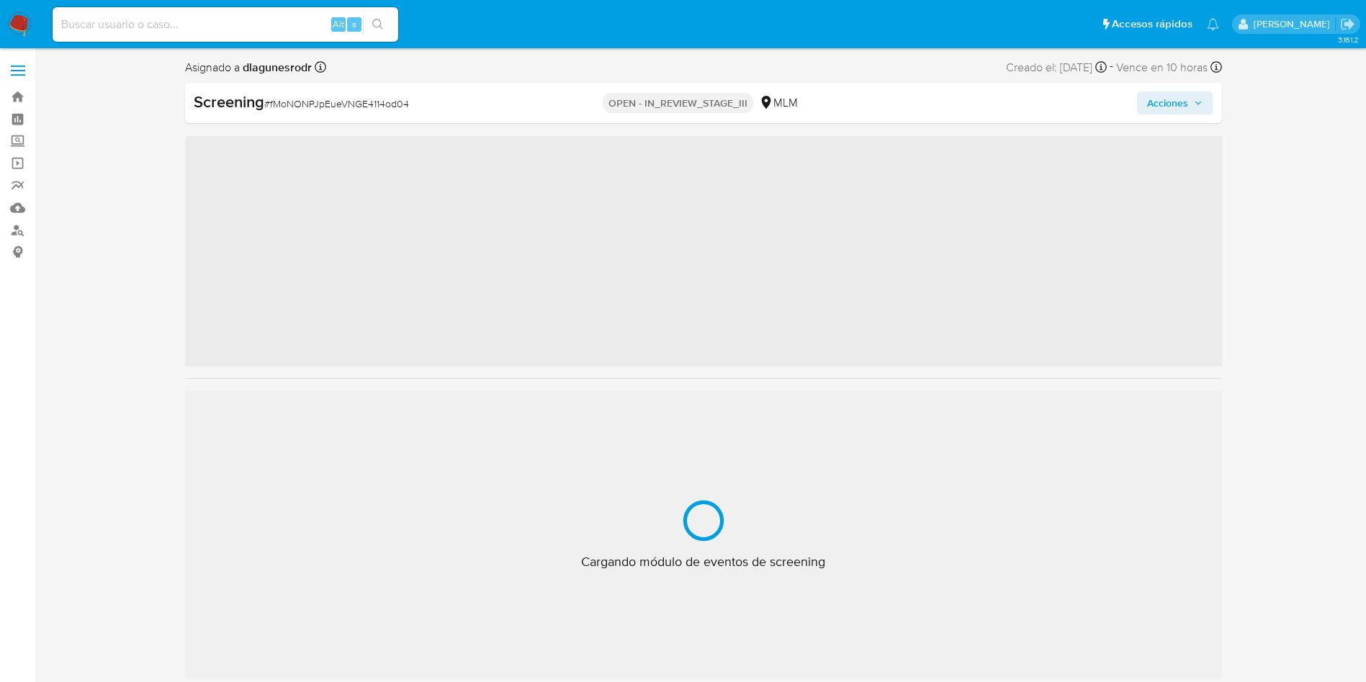
scroll to position [52, 0]
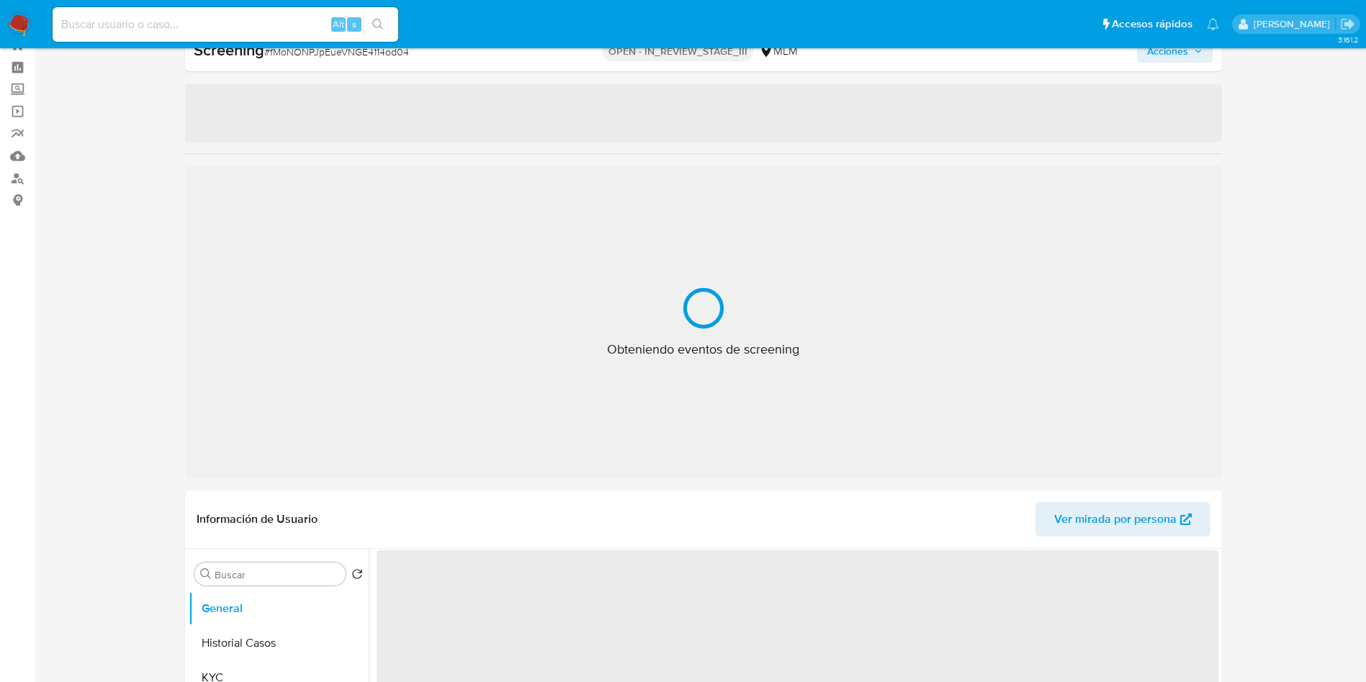
select select "10"
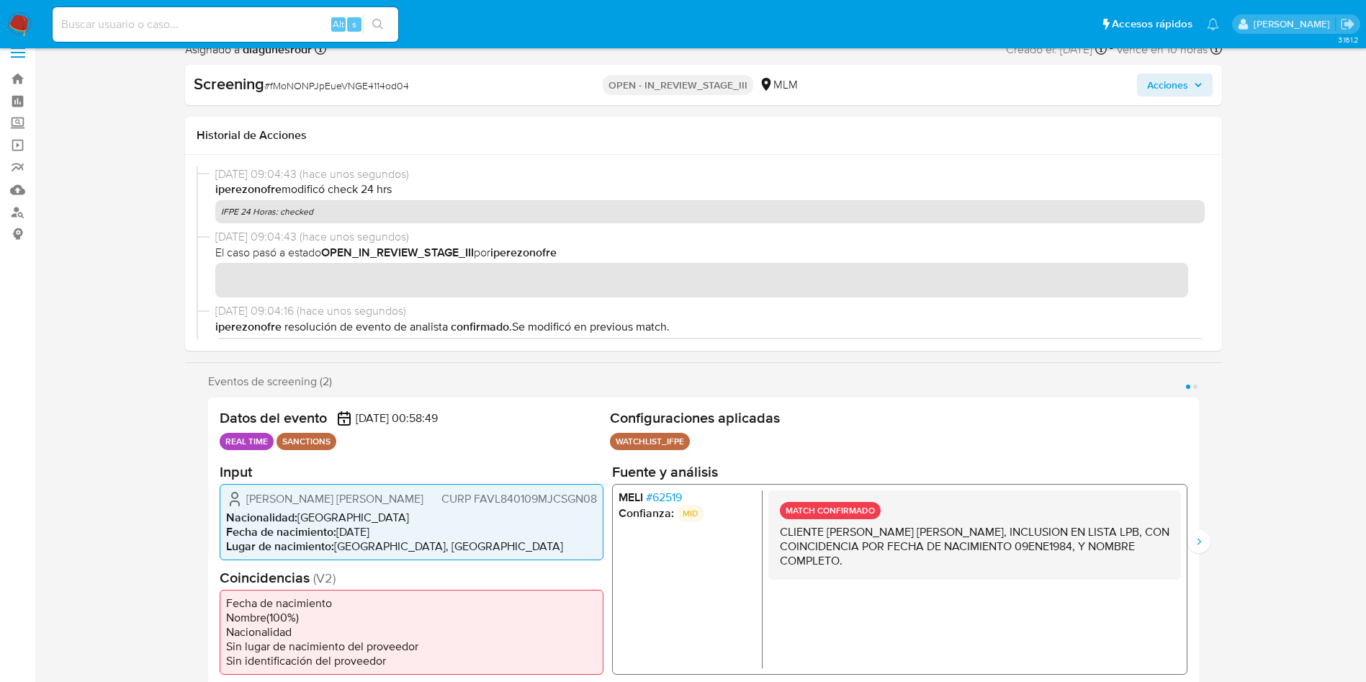
scroll to position [0, 0]
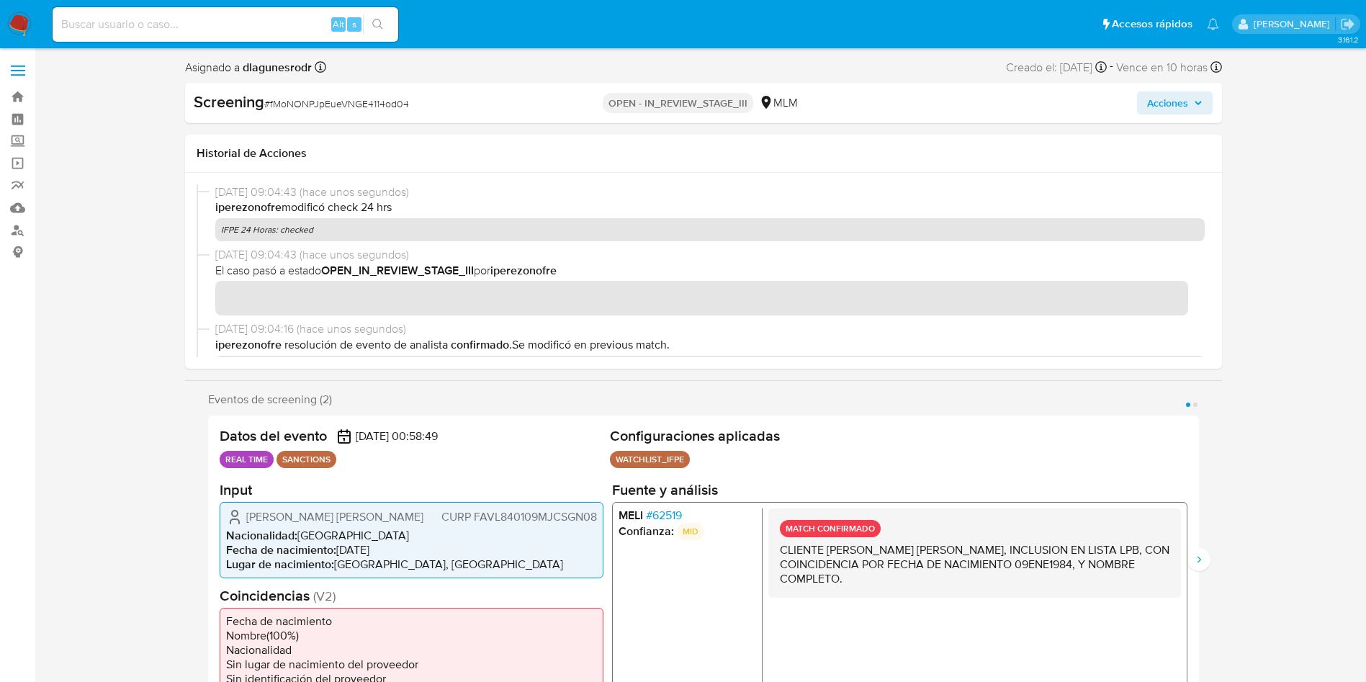
click at [240, 23] on input at bounding box center [226, 24] width 346 height 19
paste input "69248802"
click at [241, 23] on input "69248802" at bounding box center [226, 24] width 346 height 19
type input "69248802"
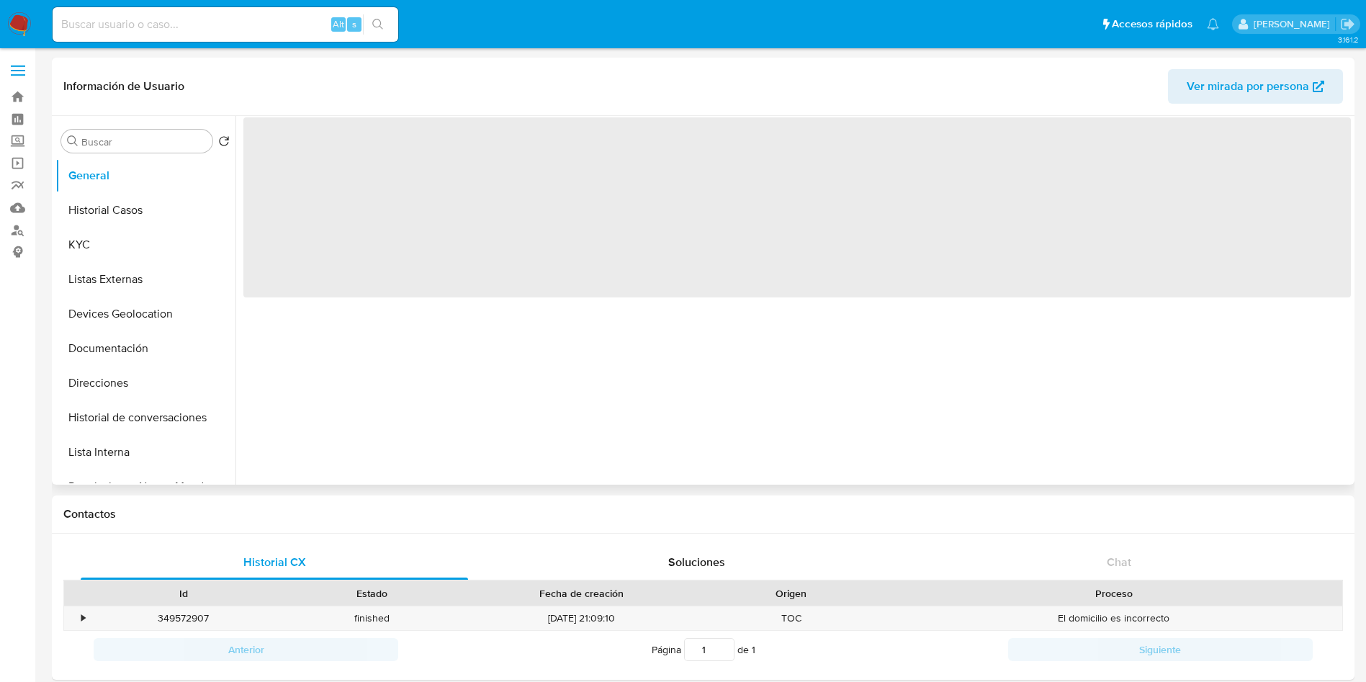
select select "10"
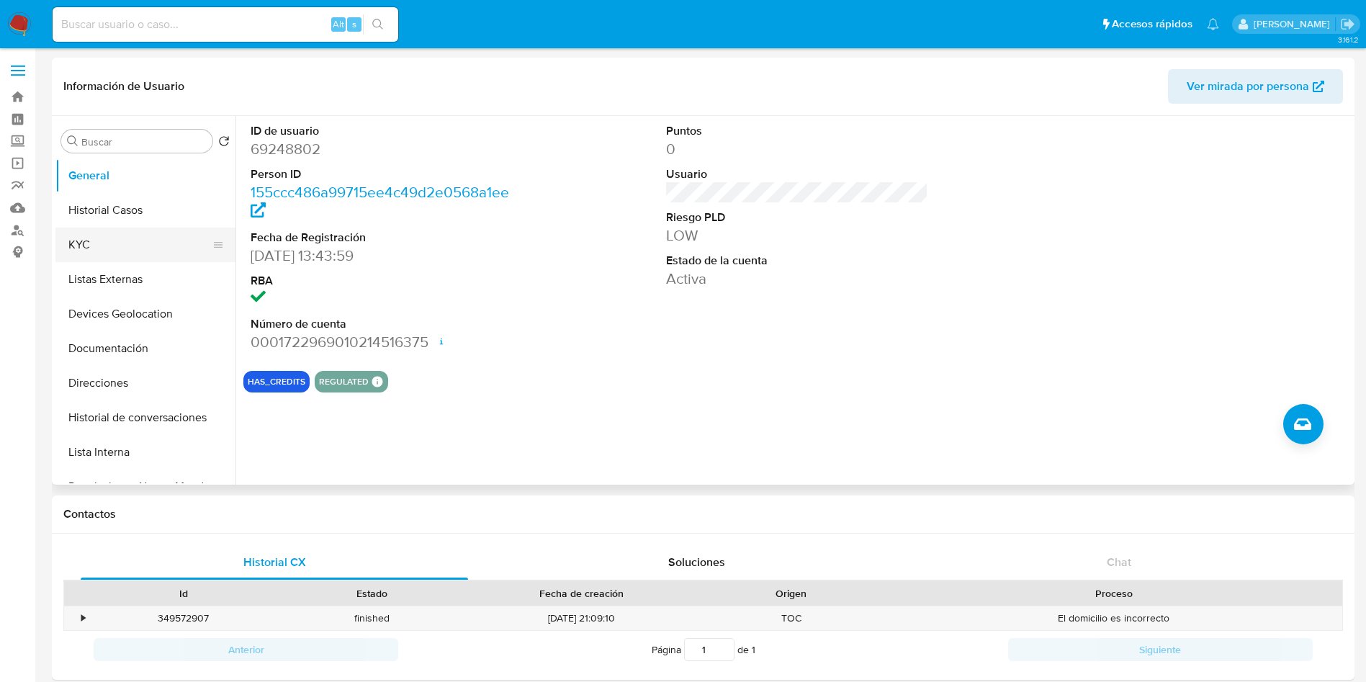
click at [86, 234] on button "KYC" at bounding box center [139, 245] width 168 height 35
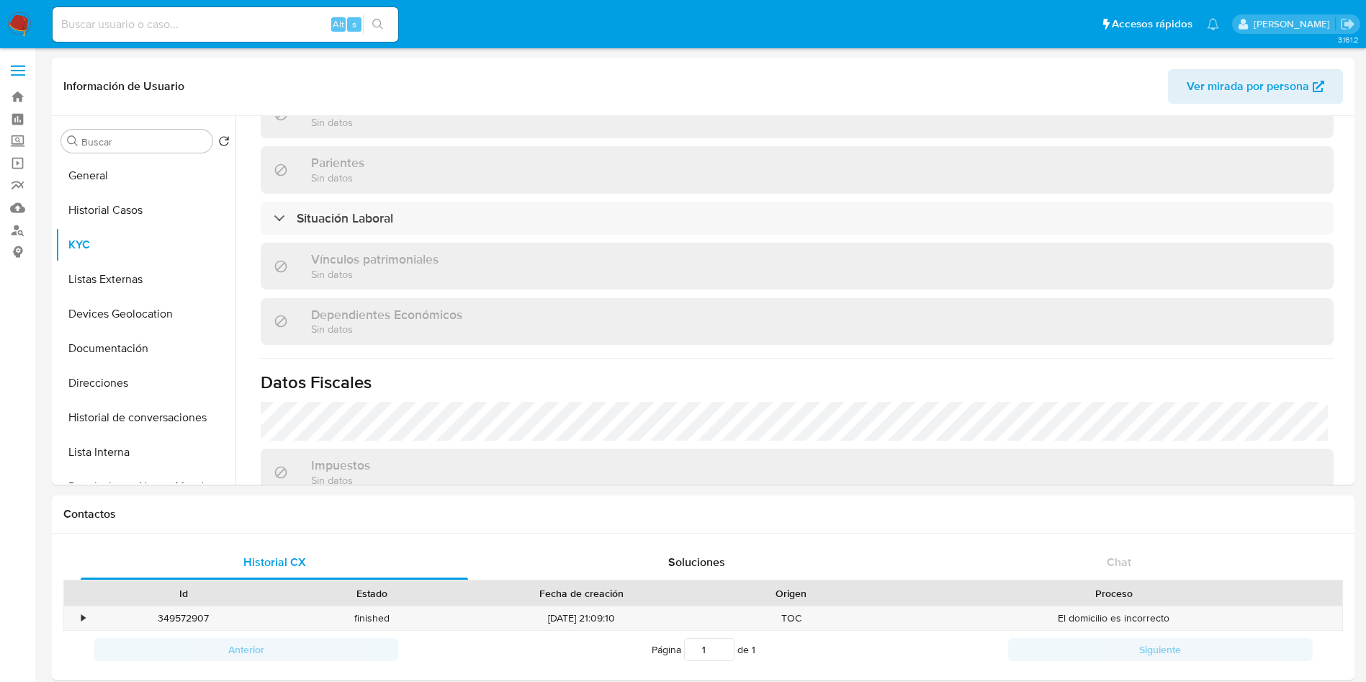
scroll to position [699, 0]
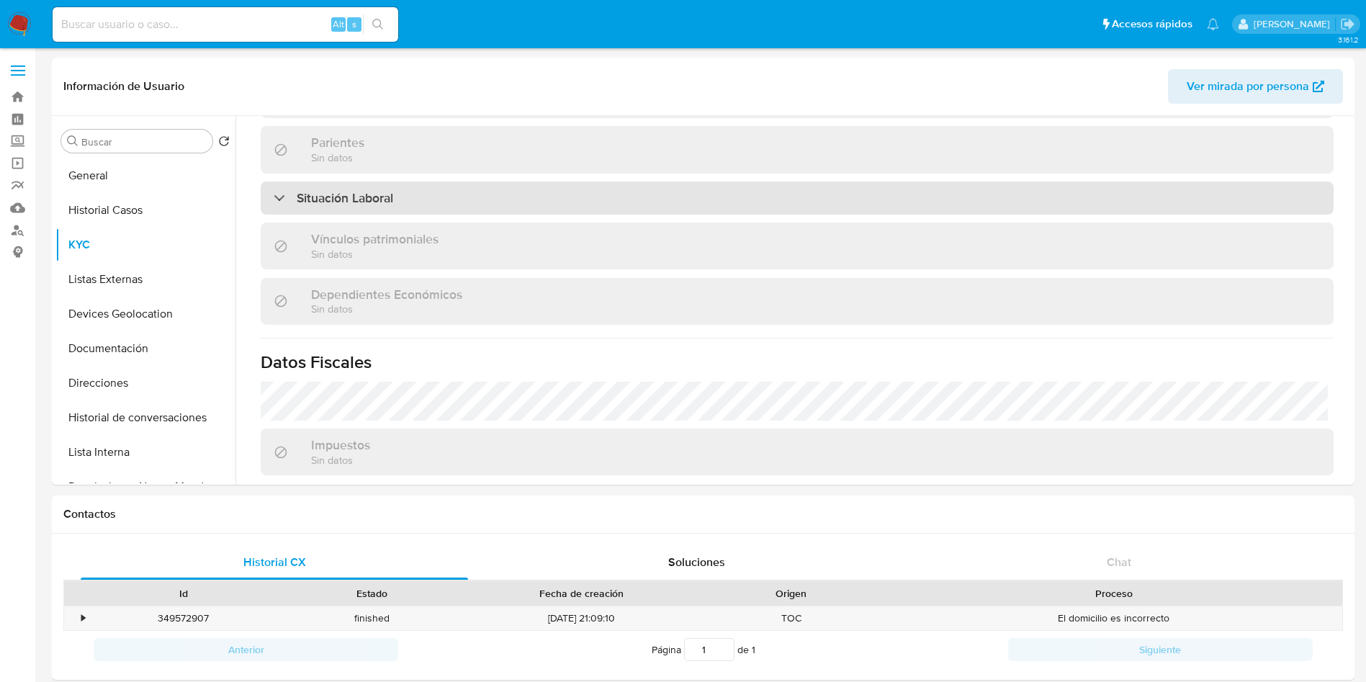
click at [365, 199] on h3 "Situación Laboral" at bounding box center [345, 198] width 96 height 16
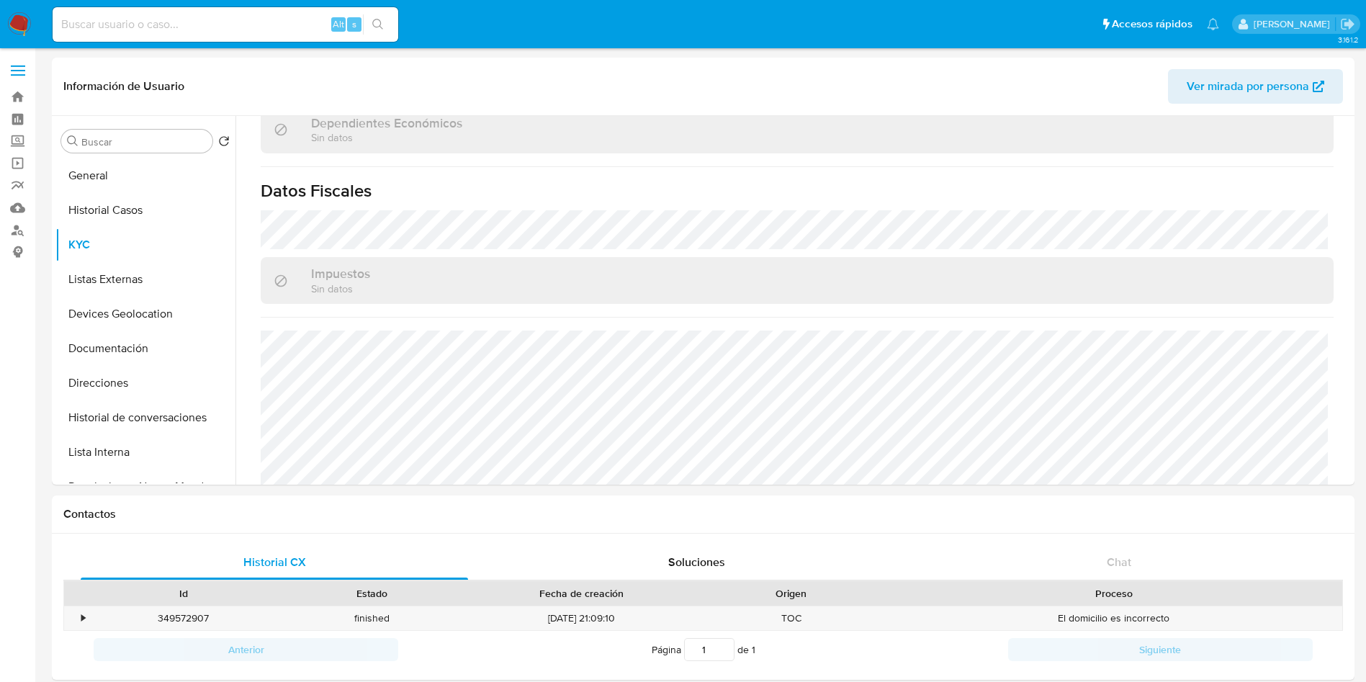
scroll to position [1082, 0]
click at [109, 283] on button "Listas Externas" at bounding box center [139, 279] width 168 height 35
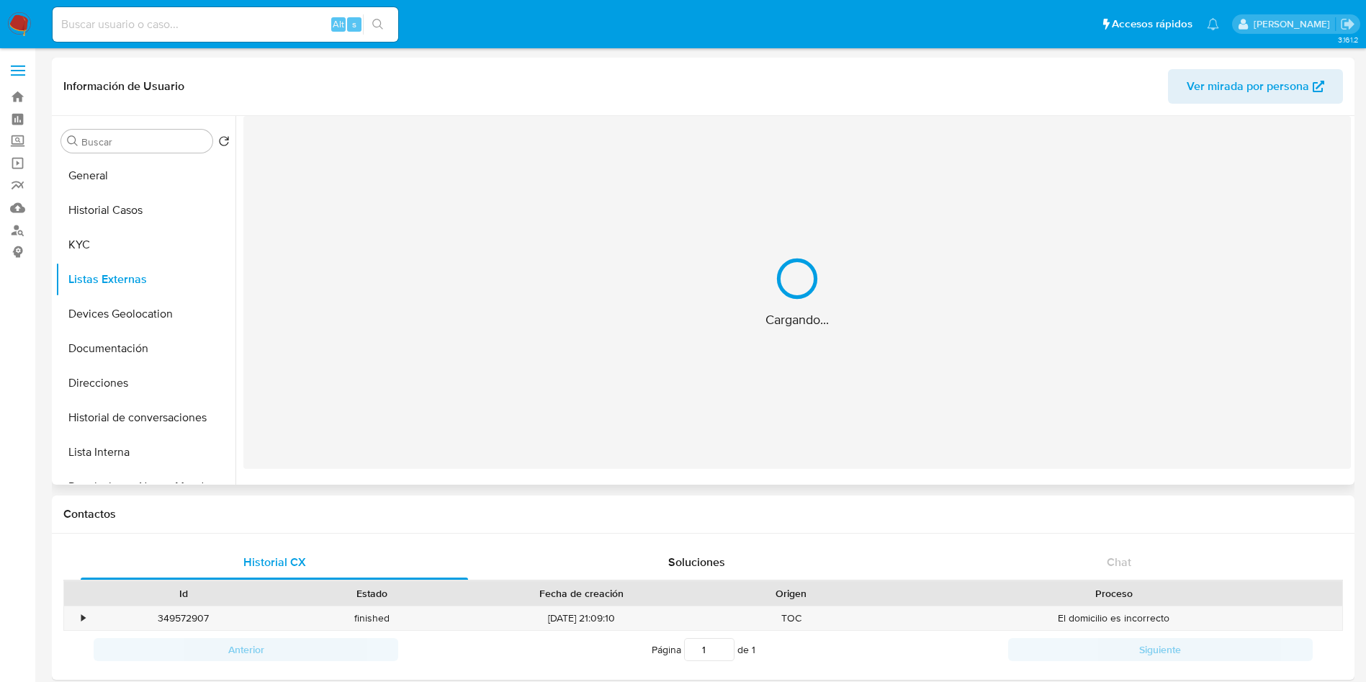
scroll to position [0, 0]
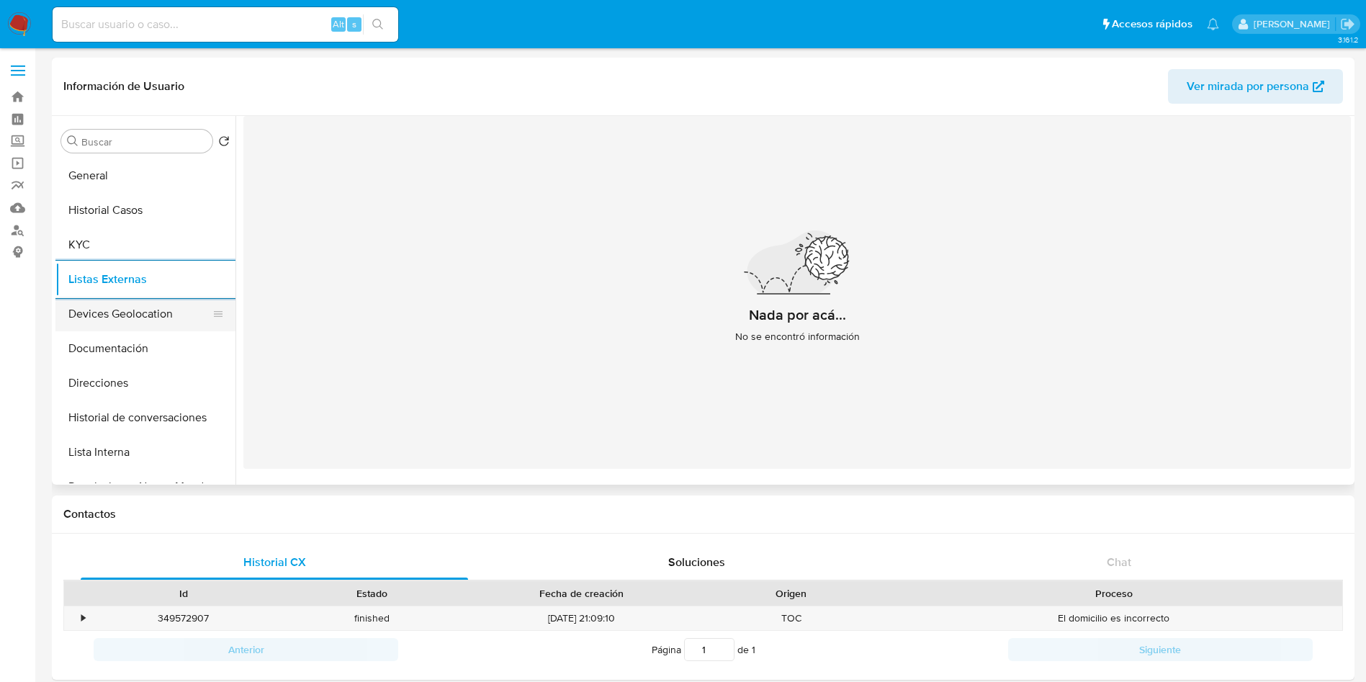
click at [94, 316] on button "Devices Geolocation" at bounding box center [139, 314] width 168 height 35
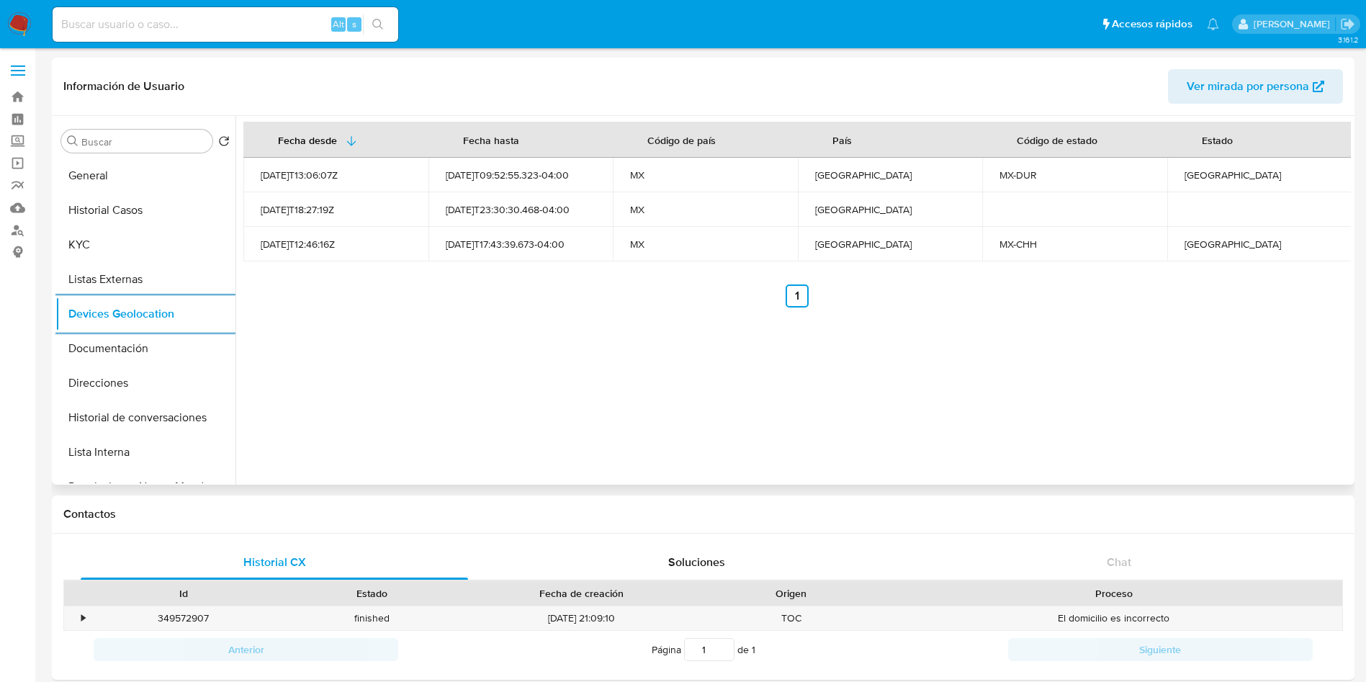
click at [1217, 246] on div "Chihuahua" at bounding box center [1259, 244] width 150 height 13
copy div "Chihuahua"
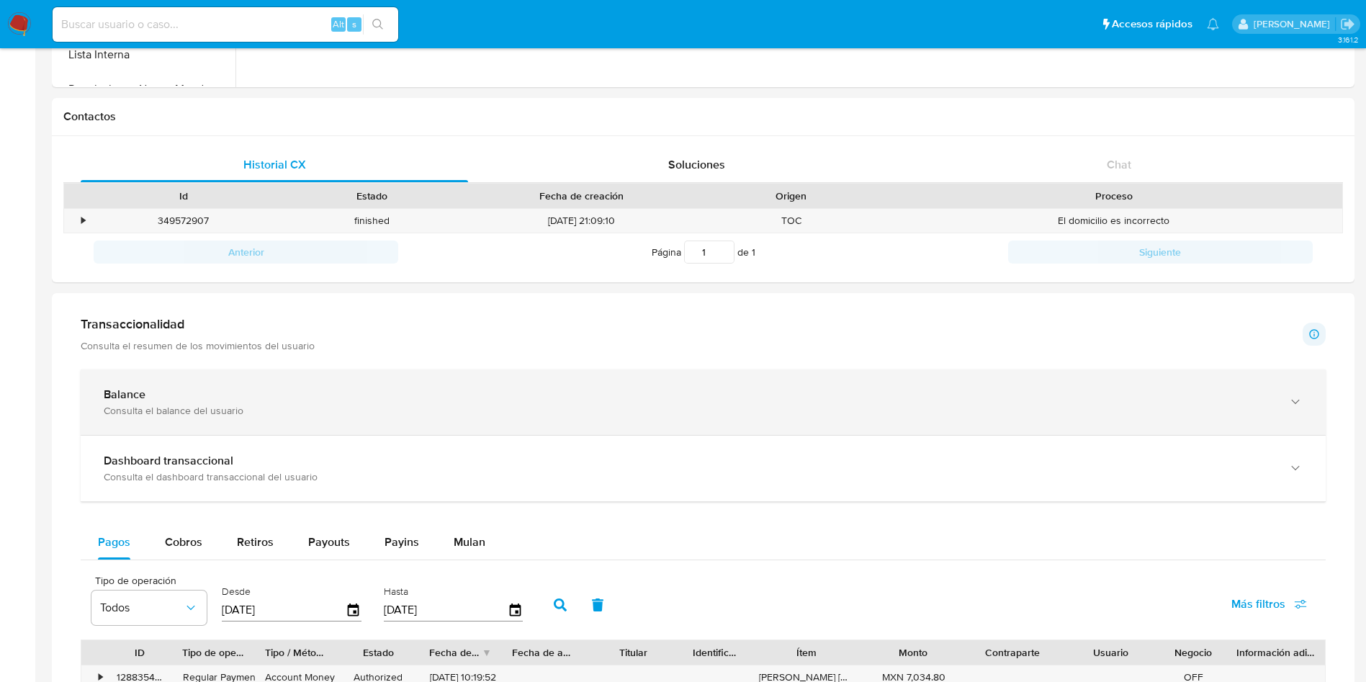
scroll to position [432, 0]
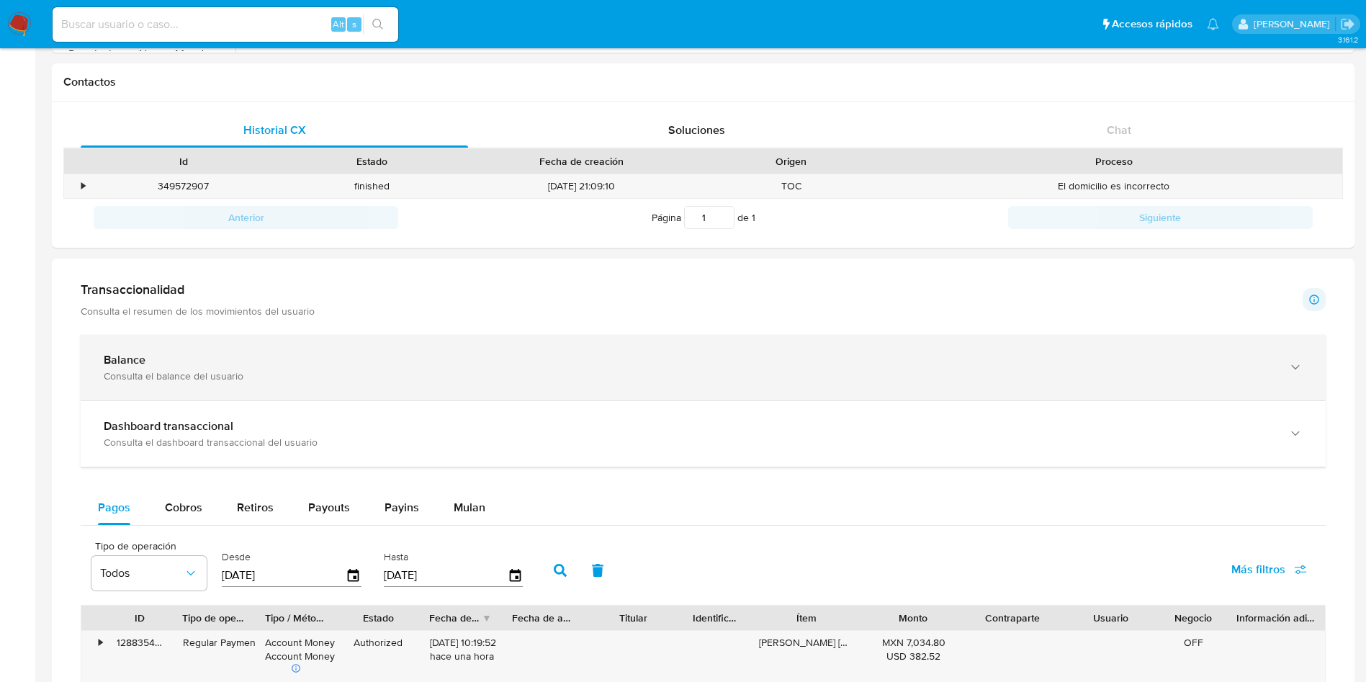
click at [320, 368] on div "Balance Consulta el balance del usuario" at bounding box center [689, 368] width 1170 height 30
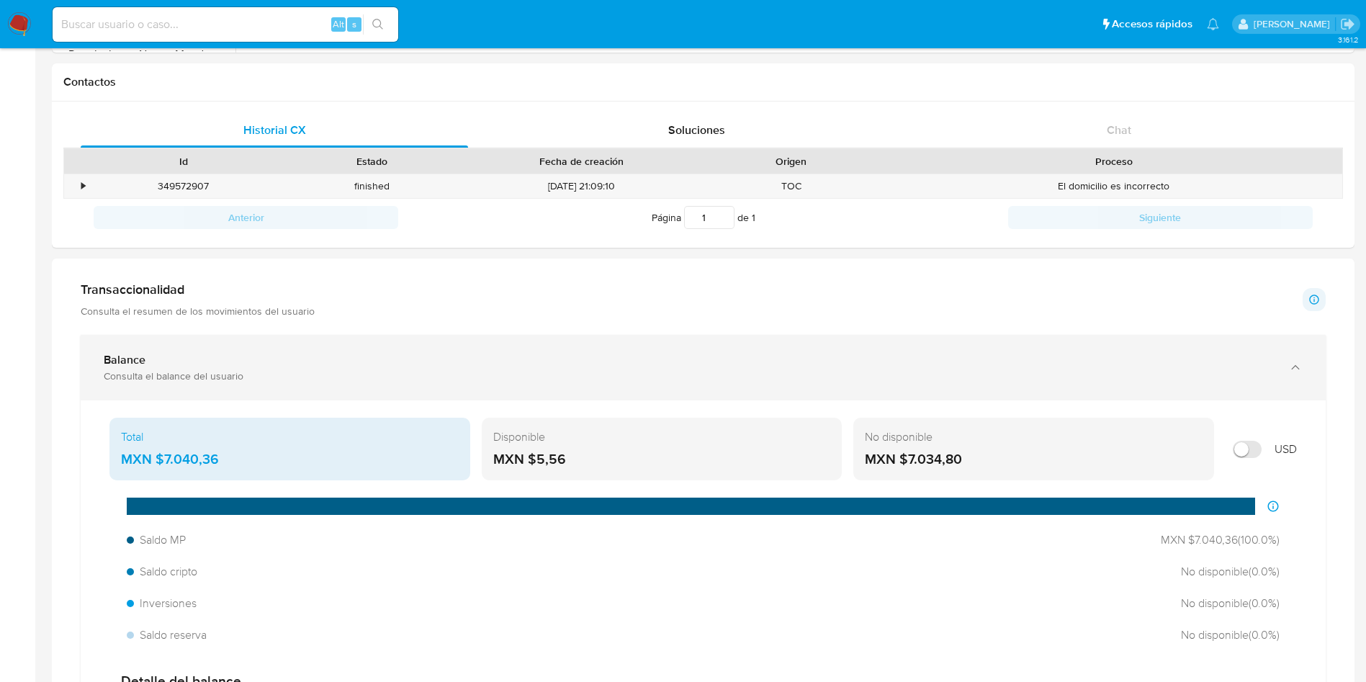
scroll to position [540, 0]
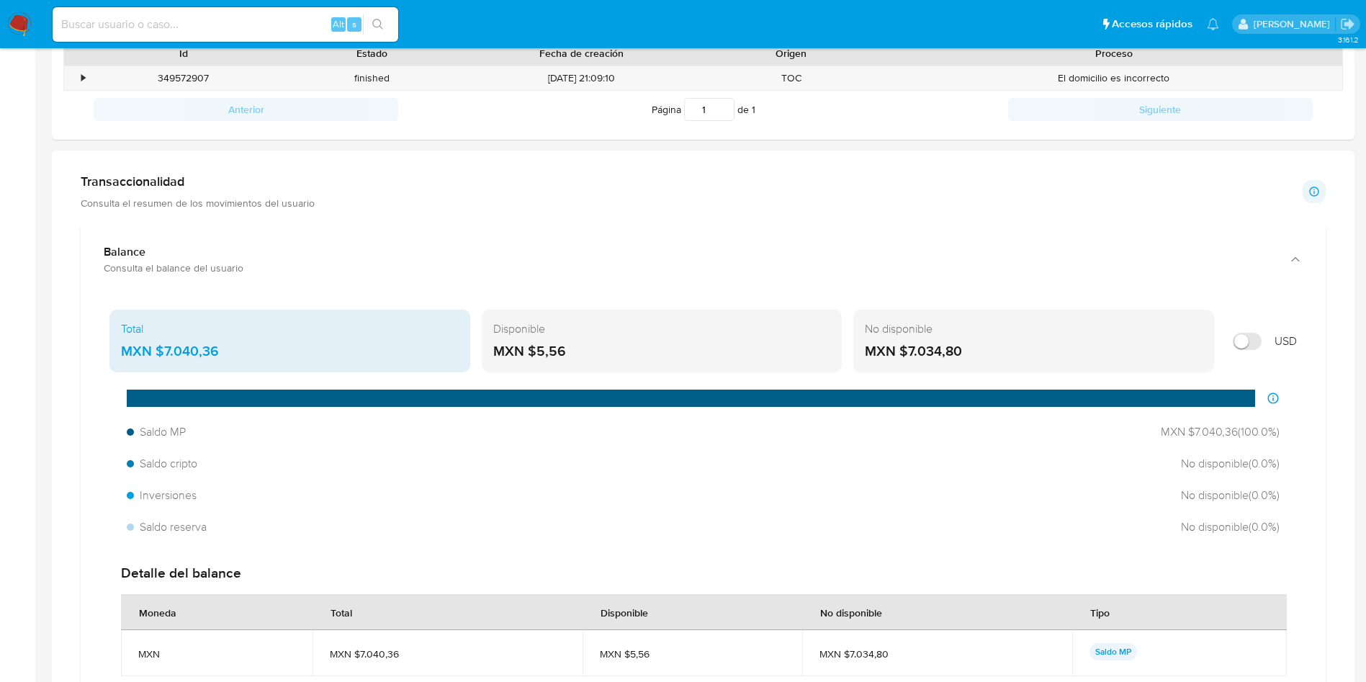
drag, startPoint x: 238, startPoint y: 344, endPoint x: 164, endPoint y: 346, distance: 74.2
click at [164, 346] on div "MXN $7.040,36" at bounding box center [290, 351] width 338 height 19
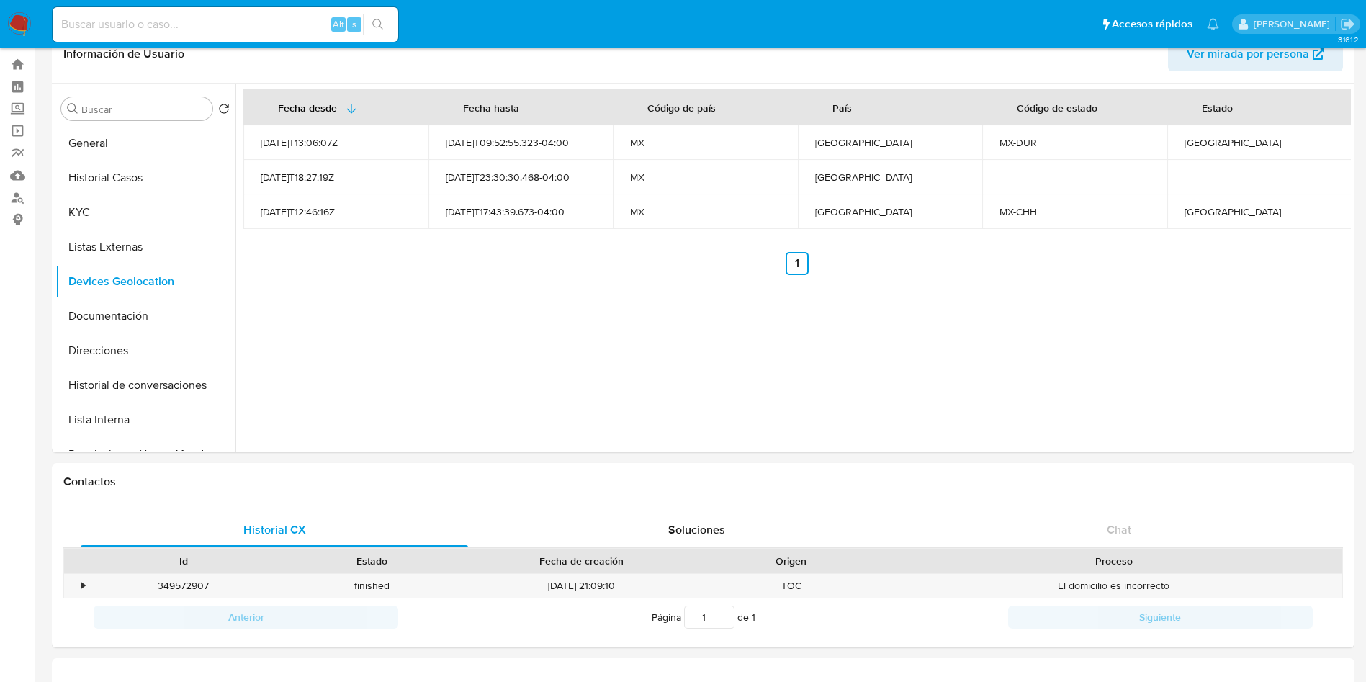
scroll to position [0, 0]
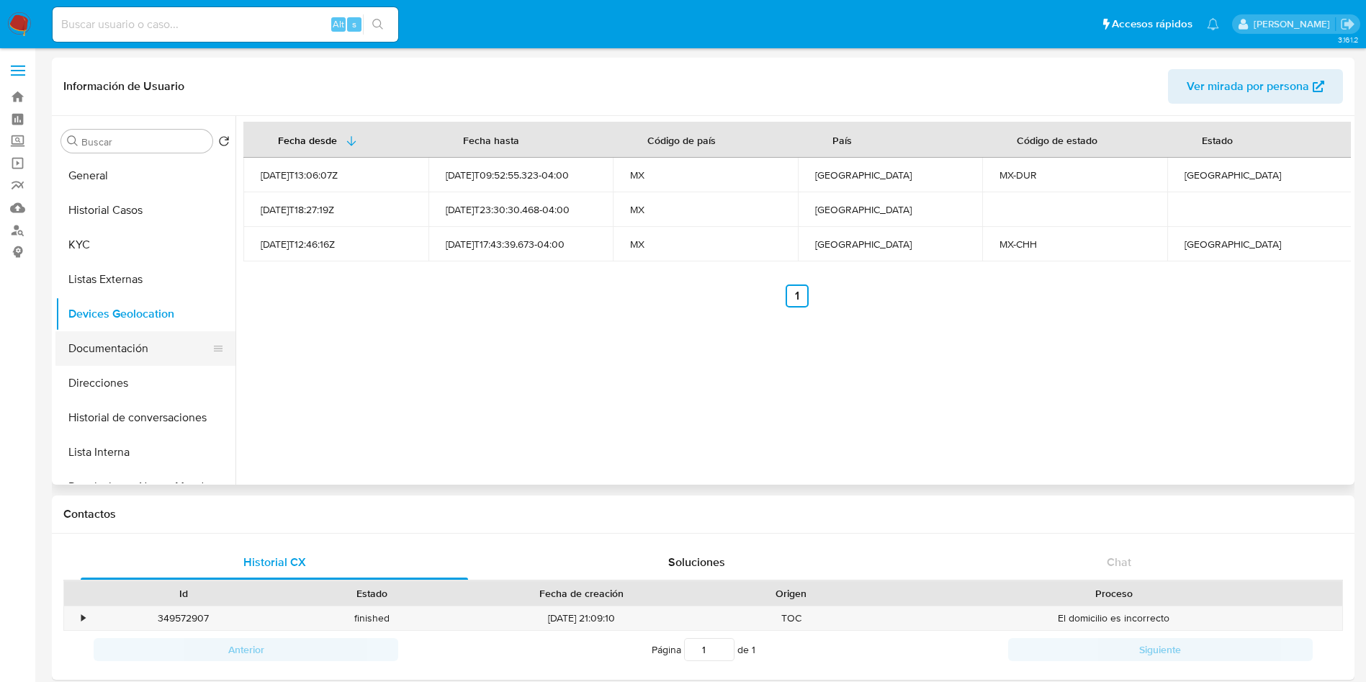
click at [100, 343] on button "Documentación" at bounding box center [139, 348] width 168 height 35
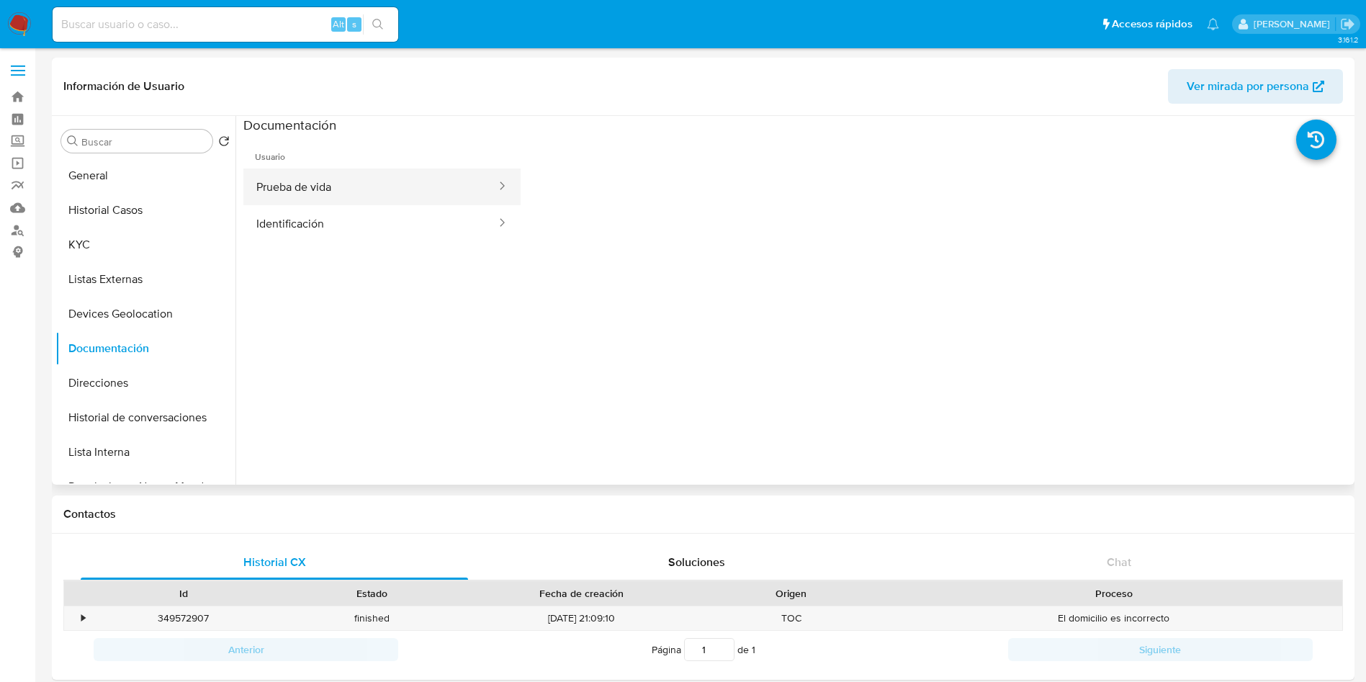
click at [312, 190] on button "Prueba de vida" at bounding box center [370, 186] width 254 height 37
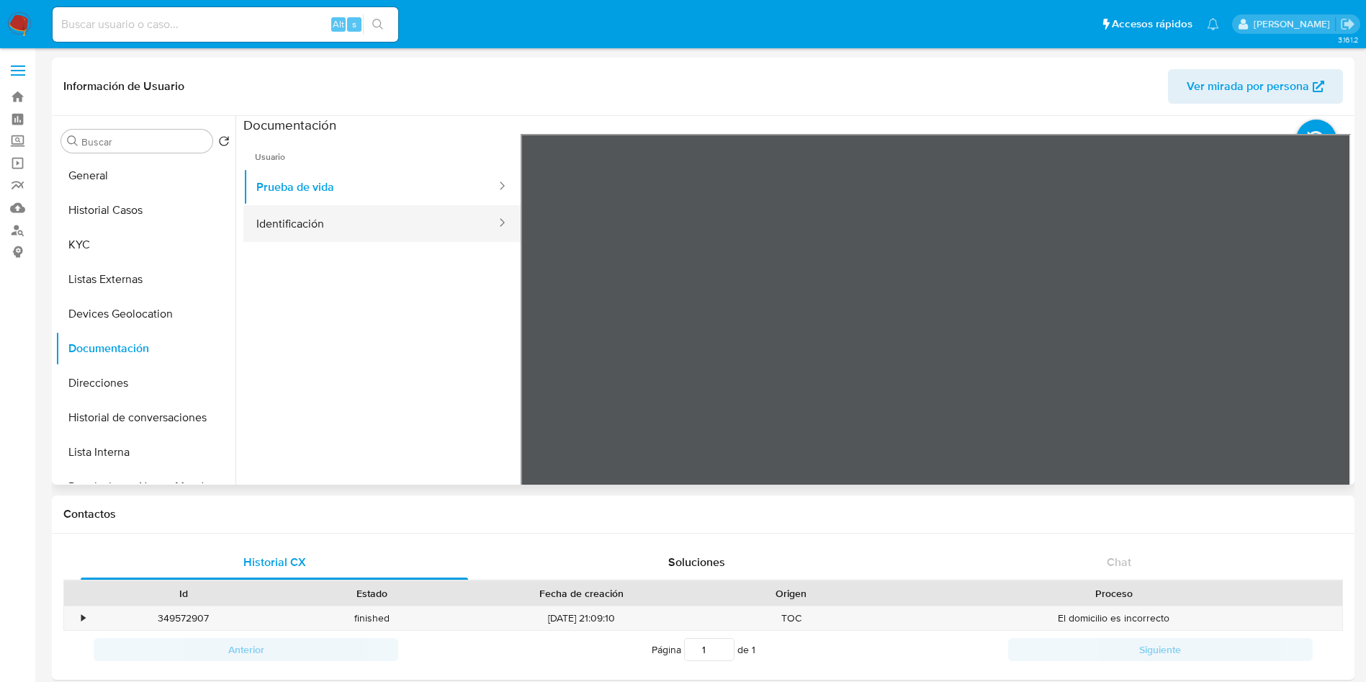
click at [282, 217] on button "Identificación" at bounding box center [370, 223] width 254 height 37
click at [1321, 368] on icon at bounding box center [1332, 368] width 29 height 29
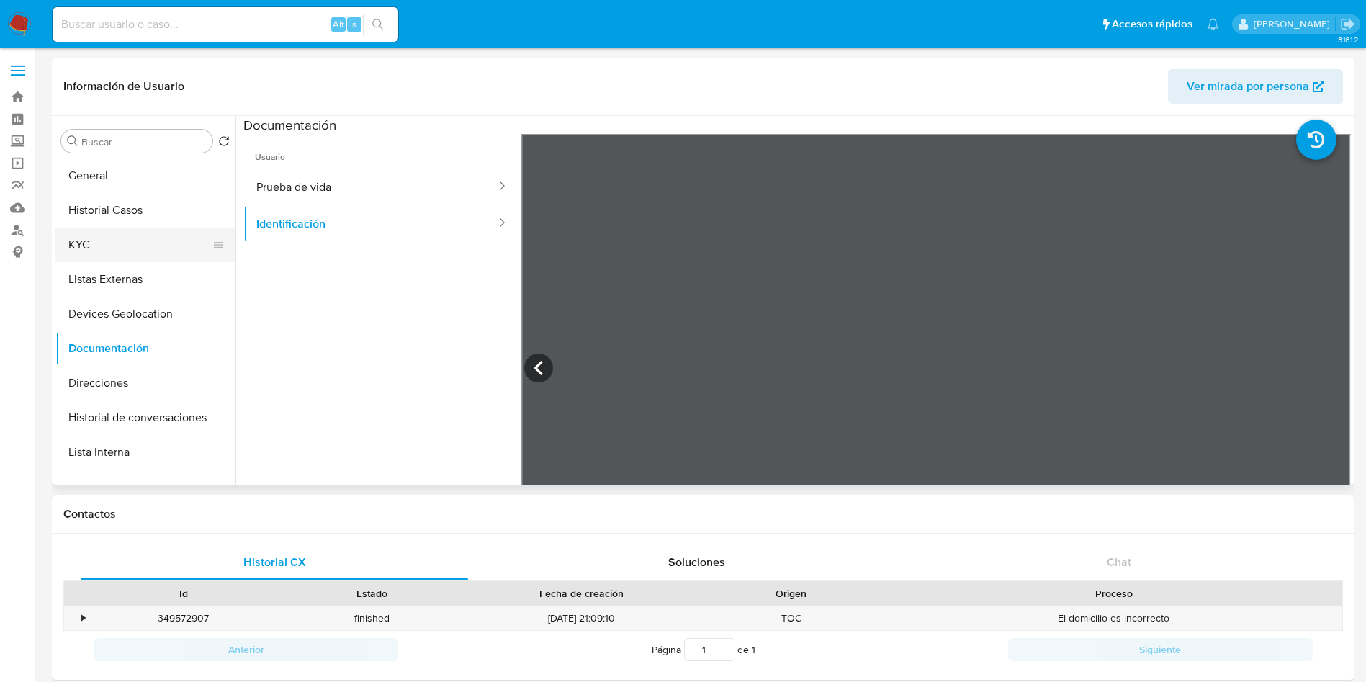
click at [109, 246] on button "KYC" at bounding box center [139, 245] width 168 height 35
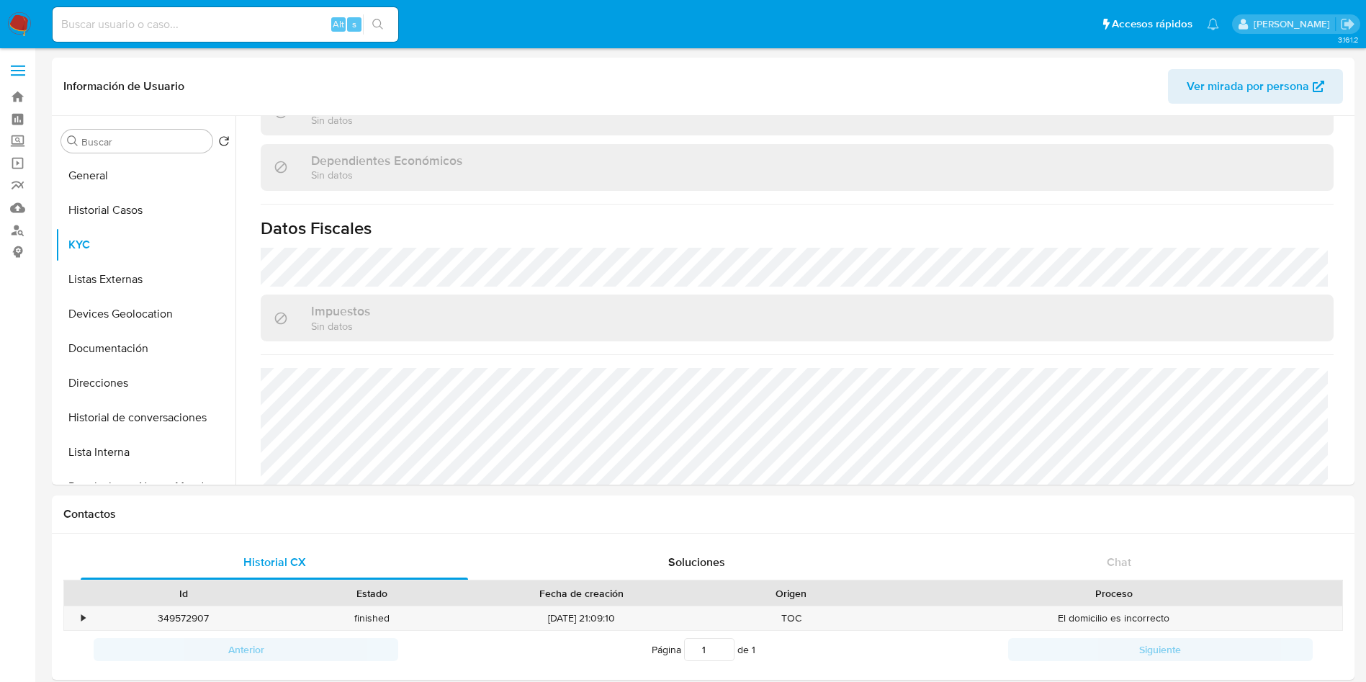
scroll to position [891, 0]
